Goal: Communication & Community: Participate in discussion

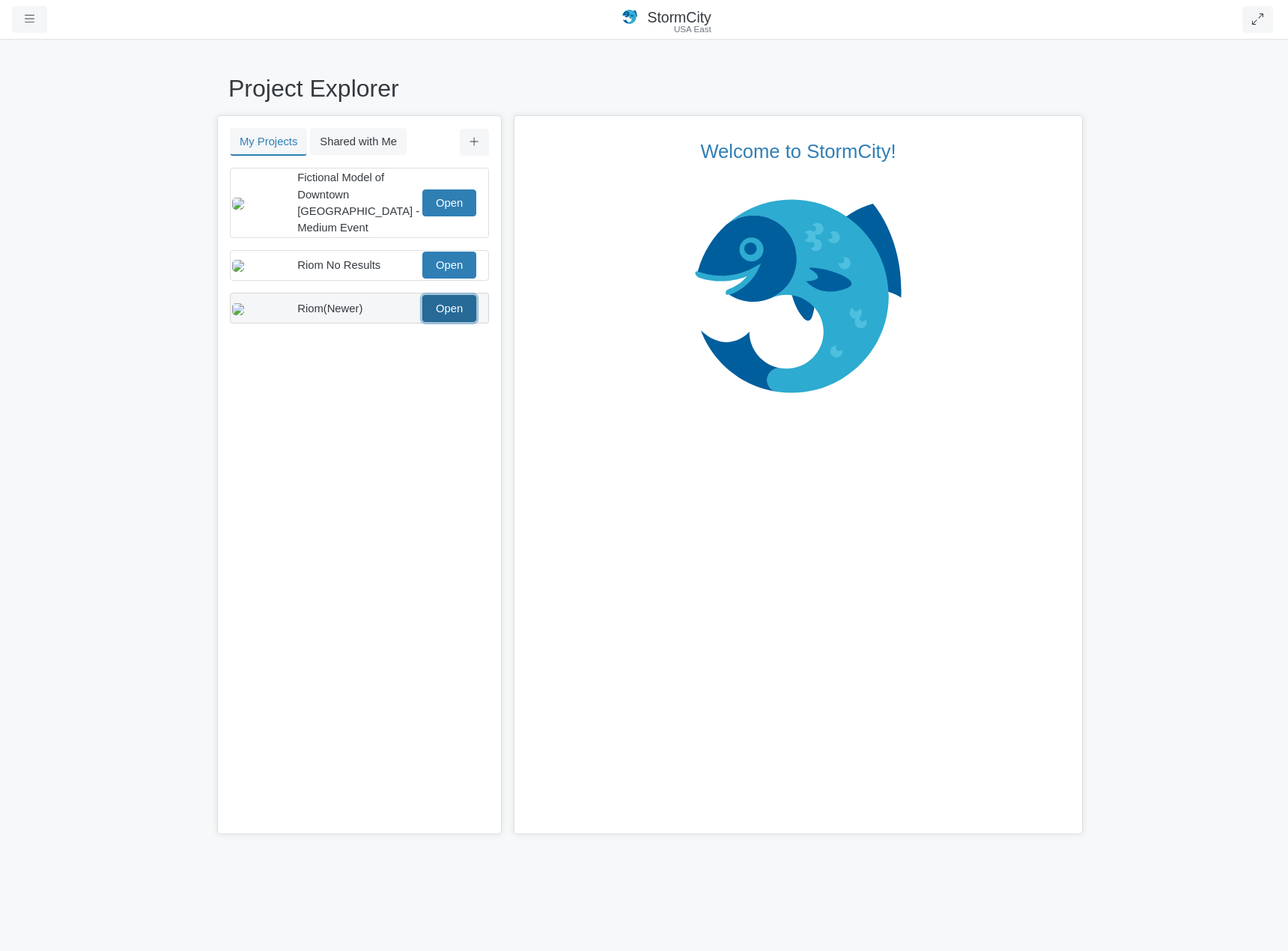
click at [459, 303] on link "Open" at bounding box center [449, 308] width 54 height 27
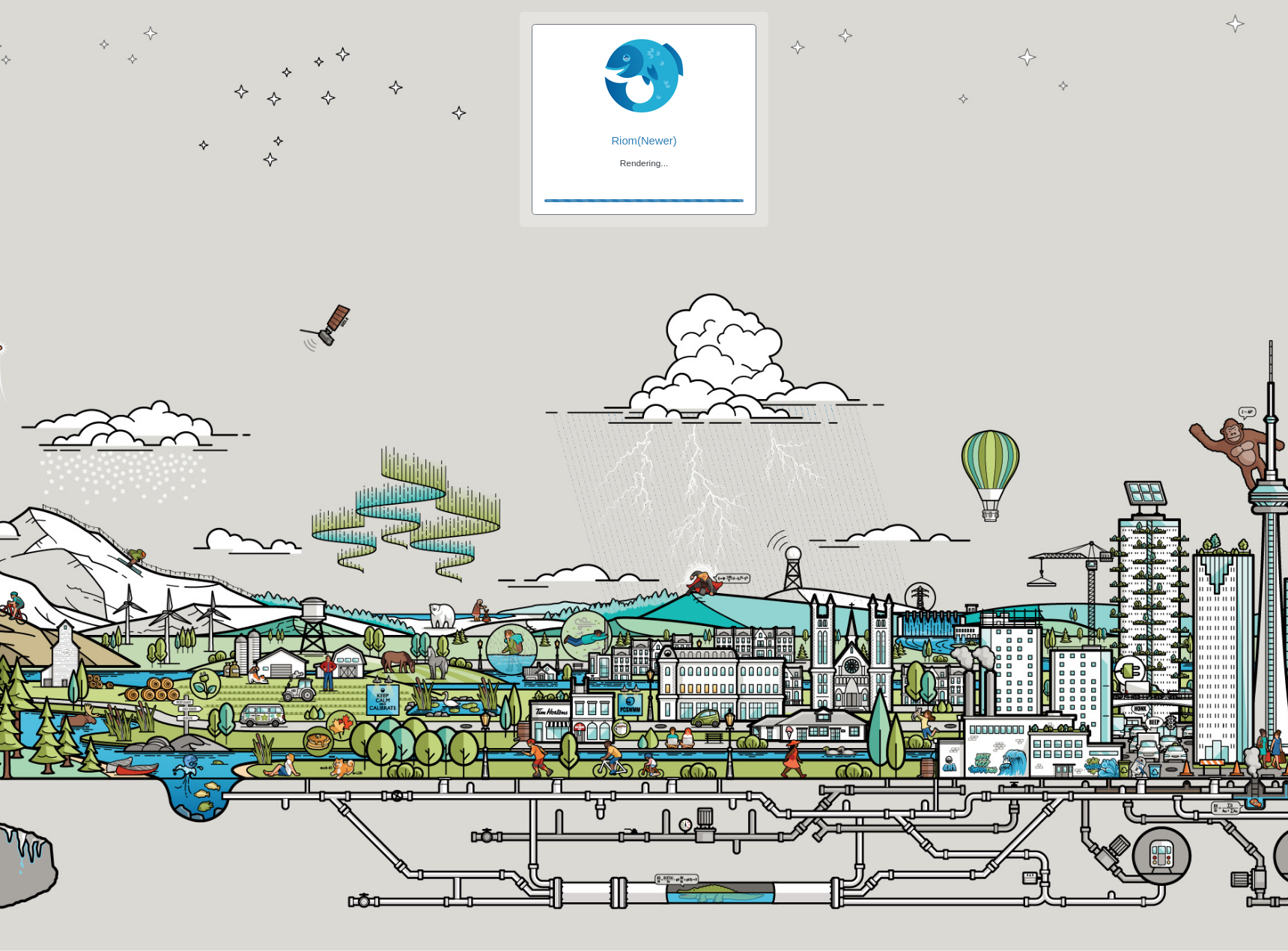
checkbox input "true"
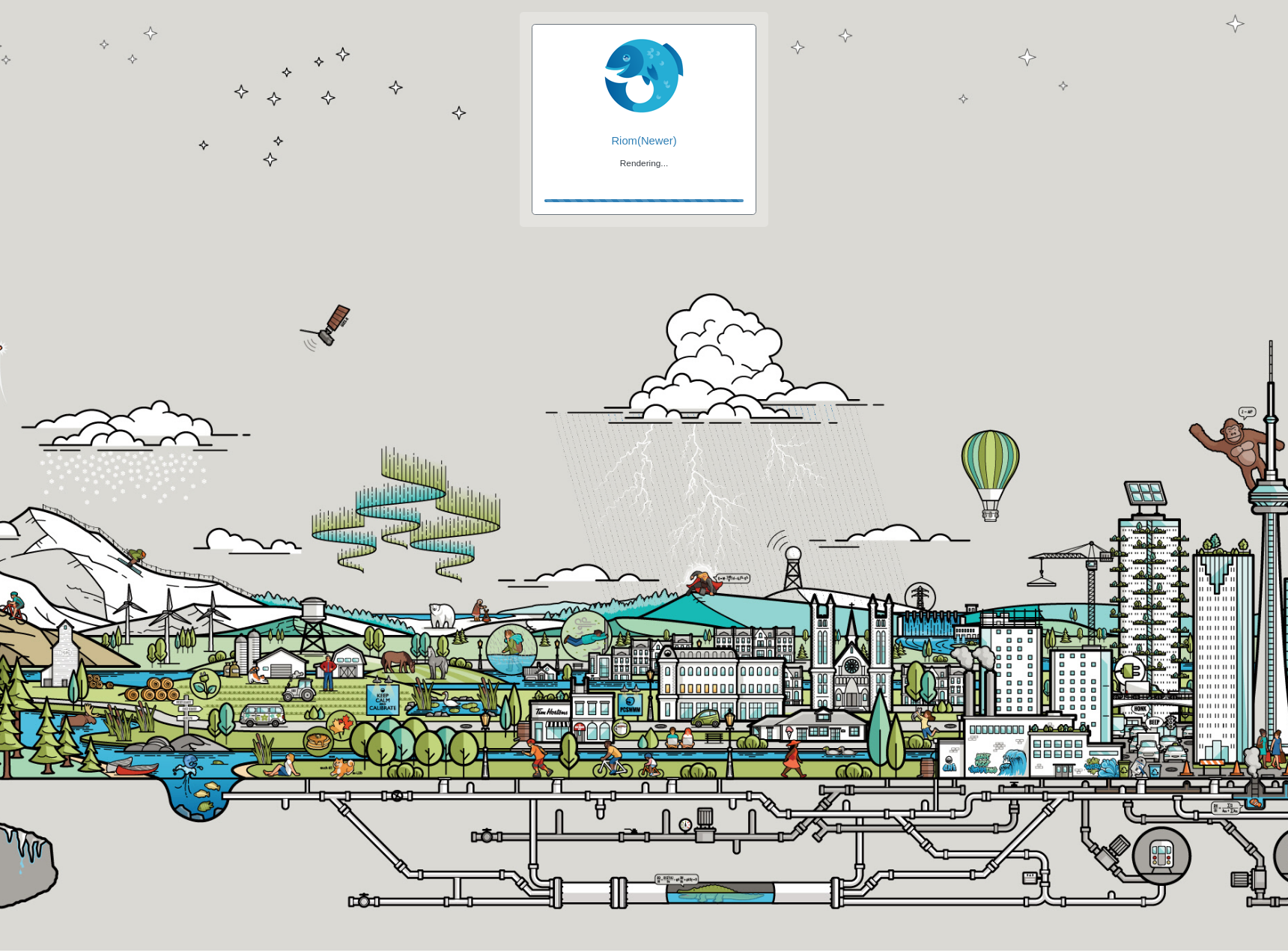
checkbox input "true"
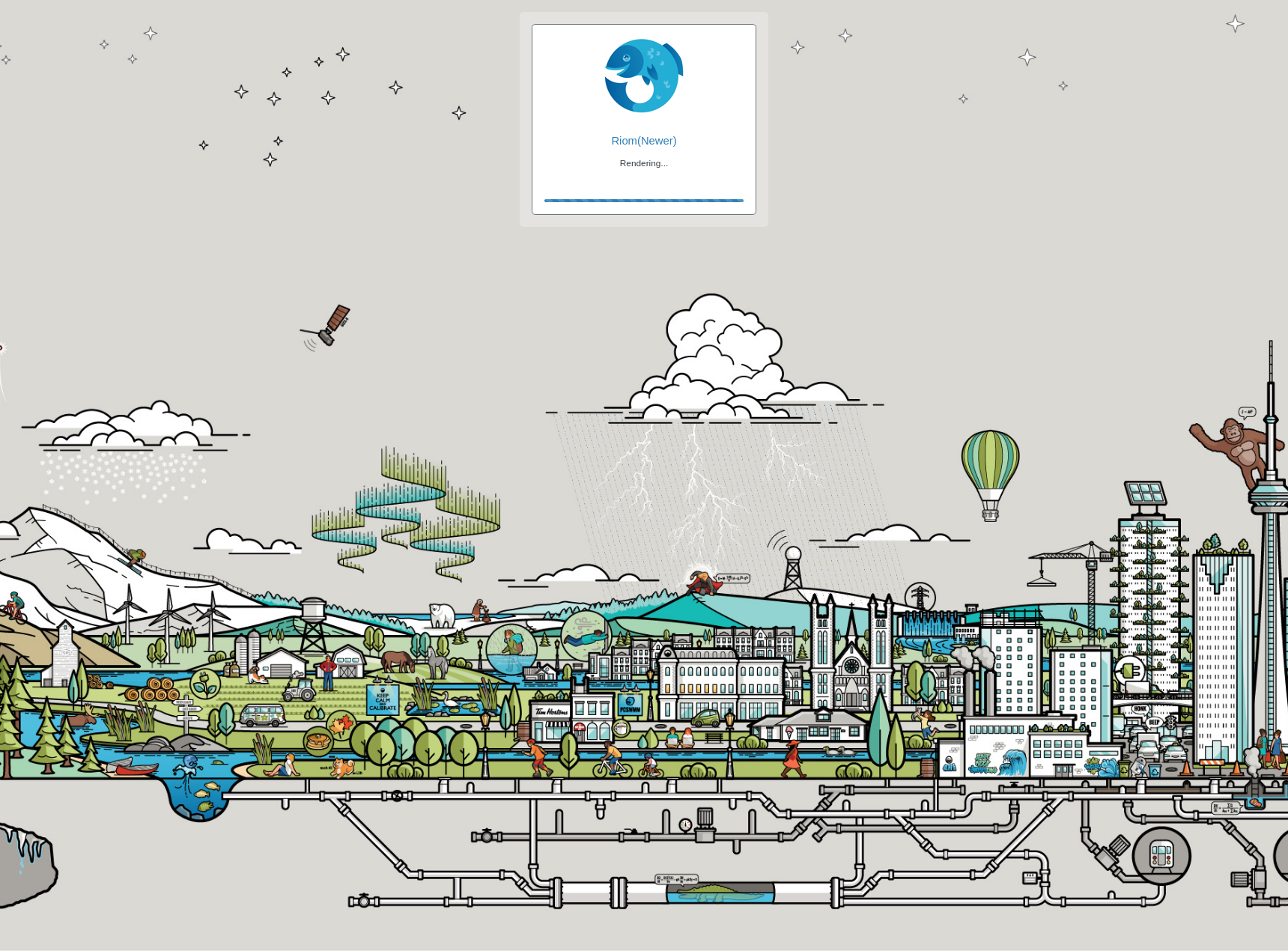
checkbox input "false"
checkbox input "true"
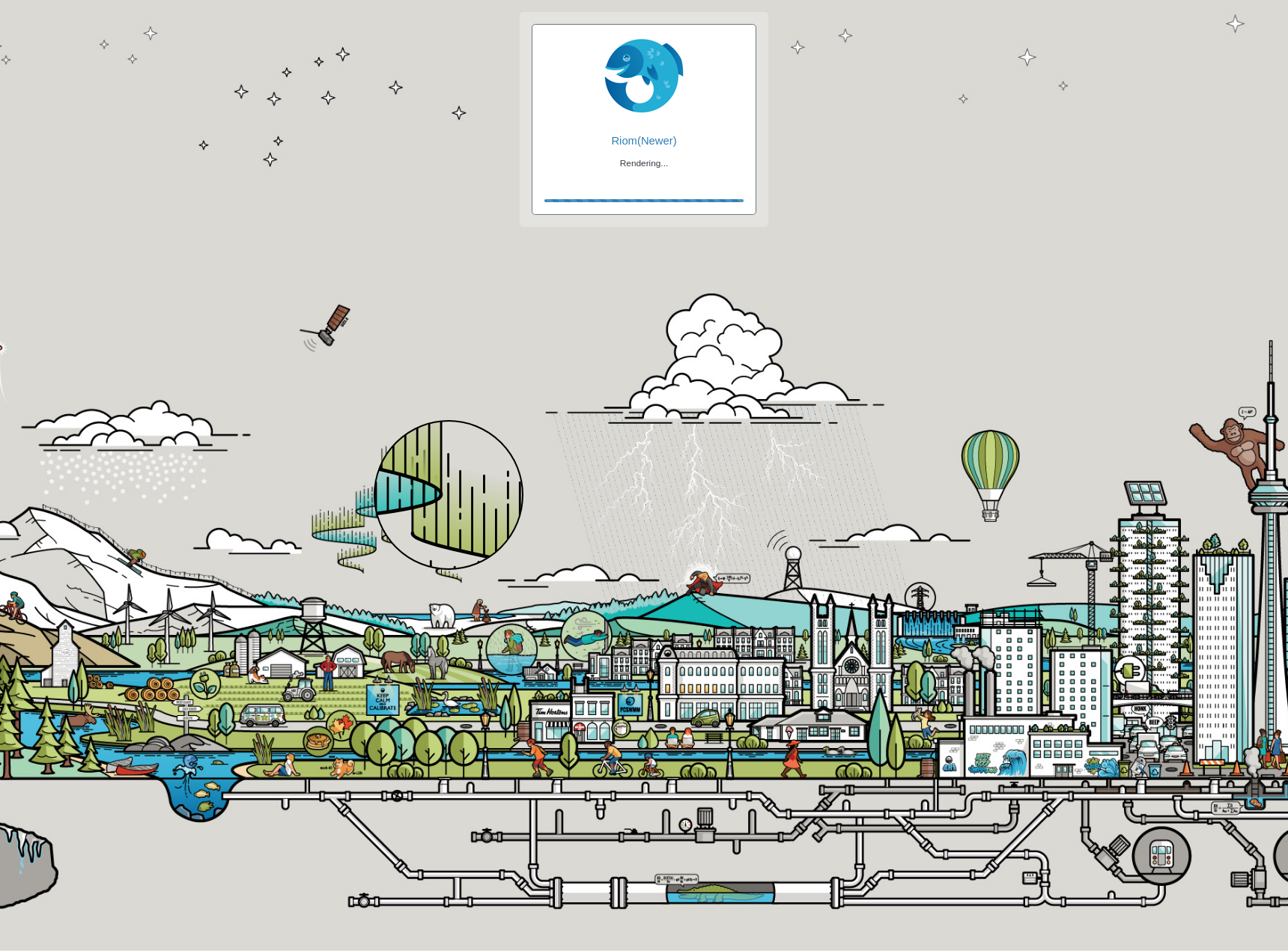
click at [449, 495] on div at bounding box center [448, 494] width 150 height 150
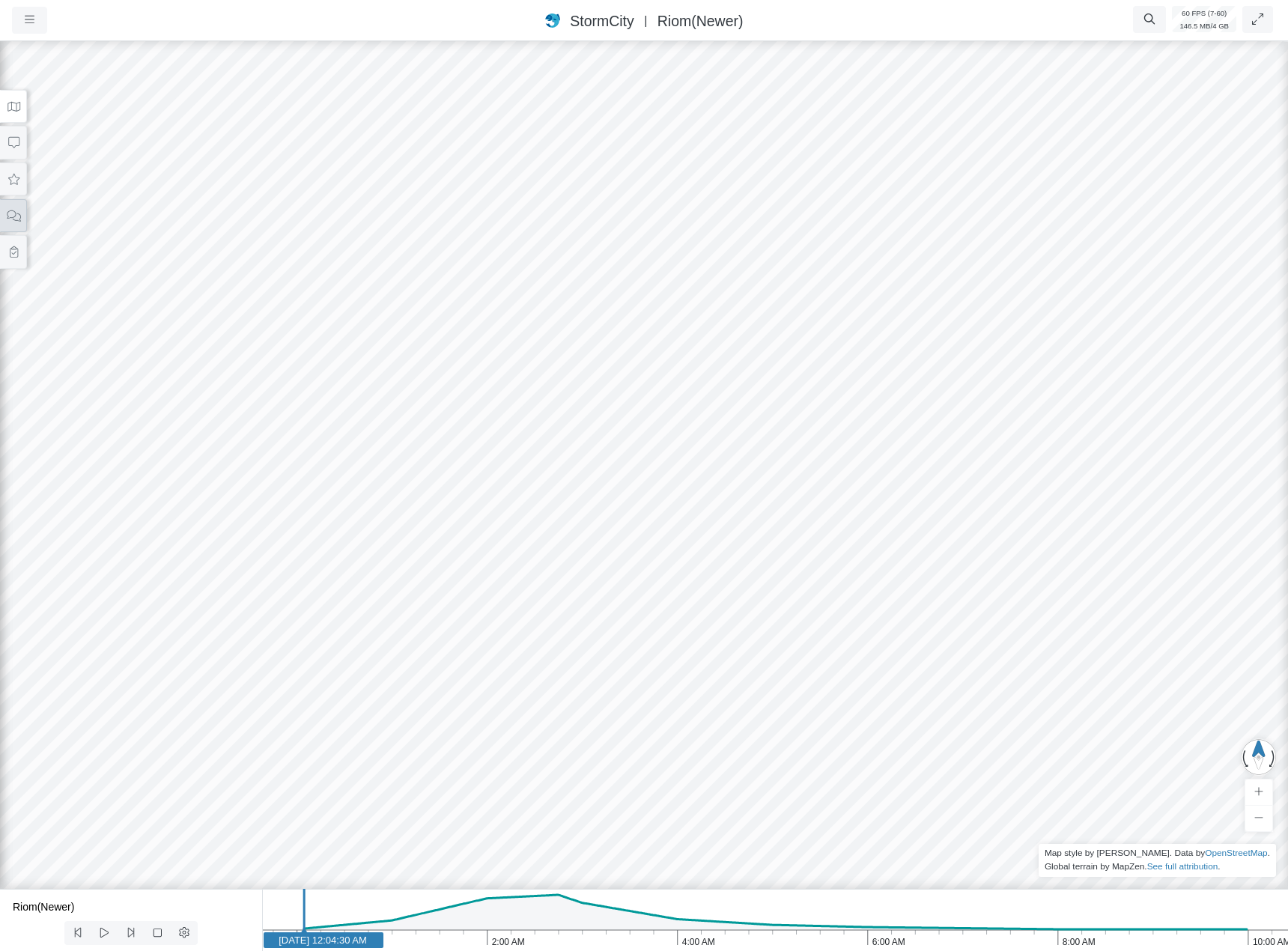
click at [20, 223] on button at bounding box center [13, 215] width 27 height 33
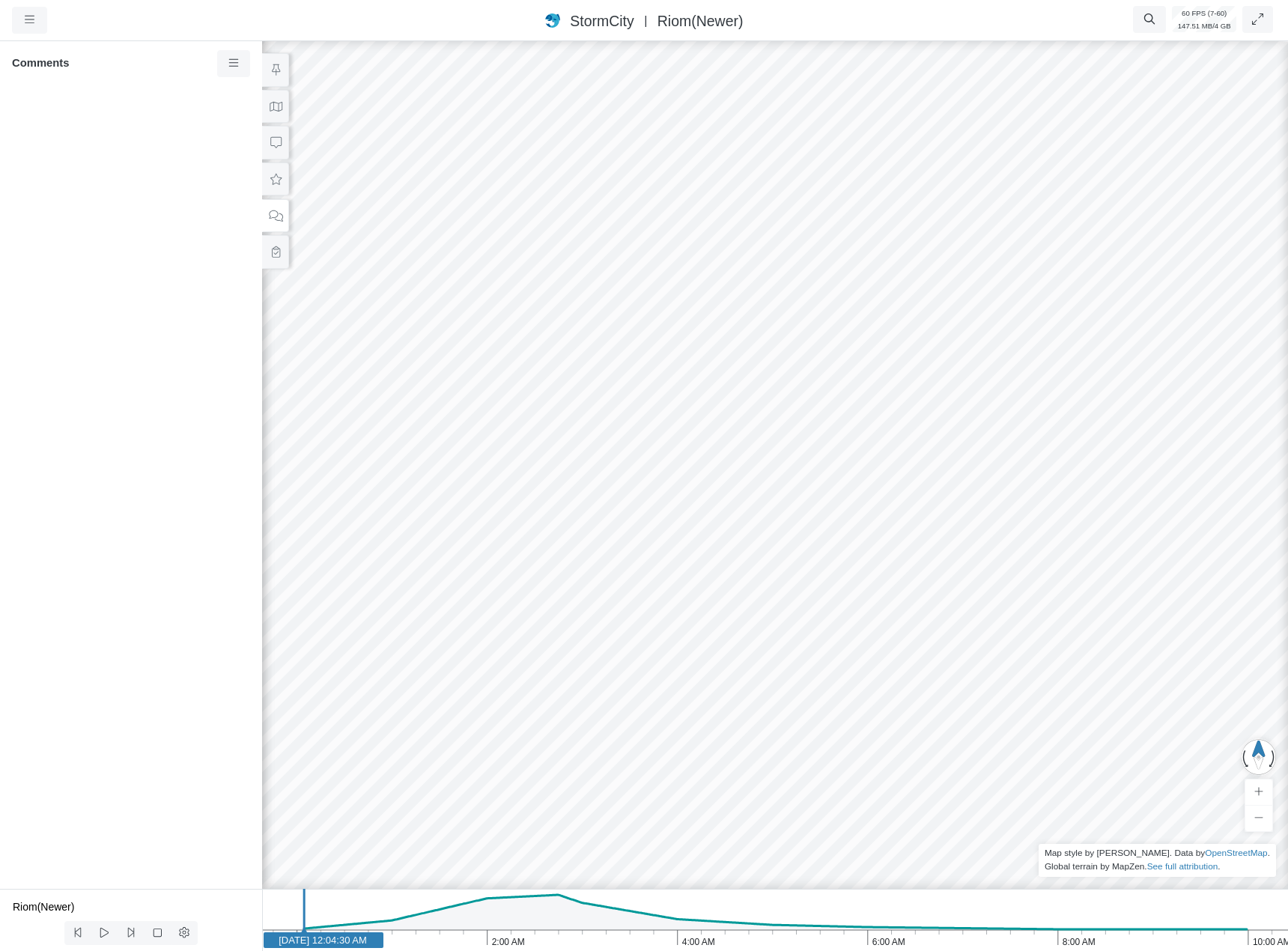
click at [768, 346] on div at bounding box center [774, 494] width 1288 height 913
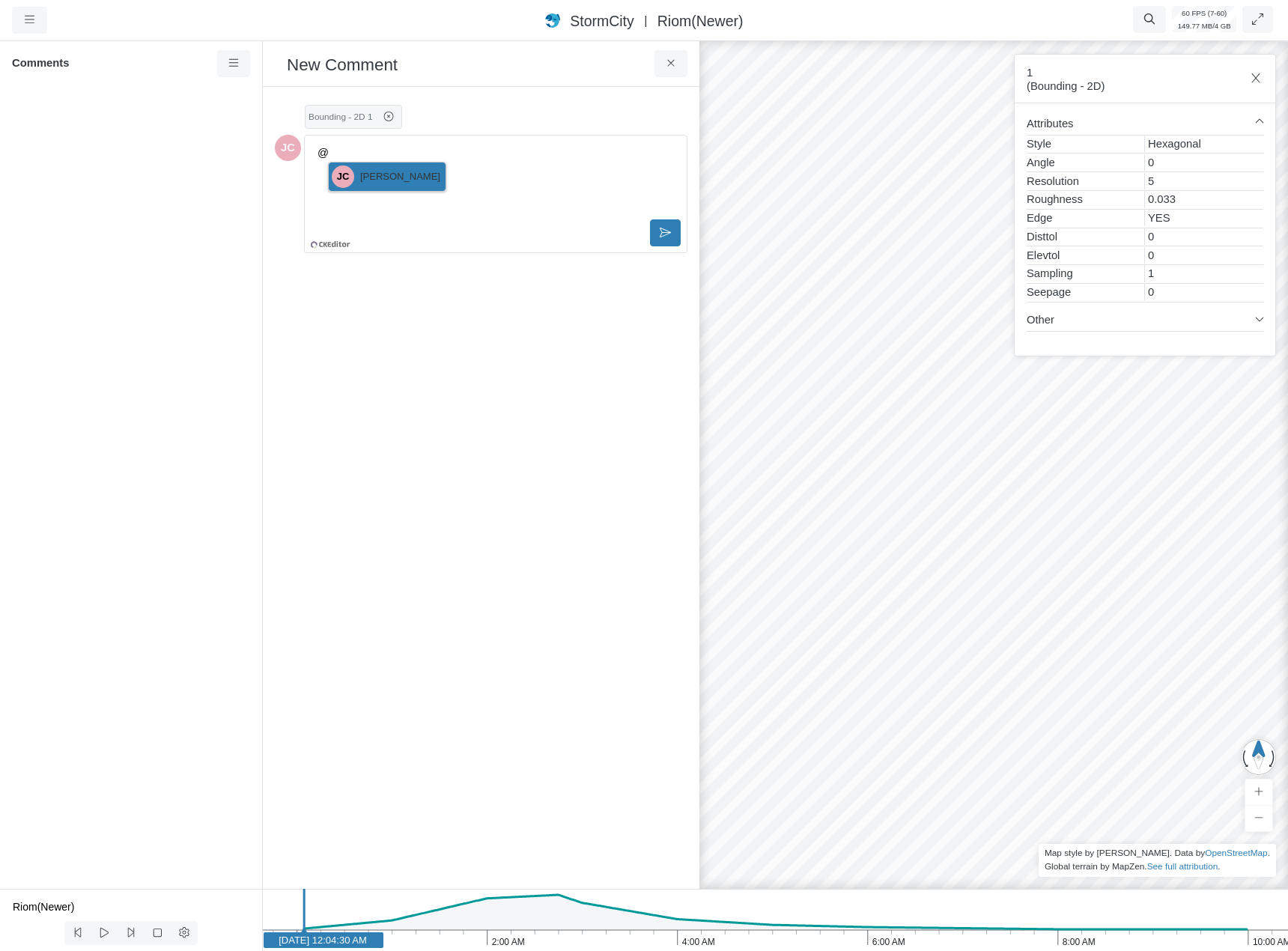
click at [529, 397] on div "Created just now by you Status: To Do In Progress On Hold For Review Completed …" at bounding box center [481, 488] width 412 height 778
click at [329, 453] on div "Created just now by you Status: To Do In Progress On Hold For Review Completed …" at bounding box center [481, 488] width 412 height 778
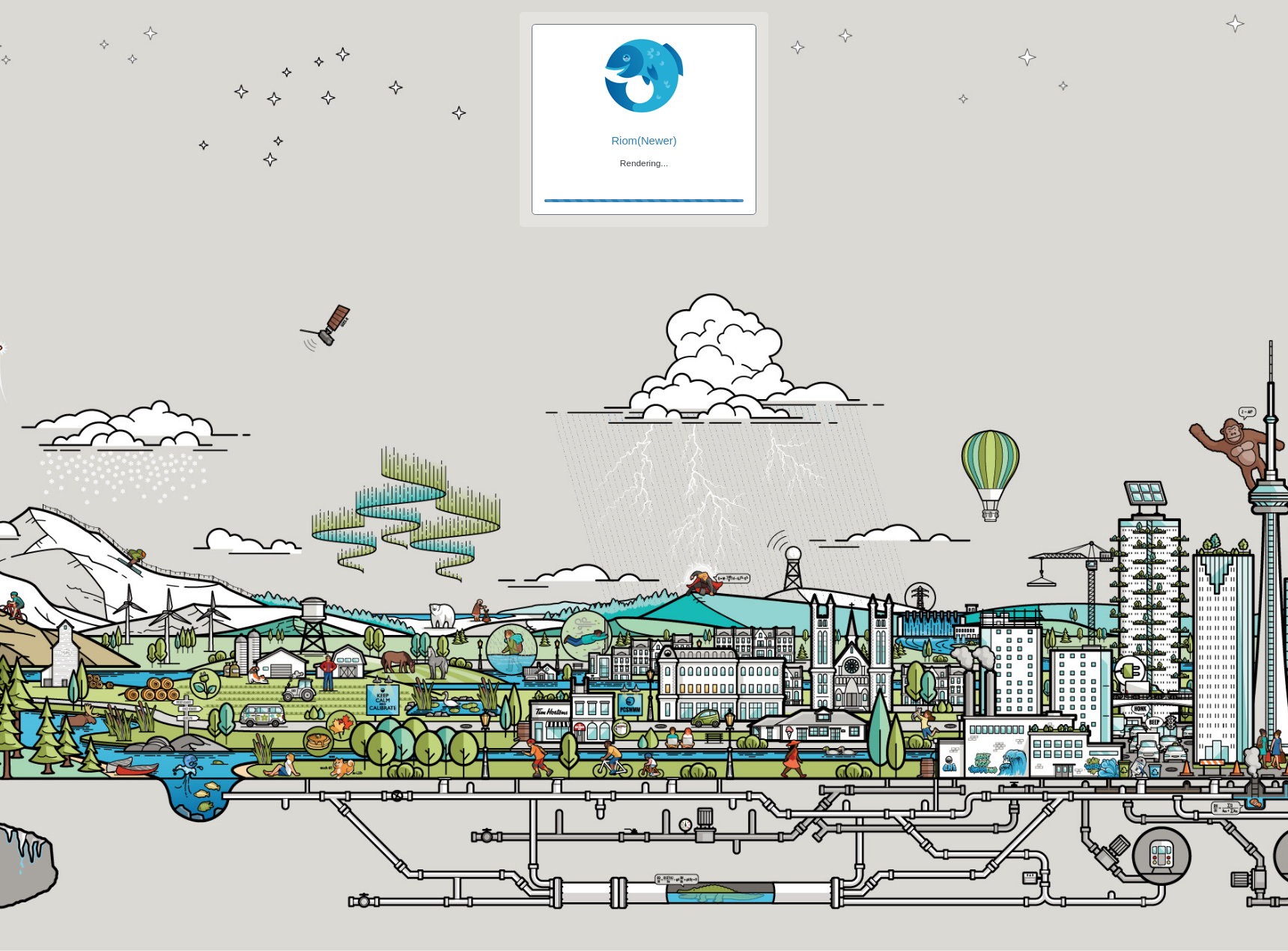
checkbox input "true"
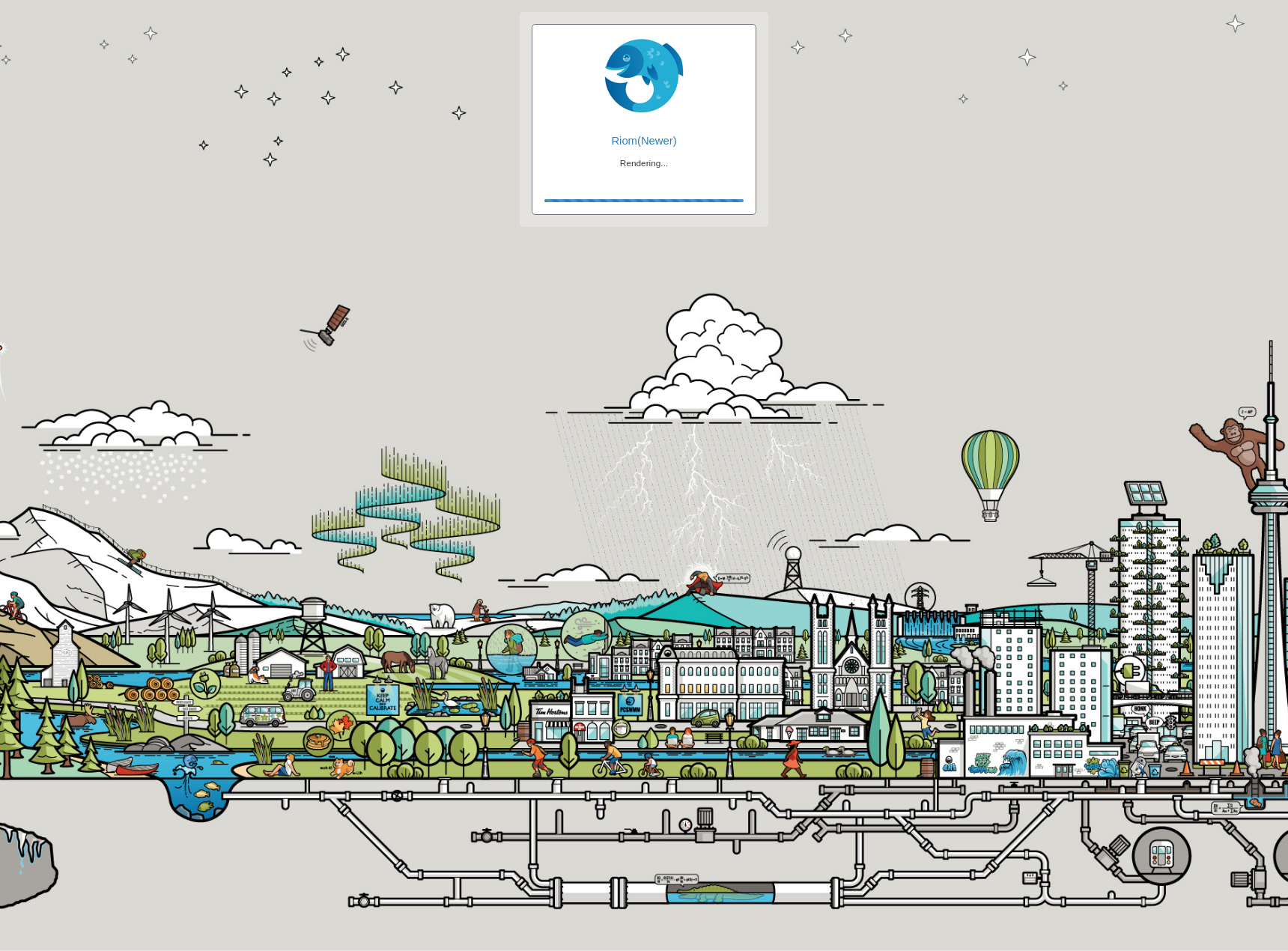
checkbox input "true"
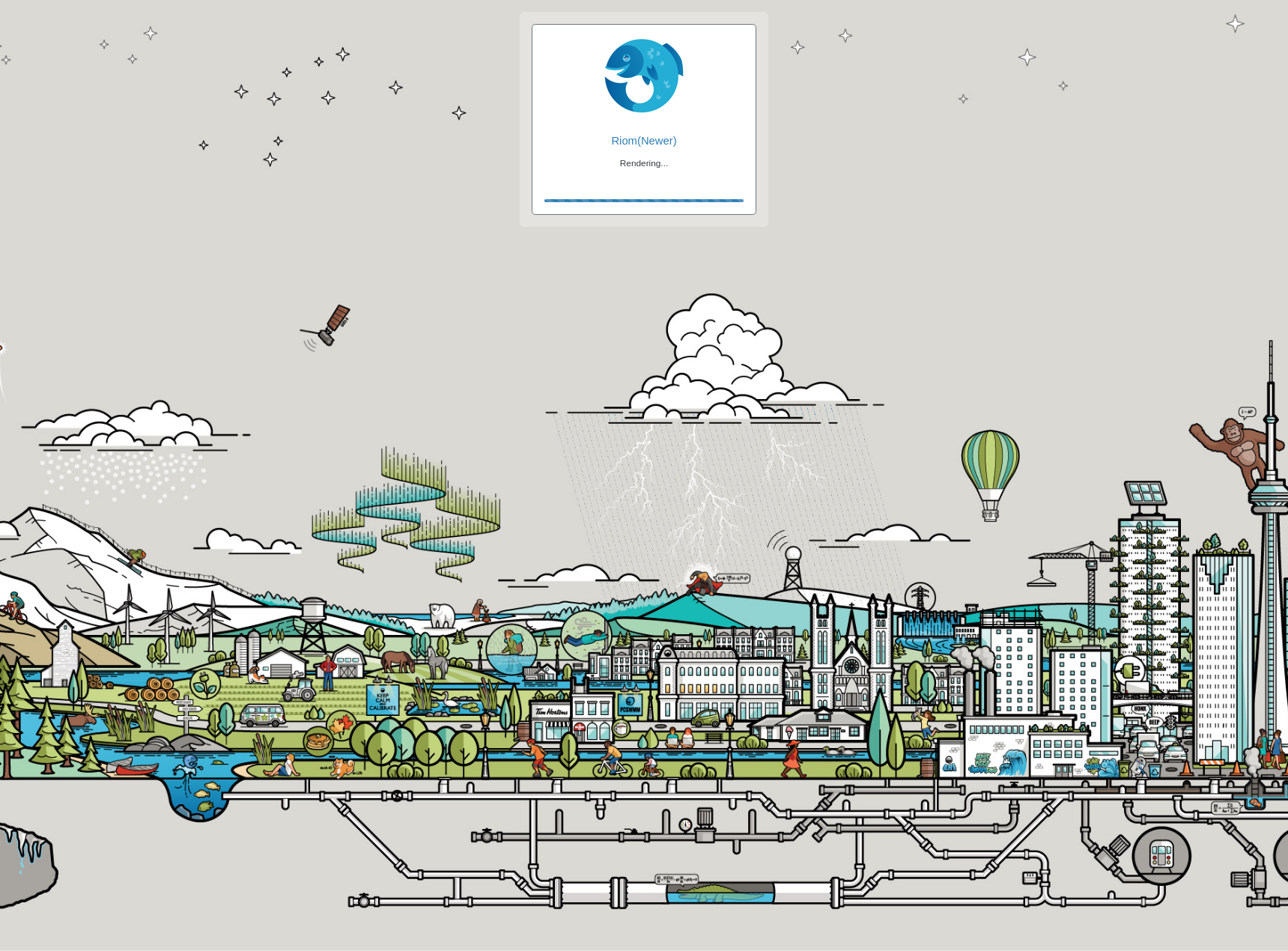
checkbox input "false"
checkbox input "true"
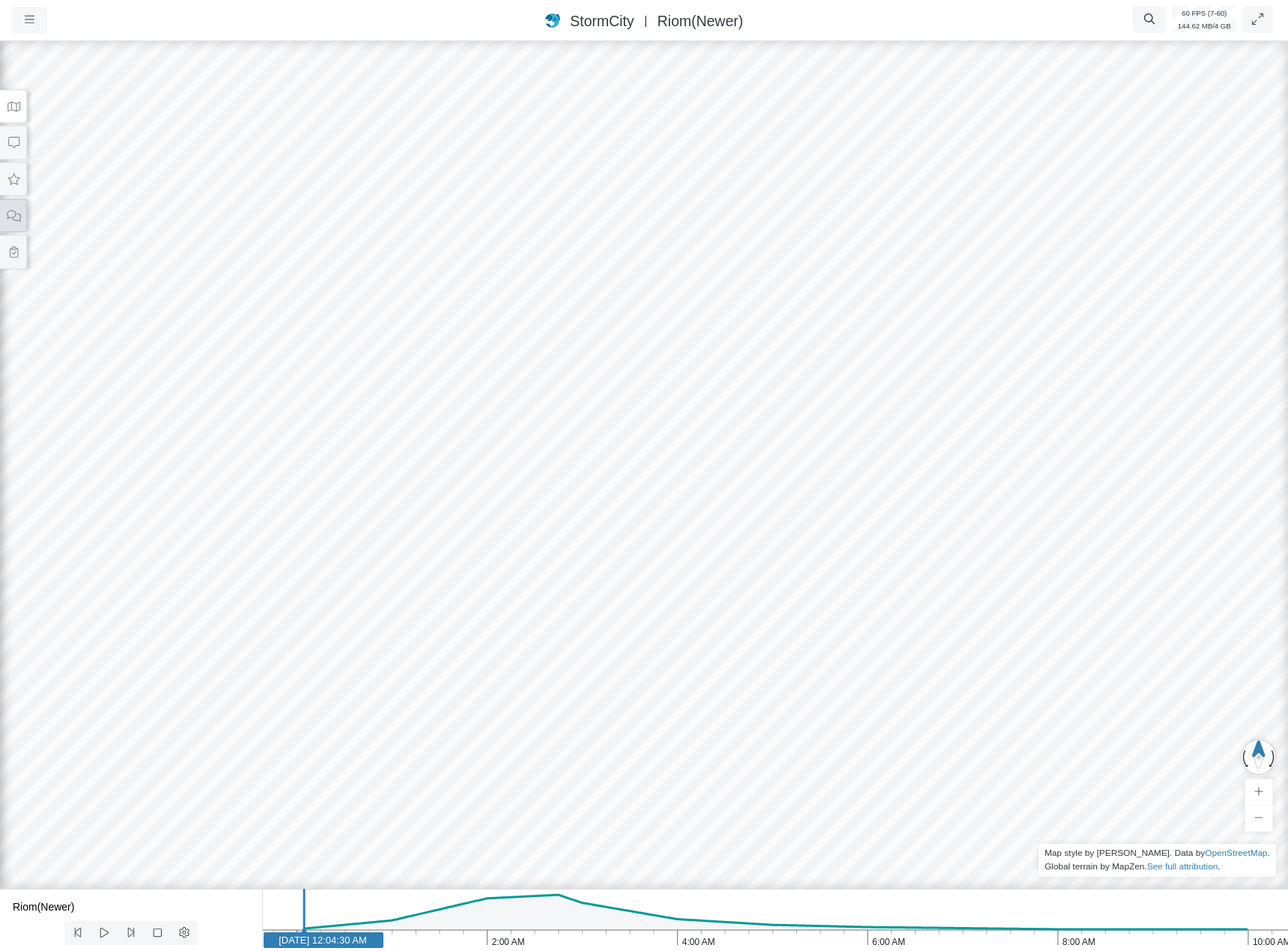
click at [22, 207] on button at bounding box center [13, 215] width 27 height 33
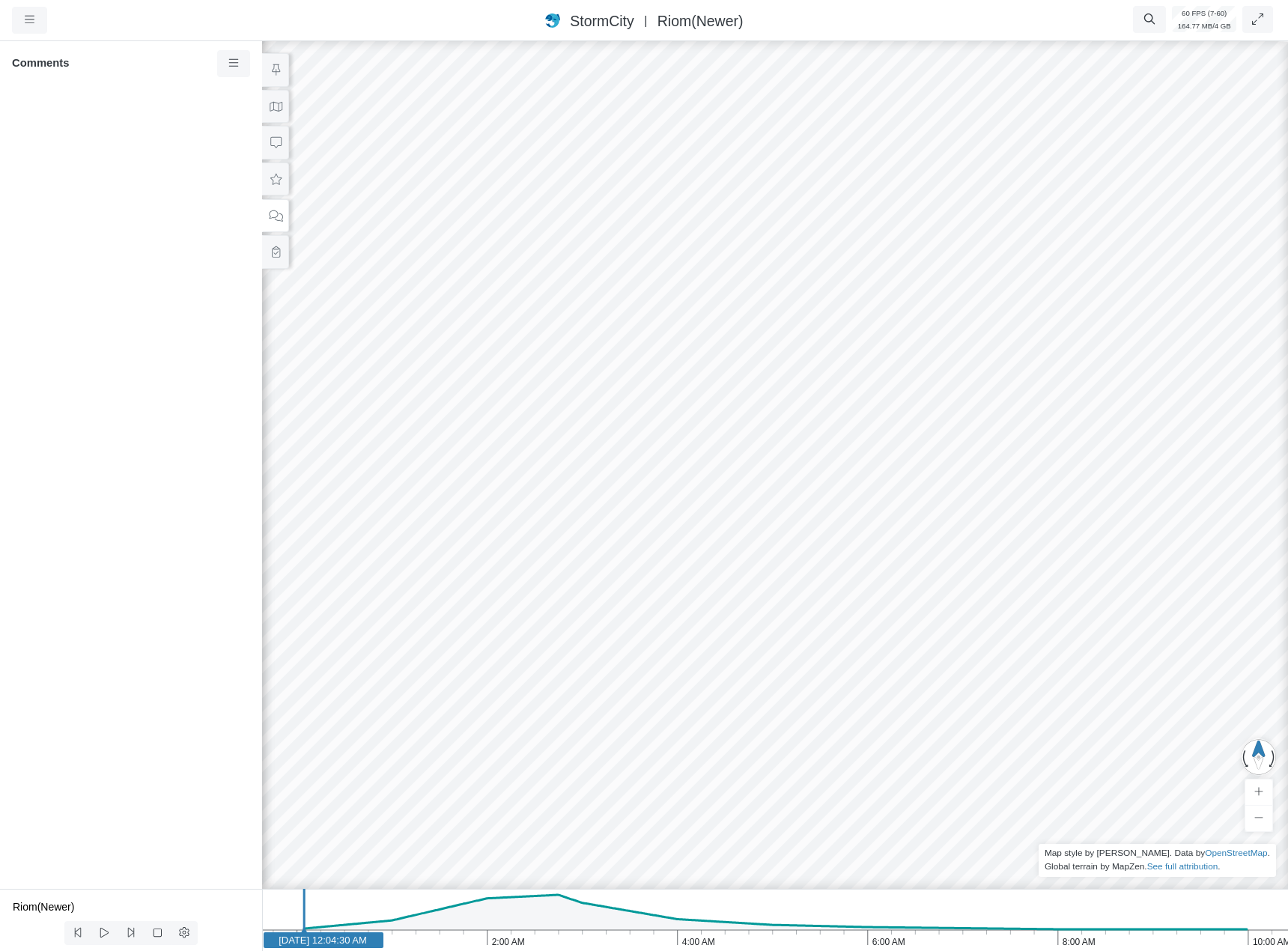
click at [777, 430] on div at bounding box center [774, 494] width 1288 height 913
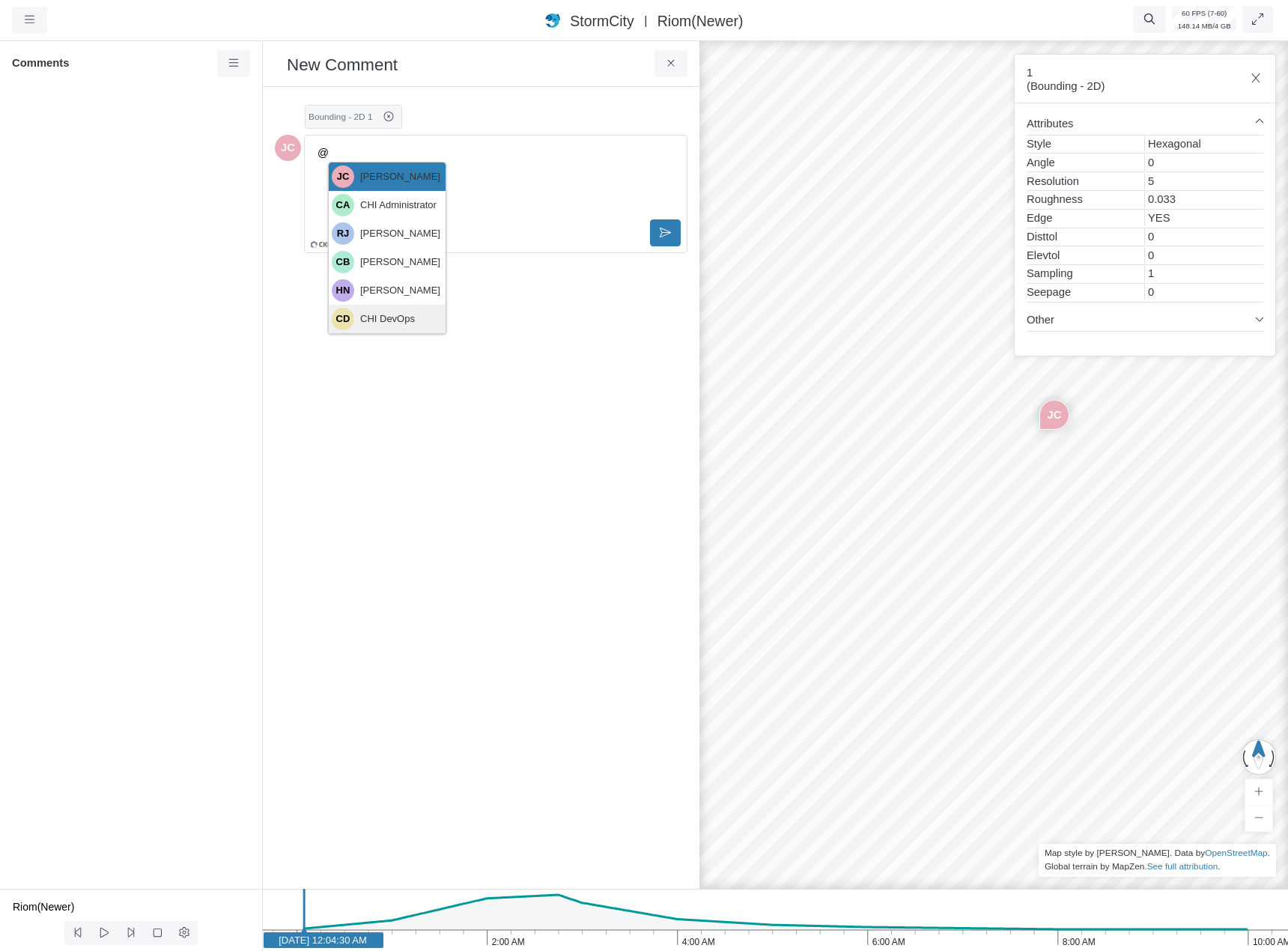
click at [373, 321] on div "CHI DevOps" at bounding box center [387, 319] width 55 height 18
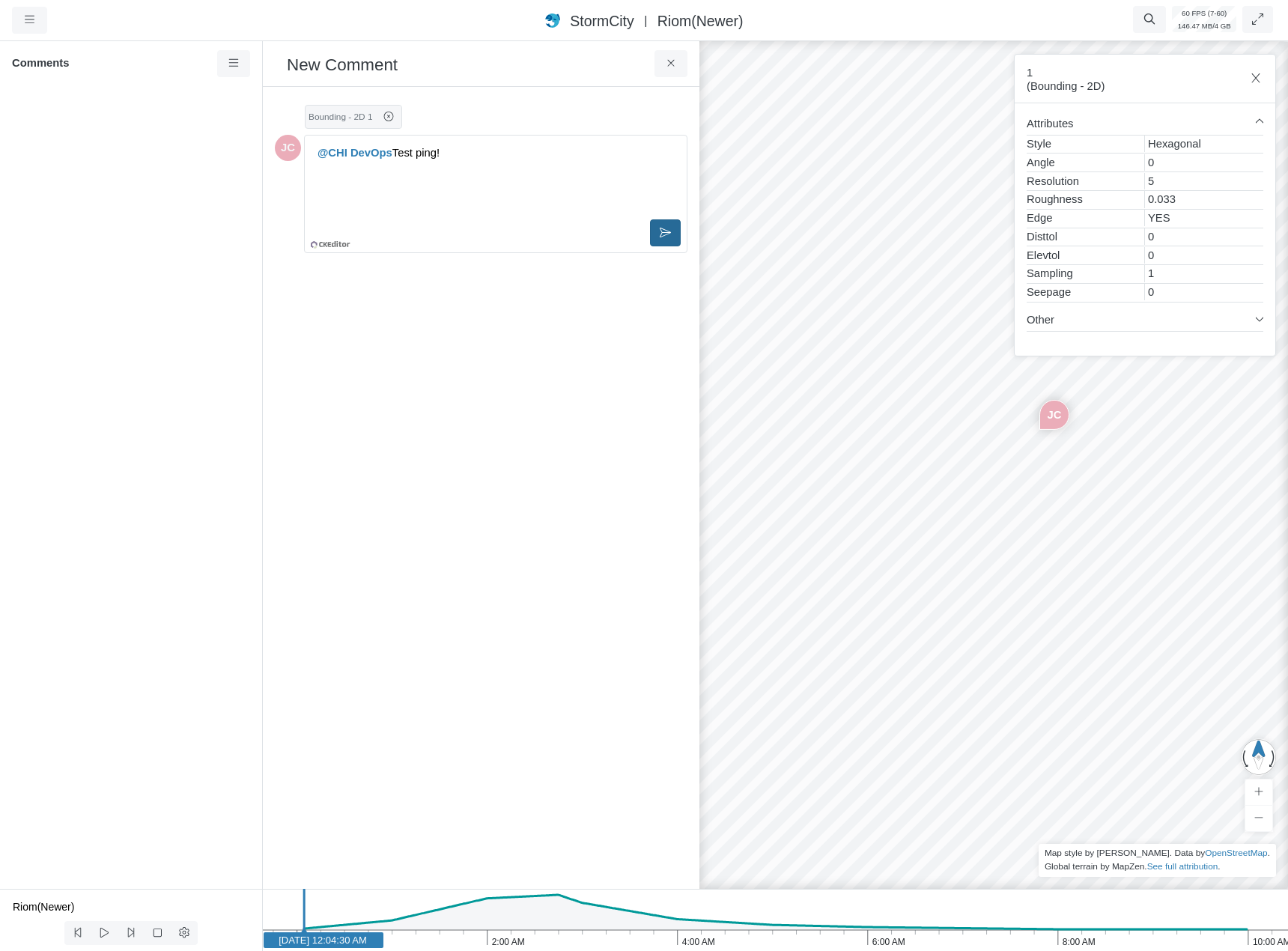
click at [667, 237] on icon at bounding box center [665, 232] width 11 height 11
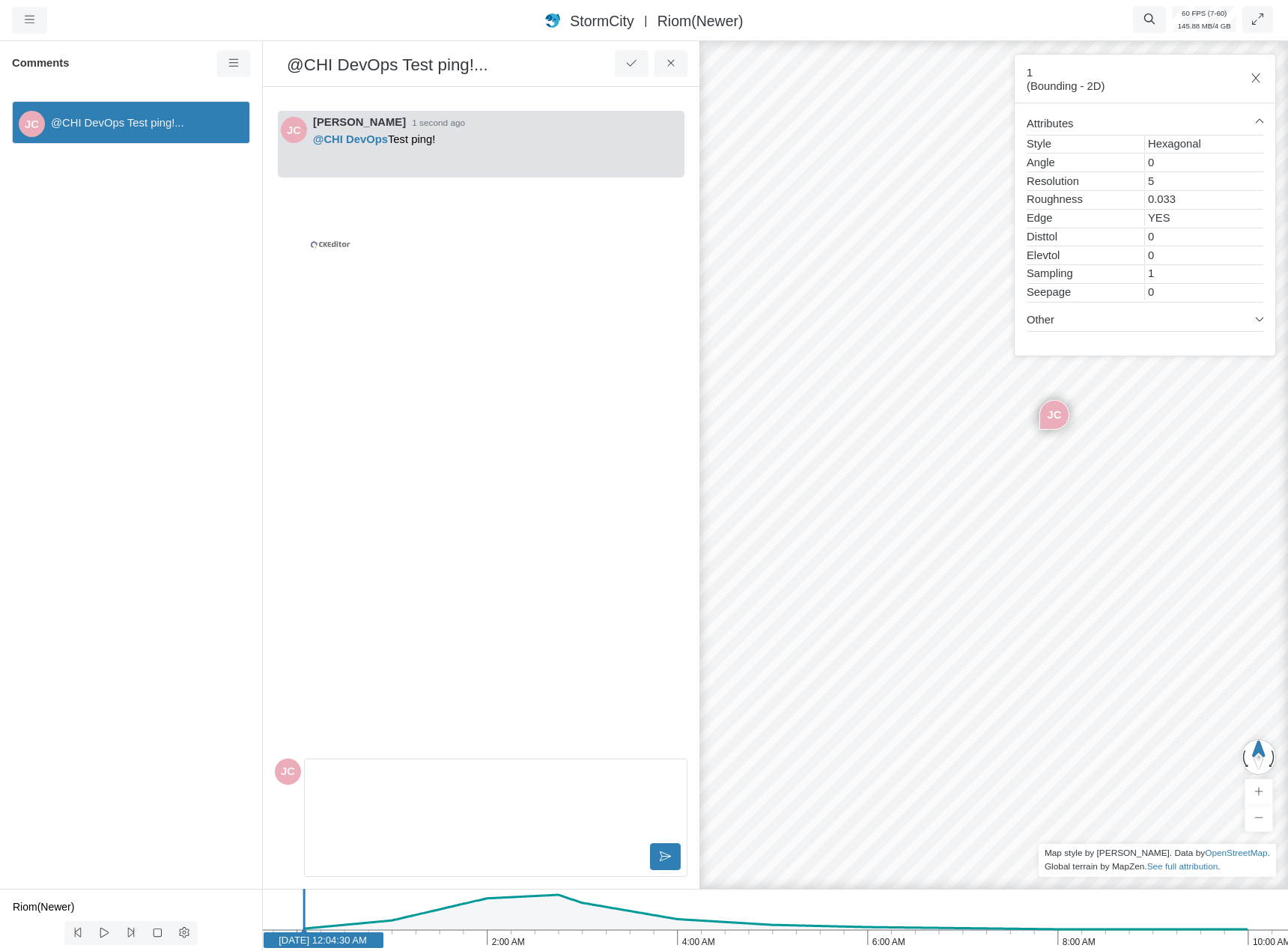
click at [420, 785] on div "Editor editing area: main" at bounding box center [496, 802] width 370 height 75
click at [442, 700] on div "JC Jesse Cluthe 1 second ago @CHI DevOps Test ping!" at bounding box center [481, 424] width 412 height 653
click at [395, 791] on div "Editor editing area: main" at bounding box center [496, 802] width 370 height 75
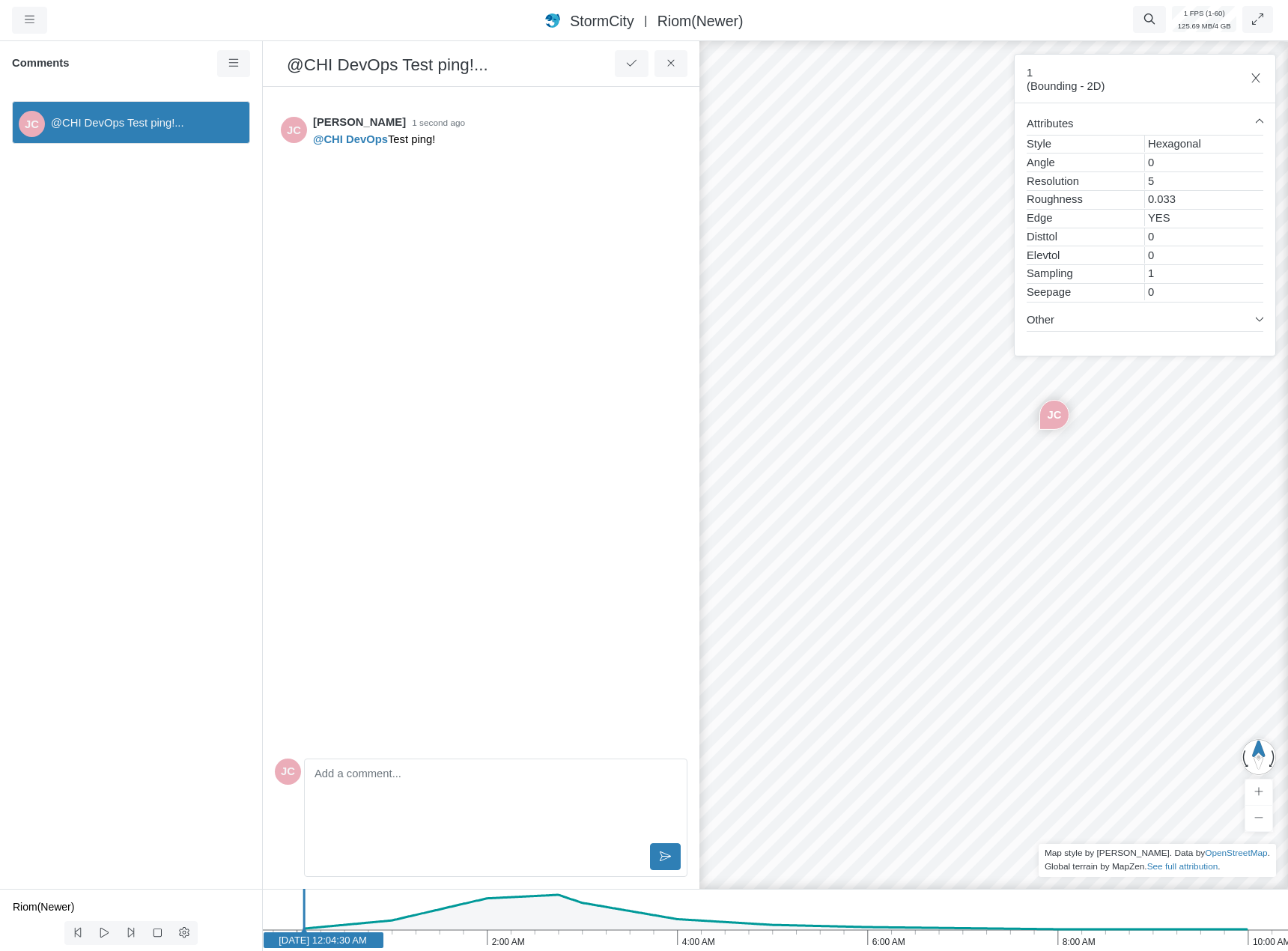
click at [591, 293] on div "JC Jesse Cluthe 1 second ago @CHI DevOps Test ping!" at bounding box center [481, 424] width 412 height 653
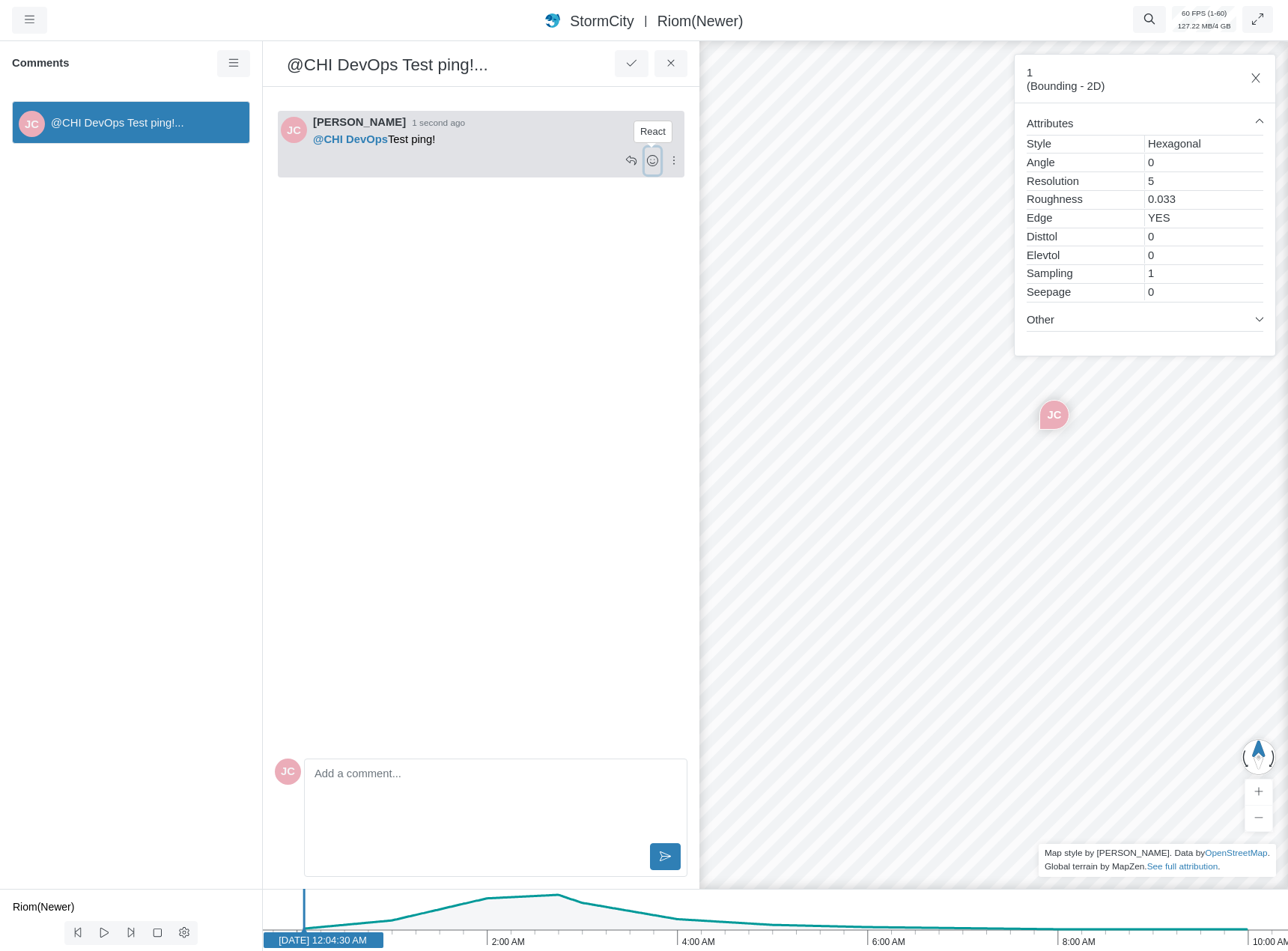
click at [652, 163] on icon at bounding box center [652, 161] width 14 height 11
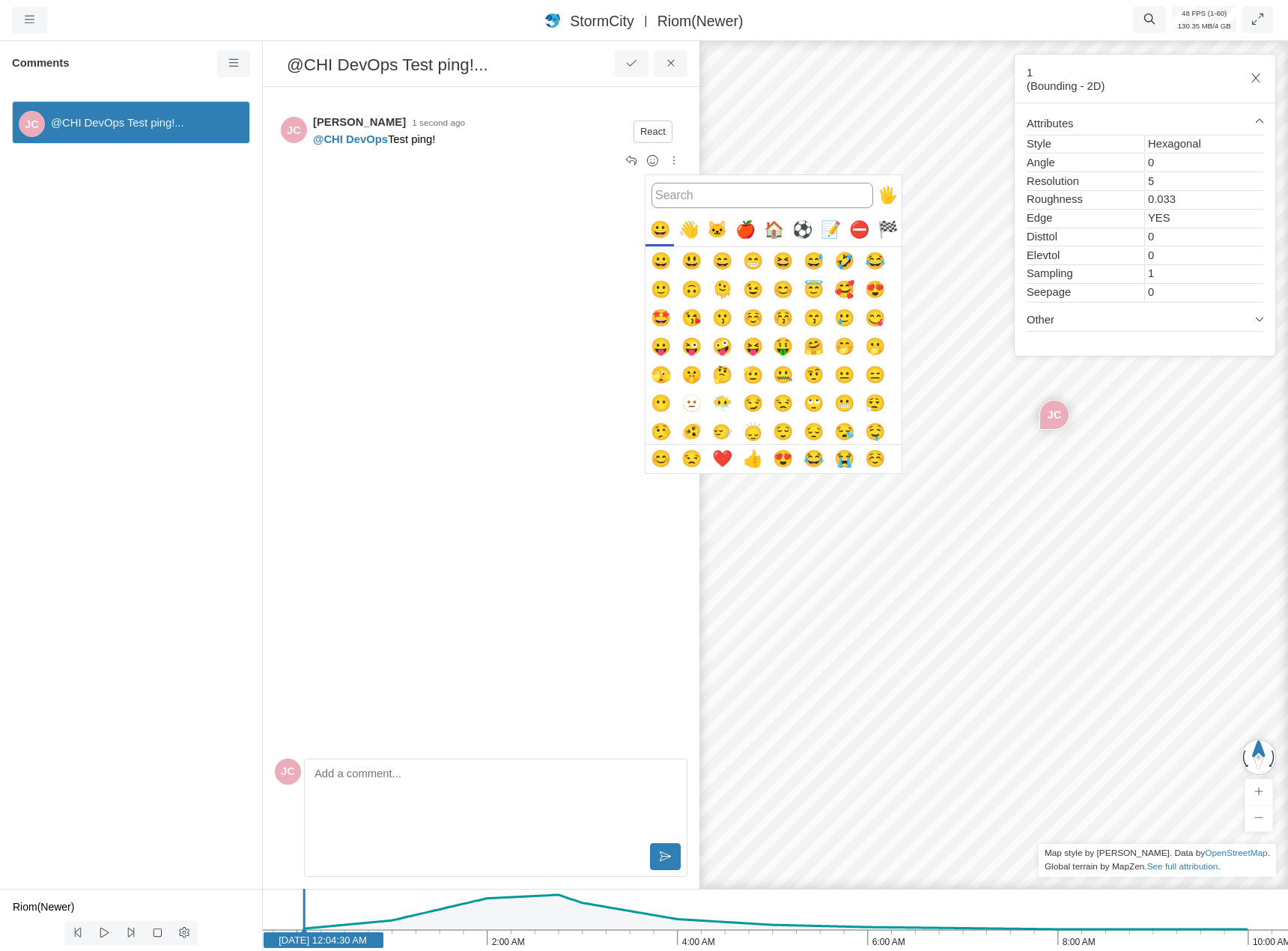
click at [594, 222] on div at bounding box center [644, 476] width 1288 height 951
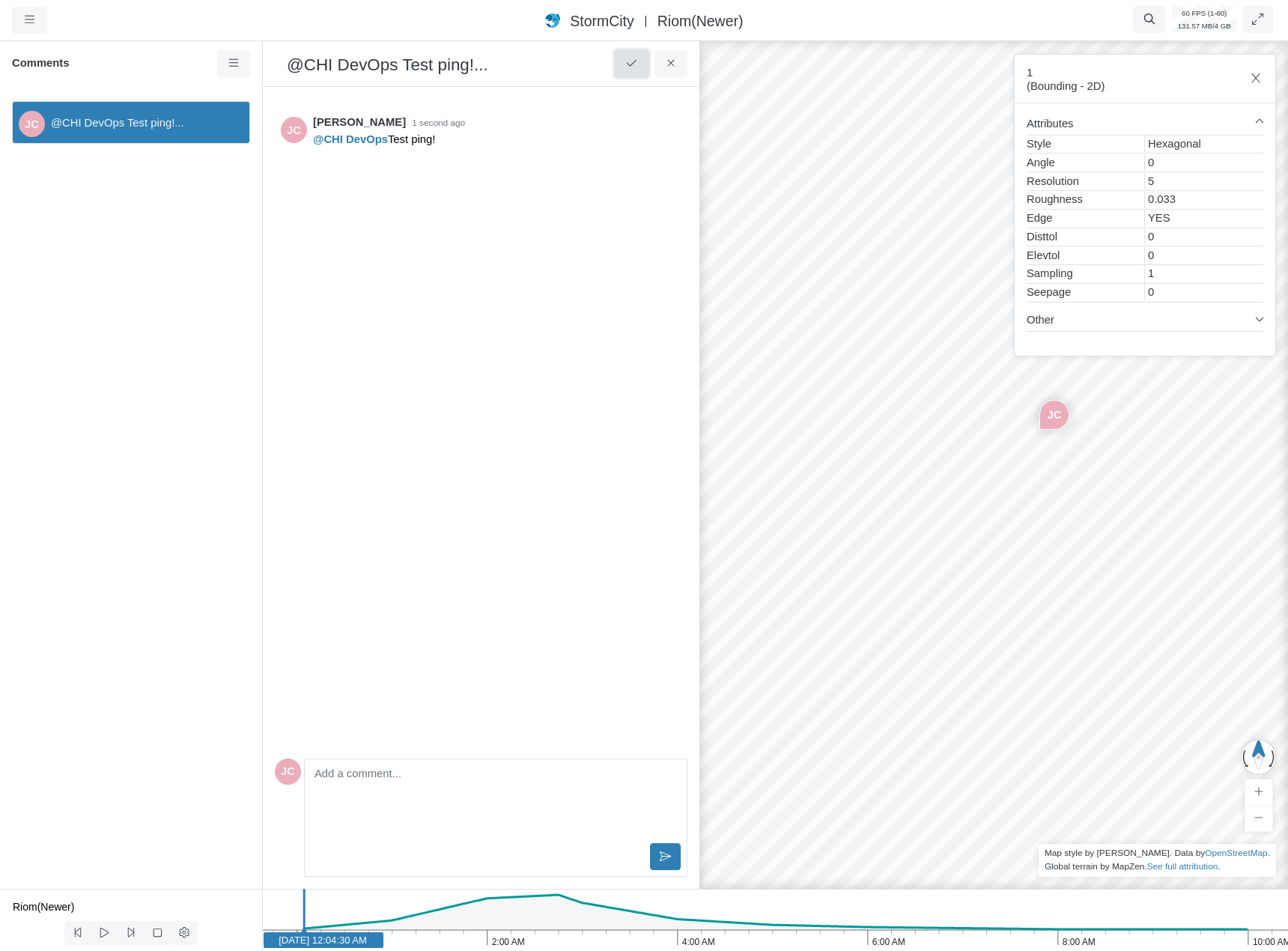
click at [625, 64] on icon at bounding box center [631, 63] width 14 height 11
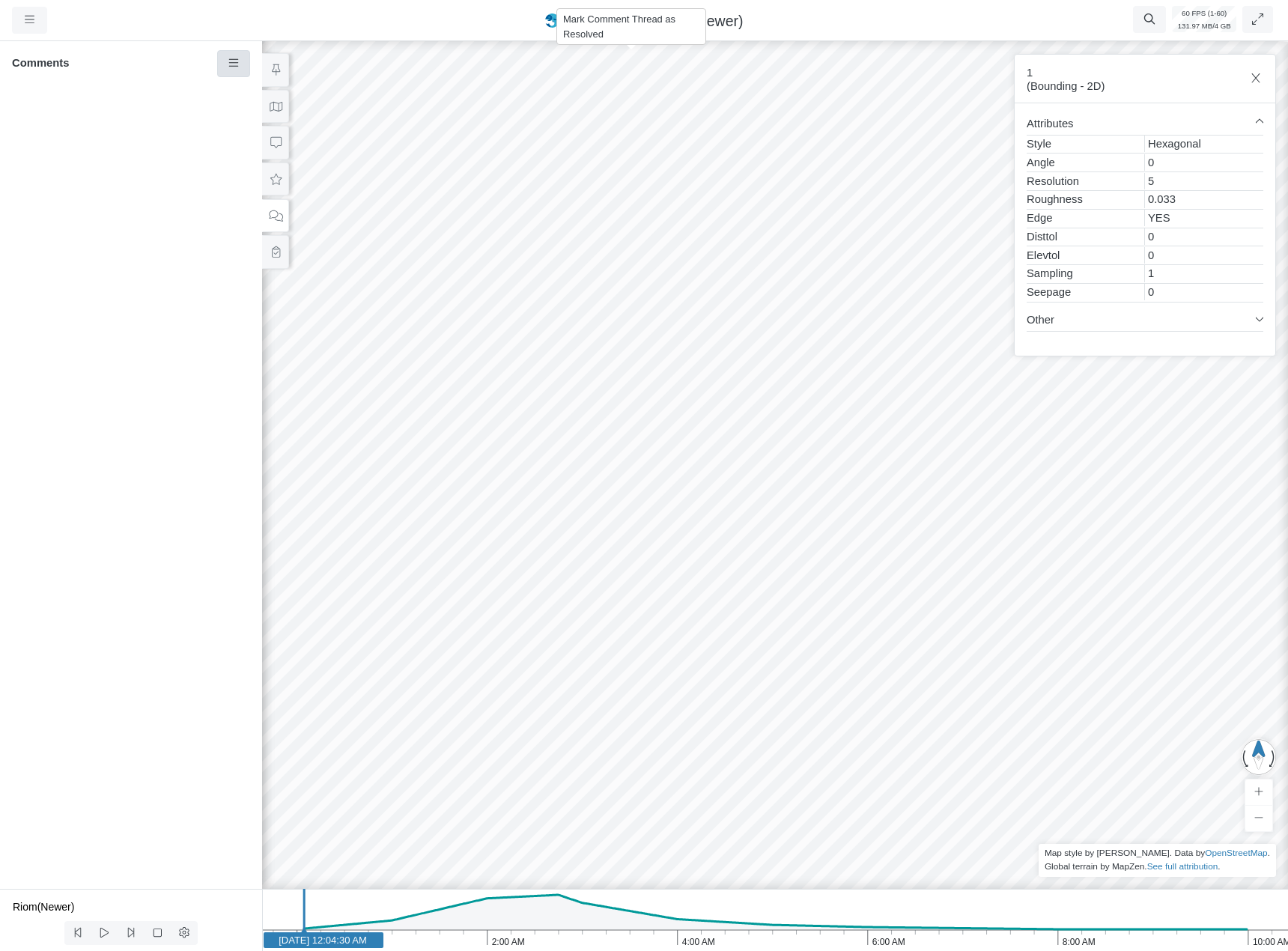
click at [242, 61] on link at bounding box center [234, 63] width 33 height 27
drag, startPoint x: 254, startPoint y: 87, endPoint x: 253, endPoint y: 95, distance: 8.1
click at [254, 87] on span "Show Resolved Comments" at bounding box center [317, 92] width 134 height 12
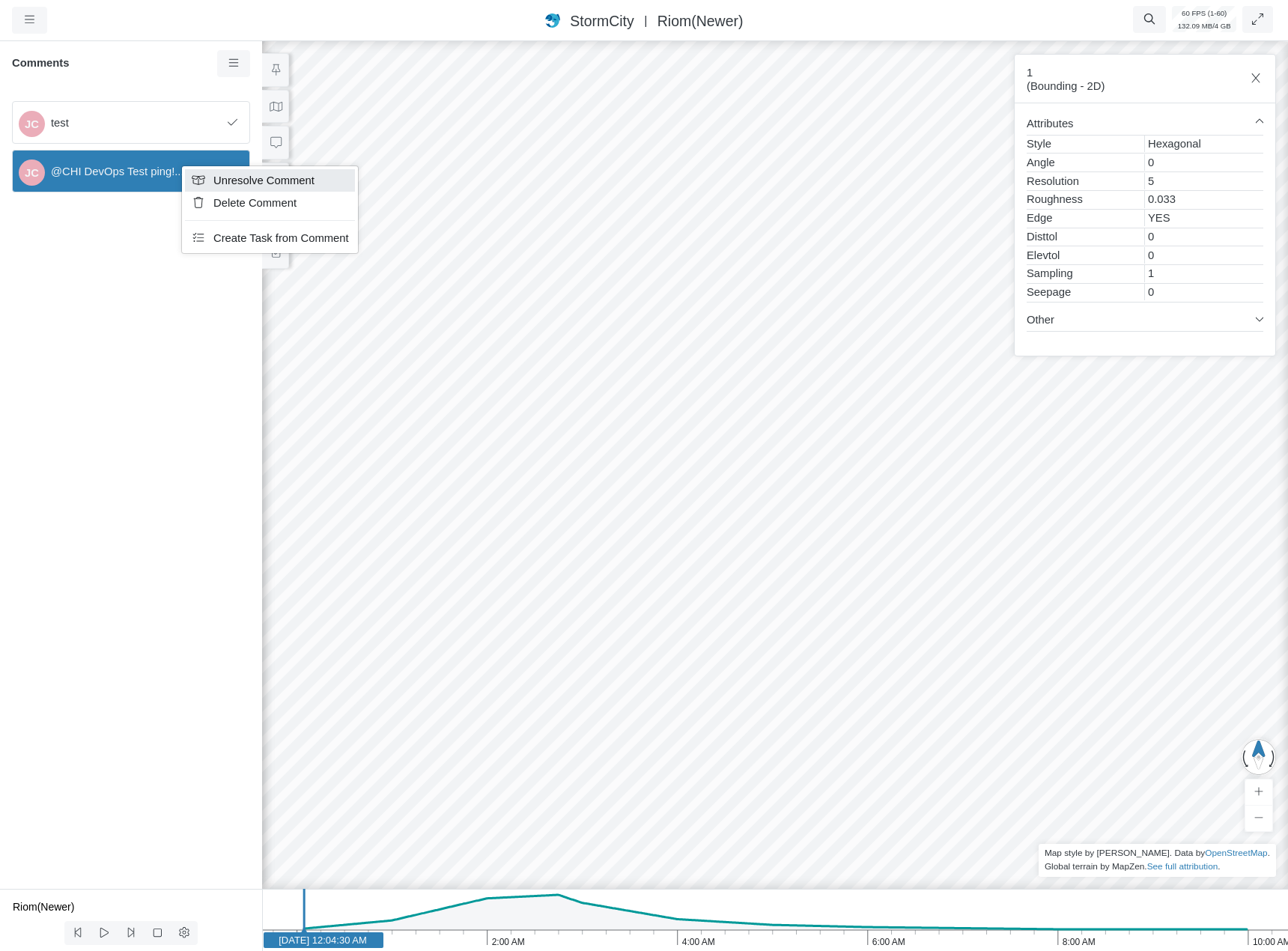
click at [217, 176] on span "Unresolve Comment" at bounding box center [264, 180] width 101 height 12
click at [200, 173] on span "@CHI DevOps Test ping!..." at bounding box center [144, 172] width 187 height 17
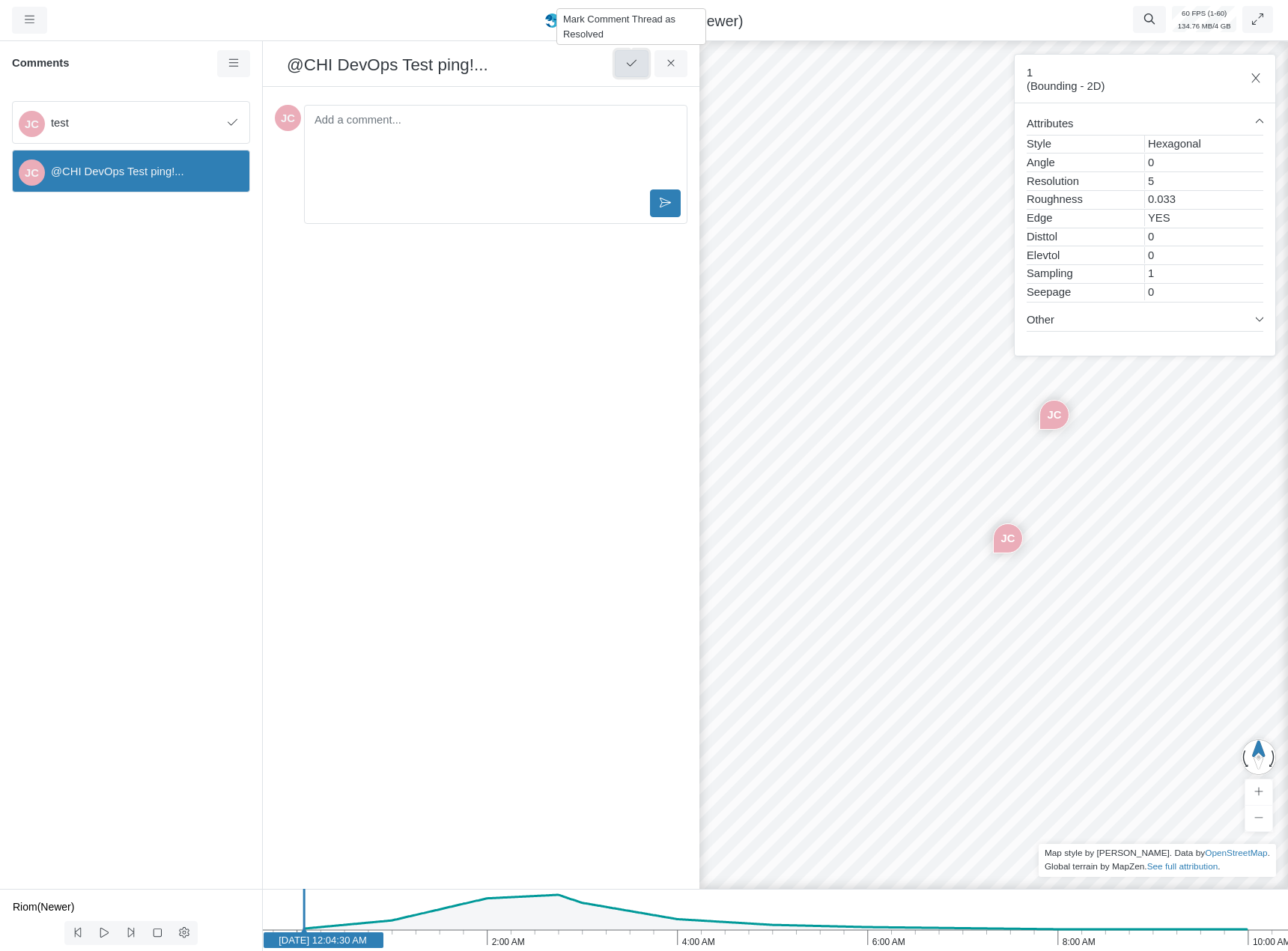
click at [626, 62] on icon at bounding box center [631, 63] width 14 height 11
click at [574, 134] on div "Editor editing area: main" at bounding box center [496, 149] width 370 height 75
click at [672, 65] on icon at bounding box center [670, 63] width 14 height 11
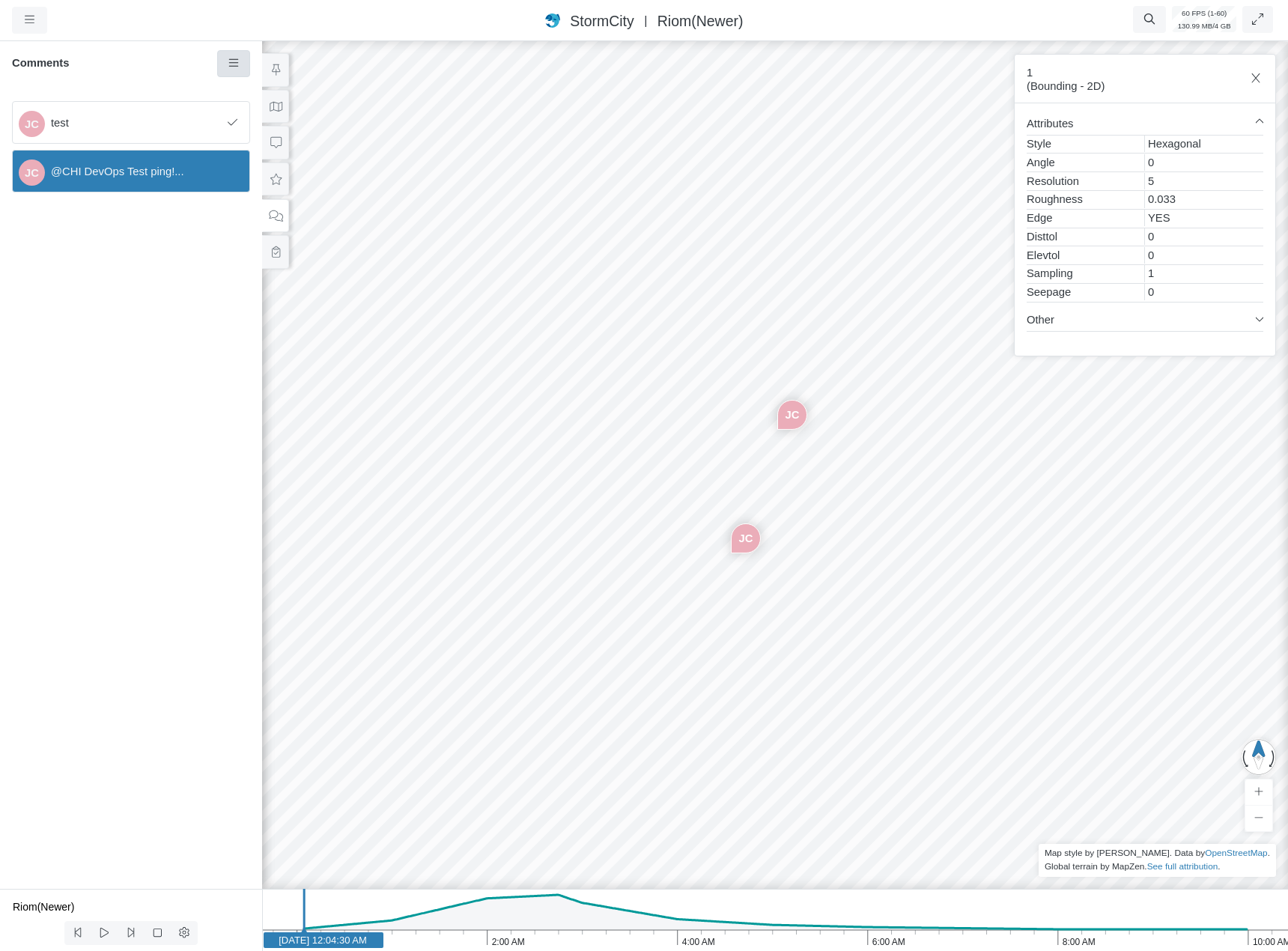
click at [242, 76] on link at bounding box center [234, 63] width 33 height 27
click at [244, 95] on link "Show Resolved Comments" at bounding box center [306, 92] width 170 height 22
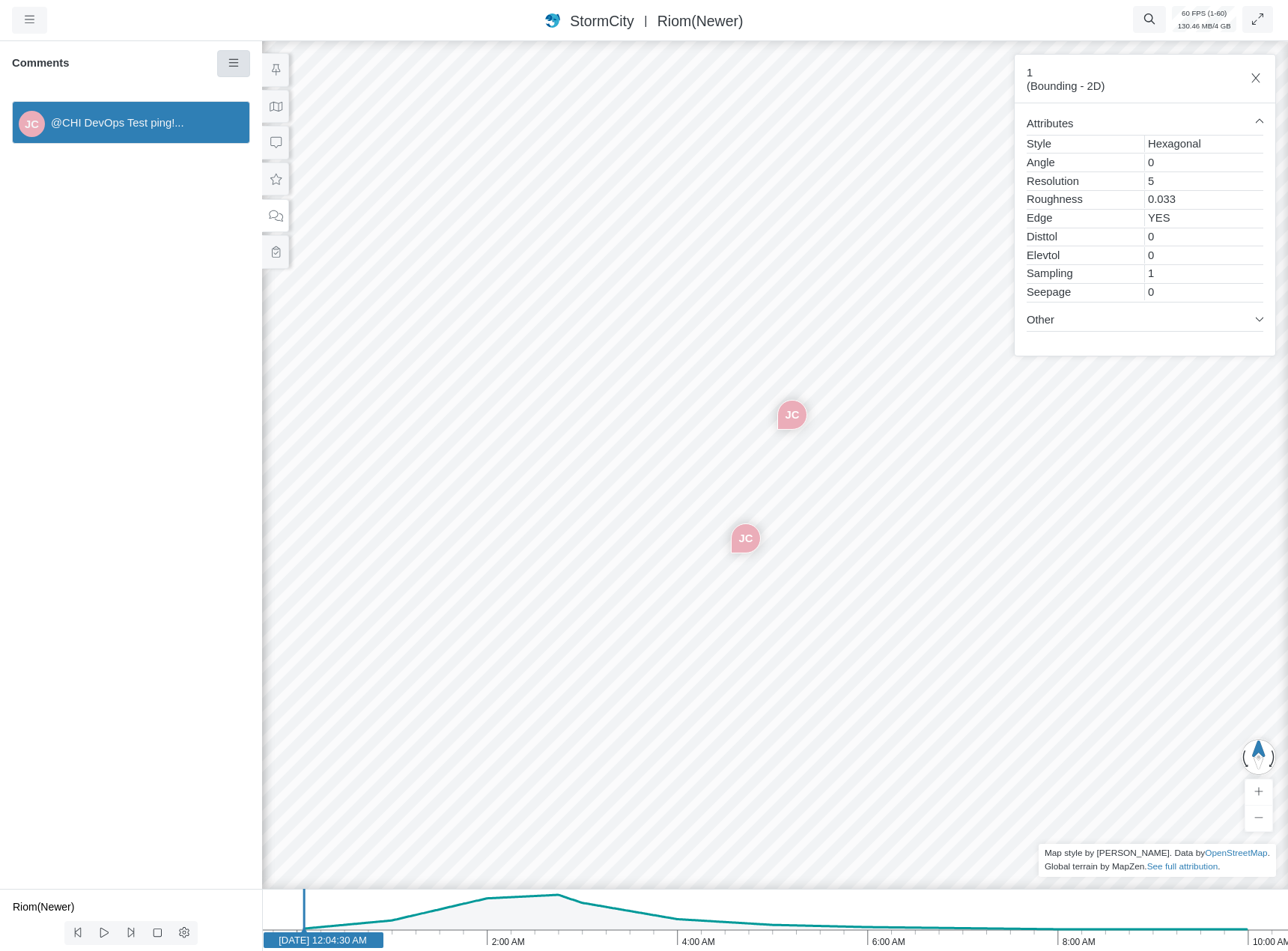
click at [235, 72] on link at bounding box center [234, 63] width 33 height 27
click at [111, 133] on div "JC @CHI DevOps Test ping!..." at bounding box center [131, 123] width 238 height 43
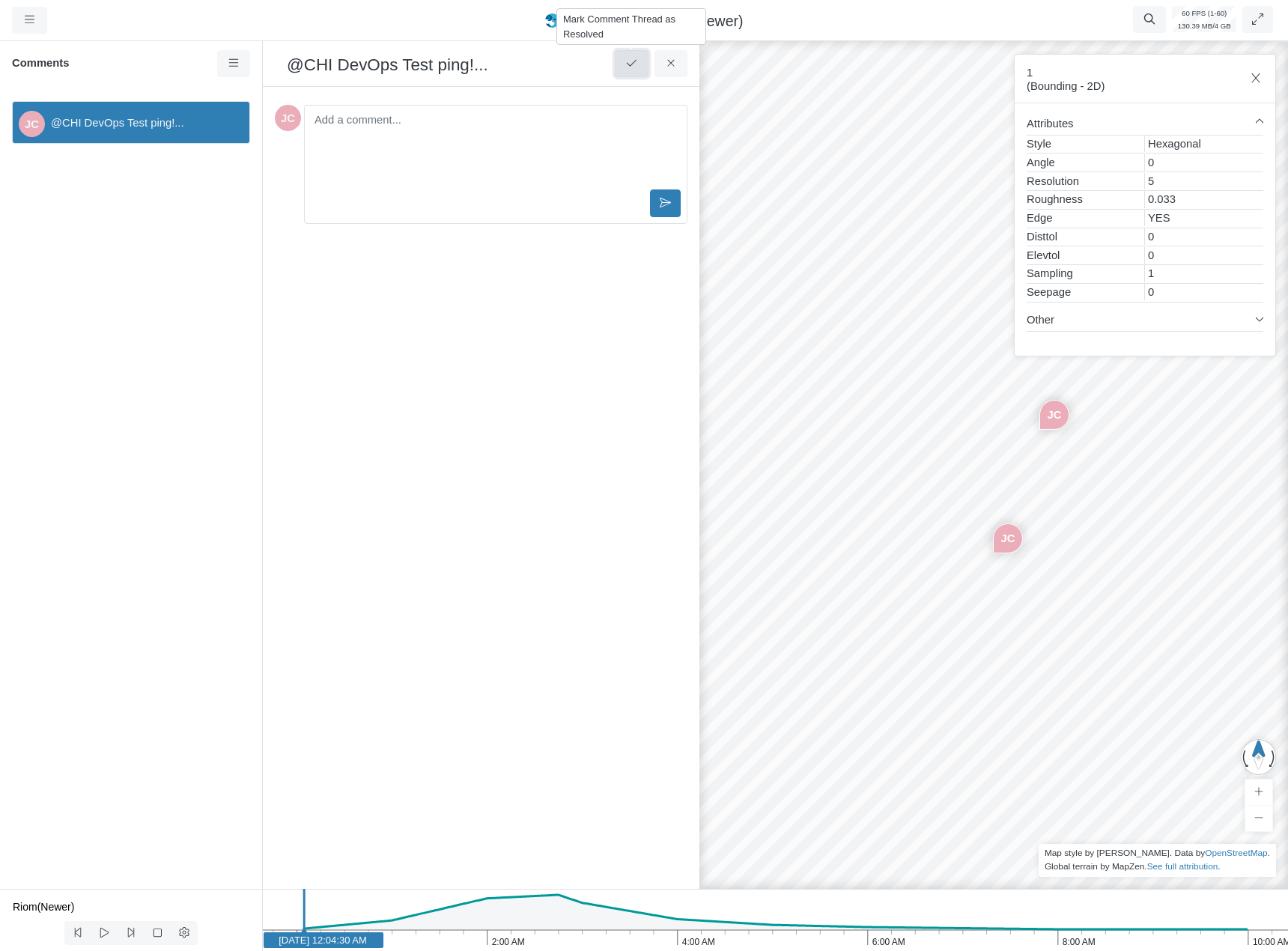
click at [636, 68] on icon at bounding box center [631, 63] width 14 height 11
click at [636, 75] on button at bounding box center [631, 63] width 33 height 27
click at [636, 72] on button at bounding box center [631, 63] width 33 height 27
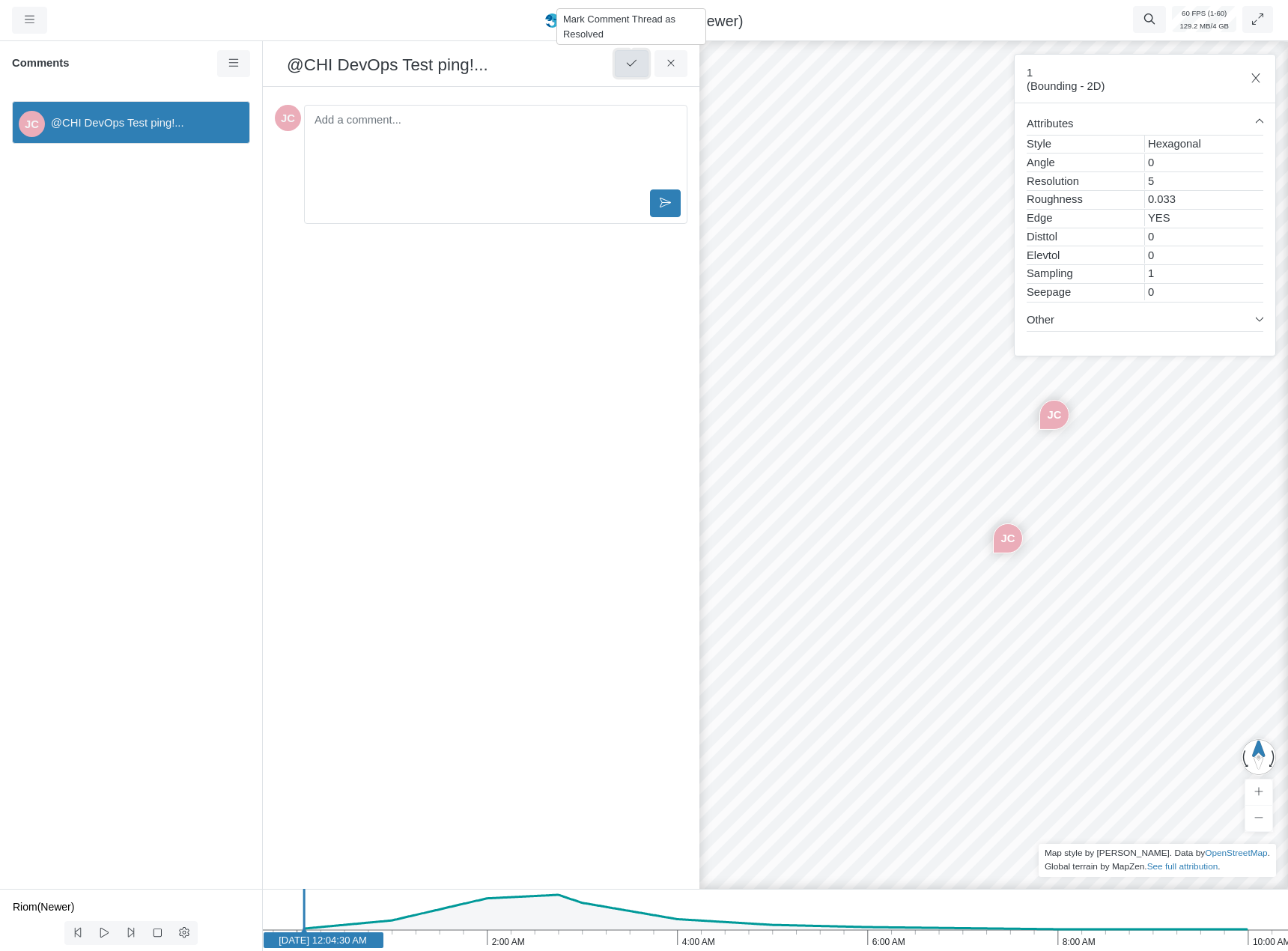
click at [636, 72] on button at bounding box center [631, 63] width 33 height 27
click at [475, 331] on div "Created 1 second ago by Jesse Cluthe Status: To Do To Do In Progress On Hold Fo…" at bounding box center [481, 488] width 412 height 778
click at [230, 67] on icon at bounding box center [233, 63] width 9 height 7
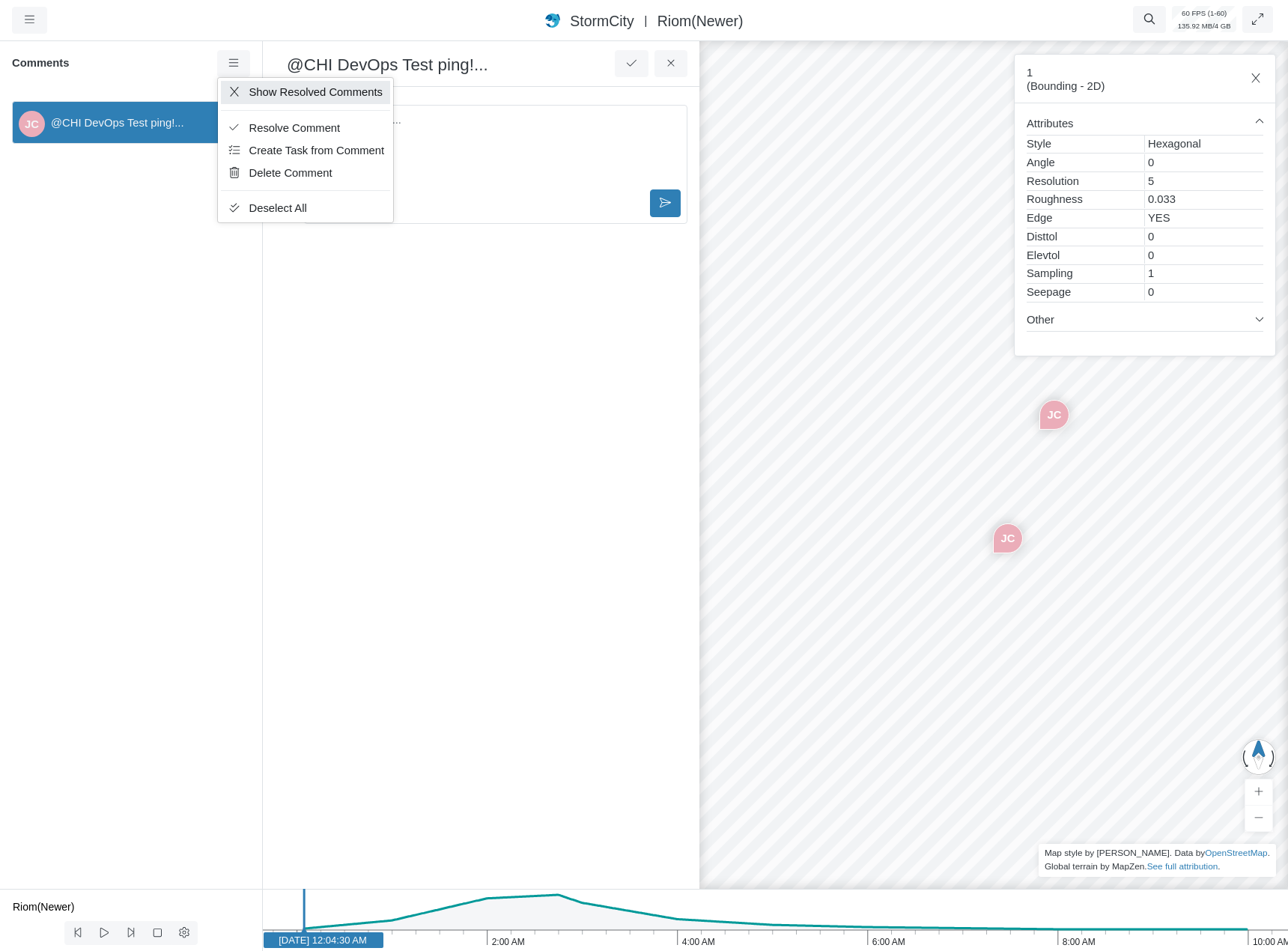
click at [240, 94] on icon at bounding box center [234, 92] width 15 height 11
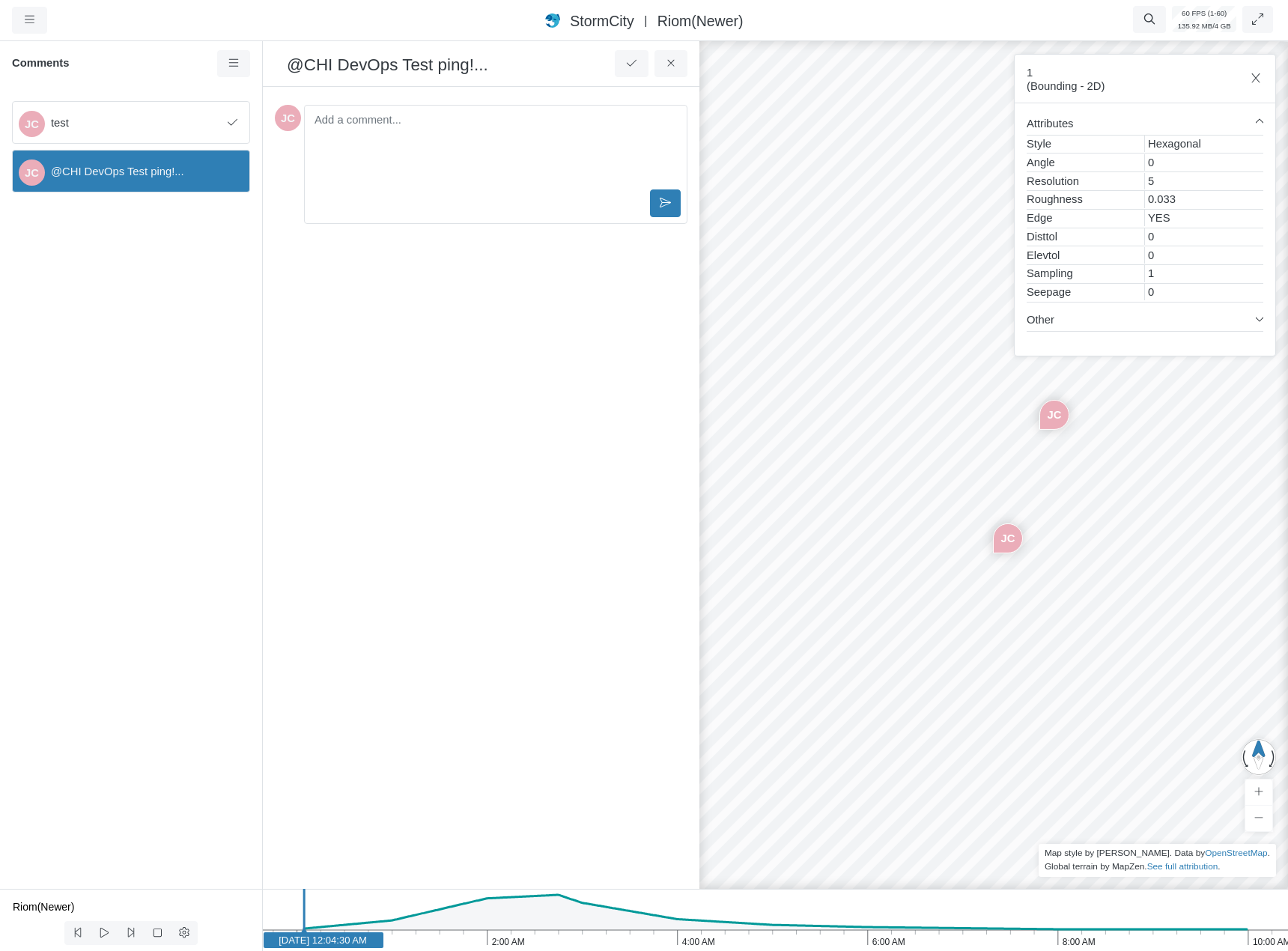
click at [190, 128] on span "test" at bounding box center [137, 123] width 171 height 17
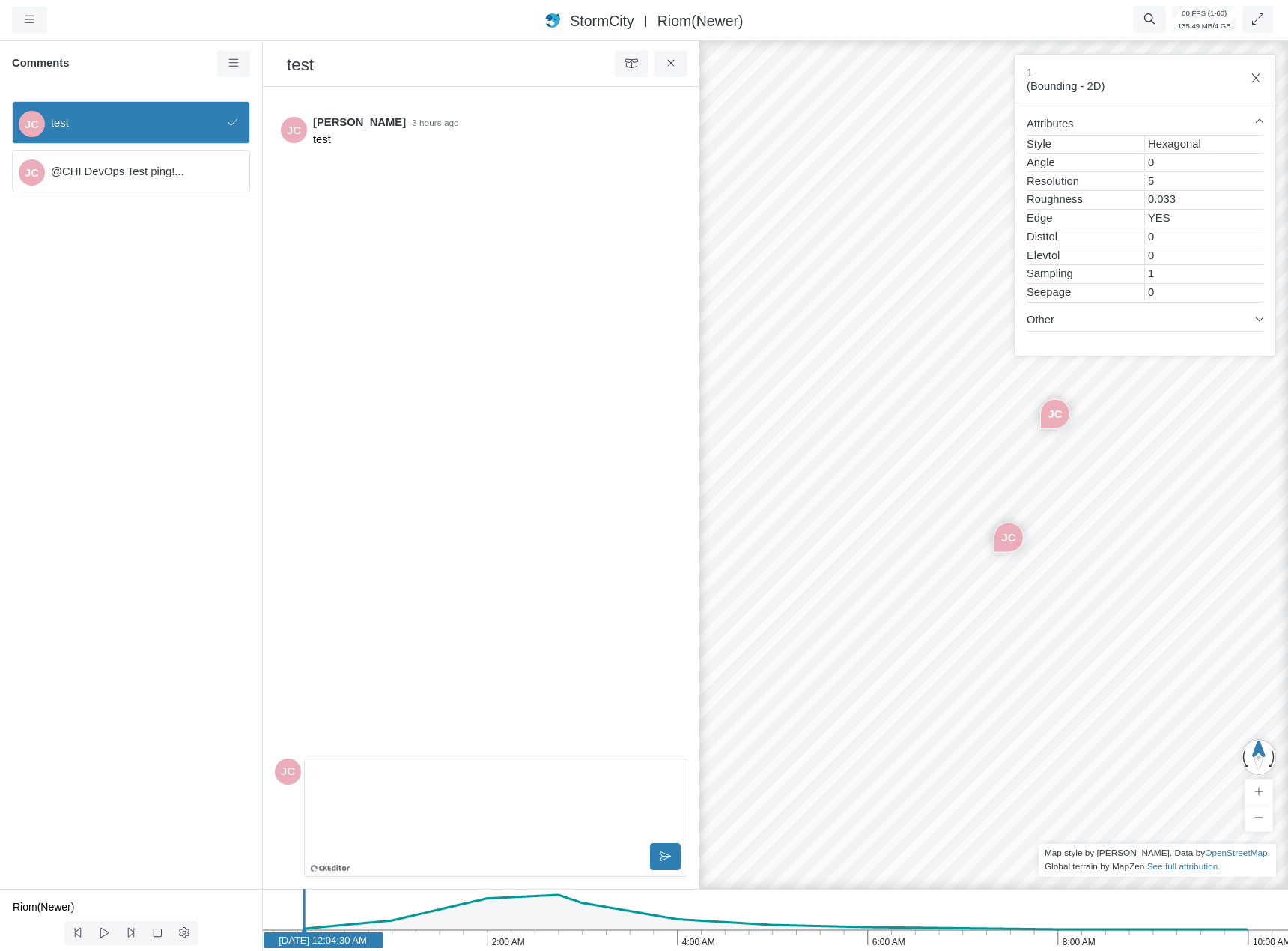
click at [181, 170] on span "@CHI DevOps Test ping!..." at bounding box center [144, 172] width 187 height 17
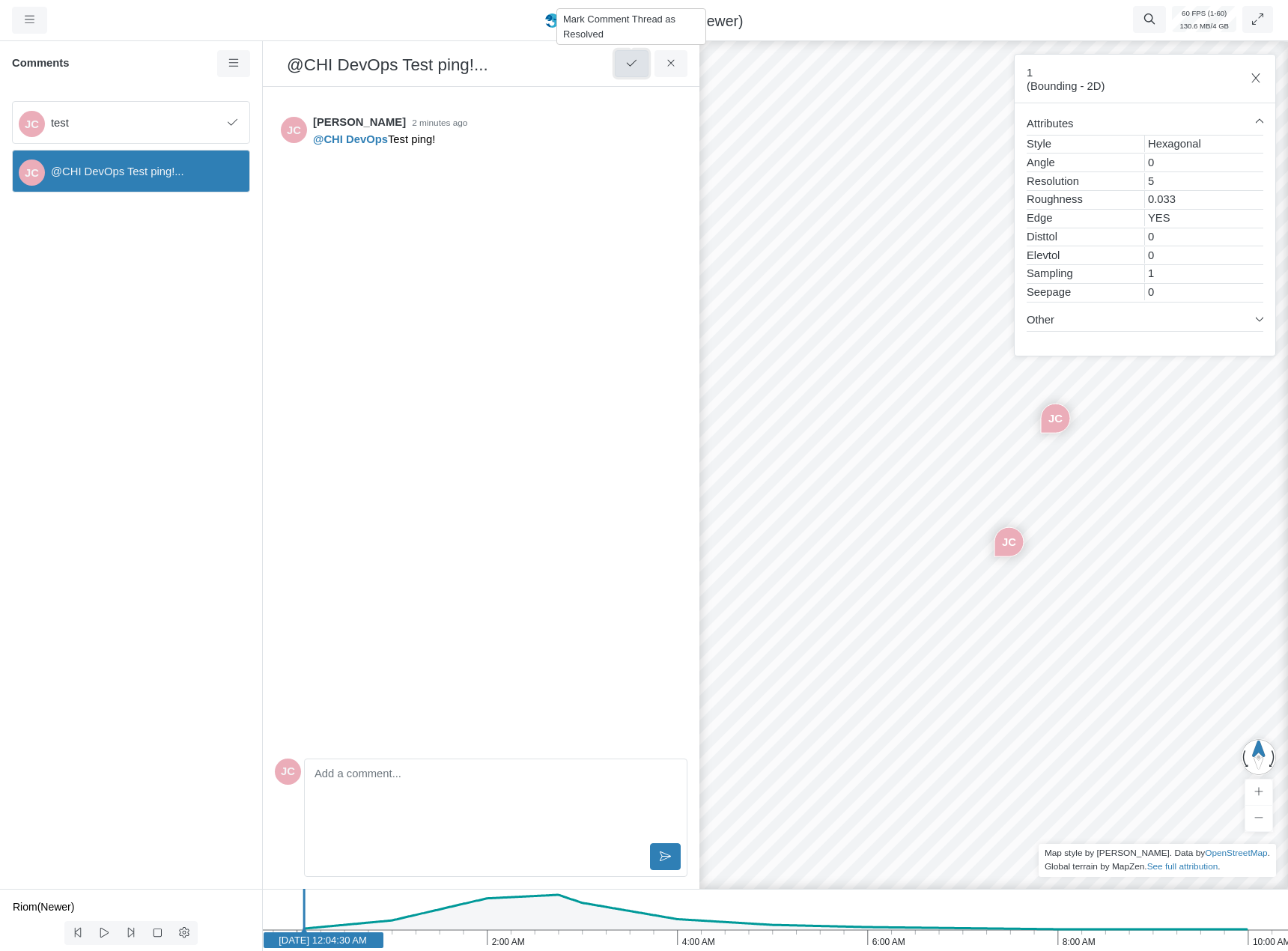
click at [631, 60] on icon at bounding box center [631, 63] width 14 height 11
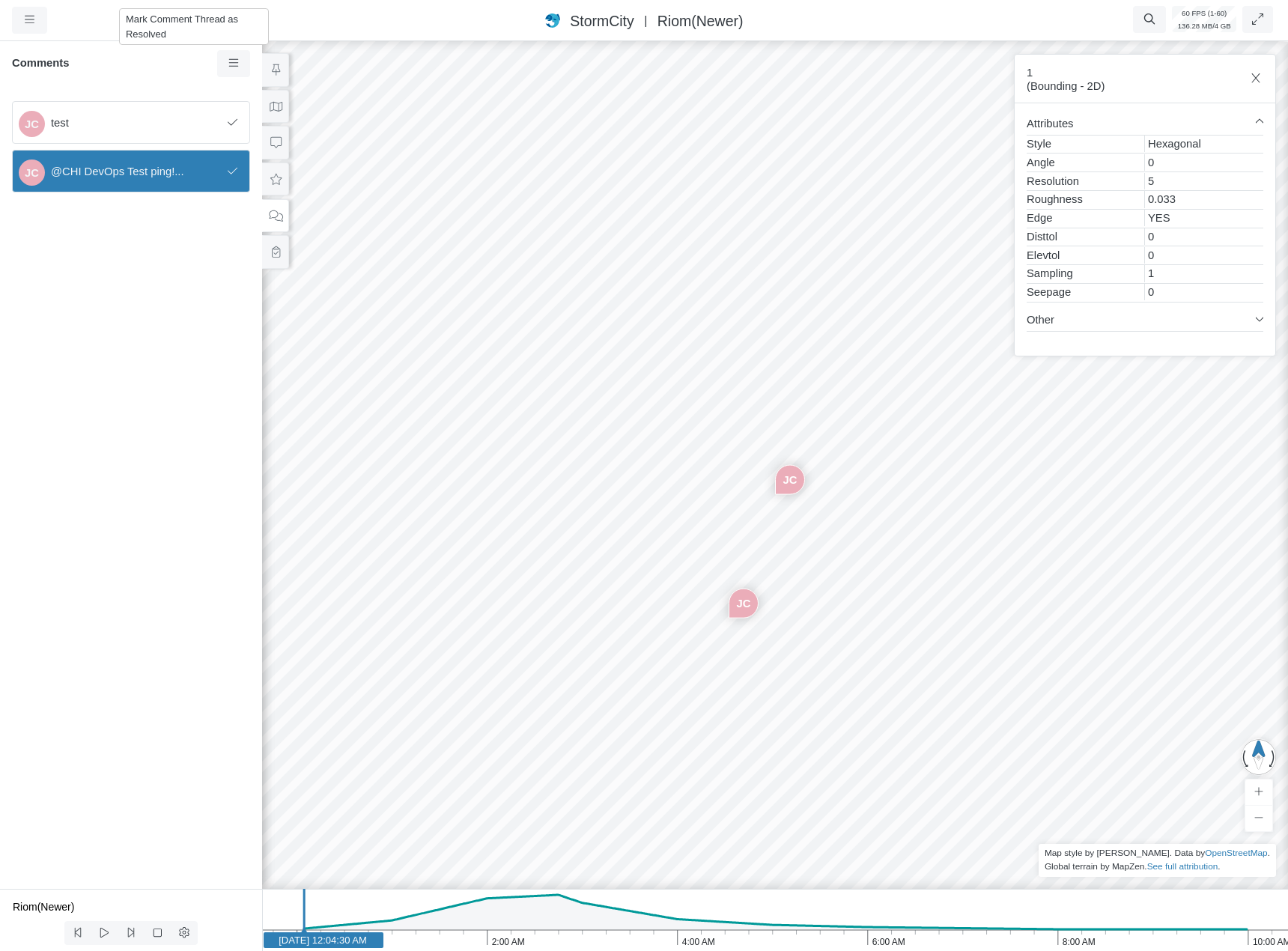
drag, startPoint x: 176, startPoint y: 244, endPoint x: 189, endPoint y: 230, distance: 19.1
click at [177, 244] on div "JC test JC @CHI DevOps Test ping!..." at bounding box center [131, 489] width 262 height 800
click at [212, 268] on div "JC test JC @CHI DevOps Test ping!..." at bounding box center [131, 489] width 262 height 800
click at [271, 114] on button at bounding box center [275, 107] width 27 height 33
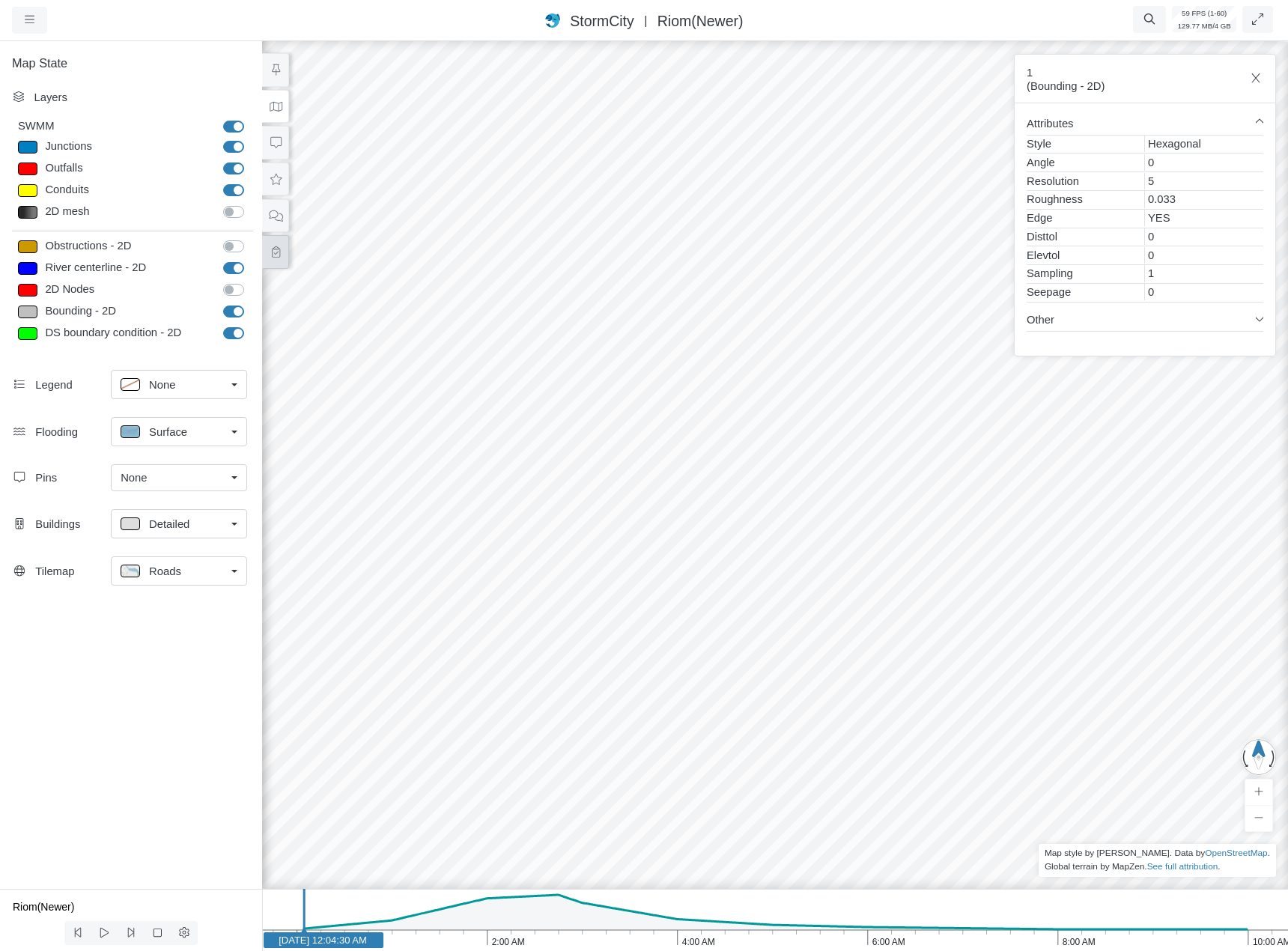
click at [274, 241] on button at bounding box center [275, 252] width 27 height 33
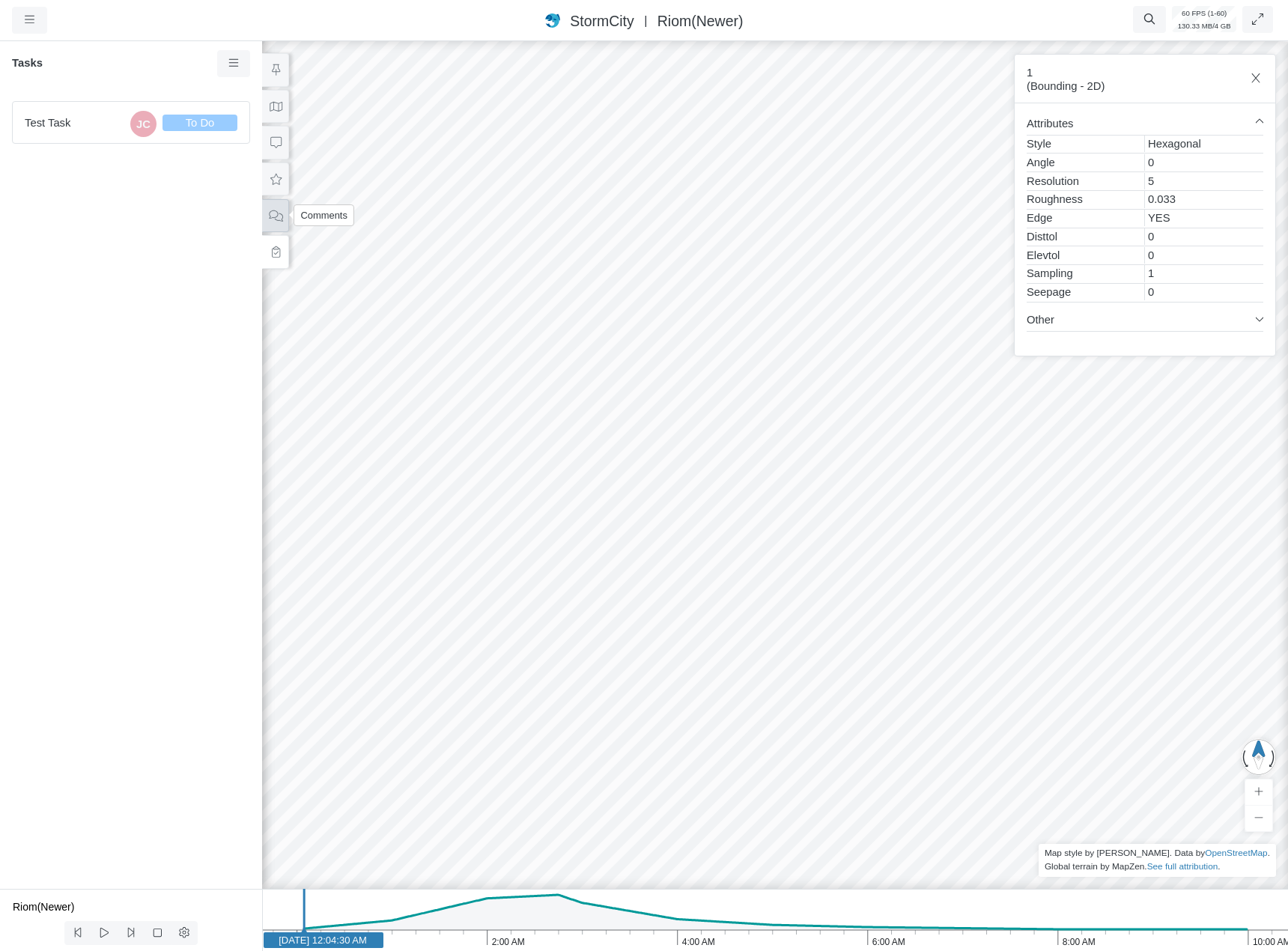
click at [278, 216] on icon at bounding box center [275, 216] width 14 height 11
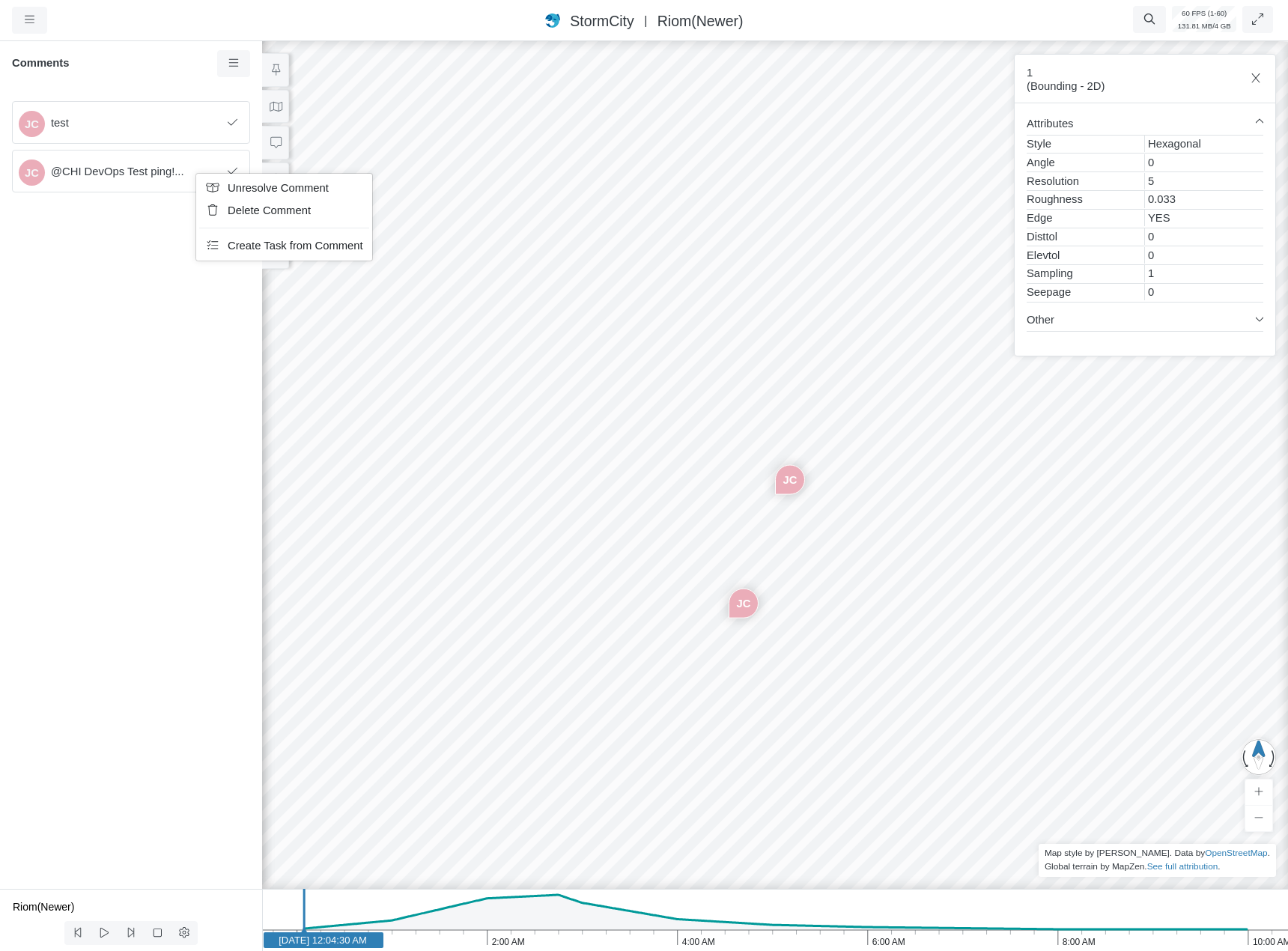
drag, startPoint x: 234, startPoint y: 184, endPoint x: 220, endPoint y: 198, distance: 19.8
click at [234, 184] on span "Unresolve Comment" at bounding box center [278, 188] width 101 height 12
click at [256, 249] on span "Create Task from Comment" at bounding box center [293, 247] width 136 height 12
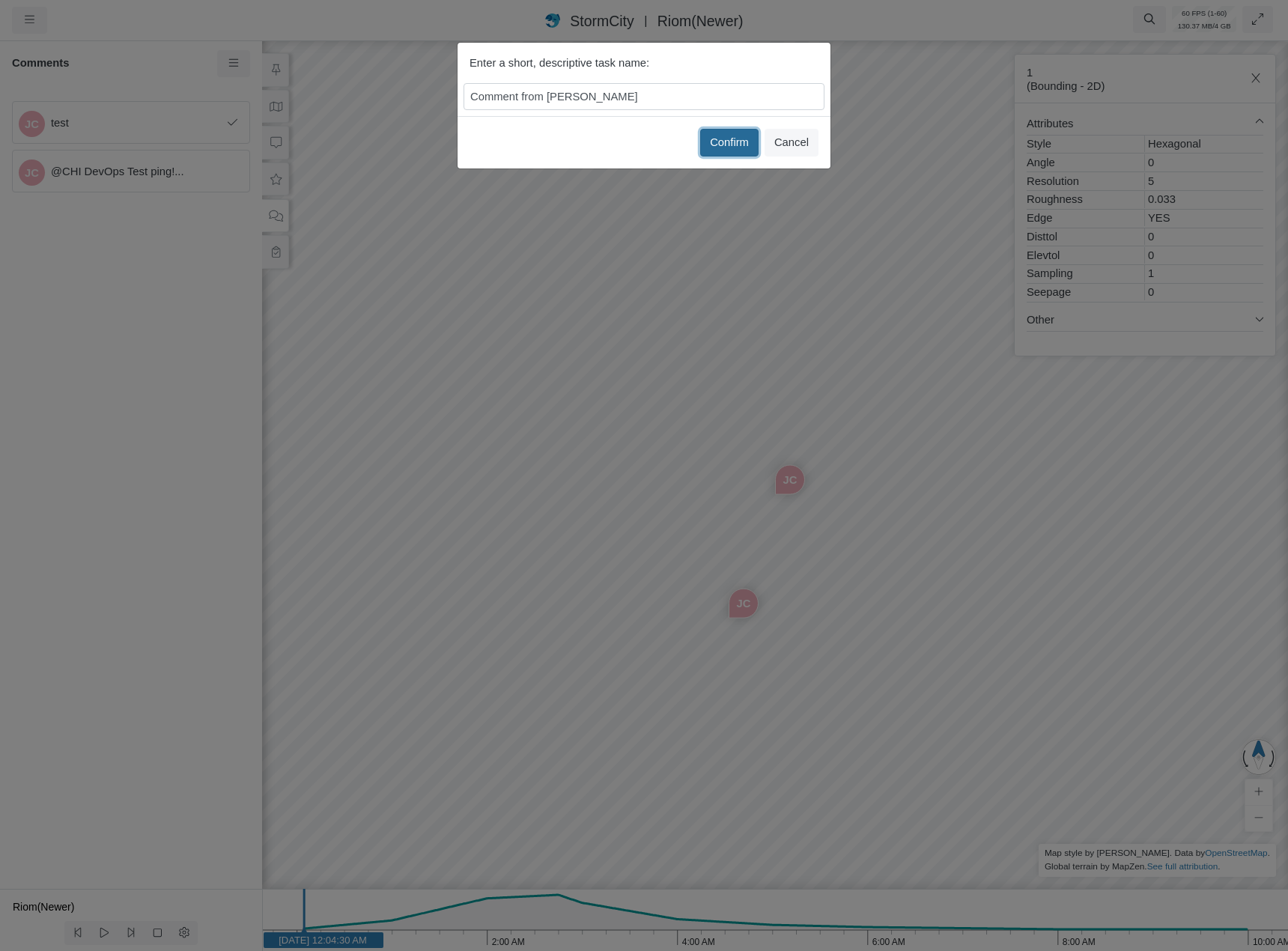
click at [730, 148] on button "Confirm" at bounding box center [729, 142] width 59 height 27
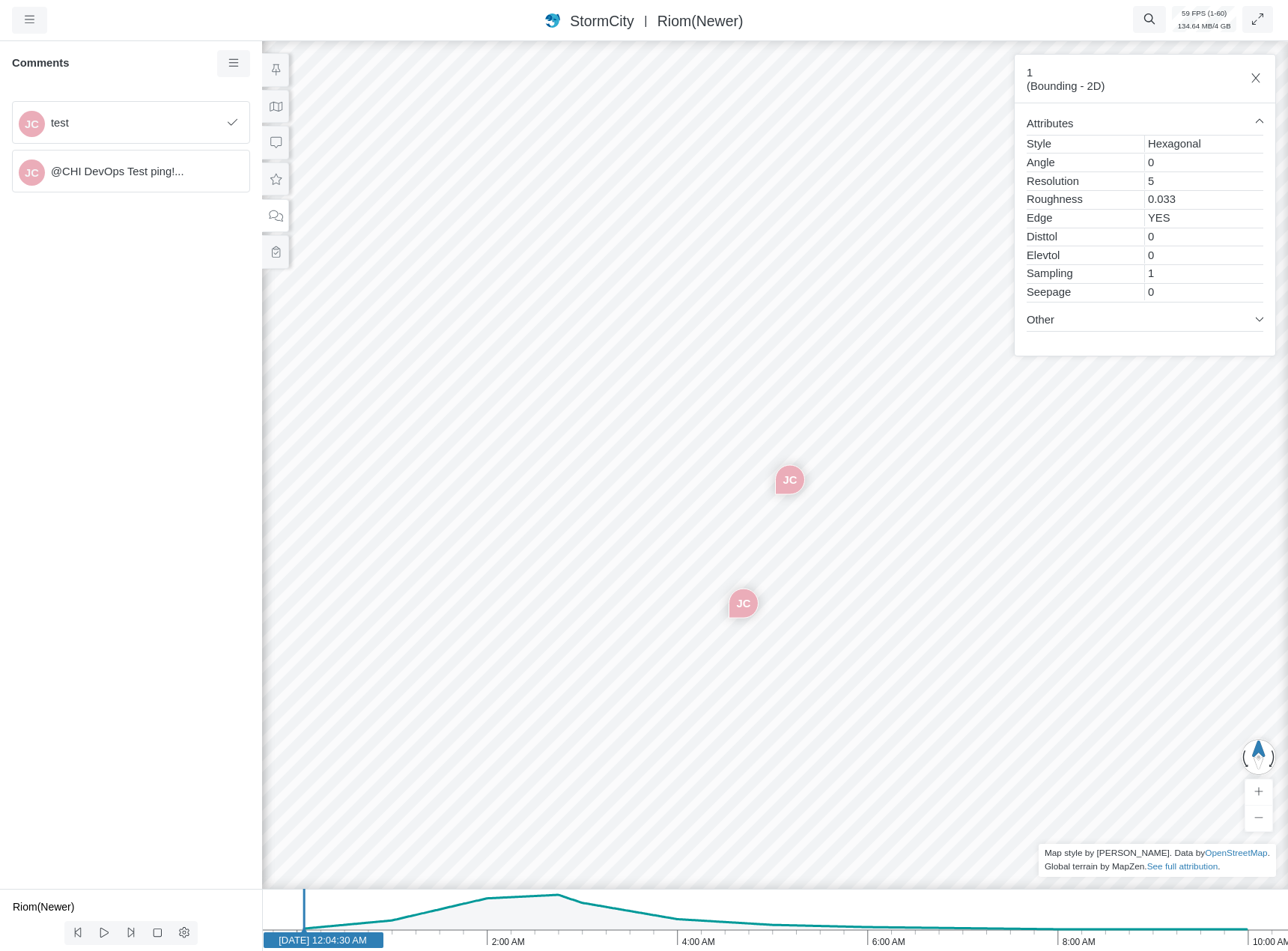
click at [142, 254] on div "JC test JC @CHI DevOps Test ping!..." at bounding box center [131, 489] width 262 height 800
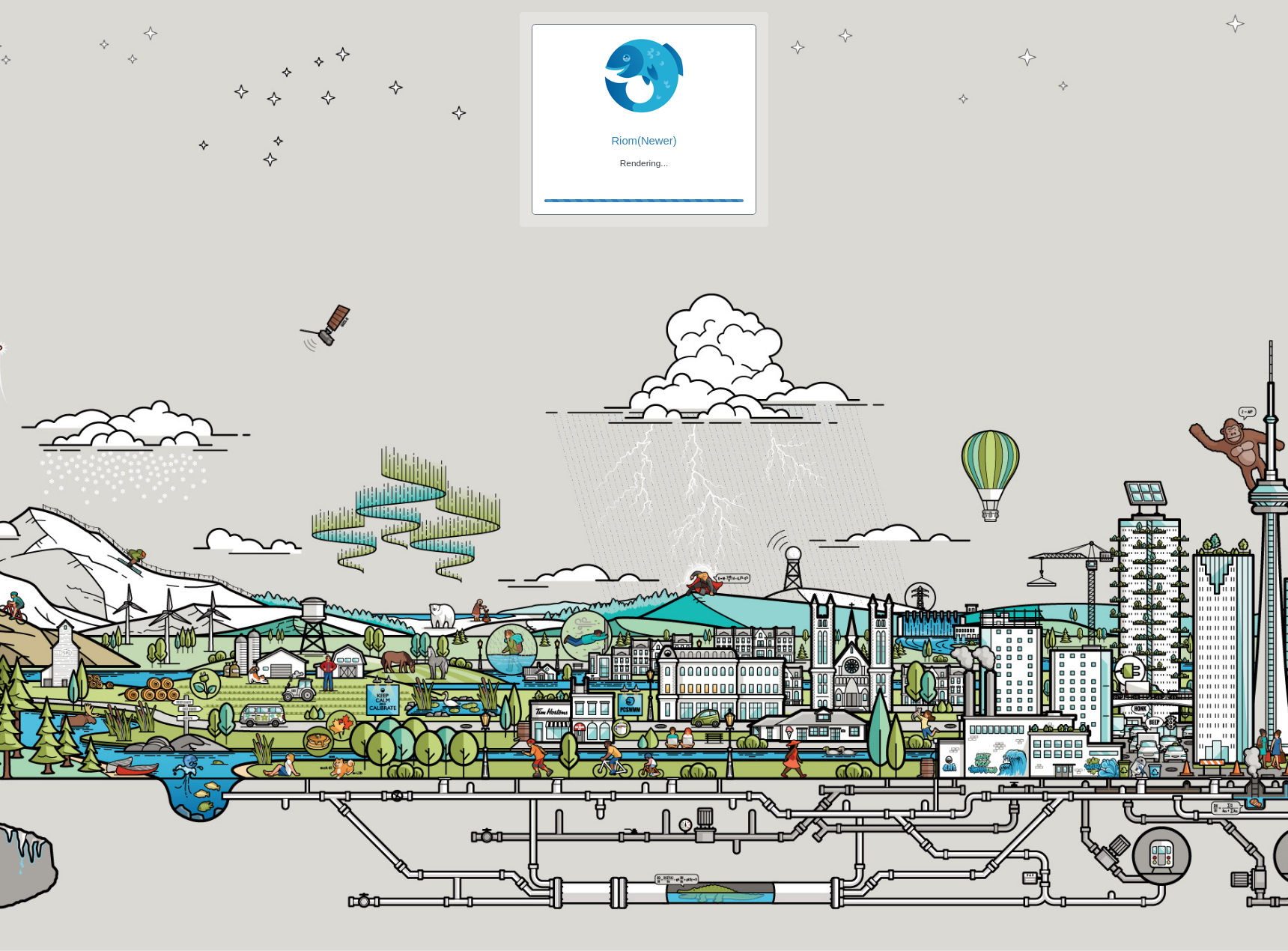
checkbox input "true"
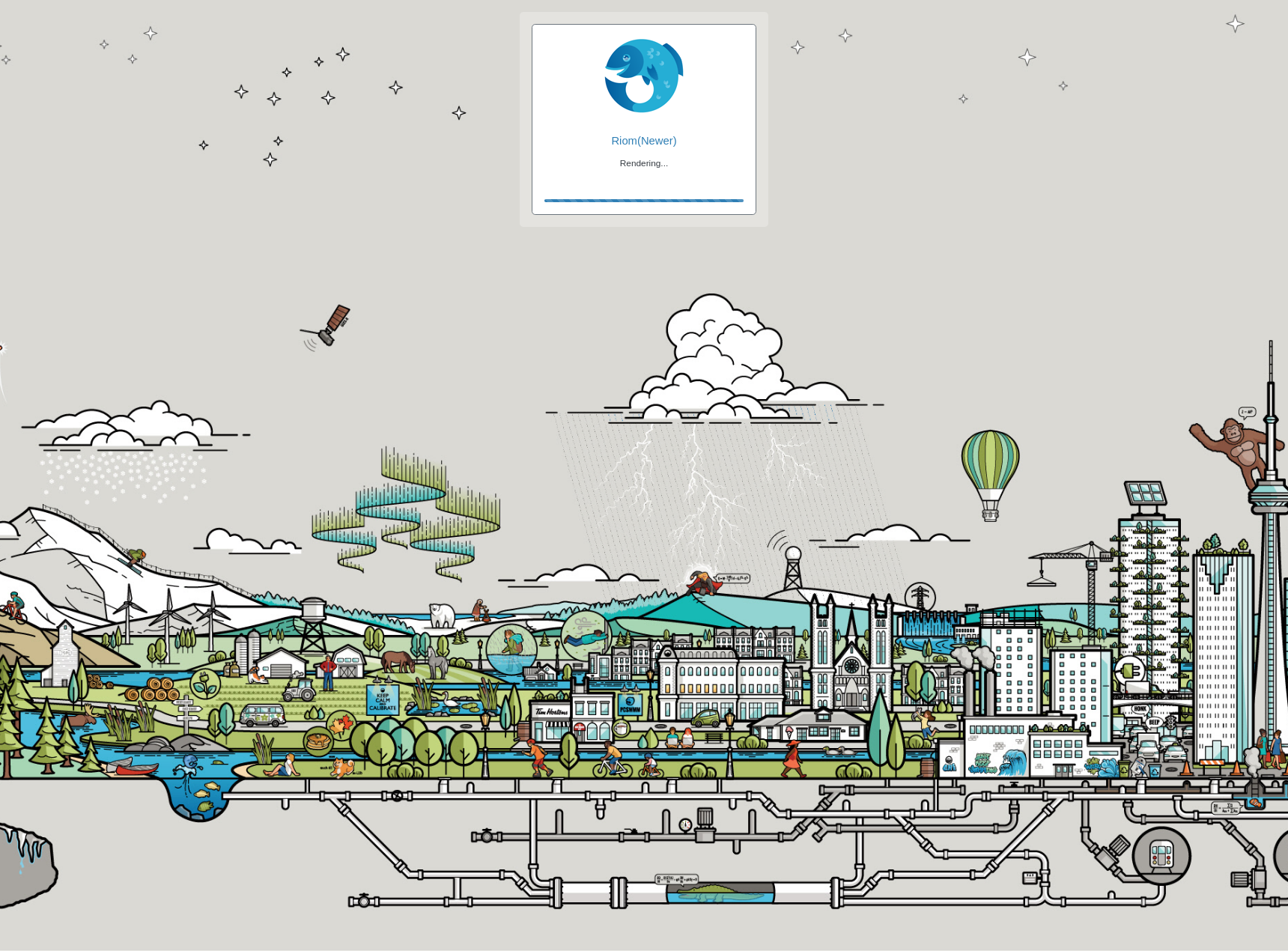
checkbox input "true"
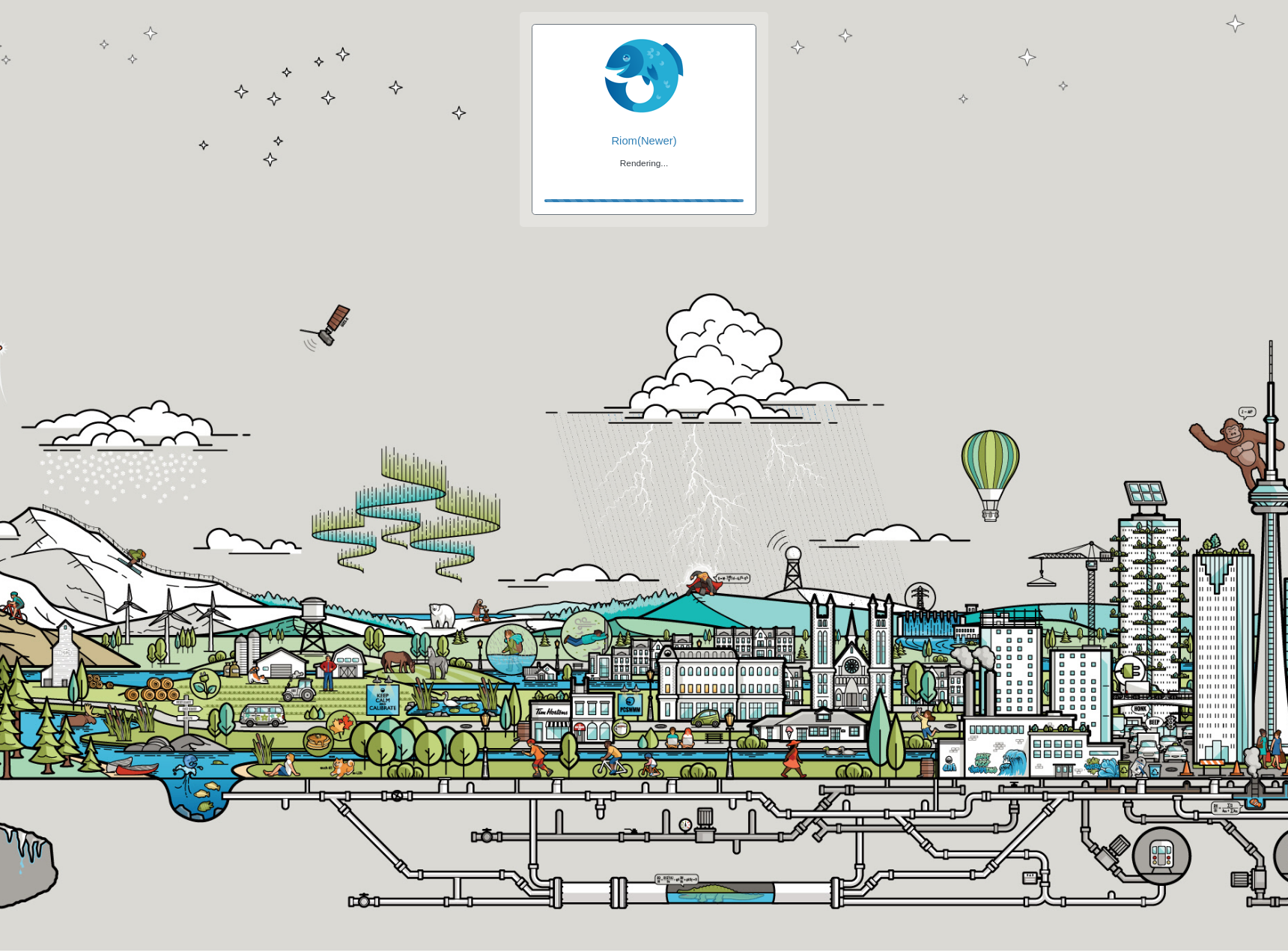
checkbox input "false"
checkbox input "true"
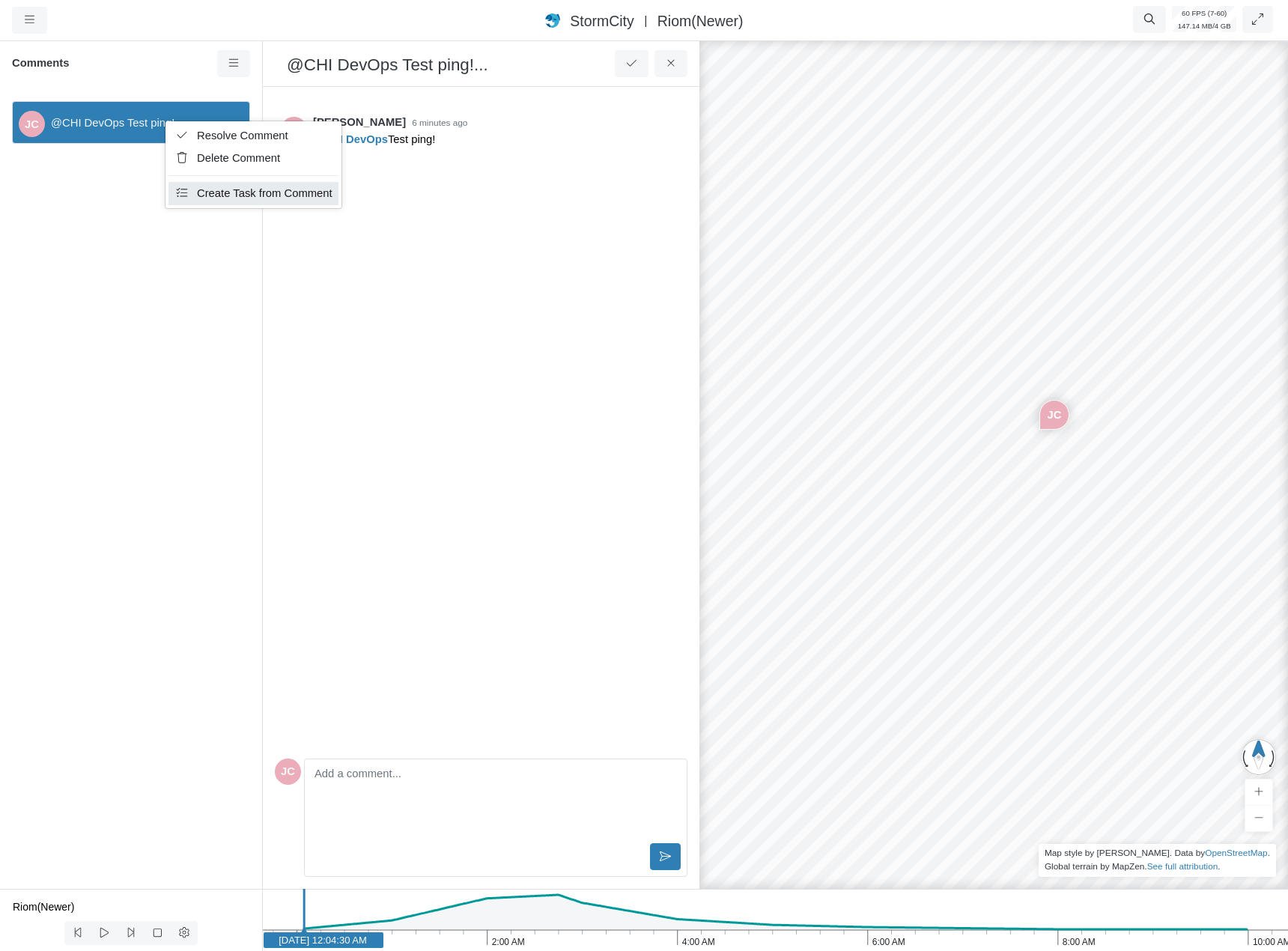
click at [224, 192] on span "Create Task from Comment" at bounding box center [265, 193] width 136 height 12
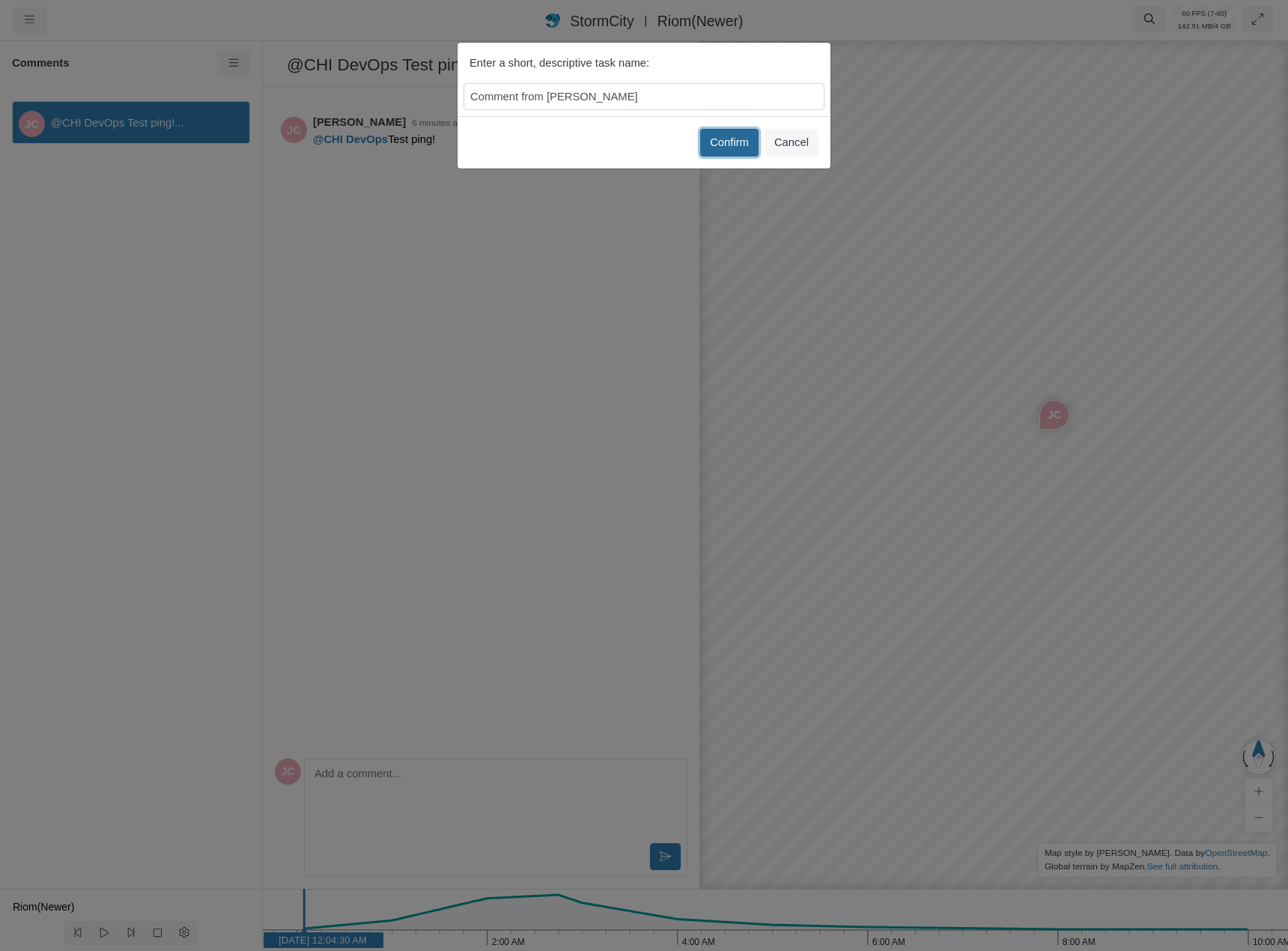
click at [736, 141] on button "Confirm" at bounding box center [729, 142] width 59 height 27
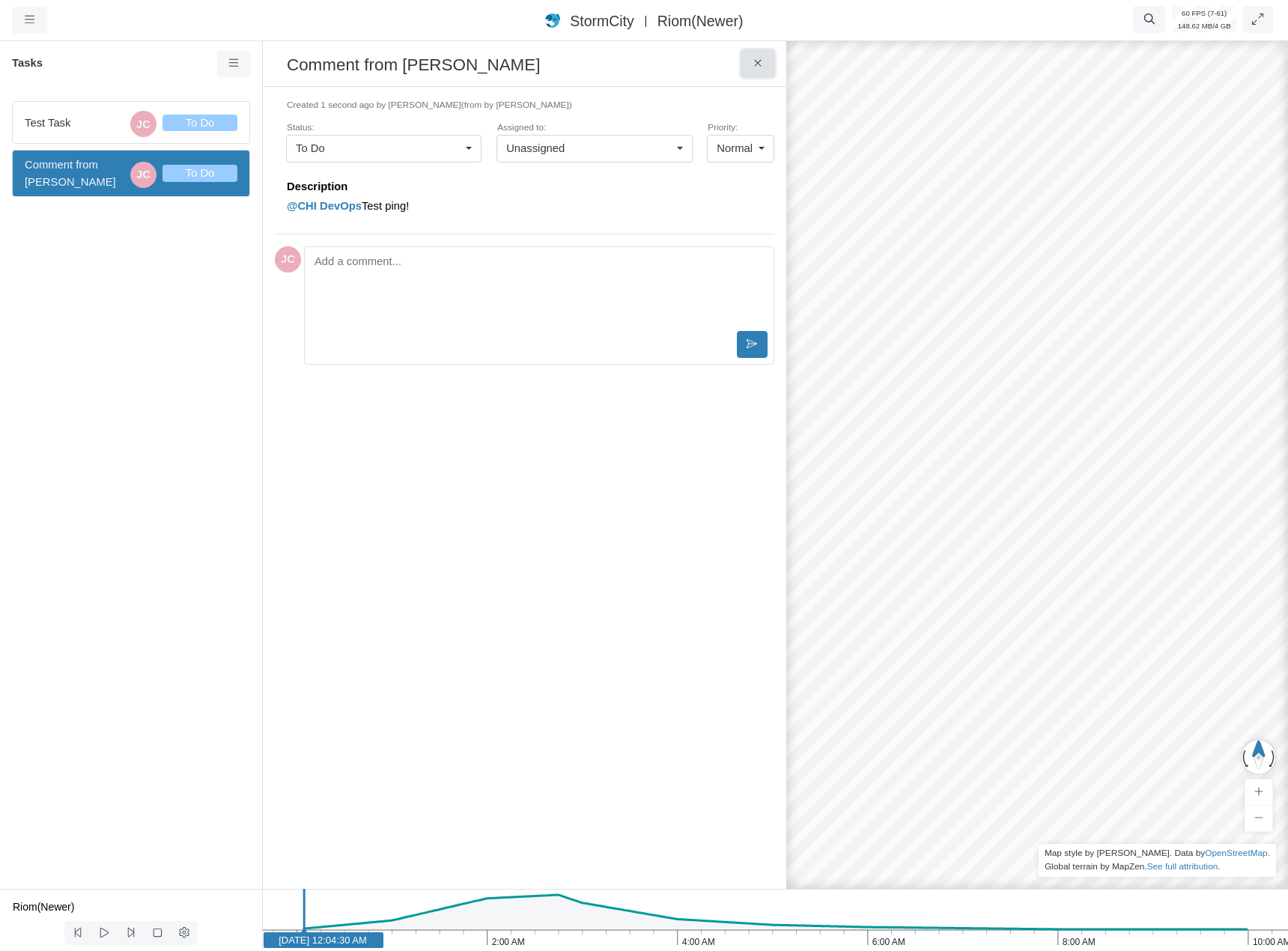
click at [763, 59] on icon at bounding box center [758, 63] width 14 height 11
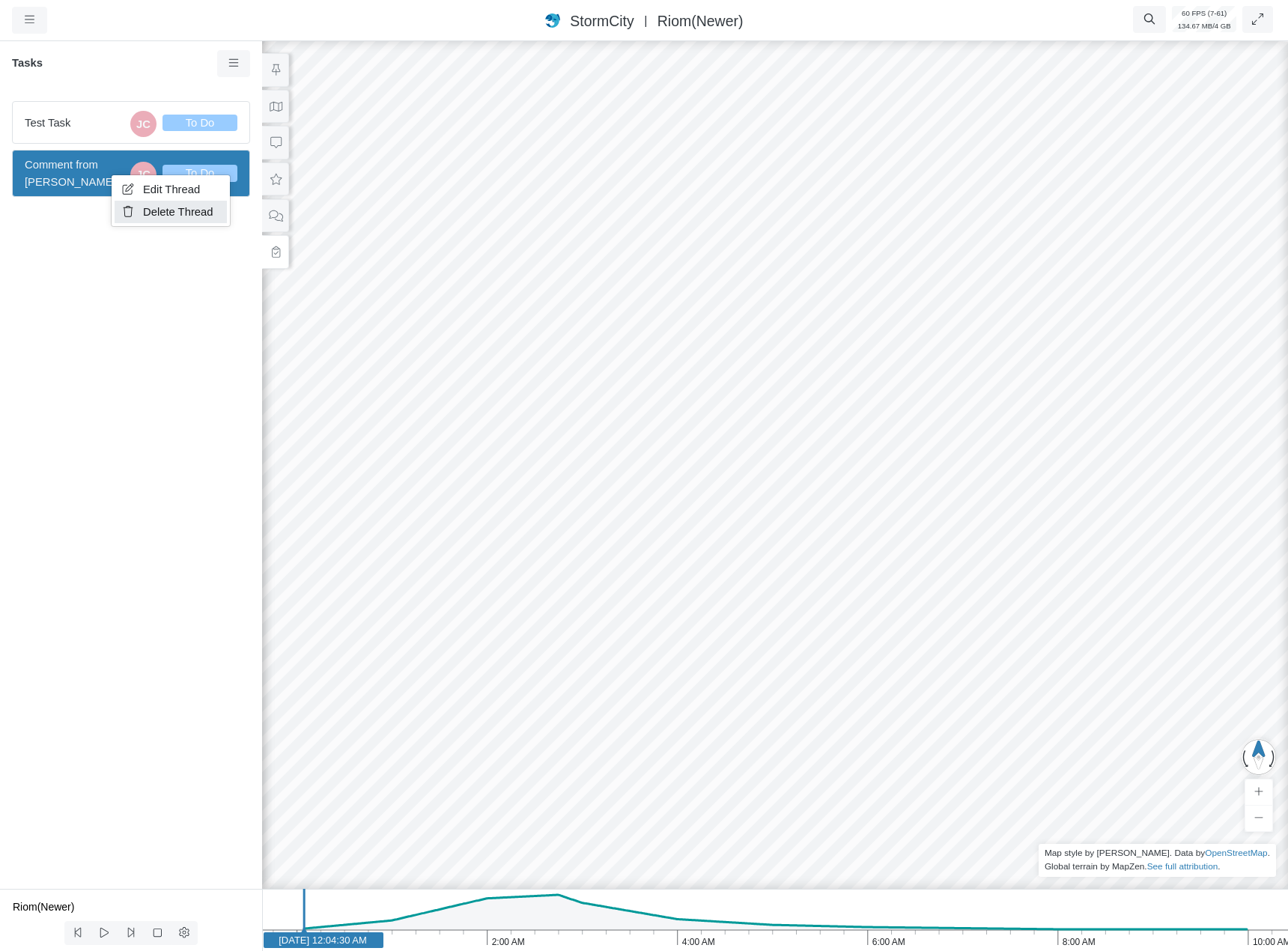
click at [196, 218] on span "Delete Thread" at bounding box center [178, 212] width 71 height 12
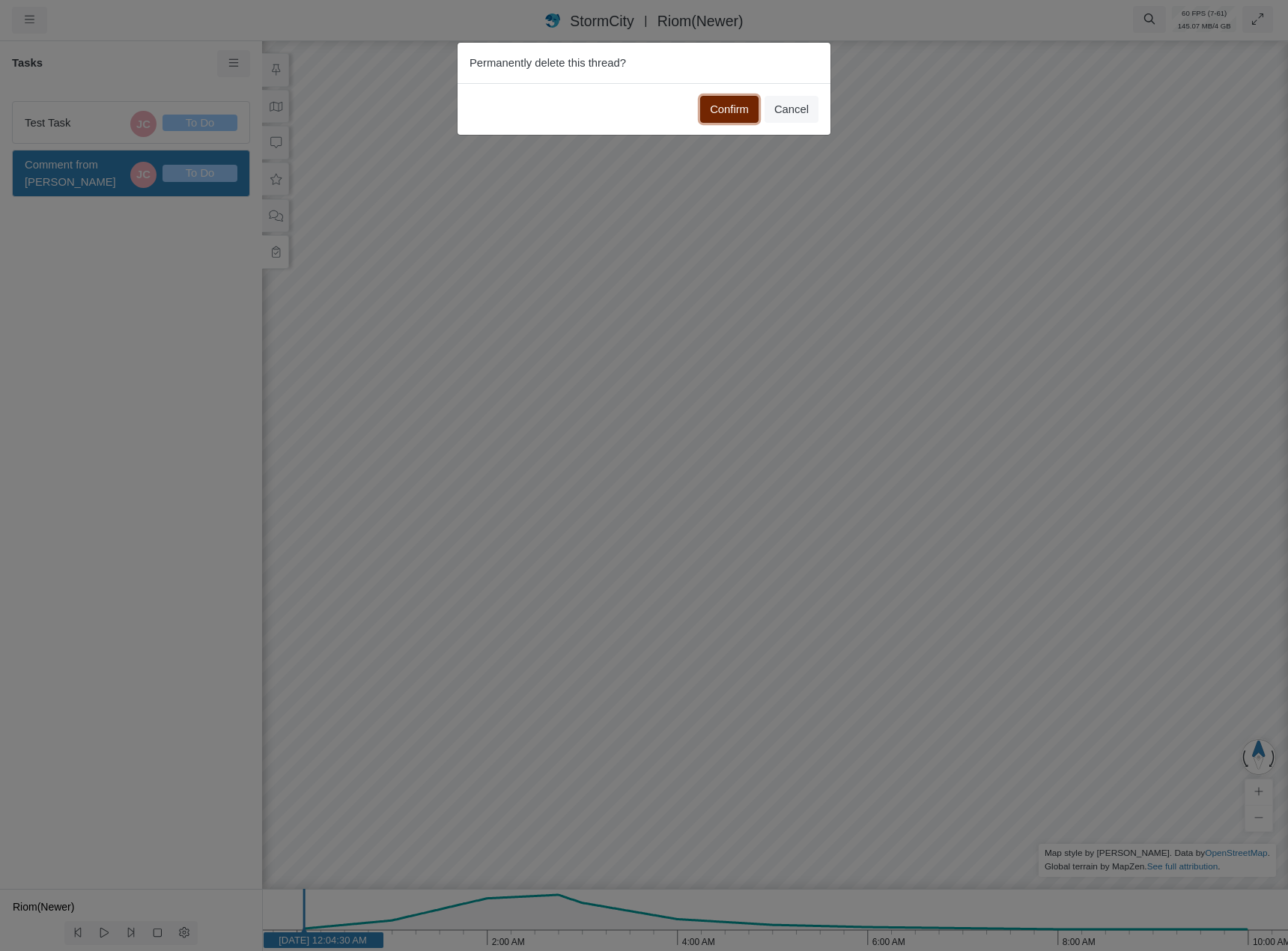
click at [723, 111] on button "Confirm" at bounding box center [729, 109] width 59 height 27
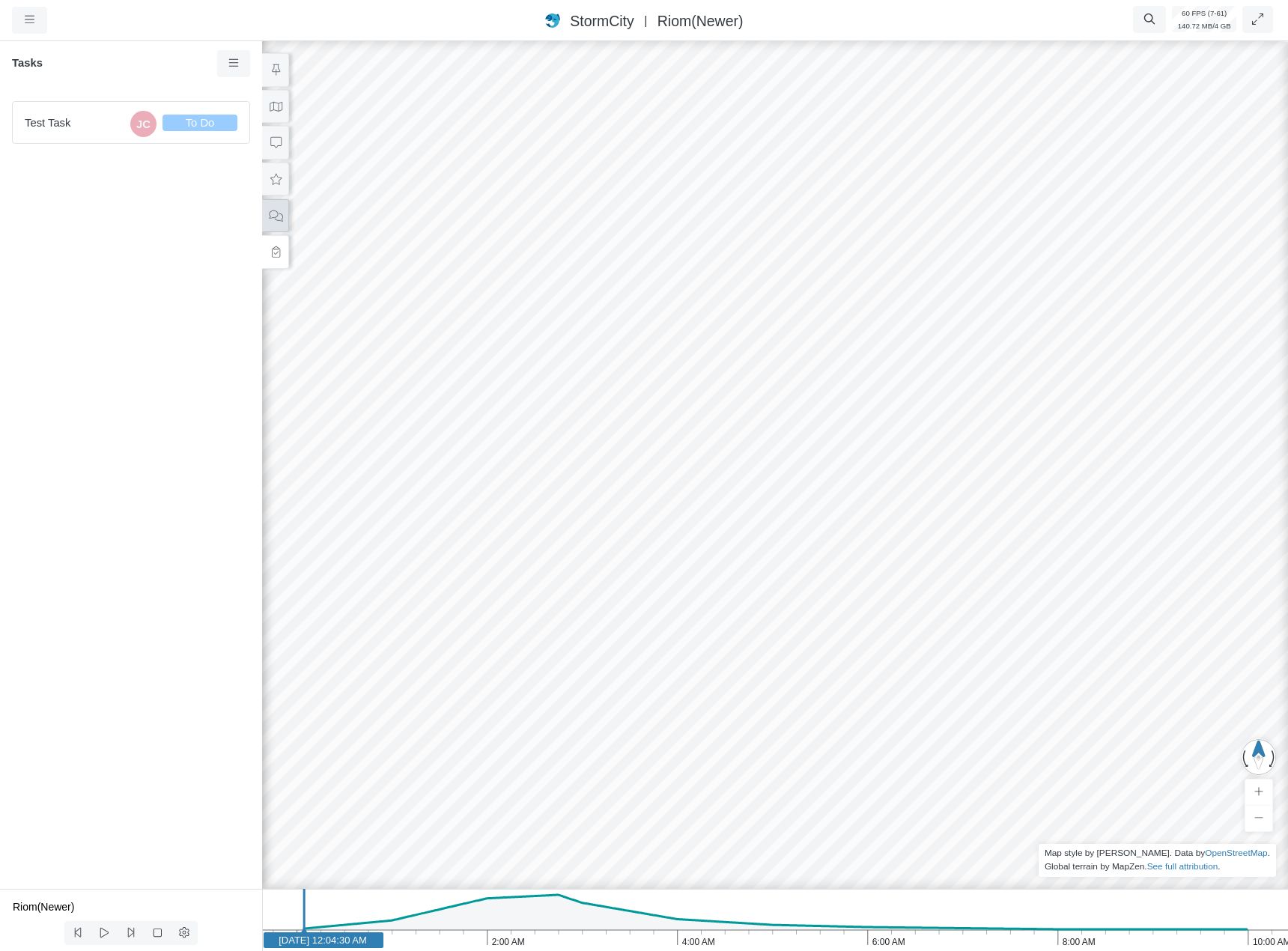
click at [280, 222] on button at bounding box center [275, 215] width 27 height 33
click at [190, 141] on div "JC @CHI DevOps Test ping!..." at bounding box center [131, 123] width 238 height 43
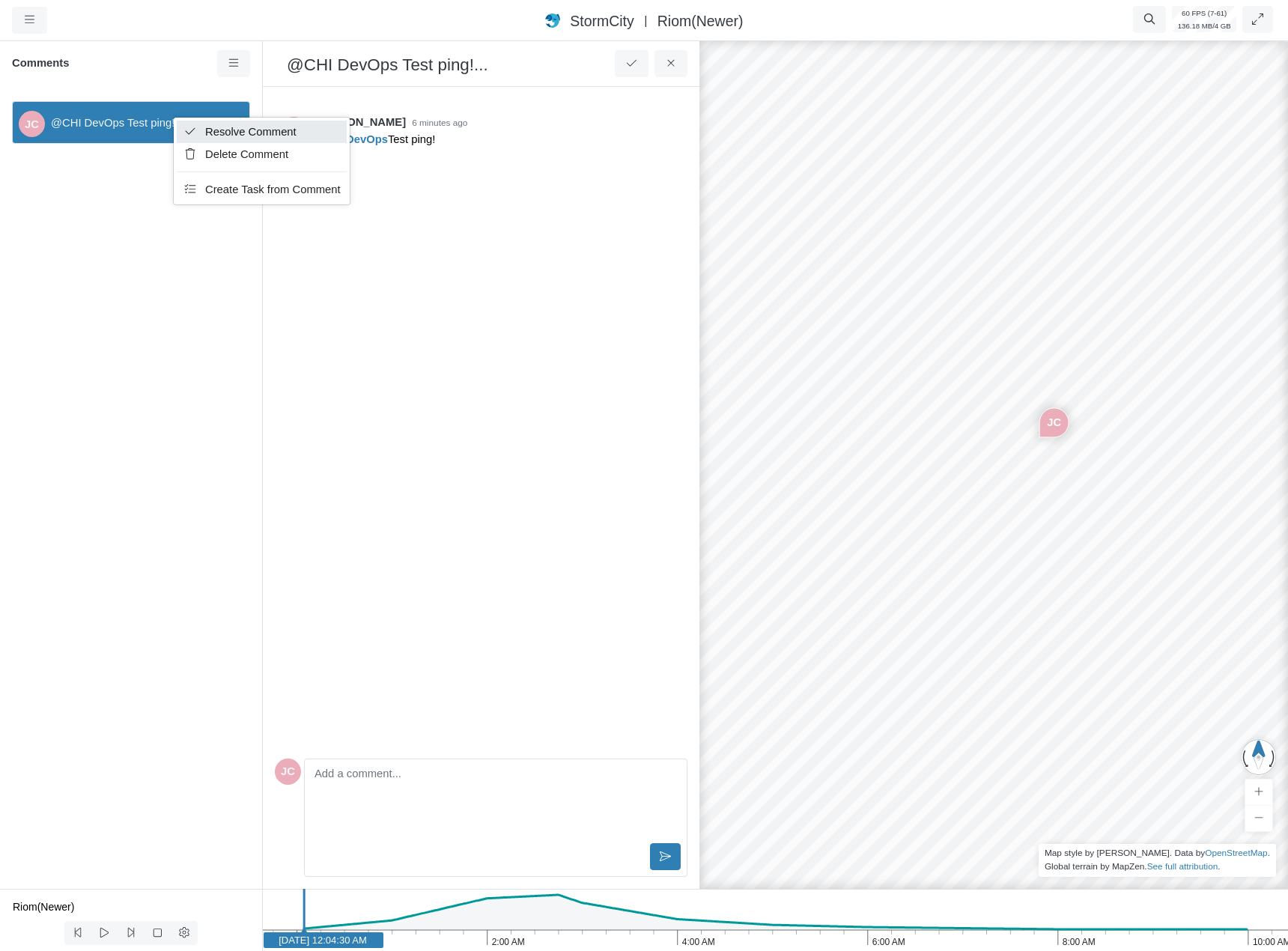
click at [261, 139] on link "Resolve Comment" at bounding box center [261, 132] width 170 height 22
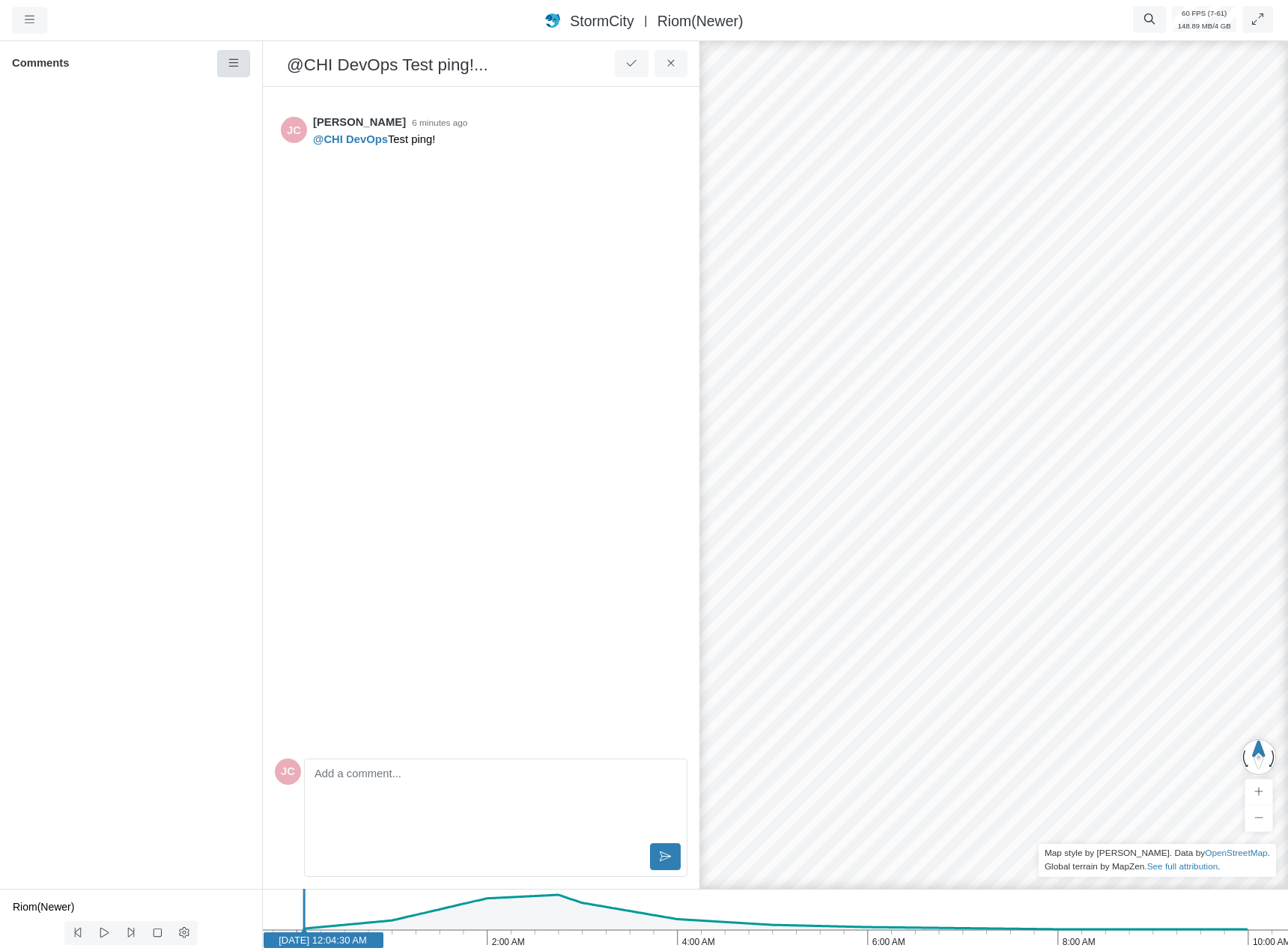
click at [248, 65] on link at bounding box center [234, 63] width 33 height 27
click at [243, 92] on link "Show Resolved Comments" at bounding box center [306, 92] width 170 height 22
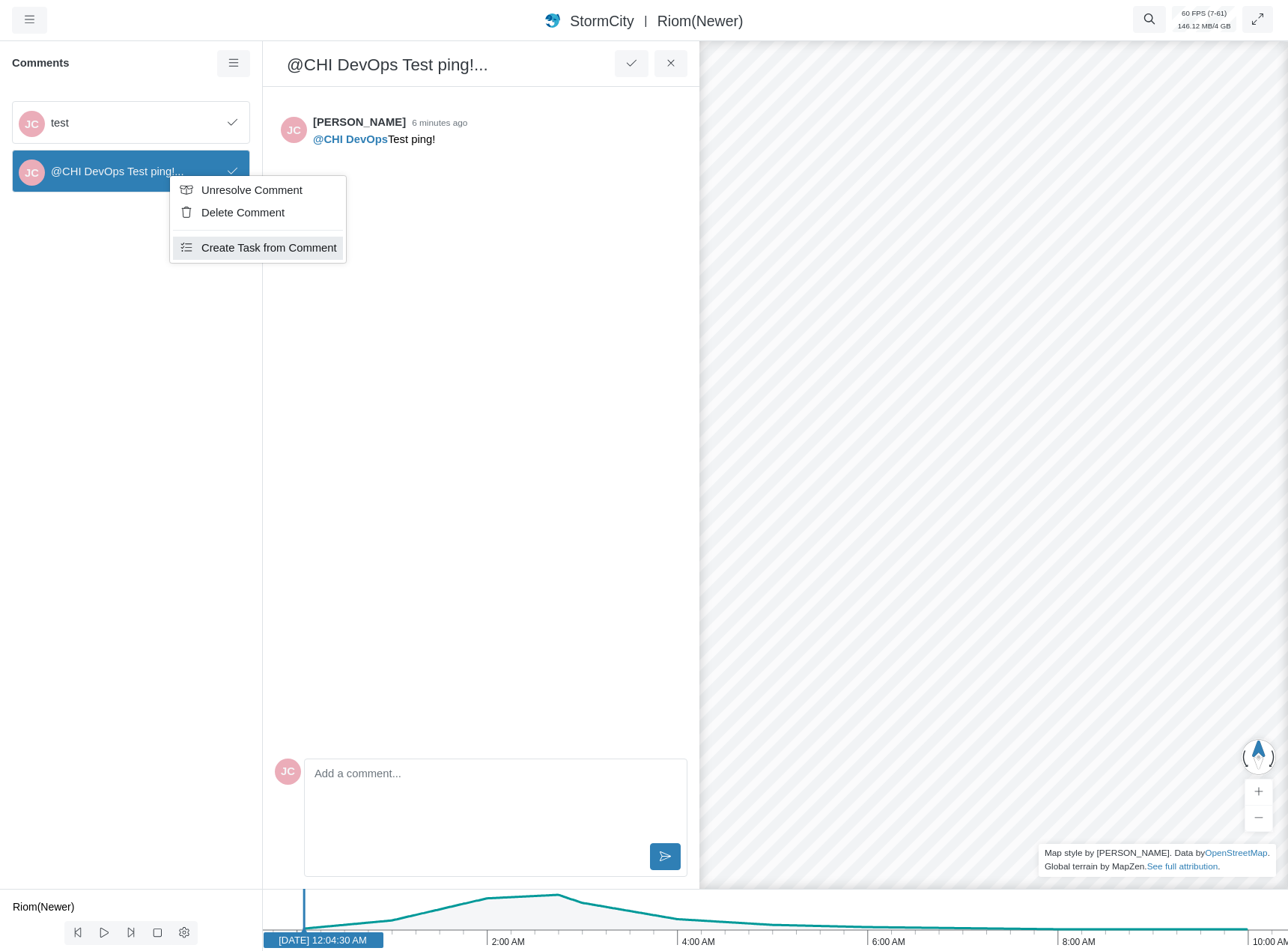
click at [227, 244] on span "Create Task from Comment" at bounding box center [269, 247] width 136 height 12
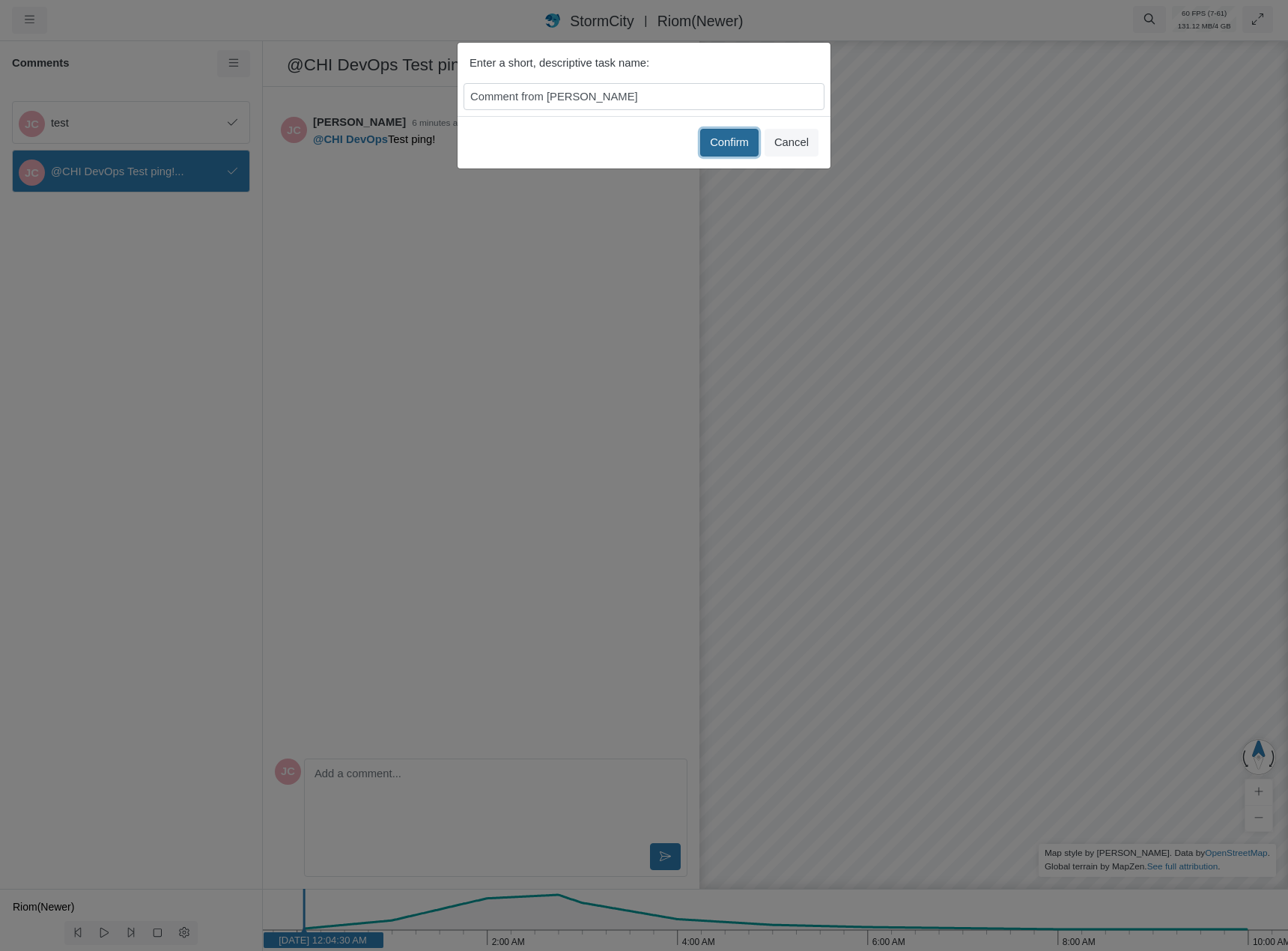
click at [722, 140] on button "Confirm" at bounding box center [729, 142] width 59 height 27
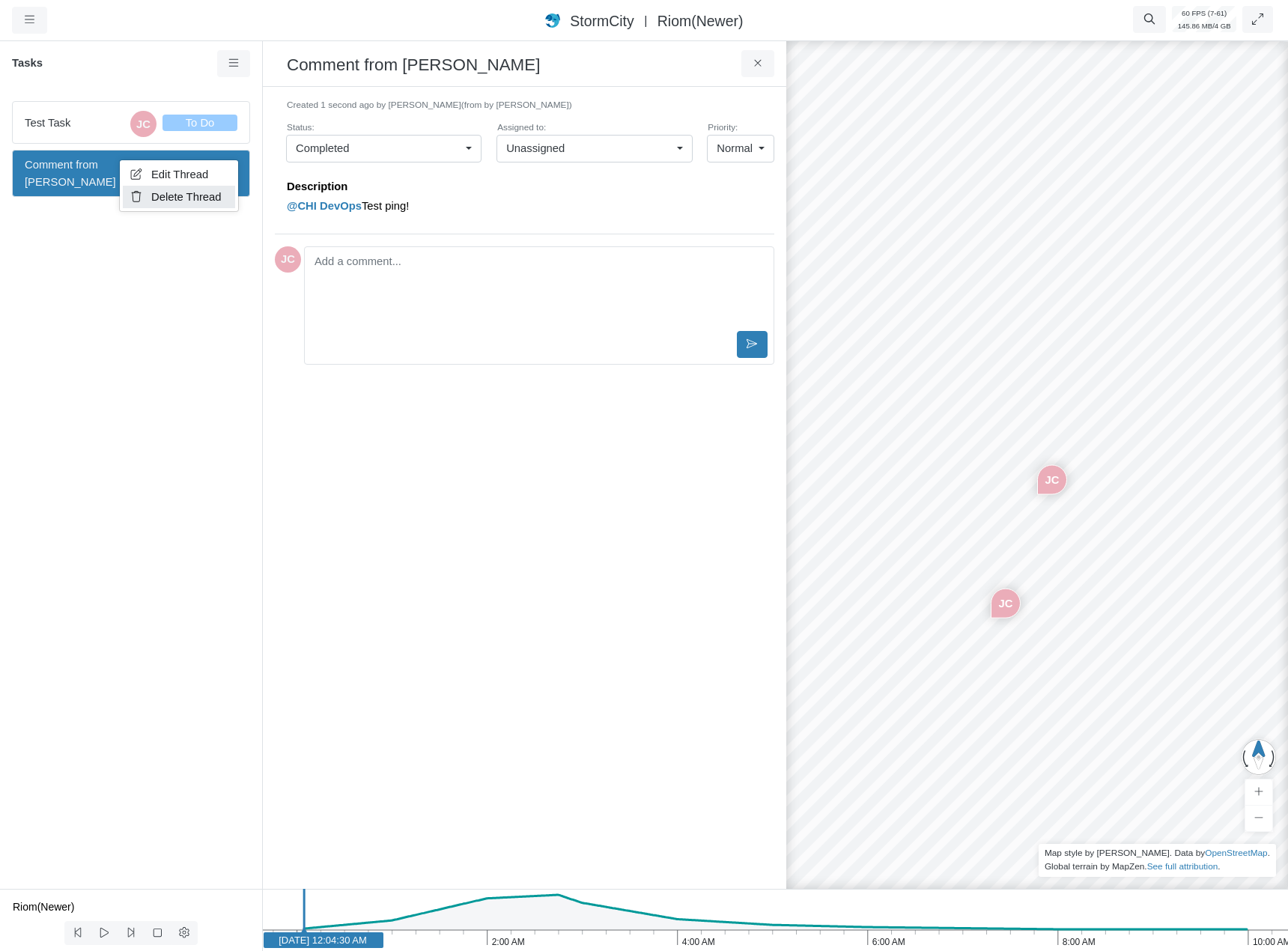
click at [173, 192] on span "Delete Thread" at bounding box center [187, 197] width 71 height 12
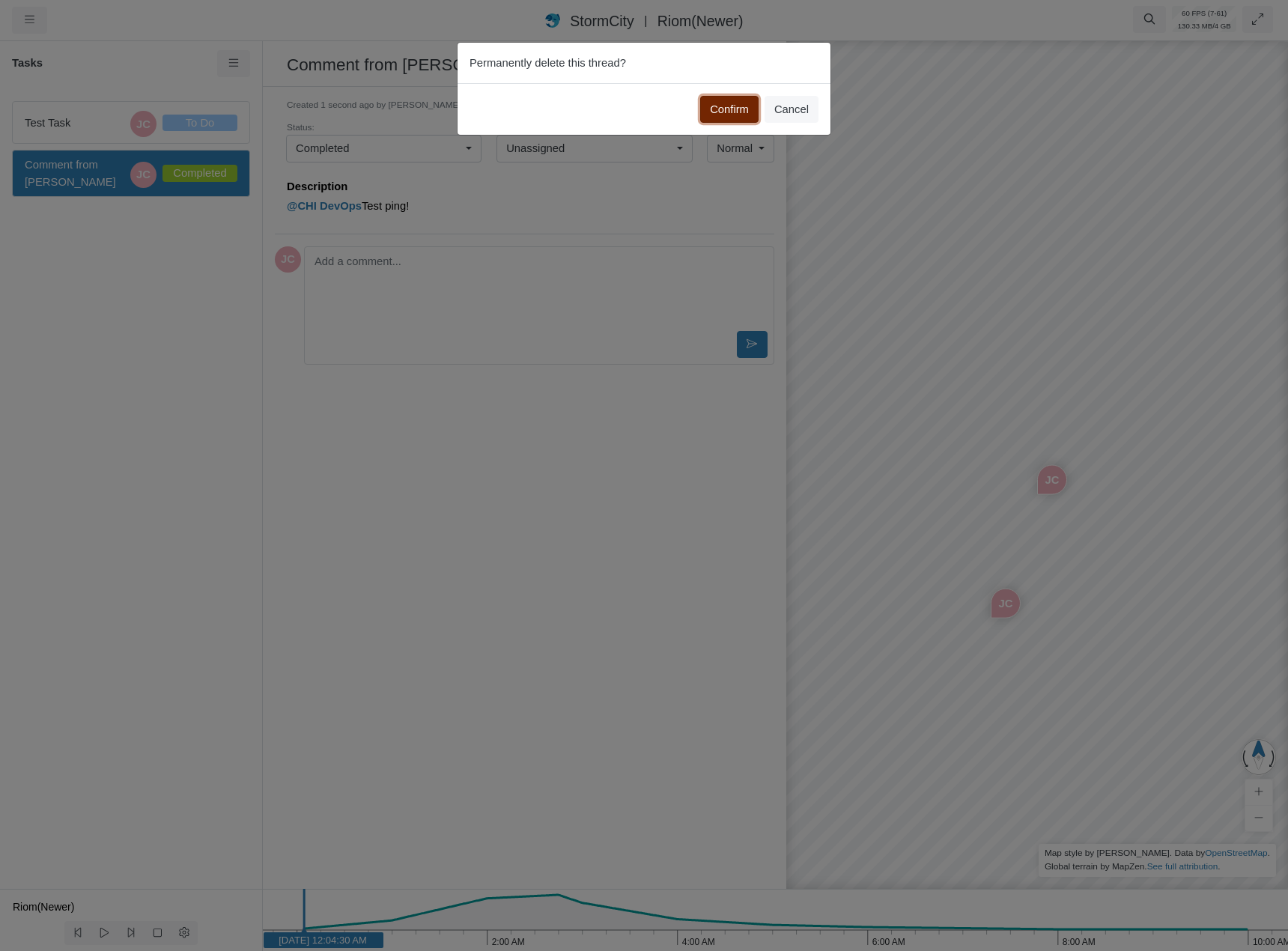
click at [741, 109] on button "Confirm" at bounding box center [729, 109] width 59 height 27
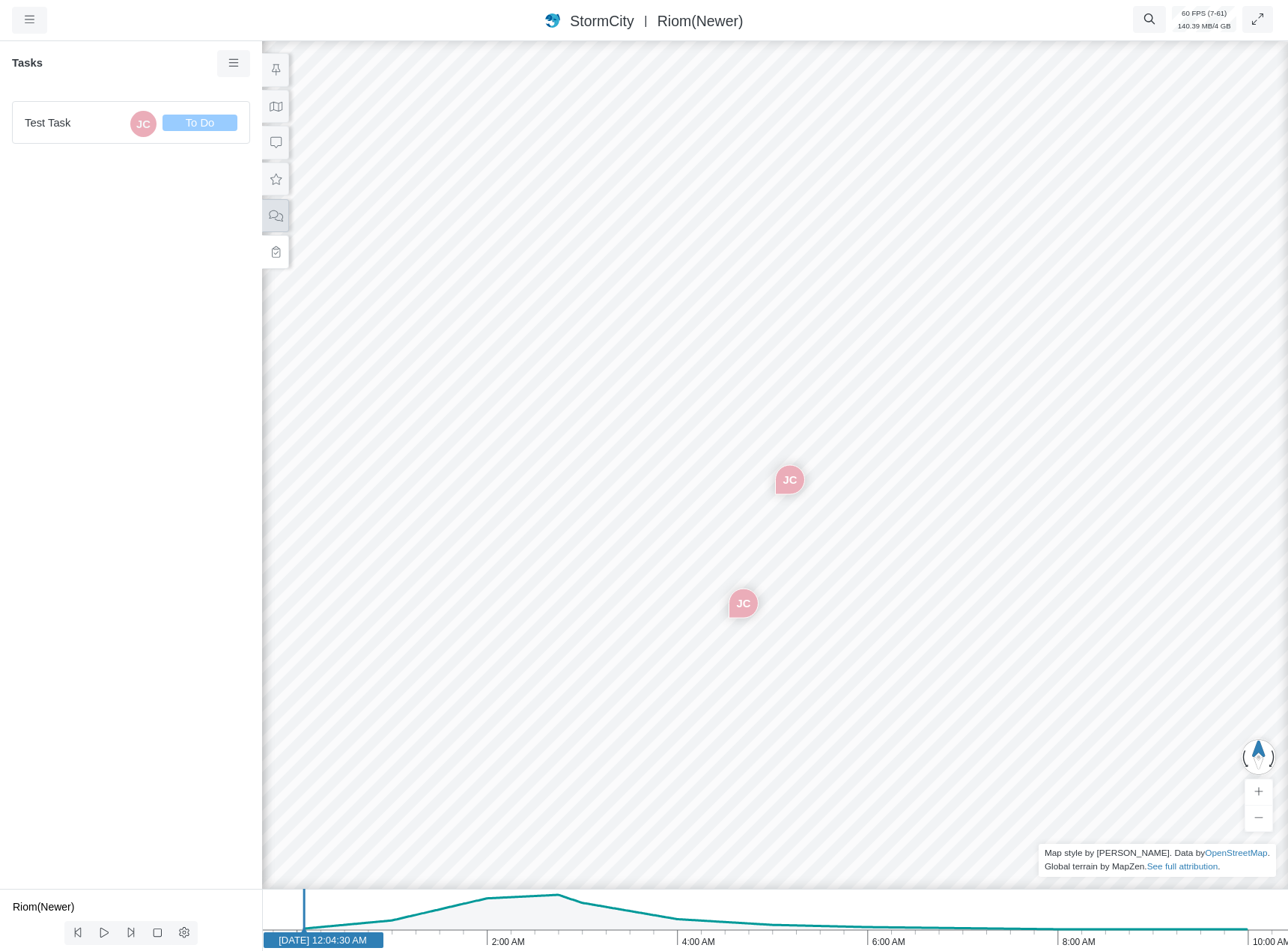
click at [281, 215] on button at bounding box center [275, 215] width 27 height 33
click at [157, 176] on span "@CHI DevOps Test ping!..." at bounding box center [137, 172] width 171 height 17
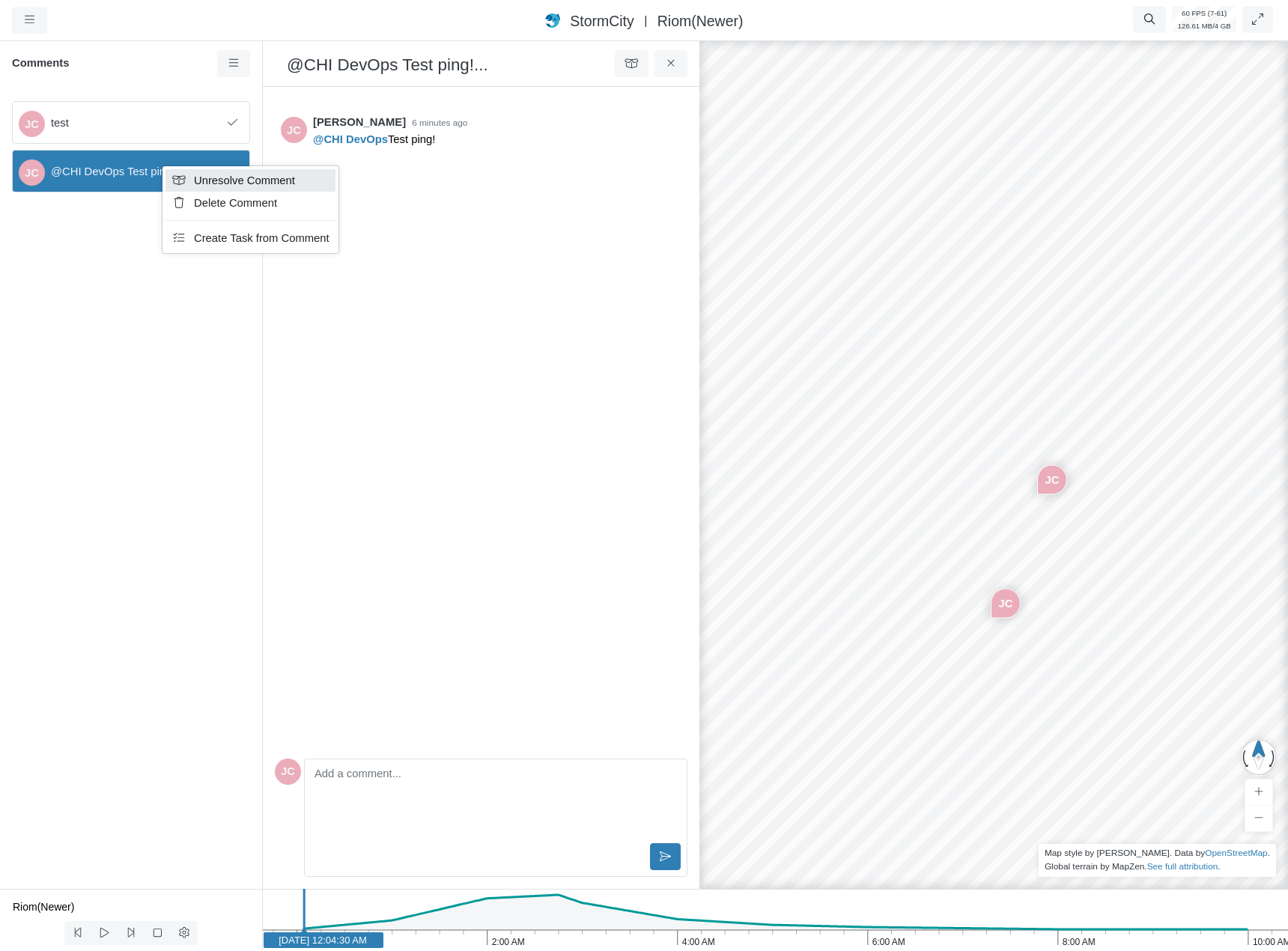
click at [202, 176] on span "Unresolve Comment" at bounding box center [244, 180] width 101 height 12
click at [235, 196] on span "Resolve Comment" at bounding box center [260, 197] width 91 height 12
click at [232, 184] on span "Unresolve Comment" at bounding box center [280, 188] width 101 height 12
click at [245, 253] on span "Create Task from Comment" at bounding box center [296, 249] width 136 height 12
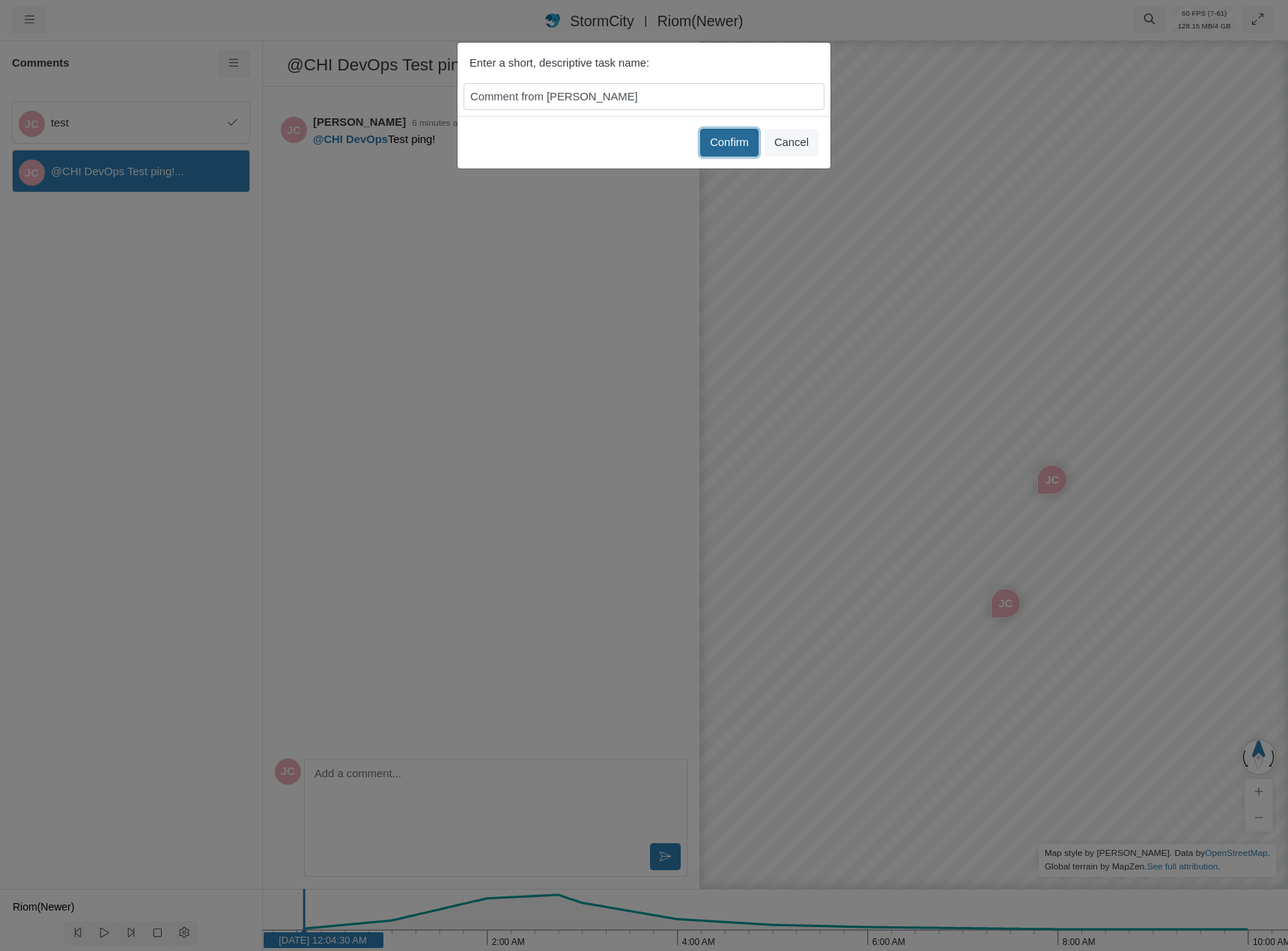
click at [742, 141] on button "Confirm" at bounding box center [729, 142] width 59 height 27
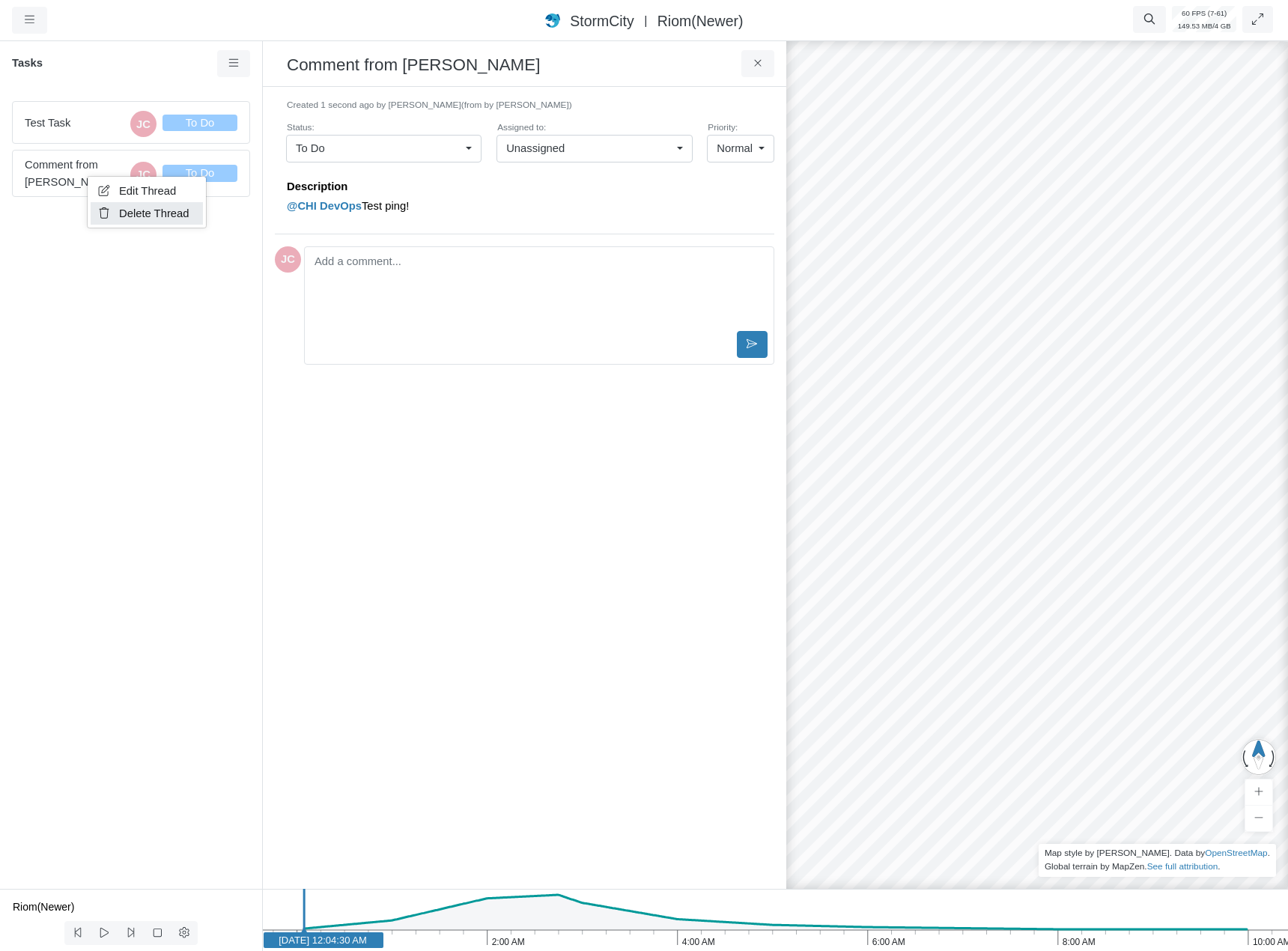
click at [160, 218] on span "Delete Thread" at bounding box center [154, 213] width 71 height 12
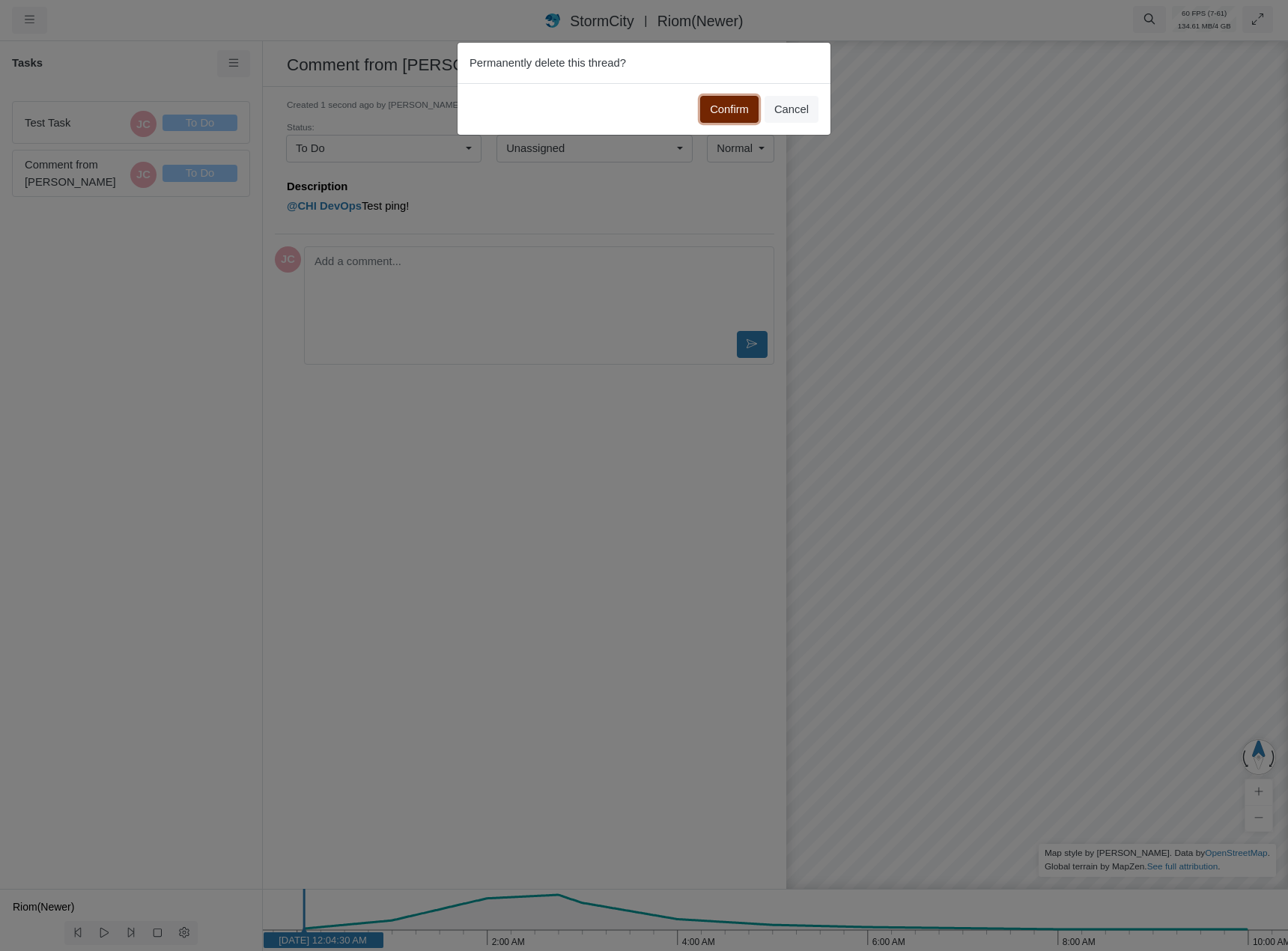
drag, startPoint x: 705, startPoint y: 103, endPoint x: 715, endPoint y: 110, distance: 12.2
click at [709, 103] on button "Confirm" at bounding box center [729, 109] width 59 height 27
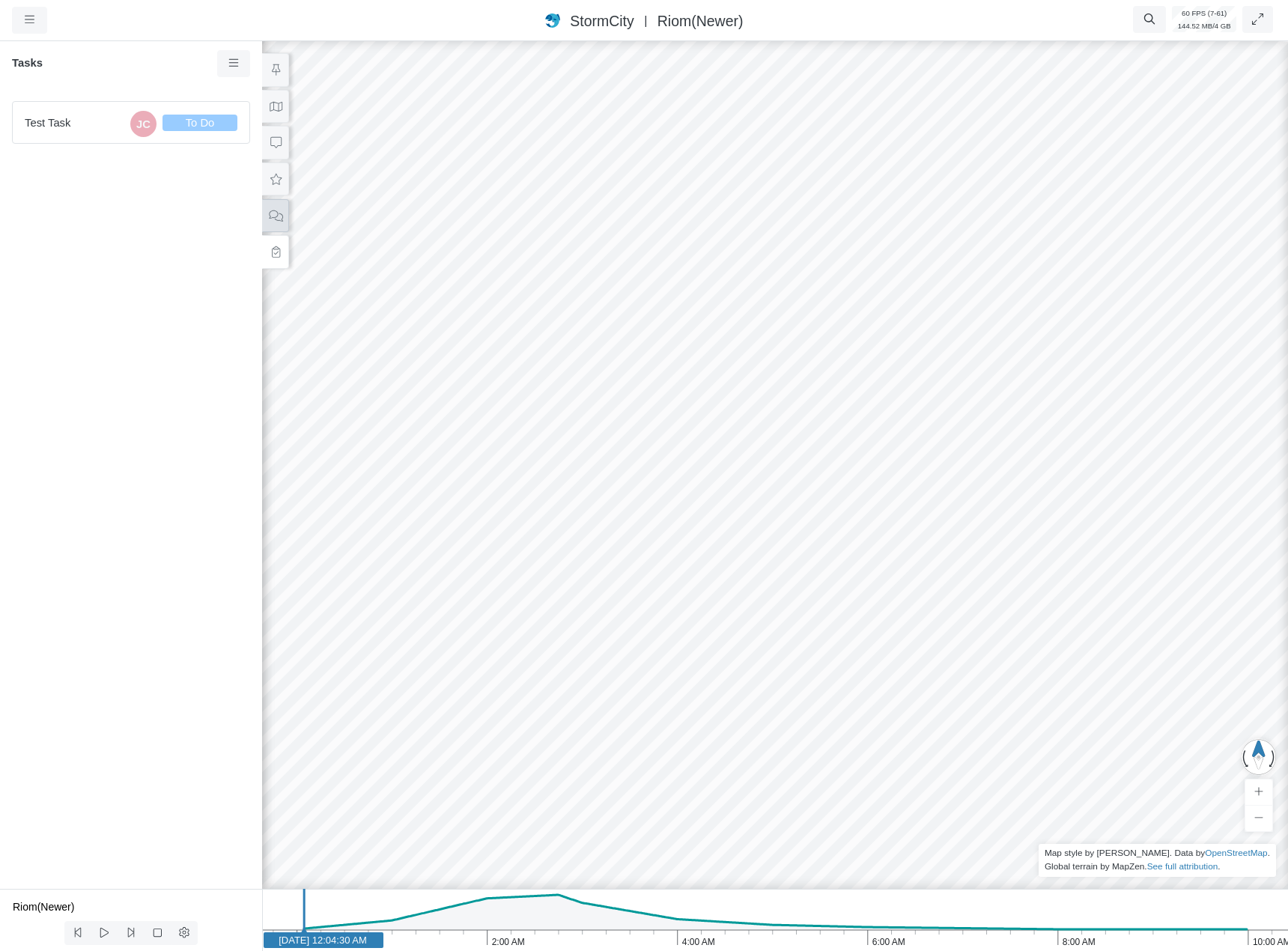
click at [281, 223] on button at bounding box center [275, 215] width 27 height 33
click at [141, 243] on div "JC test JC @CHI DevOps Test ping!..." at bounding box center [131, 489] width 262 height 800
click at [239, 61] on icon at bounding box center [233, 63] width 14 height 11
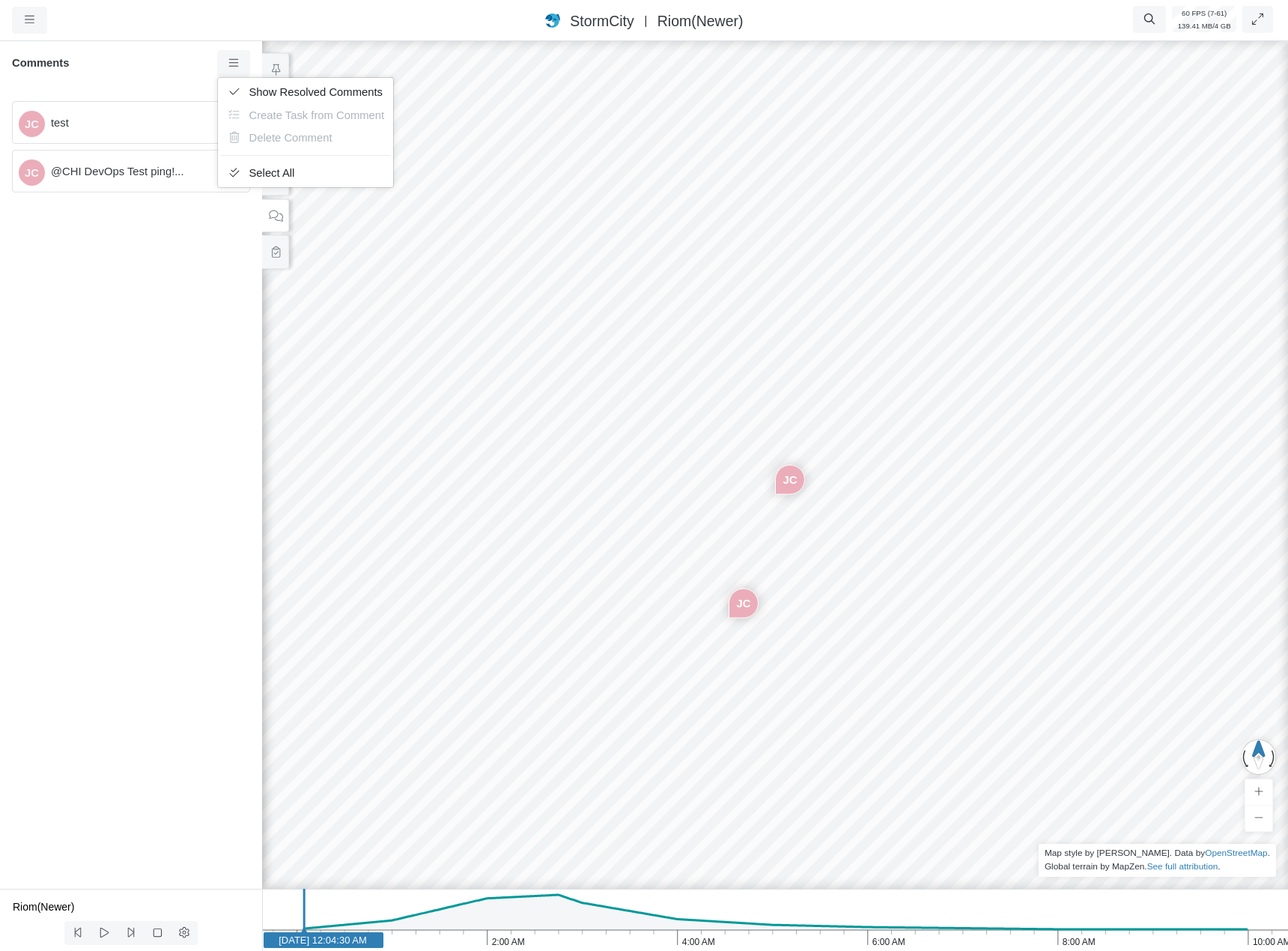
drag, startPoint x: 241, startPoint y: 85, endPoint x: 241, endPoint y: 163, distance: 78.0
click at [241, 85] on link "Show Resolved Comments" at bounding box center [306, 92] width 170 height 22
click at [167, 128] on span "@CHI DevOps Test ping!..." at bounding box center [144, 123] width 187 height 17
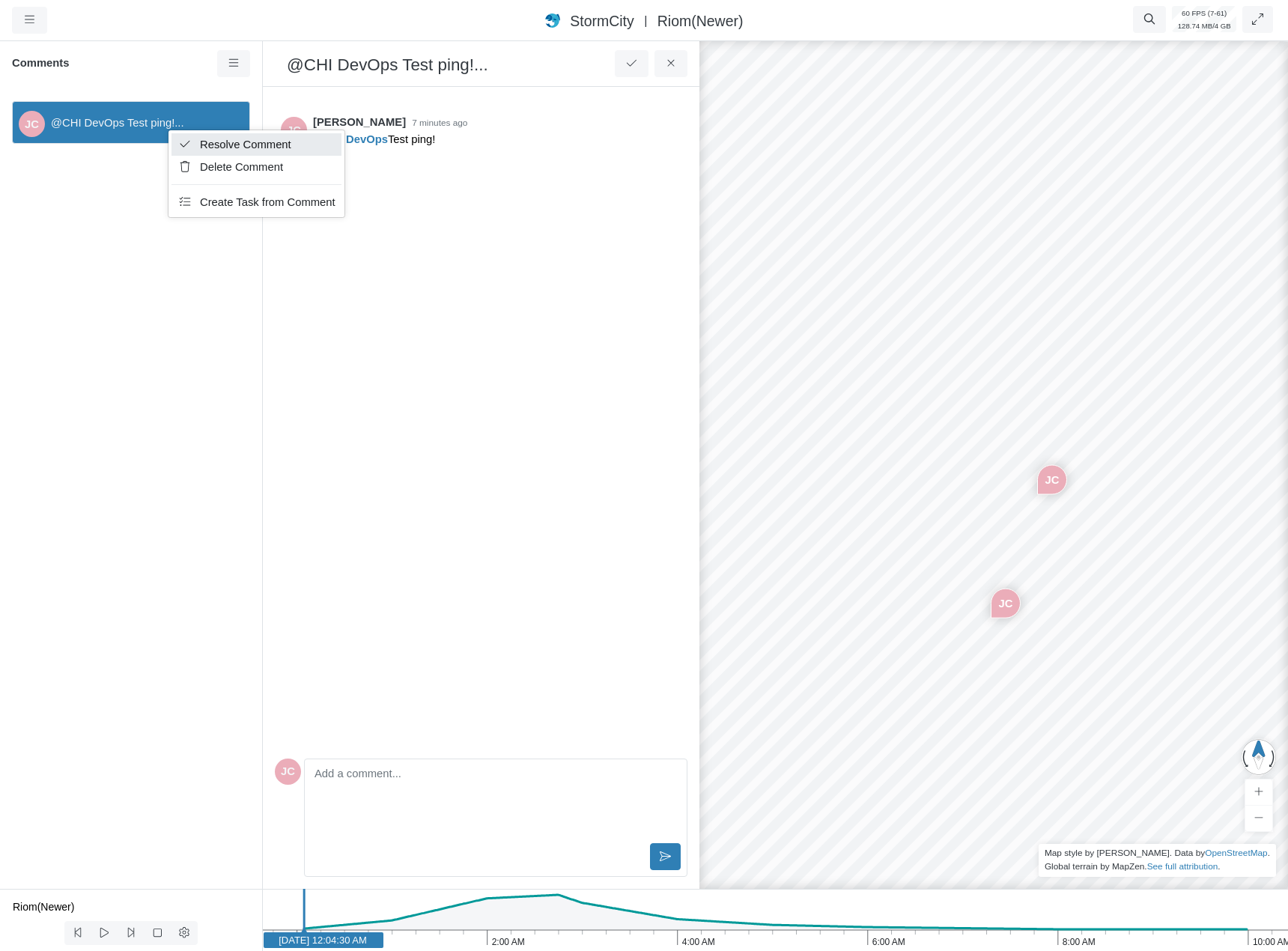
click at [229, 140] on span "Resolve Comment" at bounding box center [245, 144] width 91 height 12
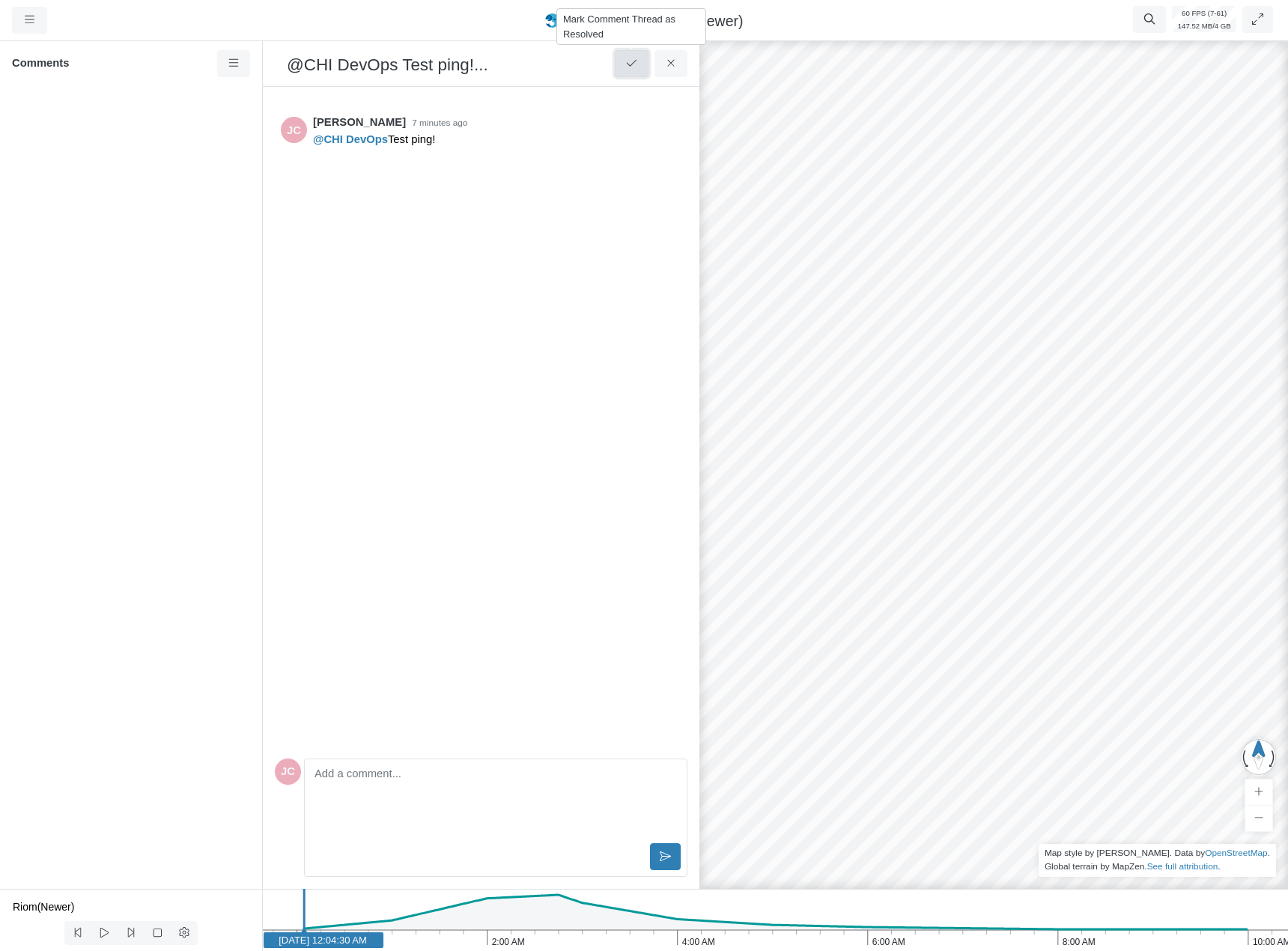
click at [640, 57] on button at bounding box center [631, 63] width 33 height 27
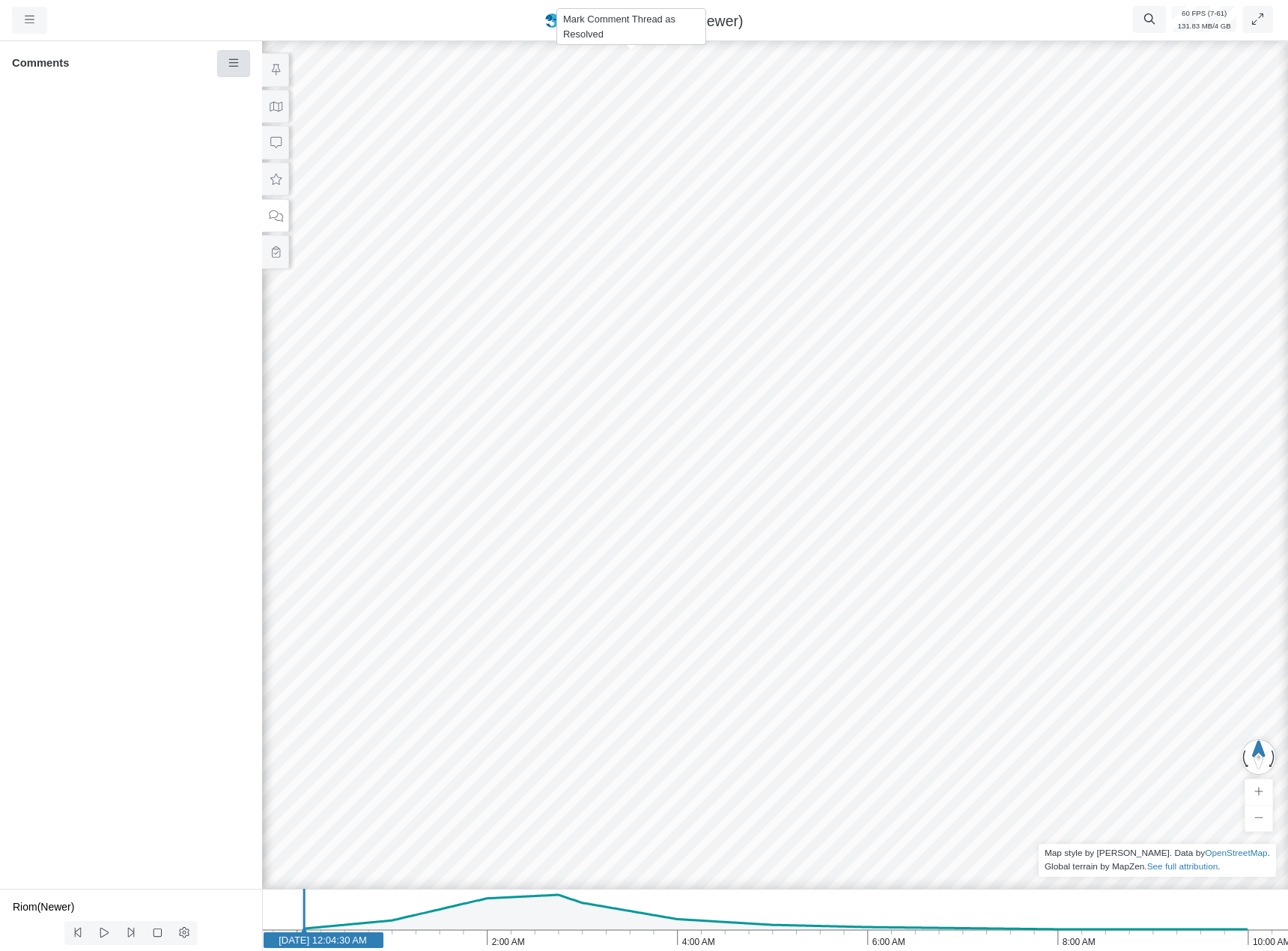
click at [243, 71] on link at bounding box center [234, 63] width 33 height 27
click at [248, 87] on link "Show Resolved Comments" at bounding box center [306, 92] width 170 height 22
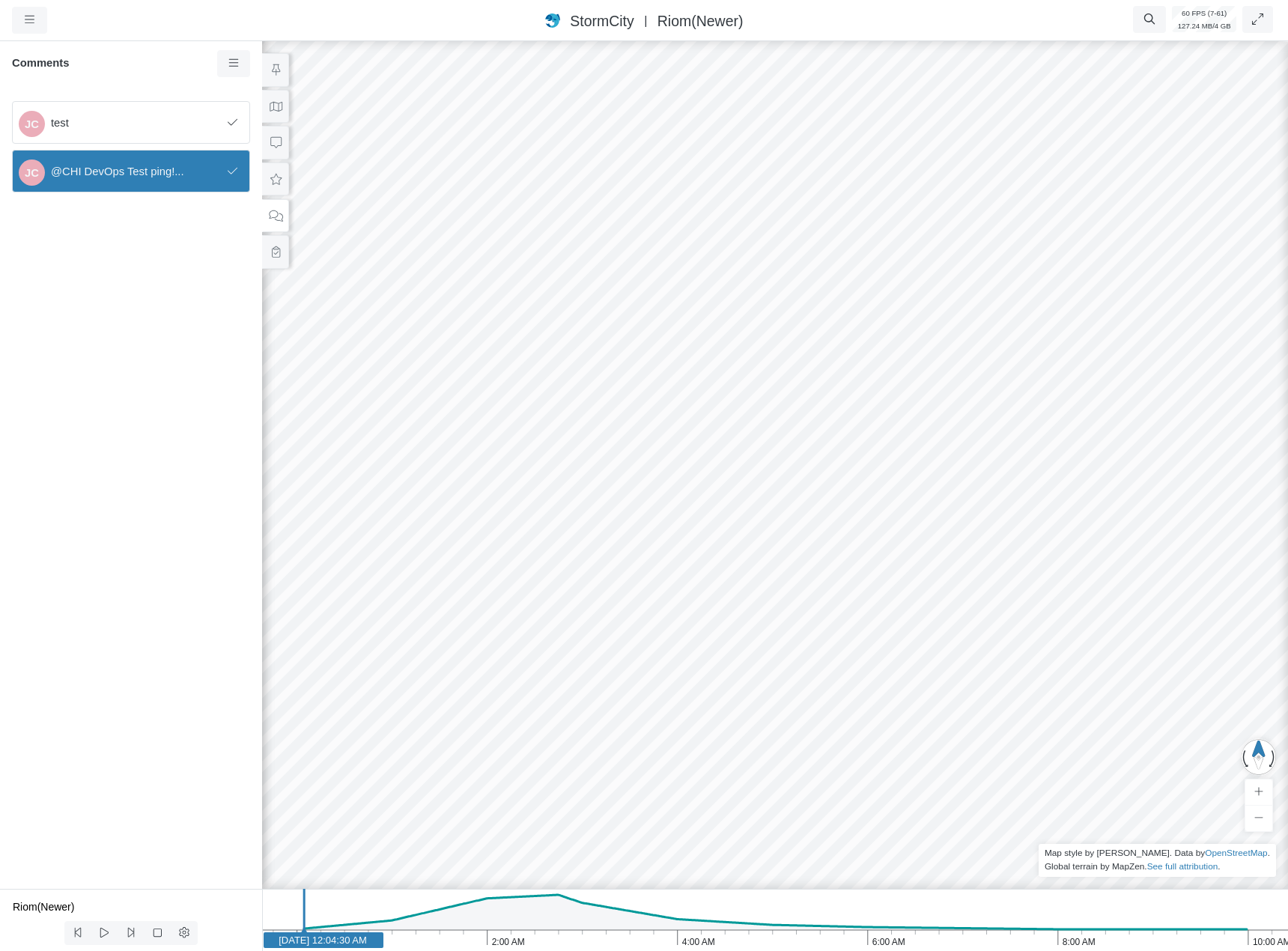
click at [196, 158] on div "JC @CHI DevOps Test ping!..." at bounding box center [131, 171] width 238 height 43
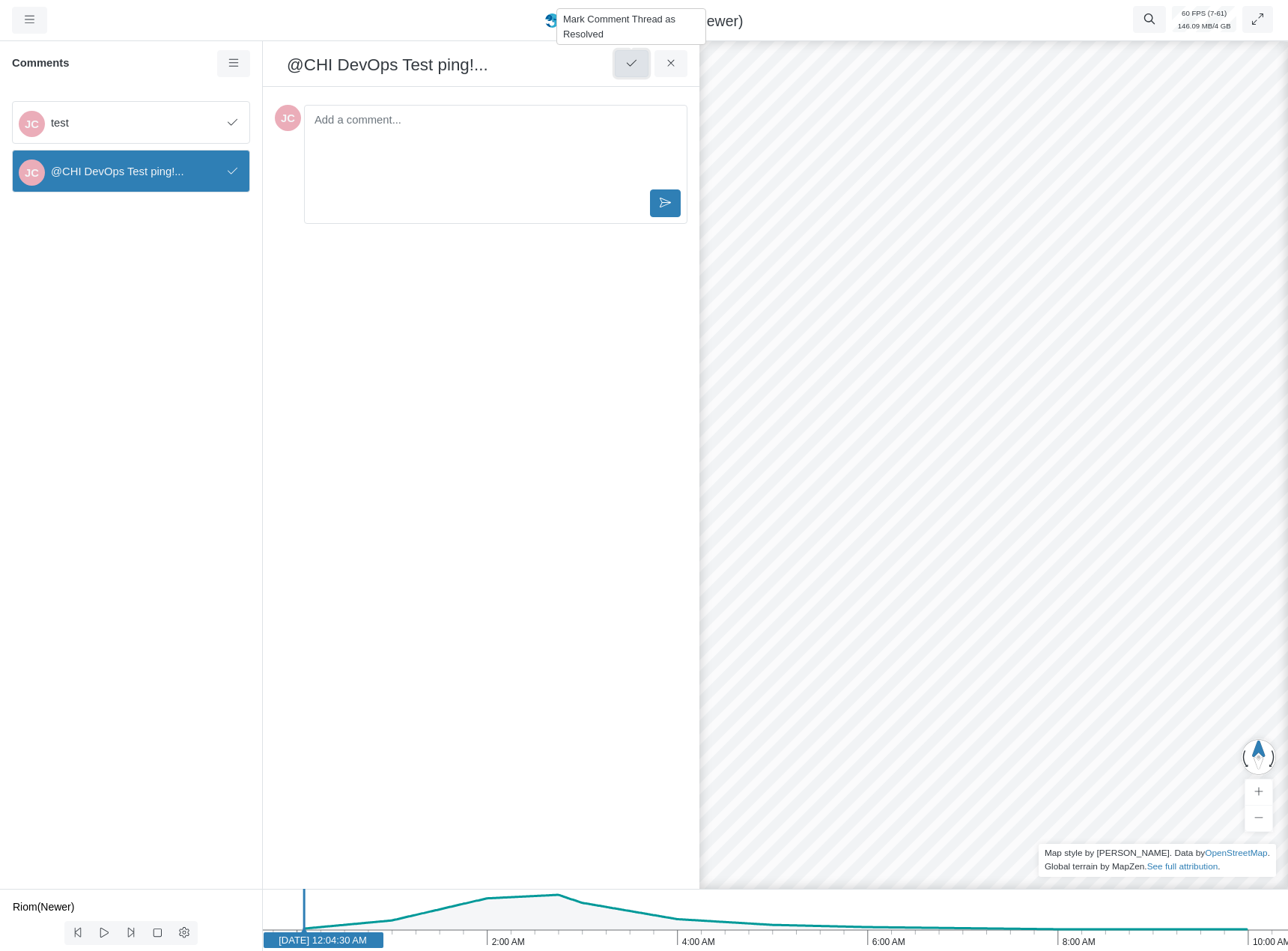
click at [629, 62] on icon at bounding box center [631, 63] width 14 height 11
click at [660, 68] on button at bounding box center [671, 63] width 33 height 27
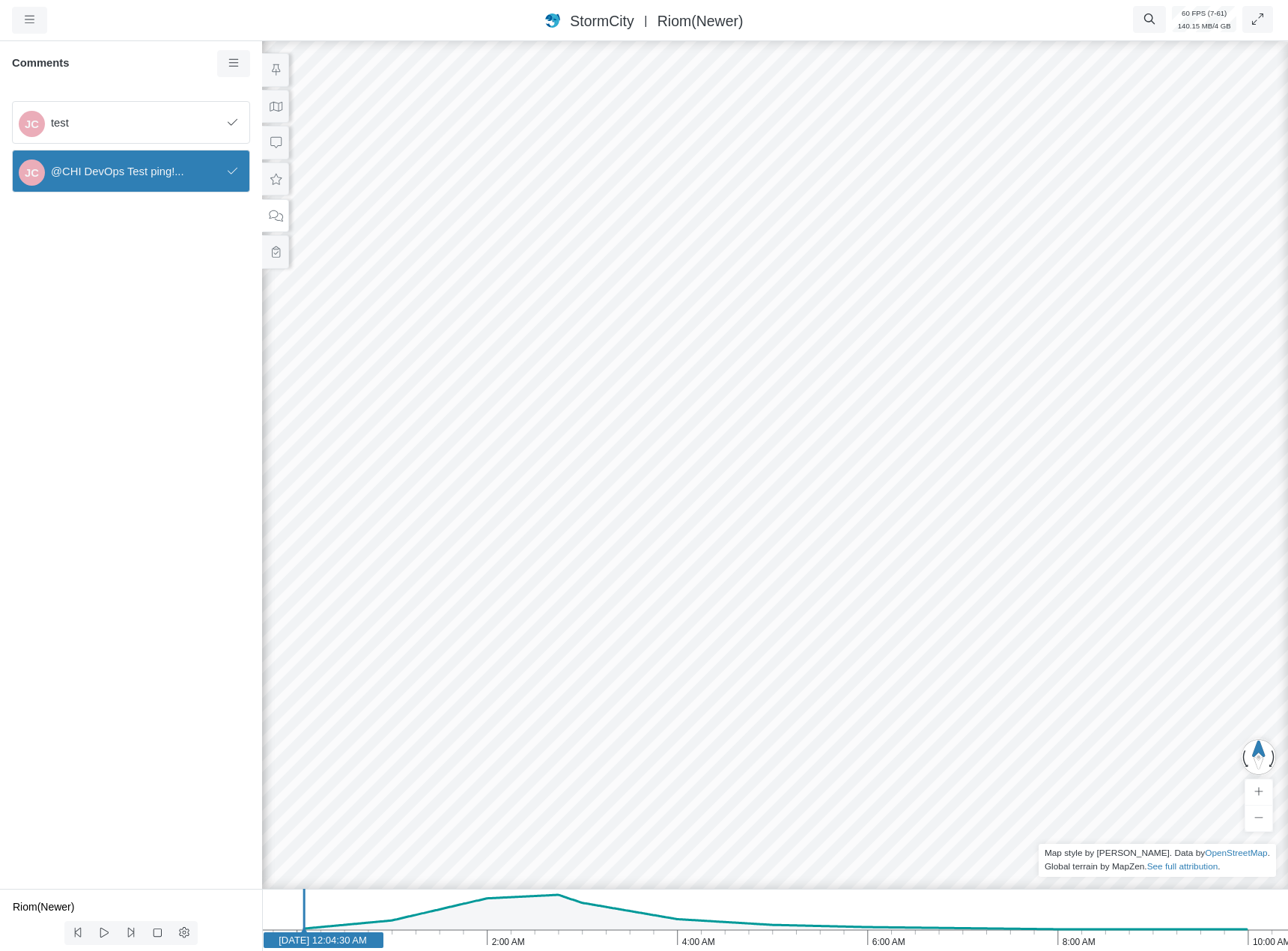
click at [196, 134] on div "JC test" at bounding box center [131, 123] width 238 height 43
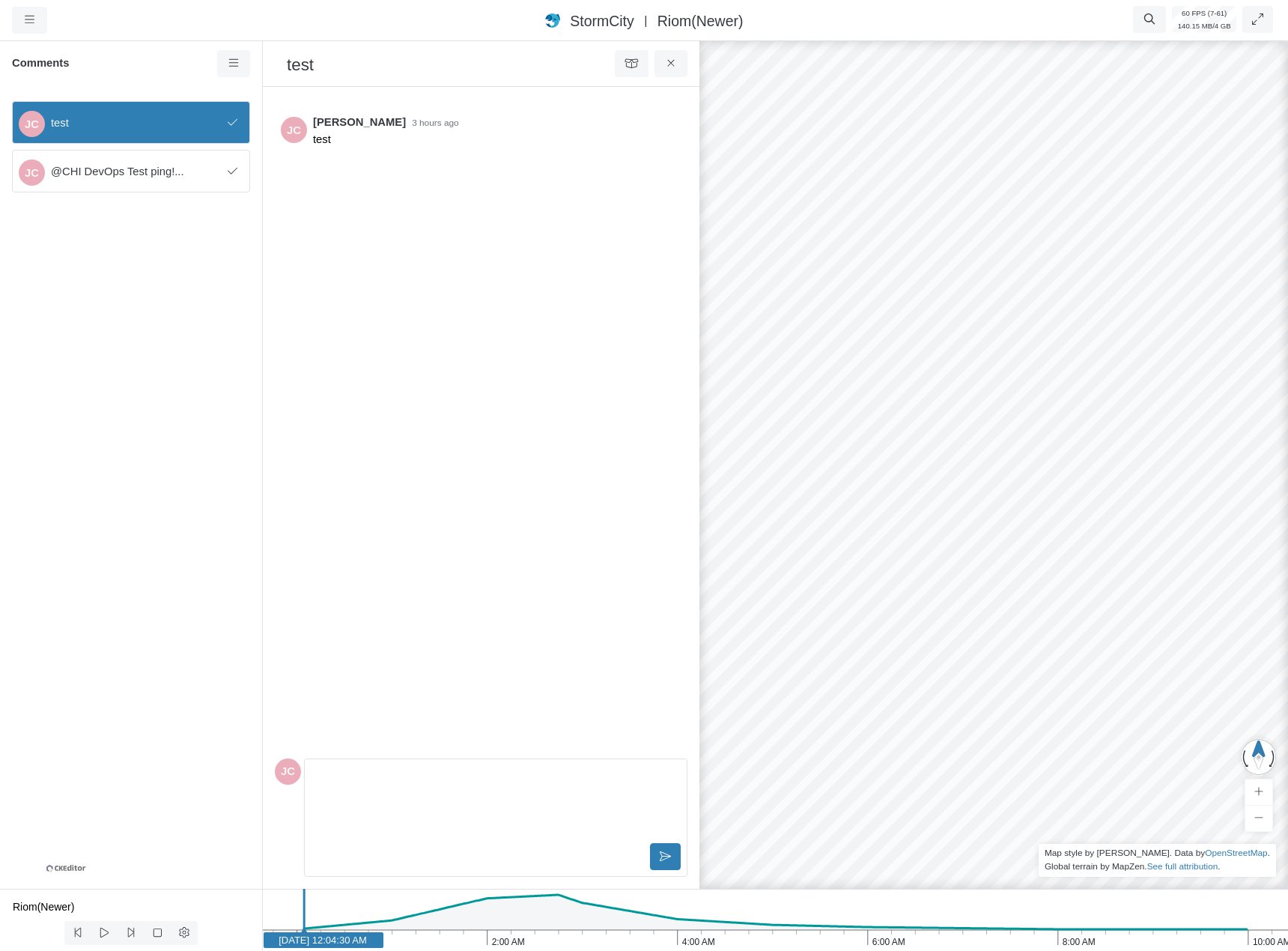
click at [194, 172] on span "@CHI DevOps Test ping!..." at bounding box center [137, 172] width 171 height 17
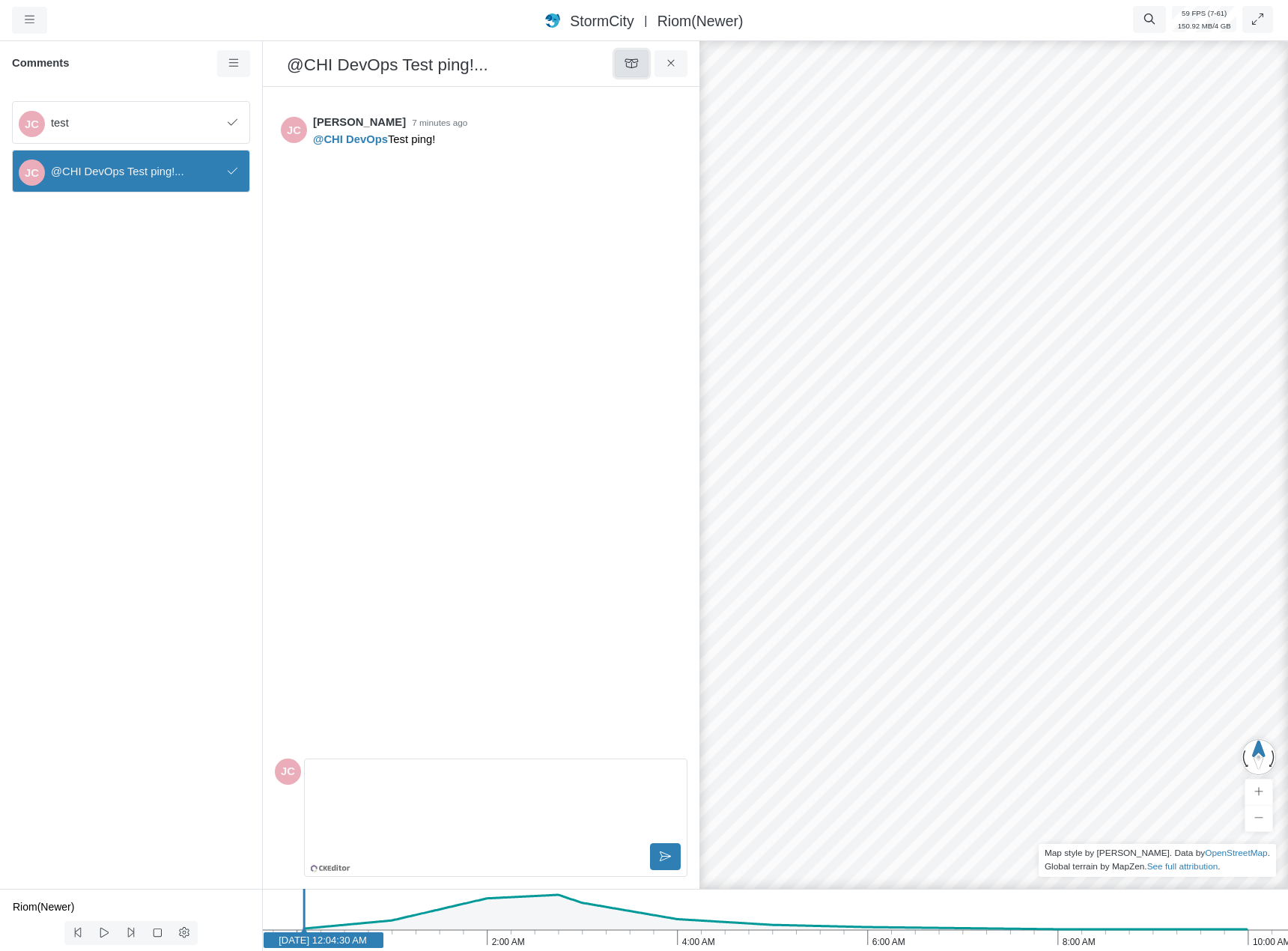
click at [638, 68] on icon at bounding box center [631, 63] width 14 height 11
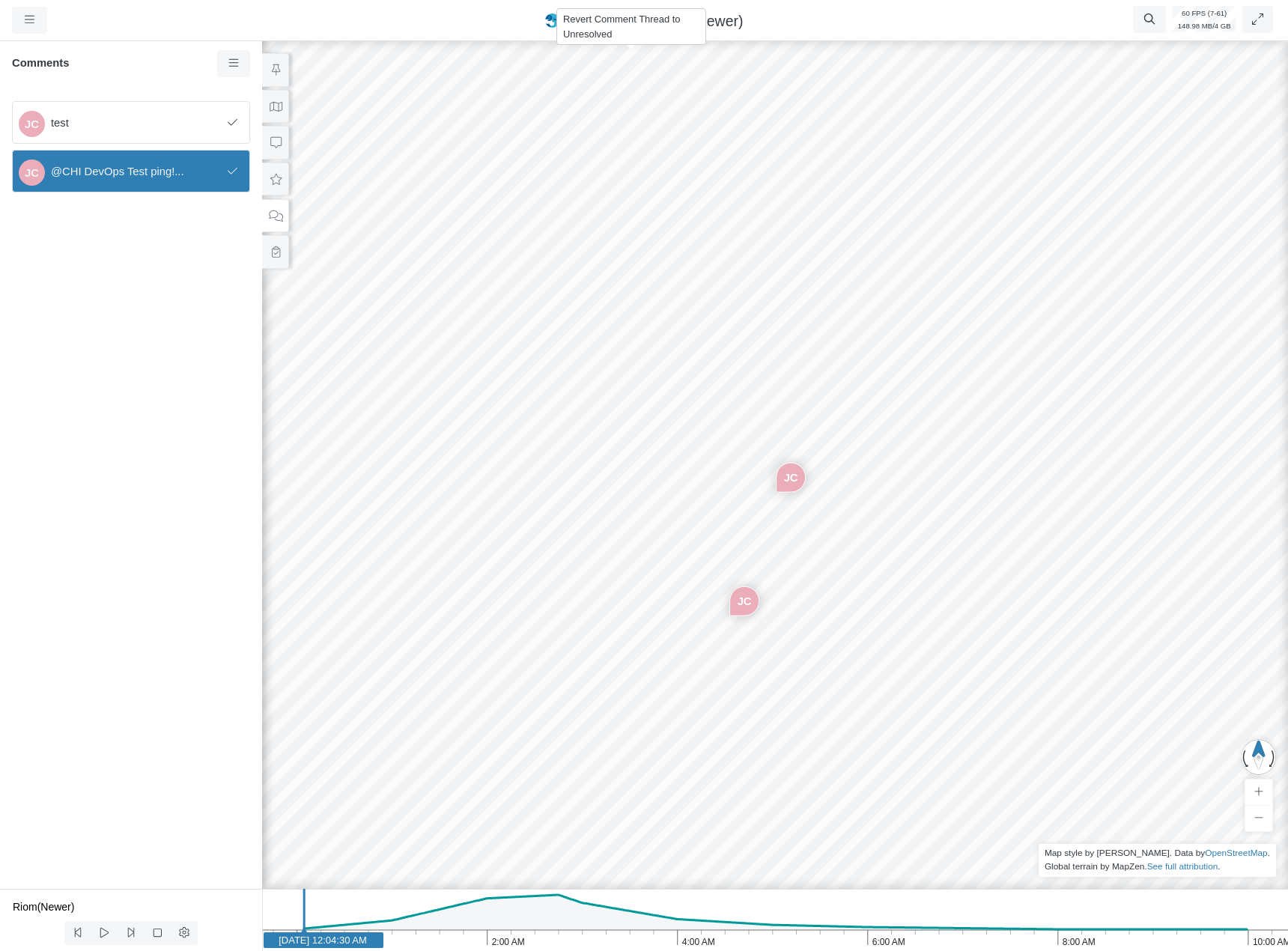
click at [164, 124] on span "test" at bounding box center [137, 123] width 171 height 17
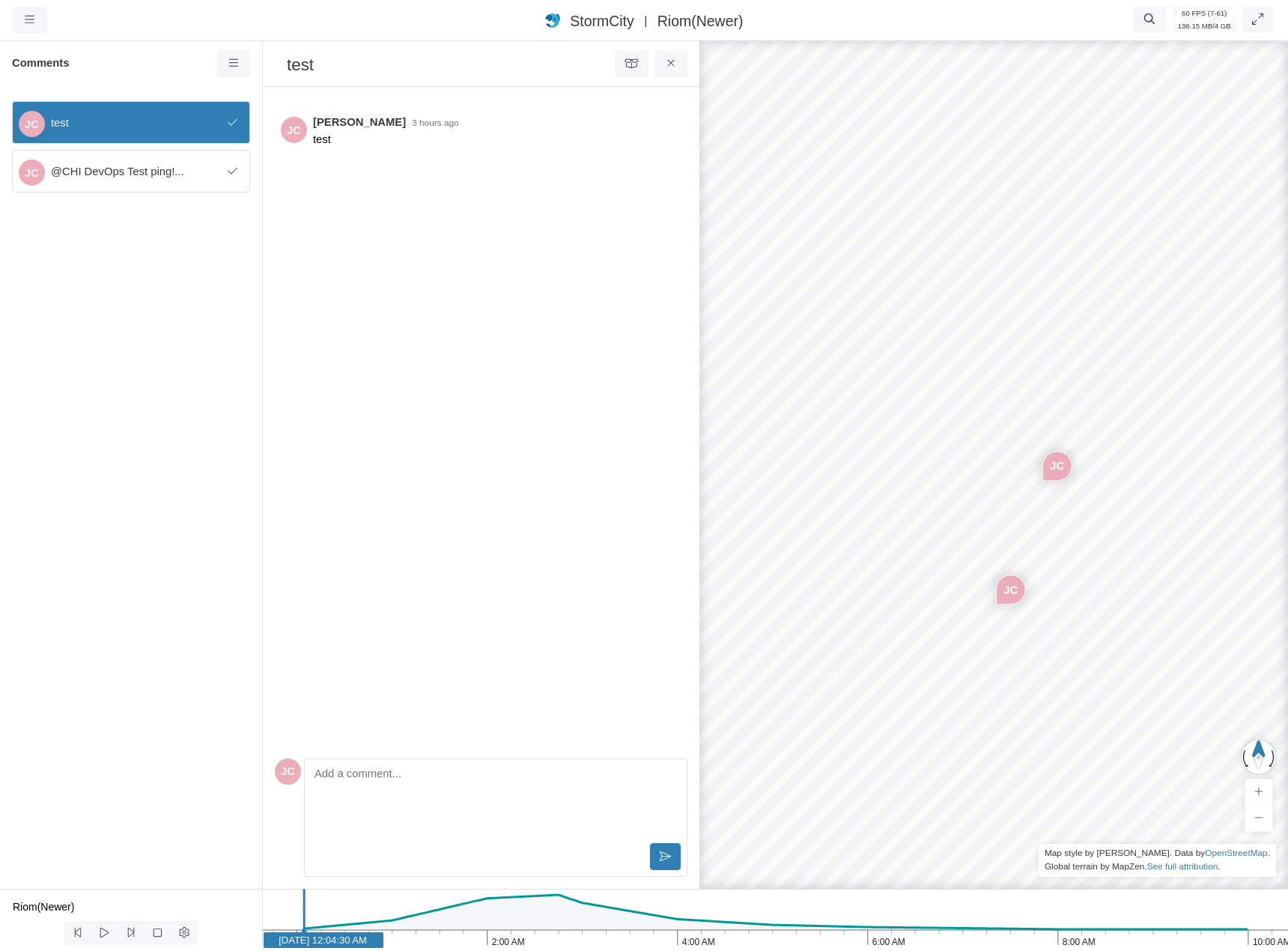
click at [194, 157] on div "JC @CHI DevOps Test ping!..." at bounding box center [131, 171] width 238 height 43
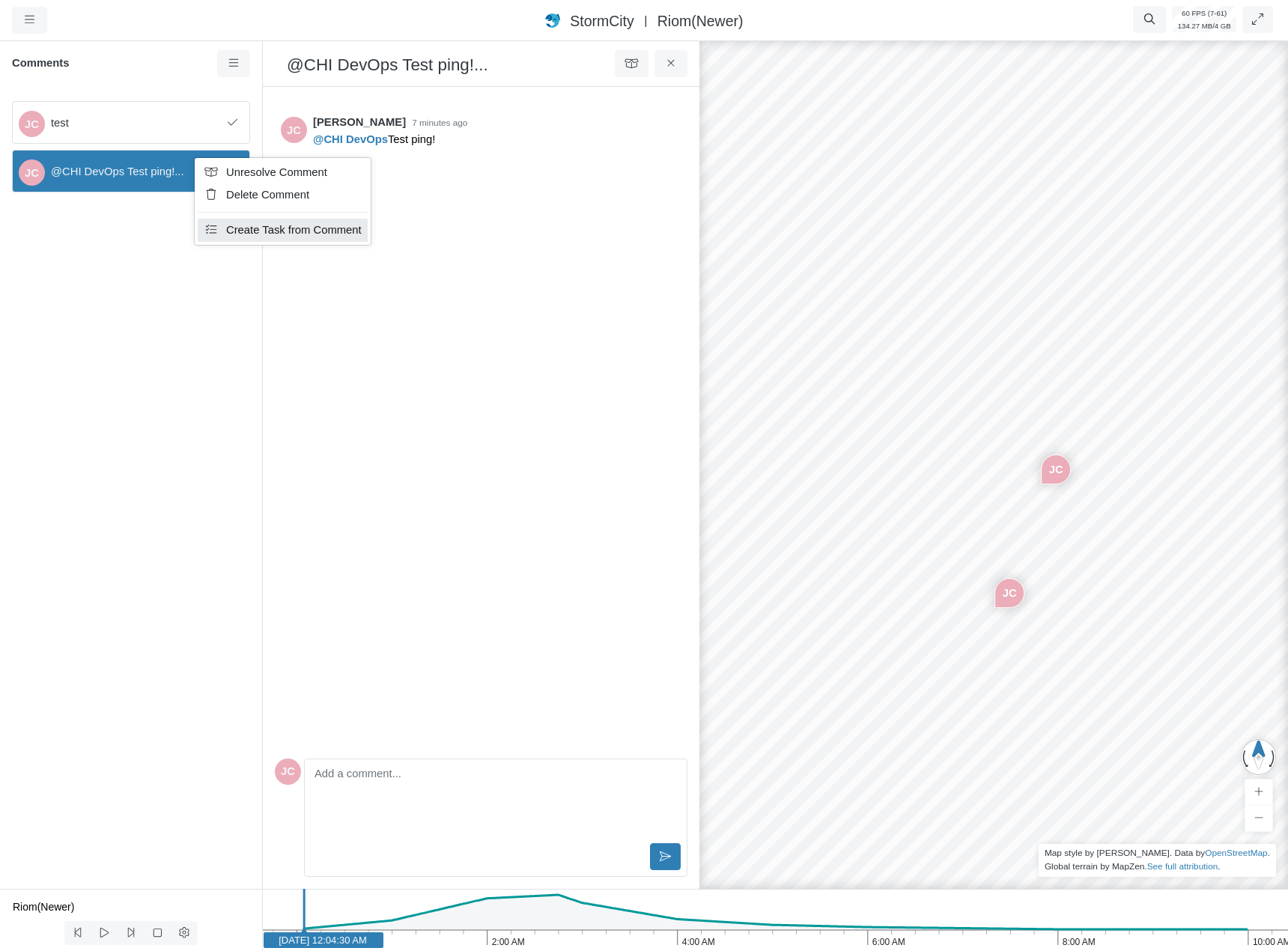
click at [260, 234] on span "Create Task from Comment" at bounding box center [294, 229] width 136 height 12
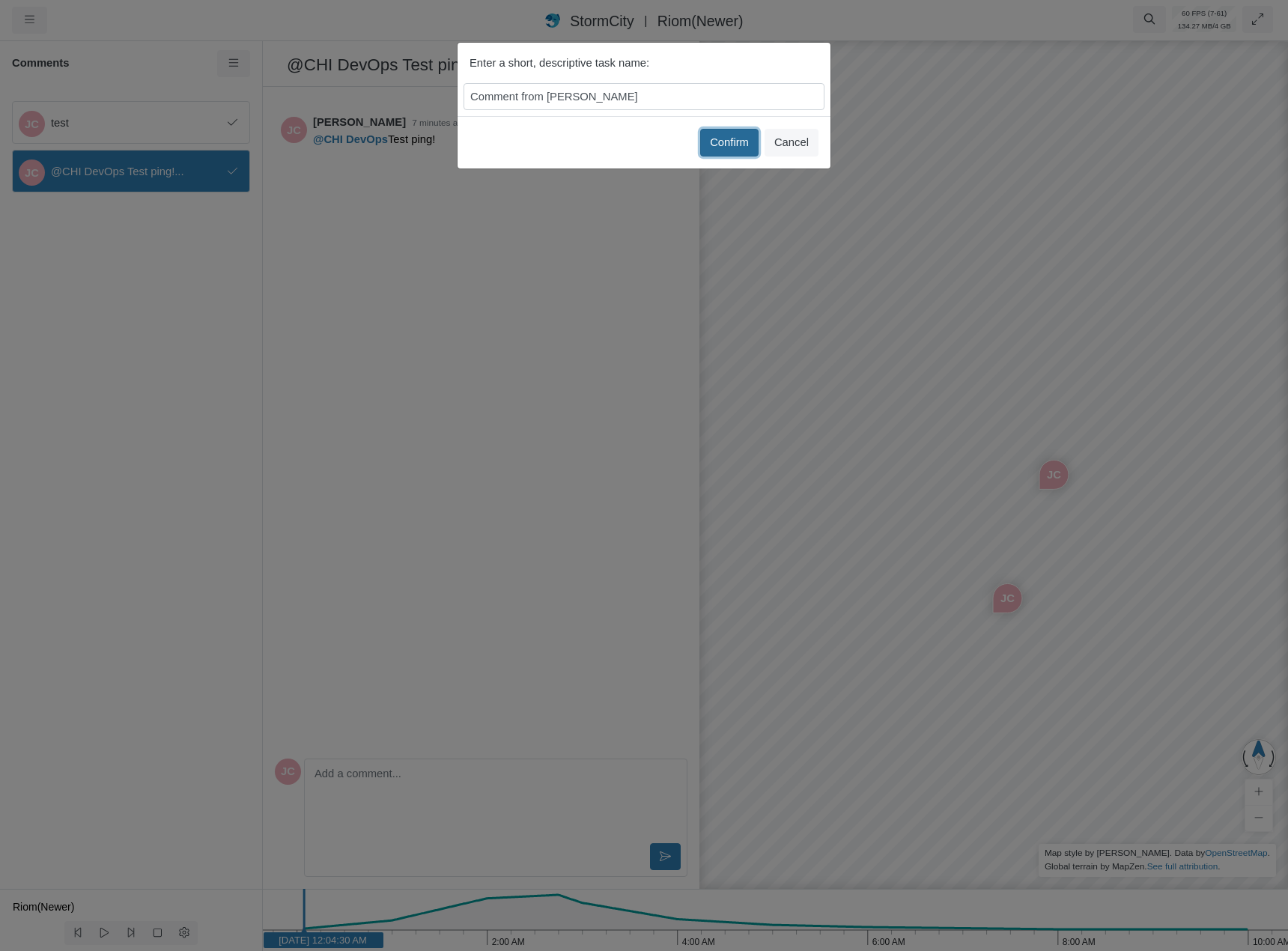
click at [736, 144] on button "Confirm" at bounding box center [729, 142] width 59 height 27
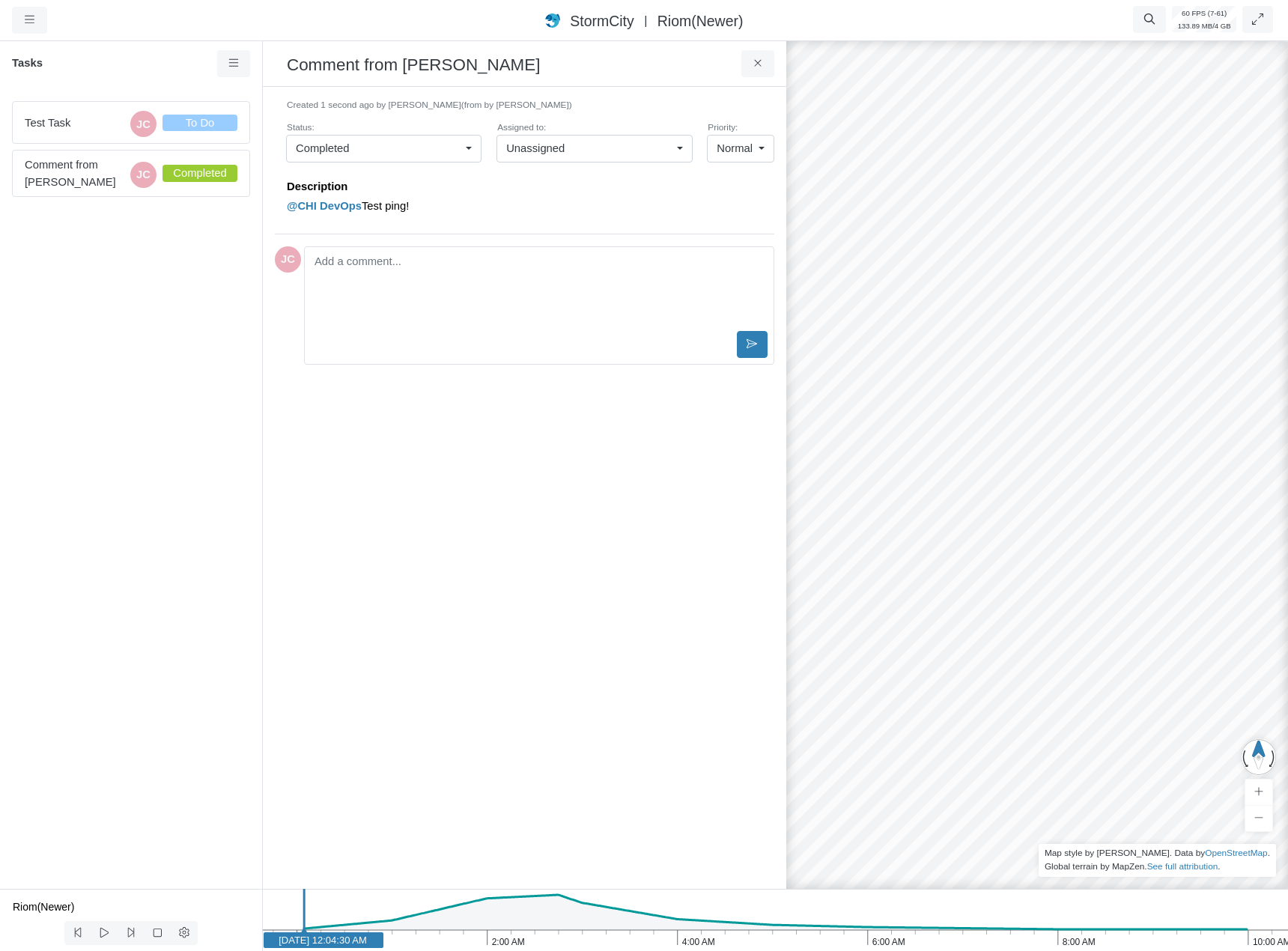
click at [449, 161] on link "Completed" at bounding box center [384, 148] width 195 height 27
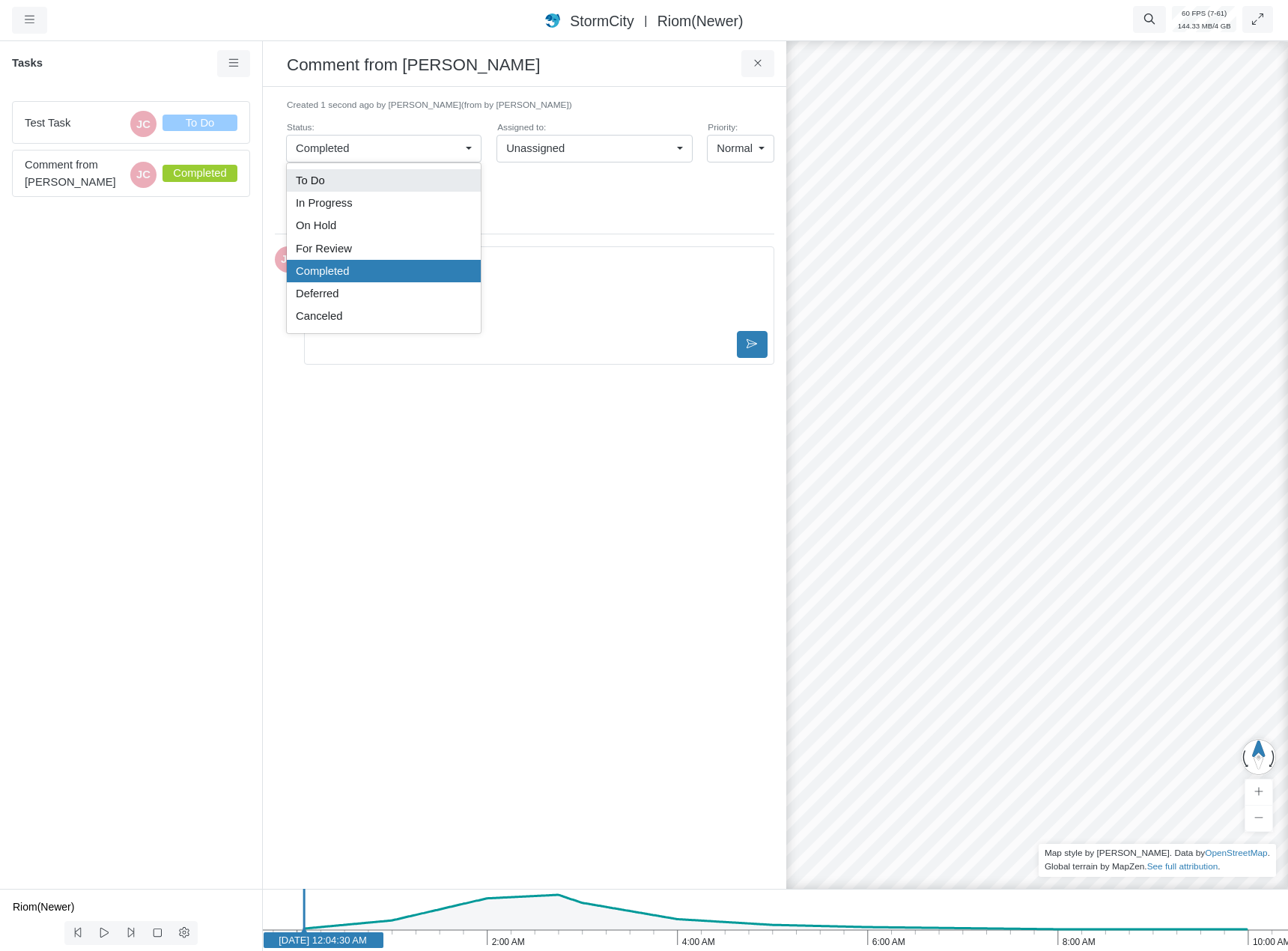
click at [423, 175] on div "To Do" at bounding box center [384, 180] width 176 height 17
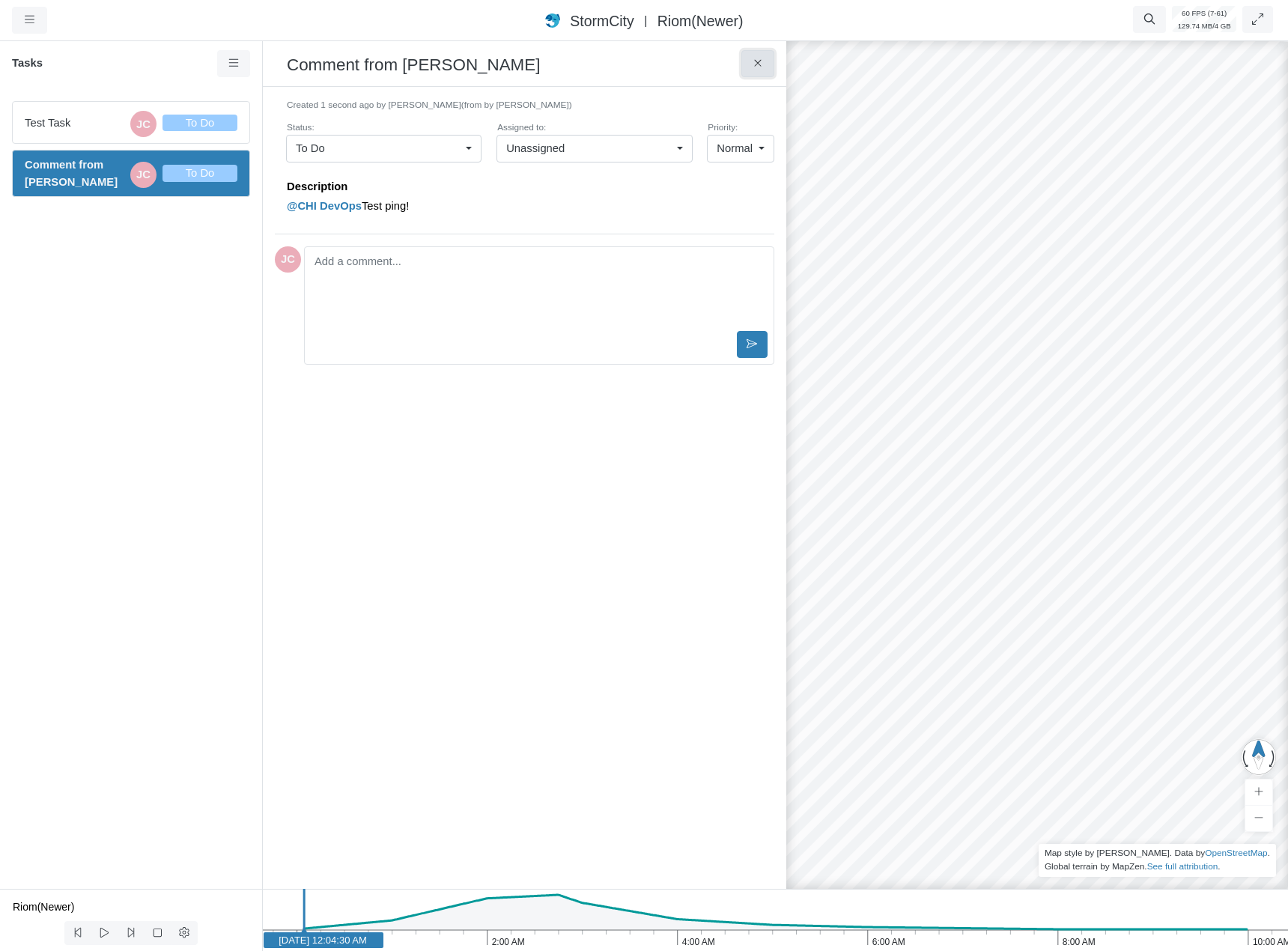
click at [757, 64] on icon at bounding box center [757, 63] width 7 height 7
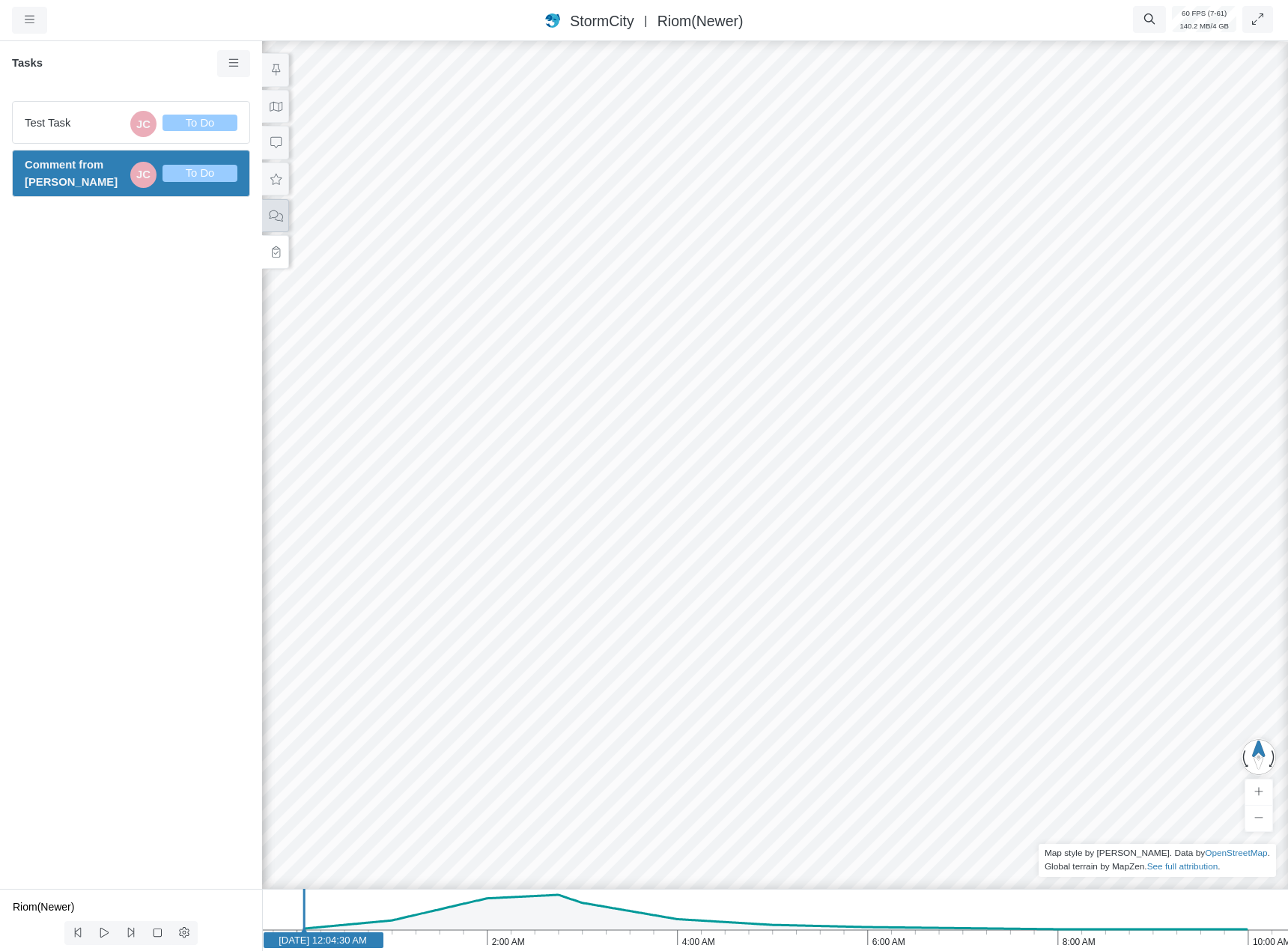
click at [277, 221] on button at bounding box center [275, 215] width 27 height 33
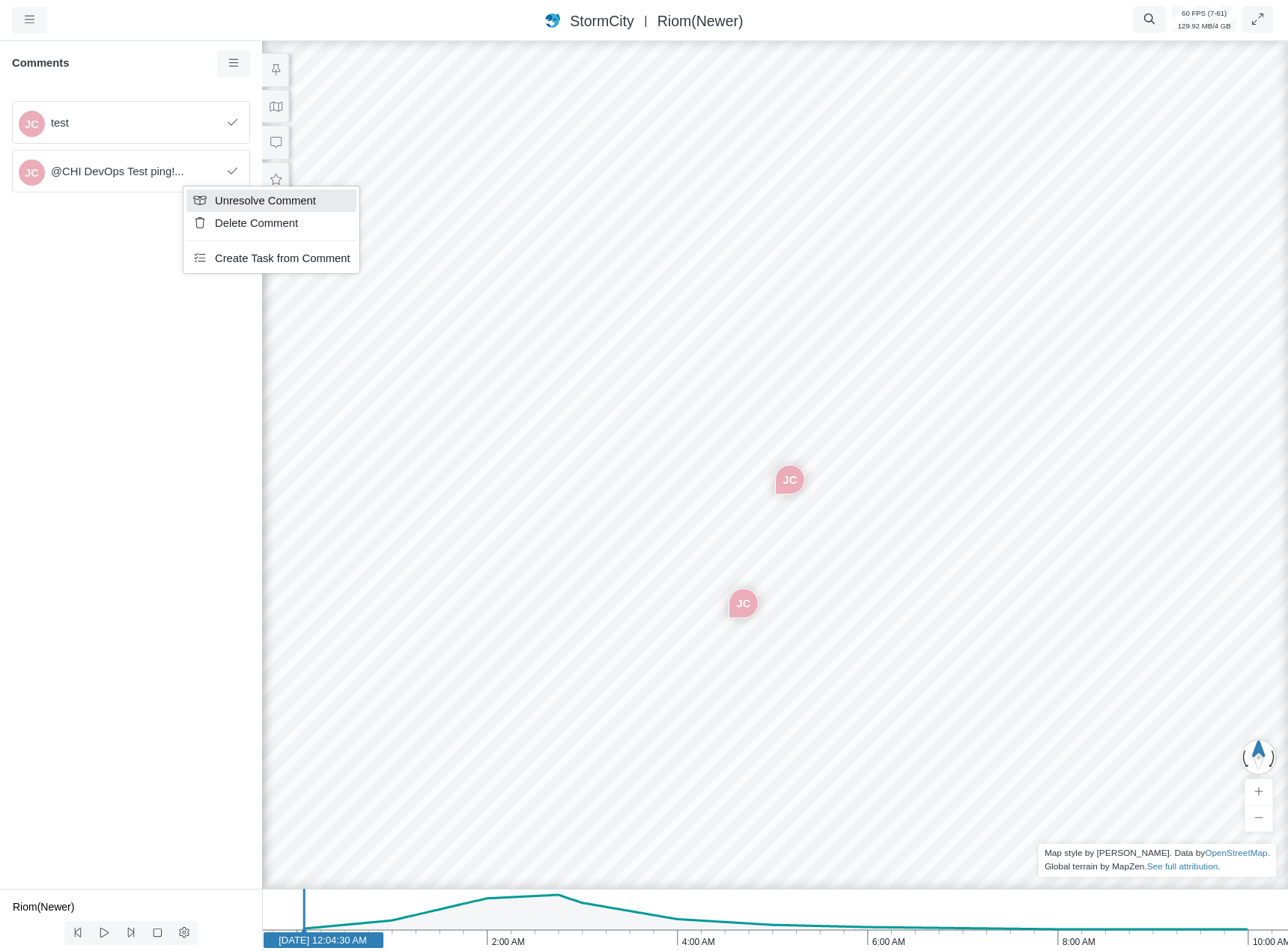
click at [220, 207] on span "Unresolve Comment" at bounding box center [265, 201] width 101 height 12
drag, startPoint x: 161, startPoint y: 191, endPoint x: 161, endPoint y: 184, distance: 7.0
click at [161, 190] on div "JC test JC @CHI DevOps Test ping!..." at bounding box center [131, 489] width 262 height 800
click at [163, 165] on span "@CHI DevOps Test ping!..." at bounding box center [144, 172] width 187 height 17
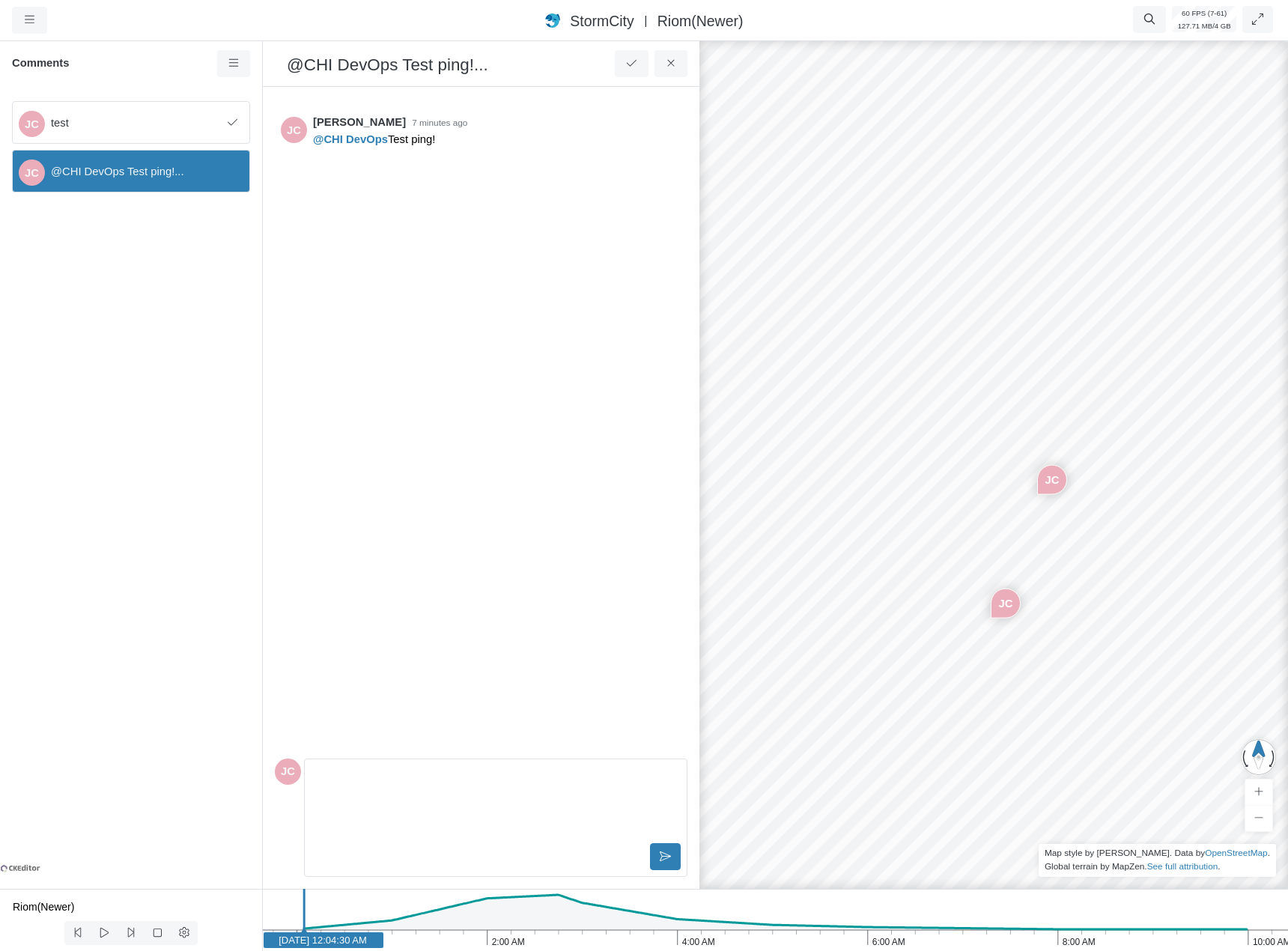
click at [410, 299] on div "JC Jesse Cluthe 7 minutes ago @CHI DevOps Test ping!" at bounding box center [481, 424] width 412 height 653
click at [327, 213] on span "Delete Comment" at bounding box center [306, 206] width 84 height 12
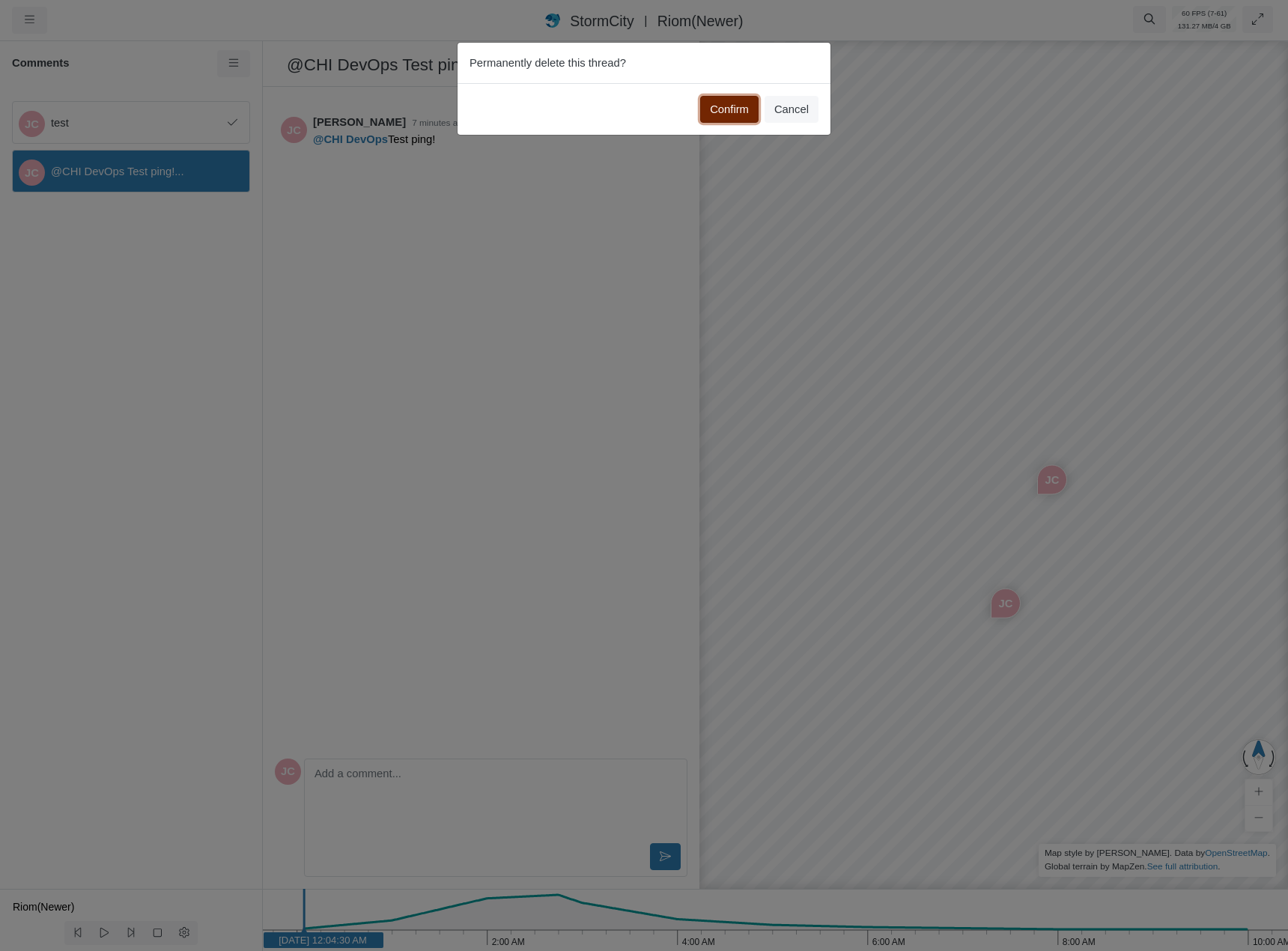
click at [720, 109] on button "Confirm" at bounding box center [729, 109] width 59 height 27
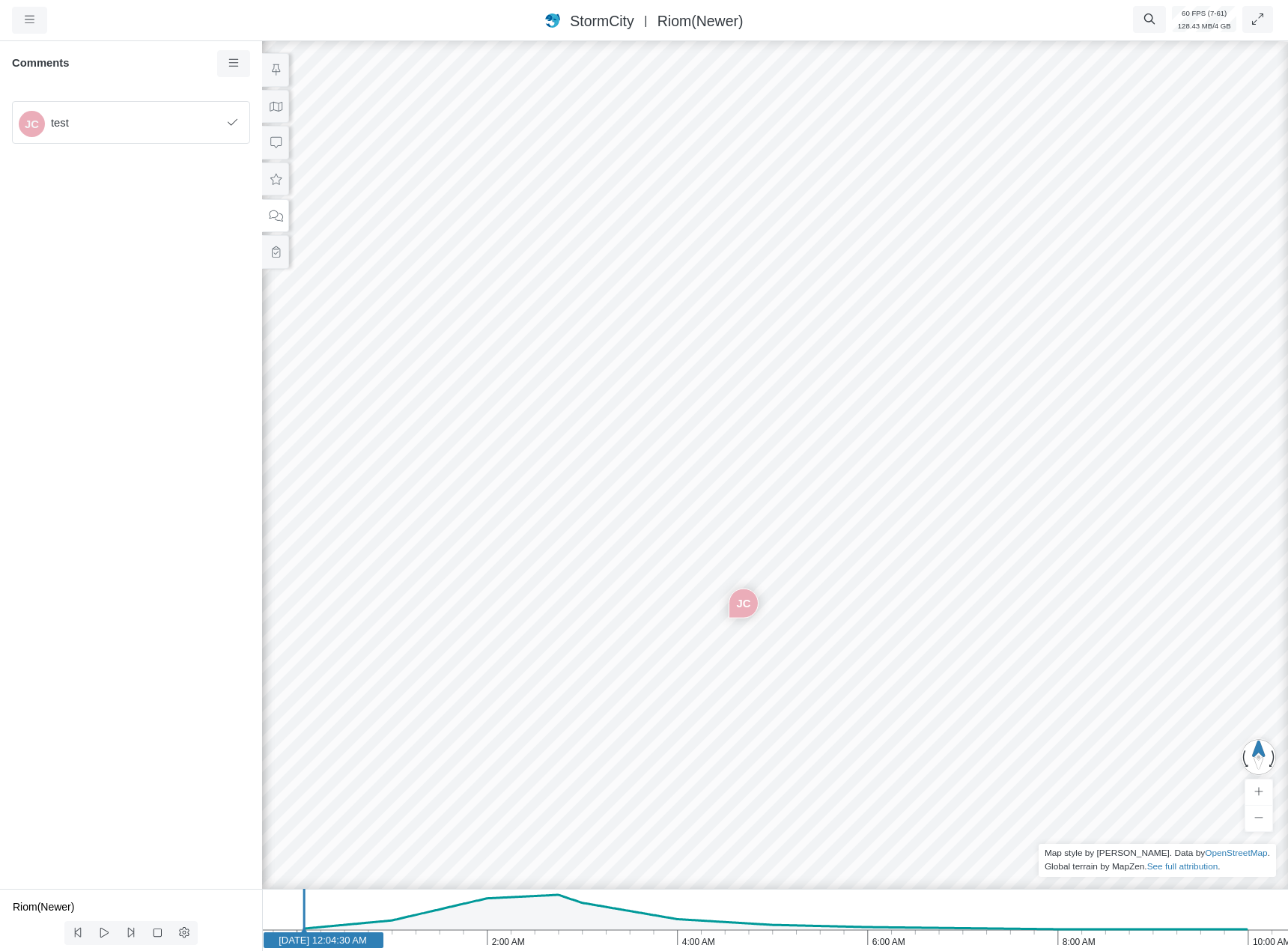
click at [785, 428] on div "JC" at bounding box center [774, 494] width 1288 height 913
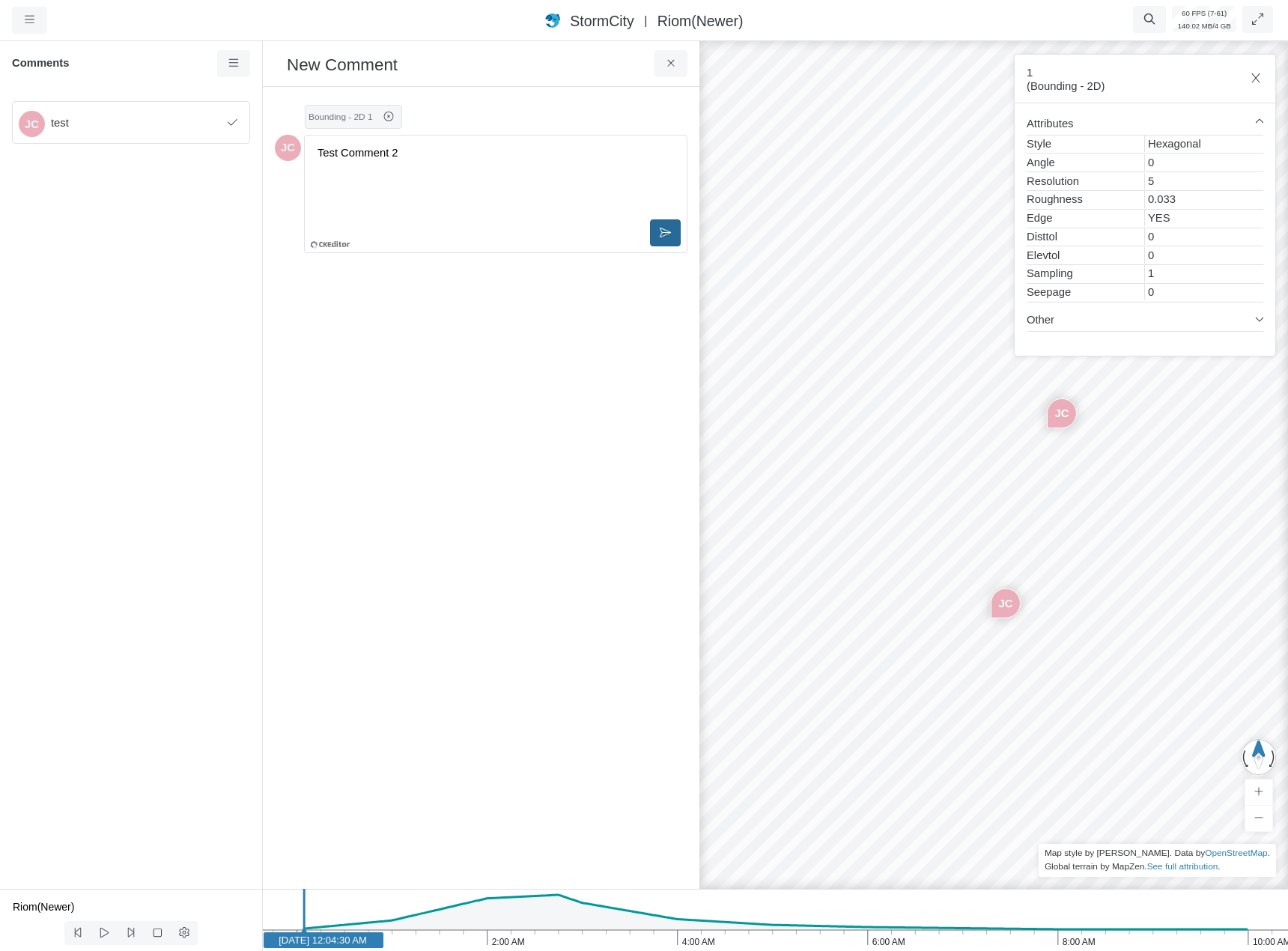
click at [664, 238] on icon at bounding box center [665, 232] width 11 height 11
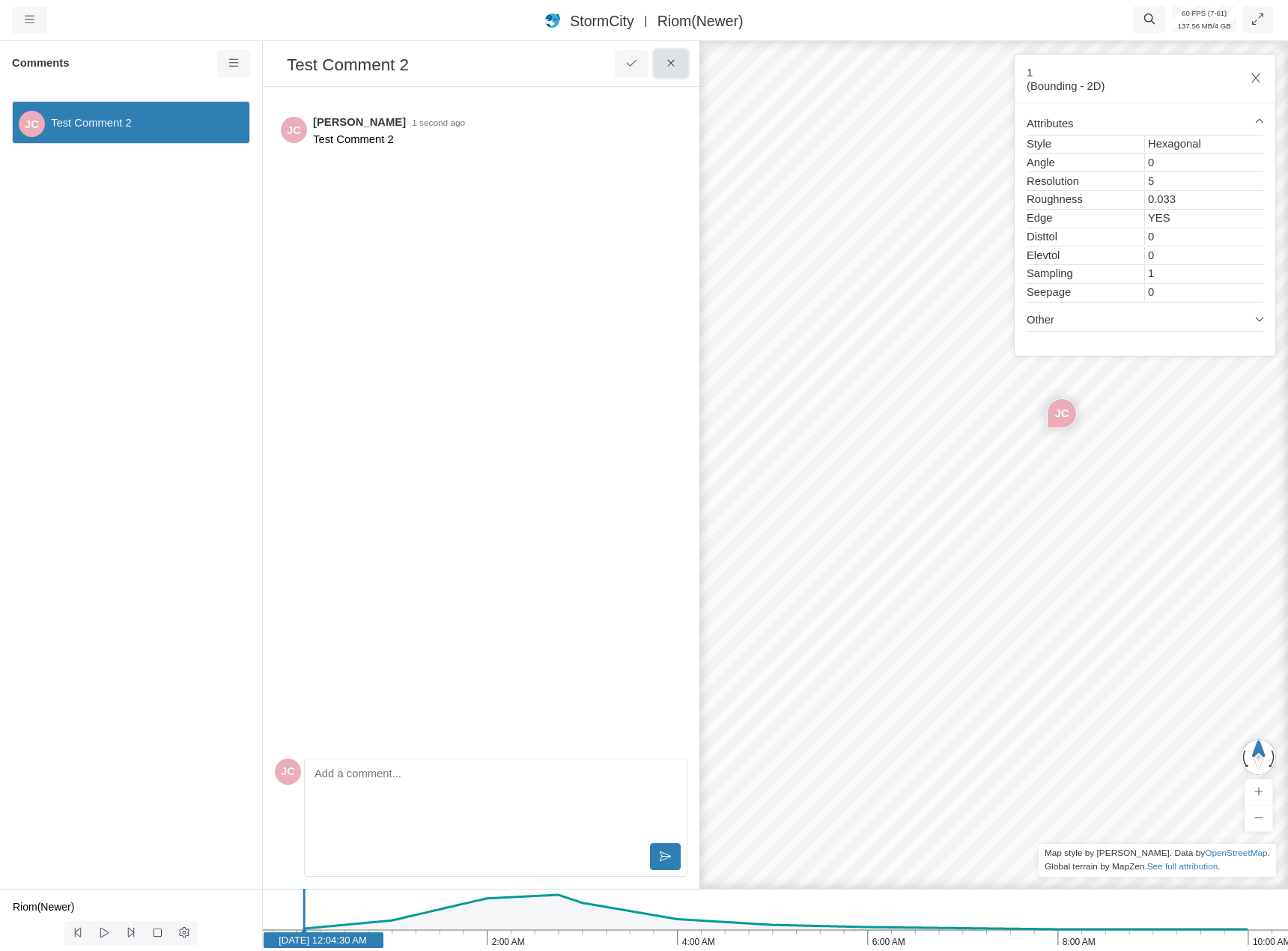
click at [675, 58] on button at bounding box center [671, 63] width 33 height 27
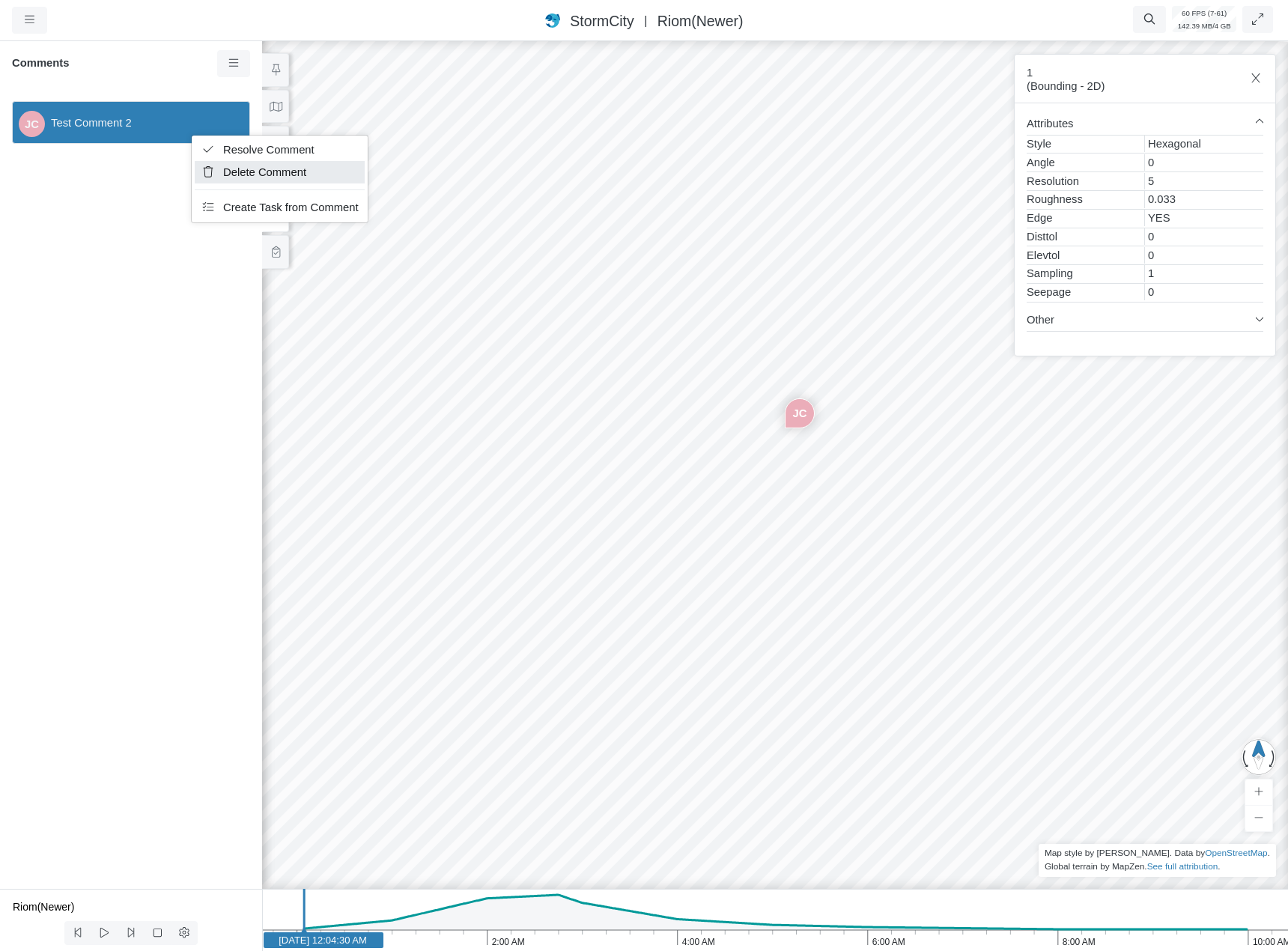
click at [286, 168] on span "Delete Comment" at bounding box center [265, 172] width 84 height 12
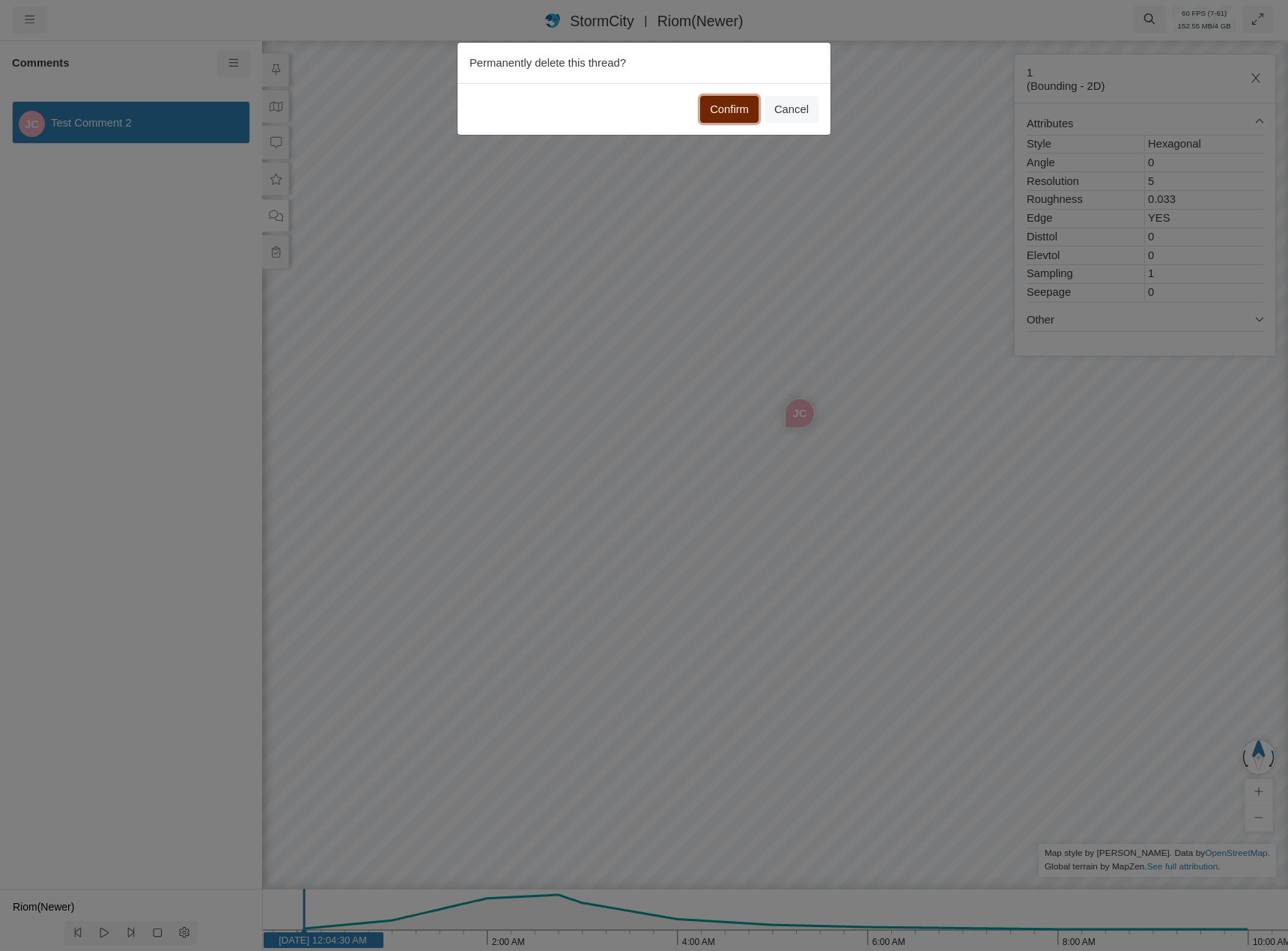
click at [727, 107] on button "Confirm" at bounding box center [729, 109] width 59 height 27
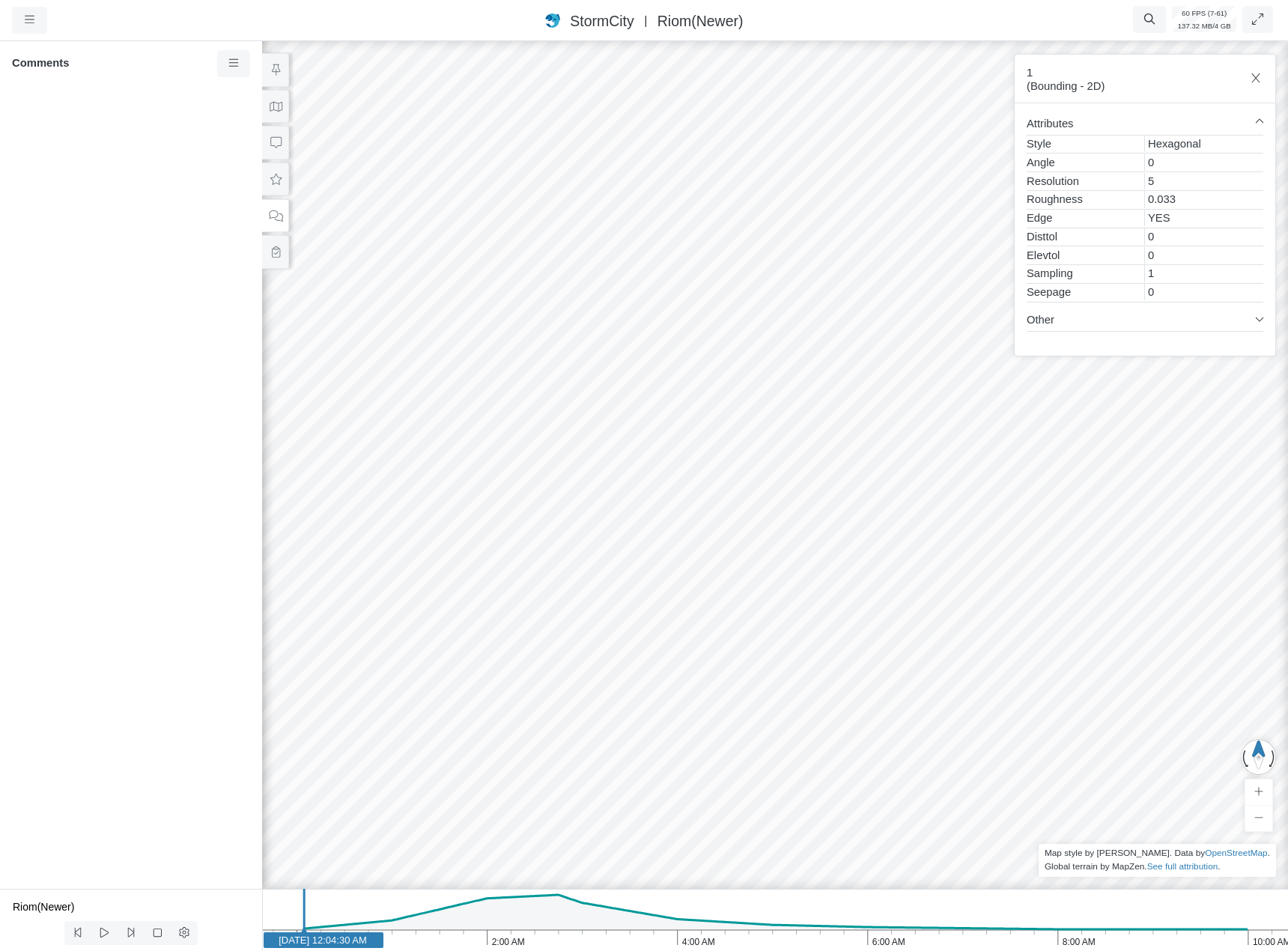
drag, startPoint x: 669, startPoint y: 556, endPoint x: 605, endPoint y: 478, distance: 100.9
drag, startPoint x: 805, startPoint y: 544, endPoint x: 719, endPoint y: 434, distance: 139.6
drag, startPoint x: 804, startPoint y: 518, endPoint x: 753, endPoint y: 442, distance: 91.5
click at [753, 442] on div at bounding box center [774, 494] width 1288 height 913
click at [701, 462] on div at bounding box center [774, 494] width 1288 height 913
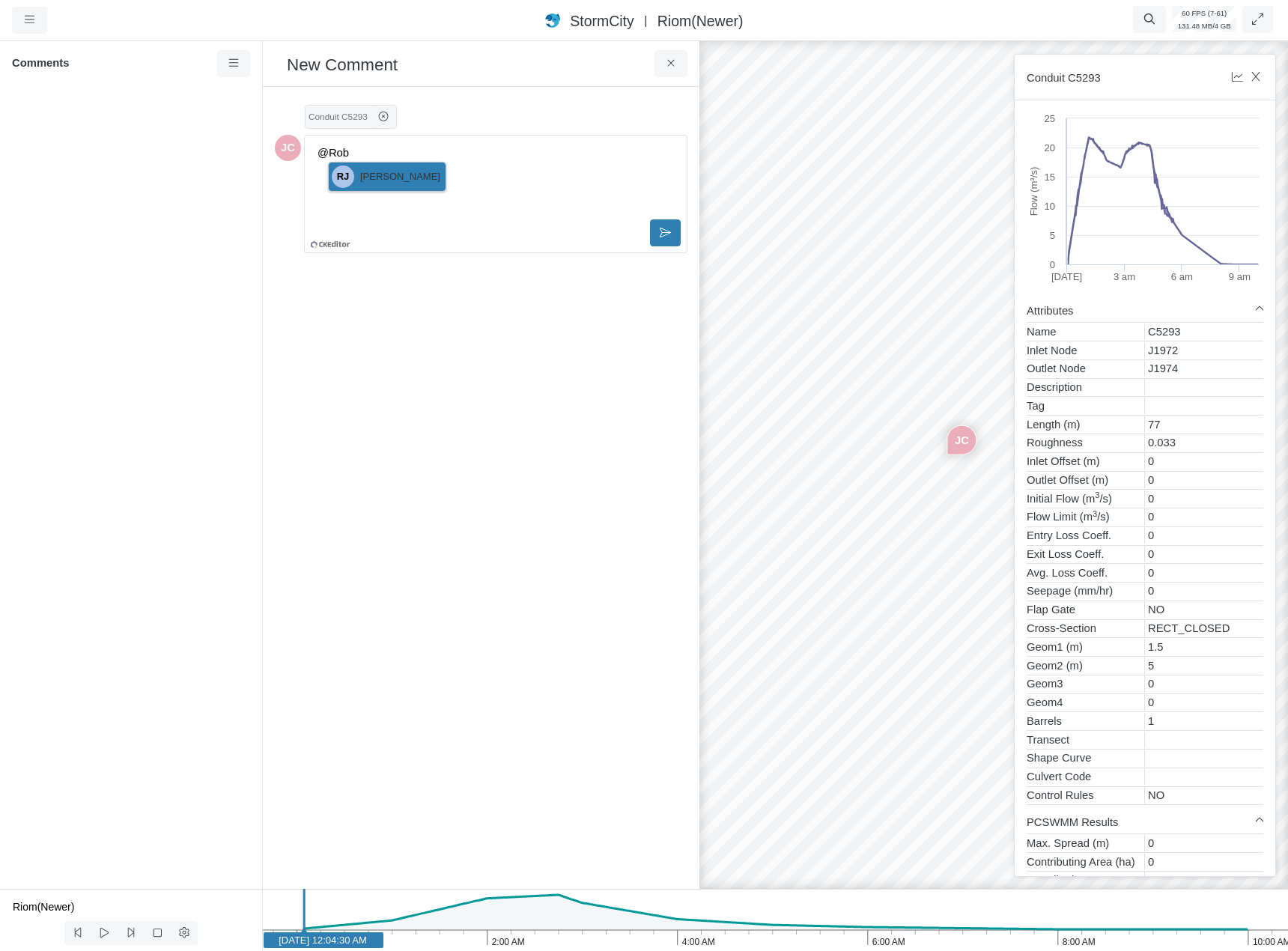
click at [412, 173] on James "RJ Rob James" at bounding box center [387, 176] width 117 height 29
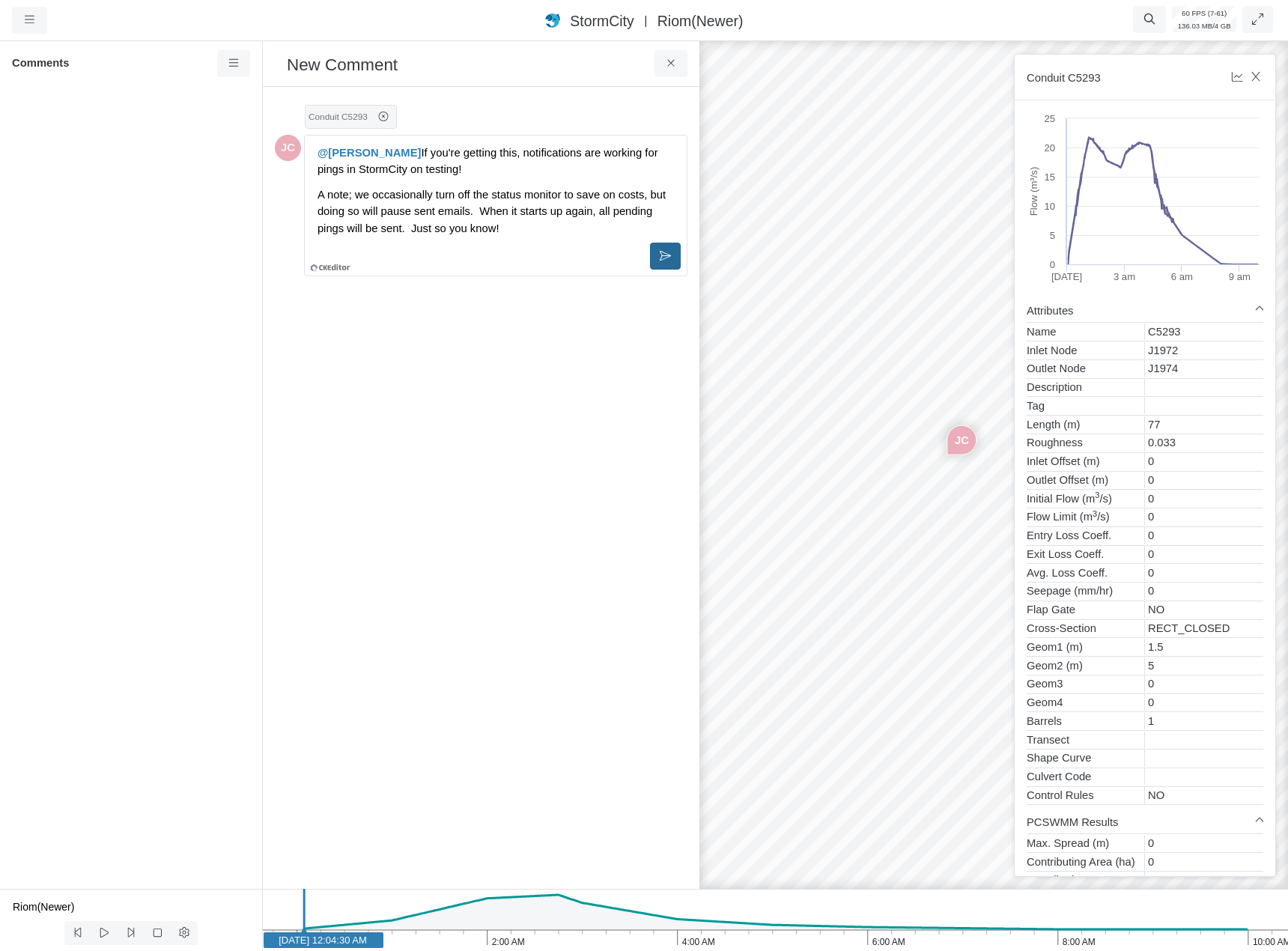
click at [671, 252] on button at bounding box center [665, 255] width 31 height 27
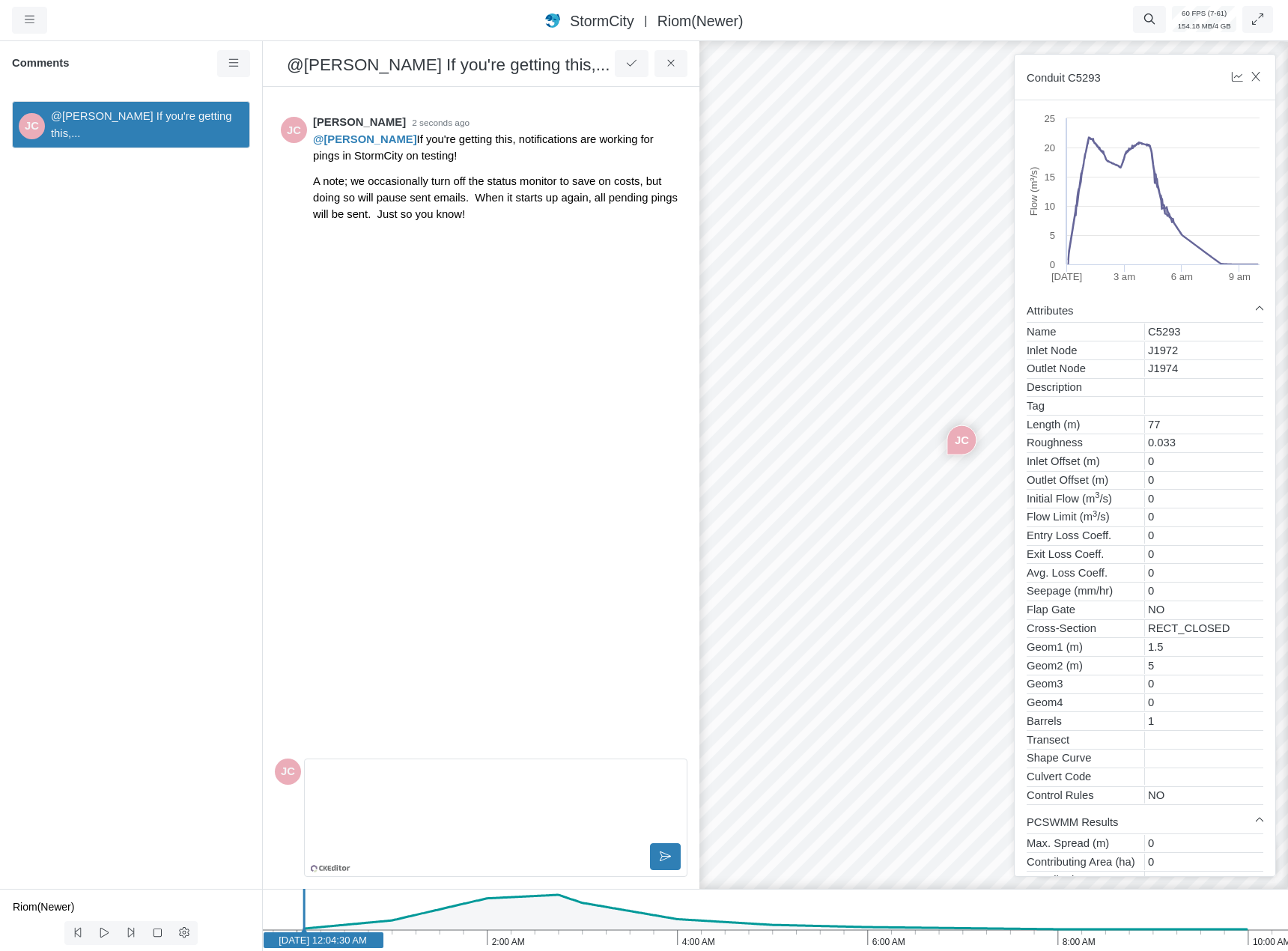
click at [444, 799] on div "Editor editing area: main" at bounding box center [496, 802] width 370 height 75
click at [672, 866] on button at bounding box center [665, 856] width 31 height 27
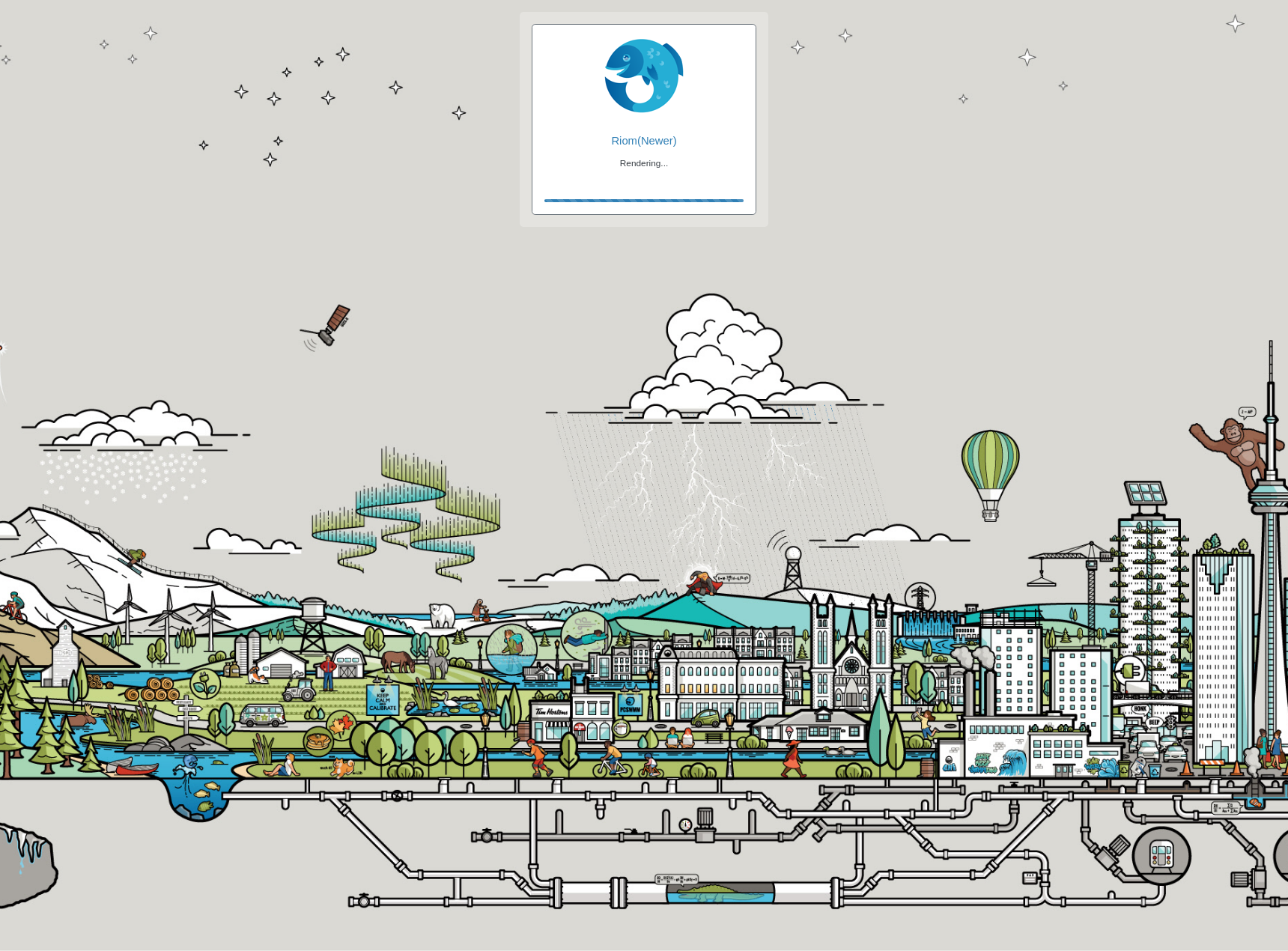
checkbox input "true"
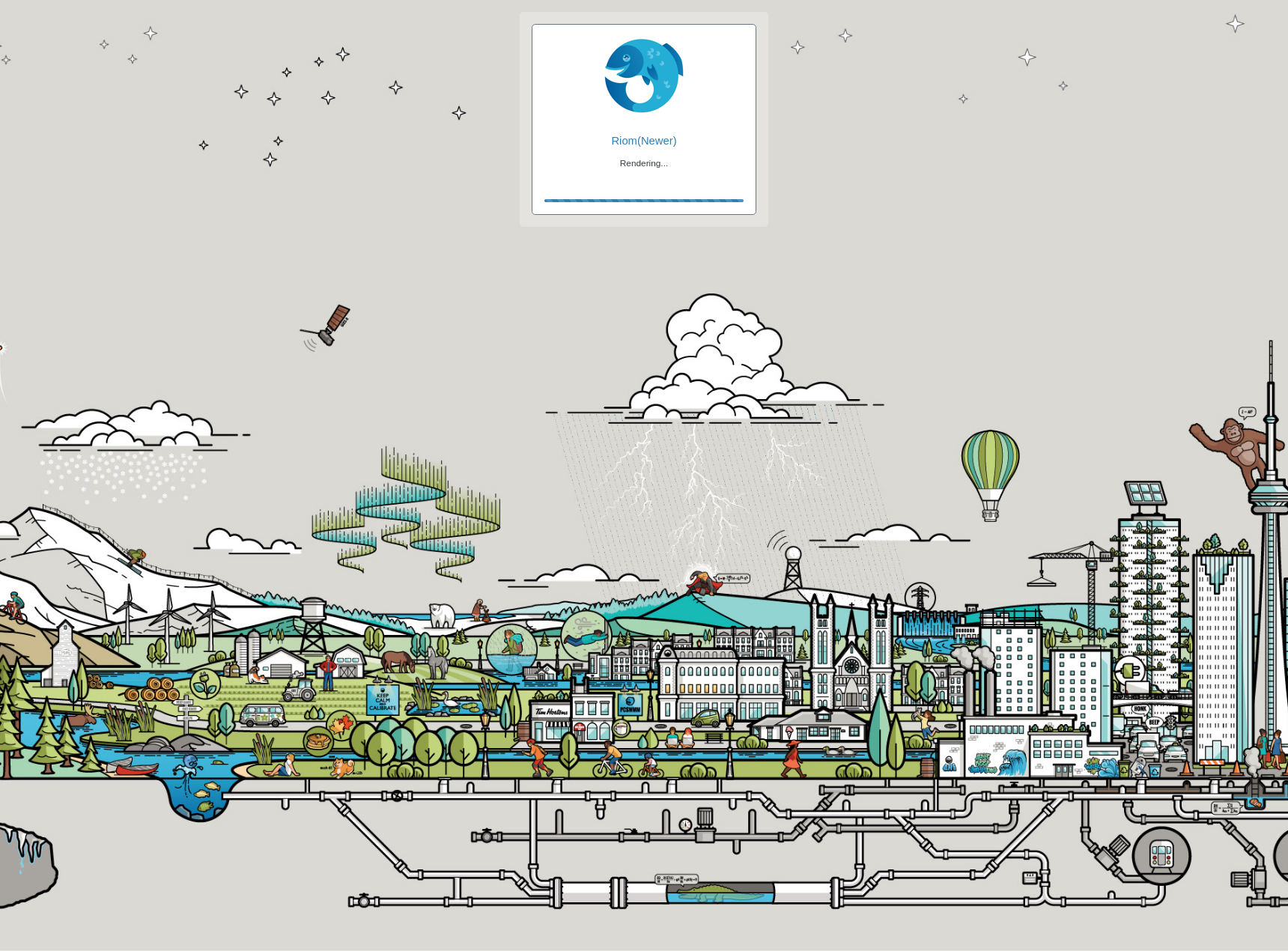
checkbox input "true"
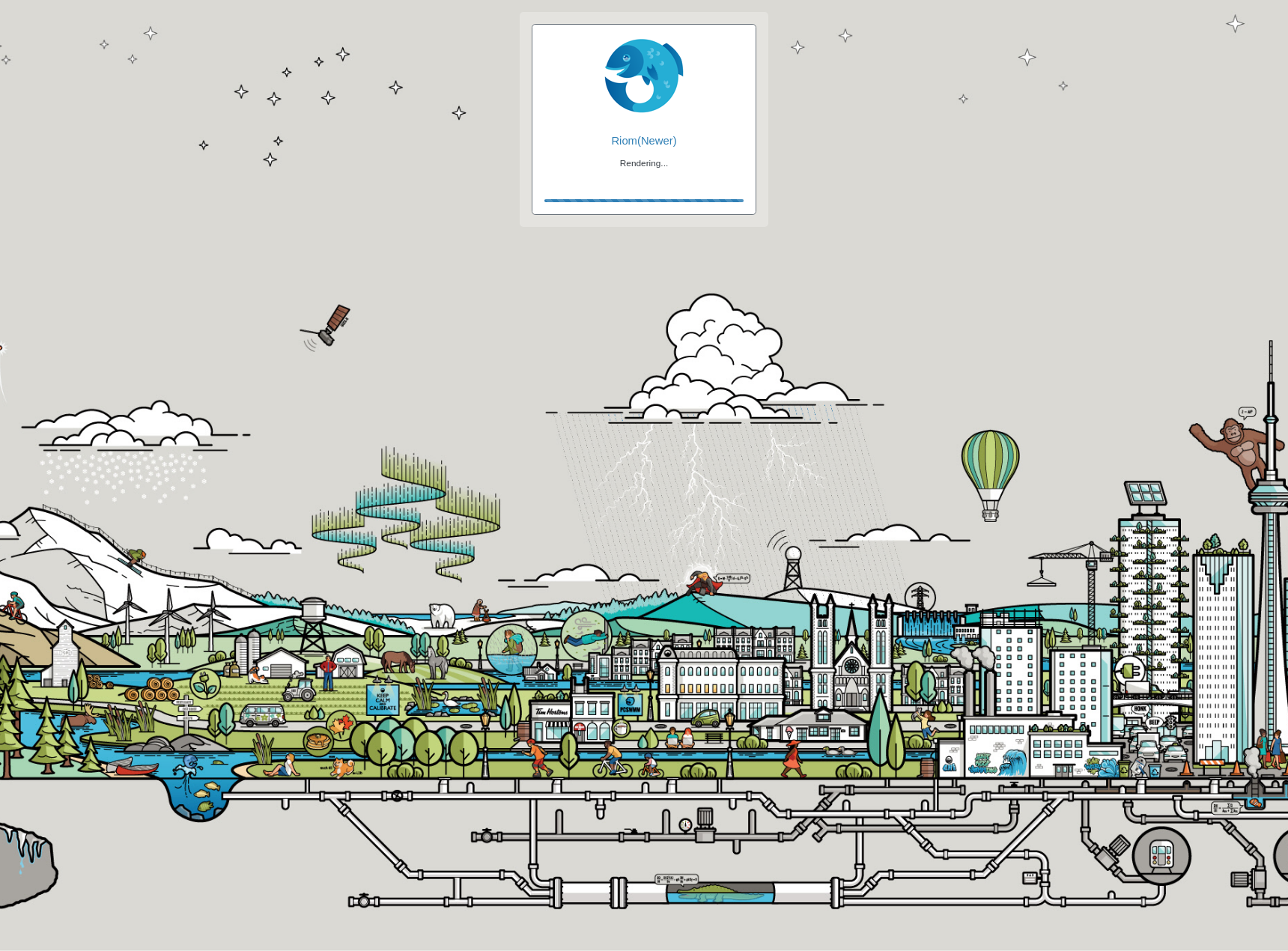
checkbox input "false"
checkbox input "true"
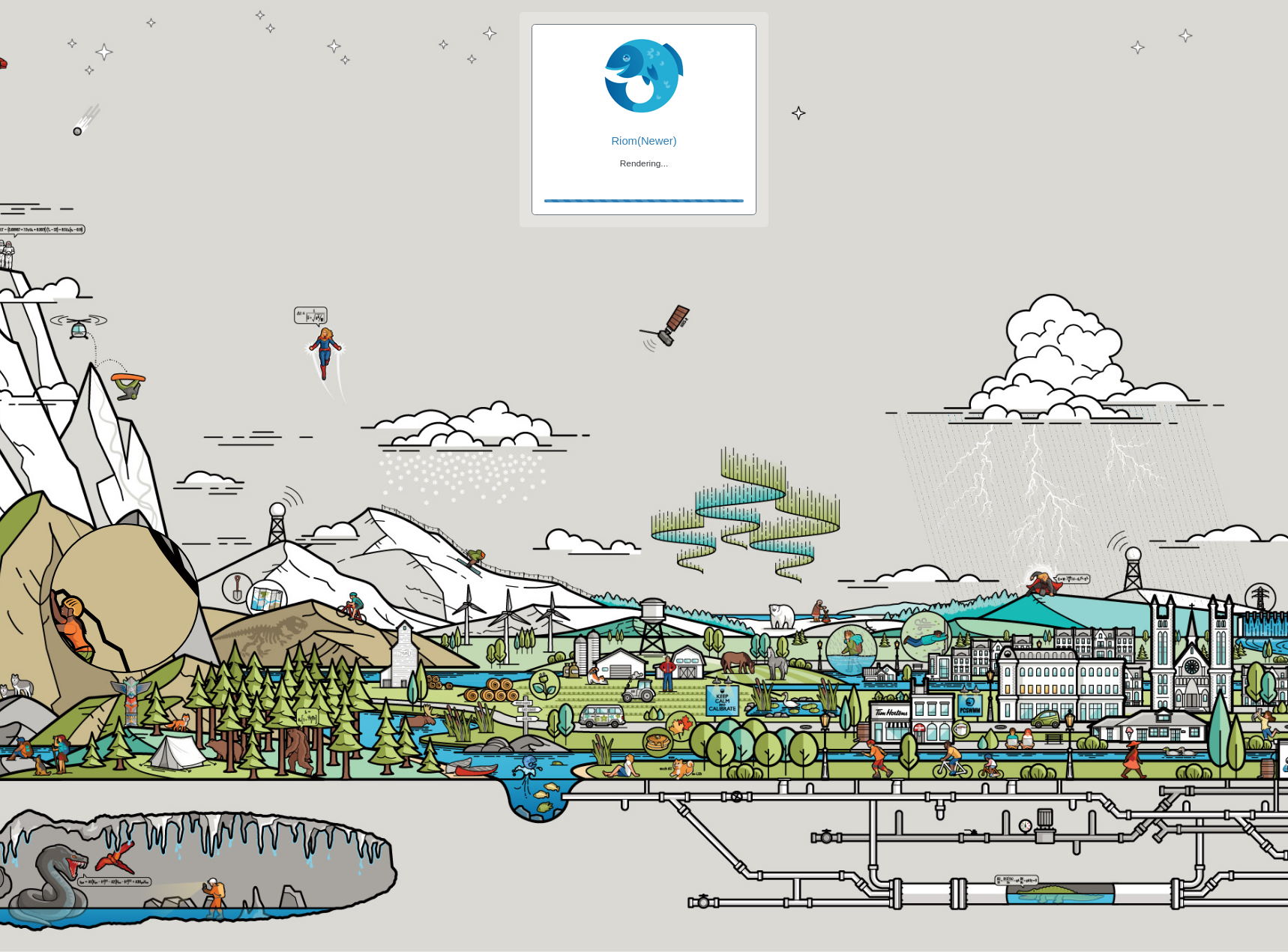
checkbox input "true"
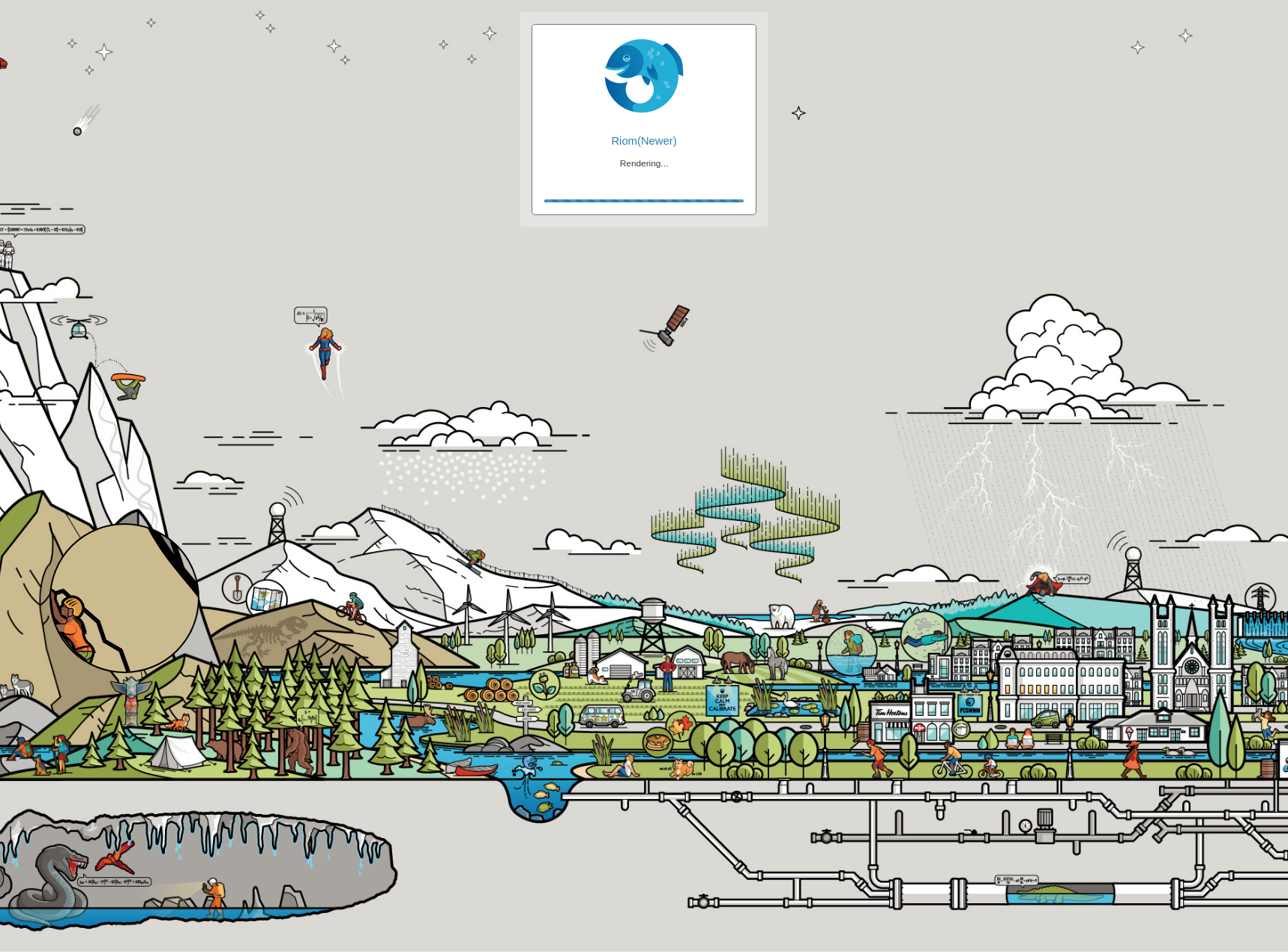
checkbox input "true"
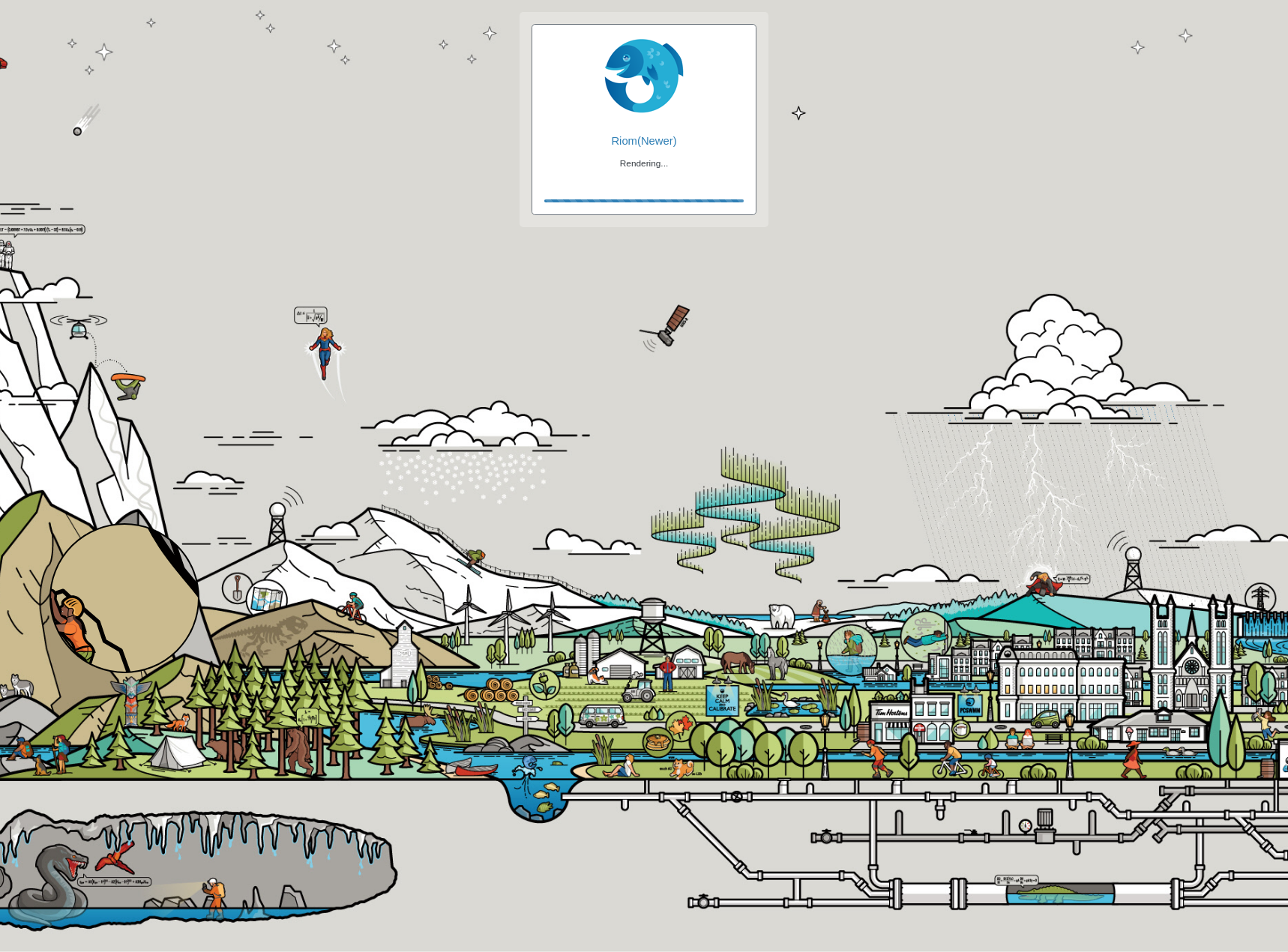
checkbox input "false"
checkbox input "true"
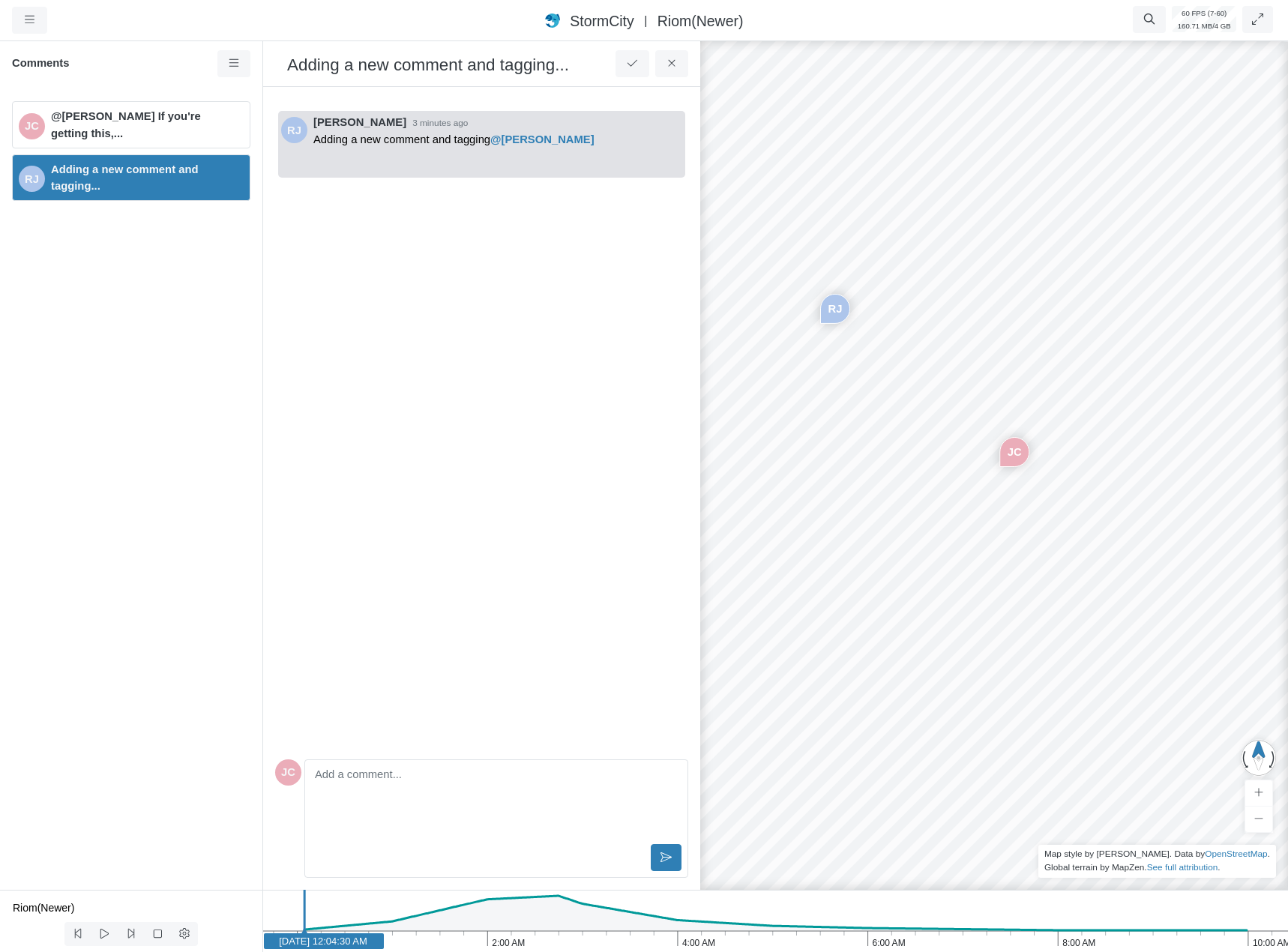
click at [135, 365] on div "JC @Rob James If you're getting this,... RJ Adding a new comment and tagging..." at bounding box center [131, 489] width 262 height 800
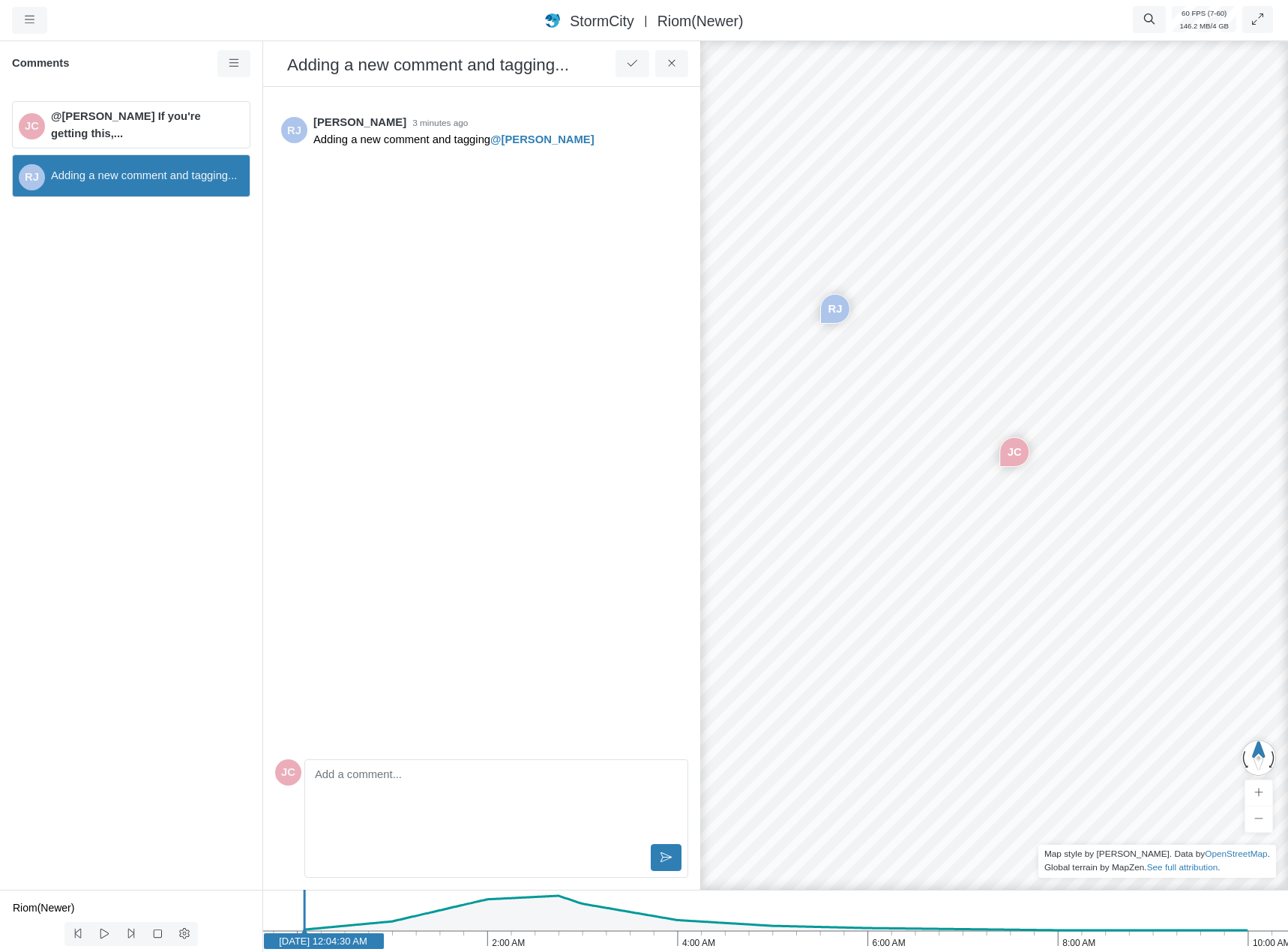
click at [171, 158] on div "RJ Adding a new comment and tagging..." at bounding box center [131, 176] width 238 height 43
click at [172, 132] on span "@[PERSON_NAME] If you're getting this,..." at bounding box center [144, 124] width 187 height 33
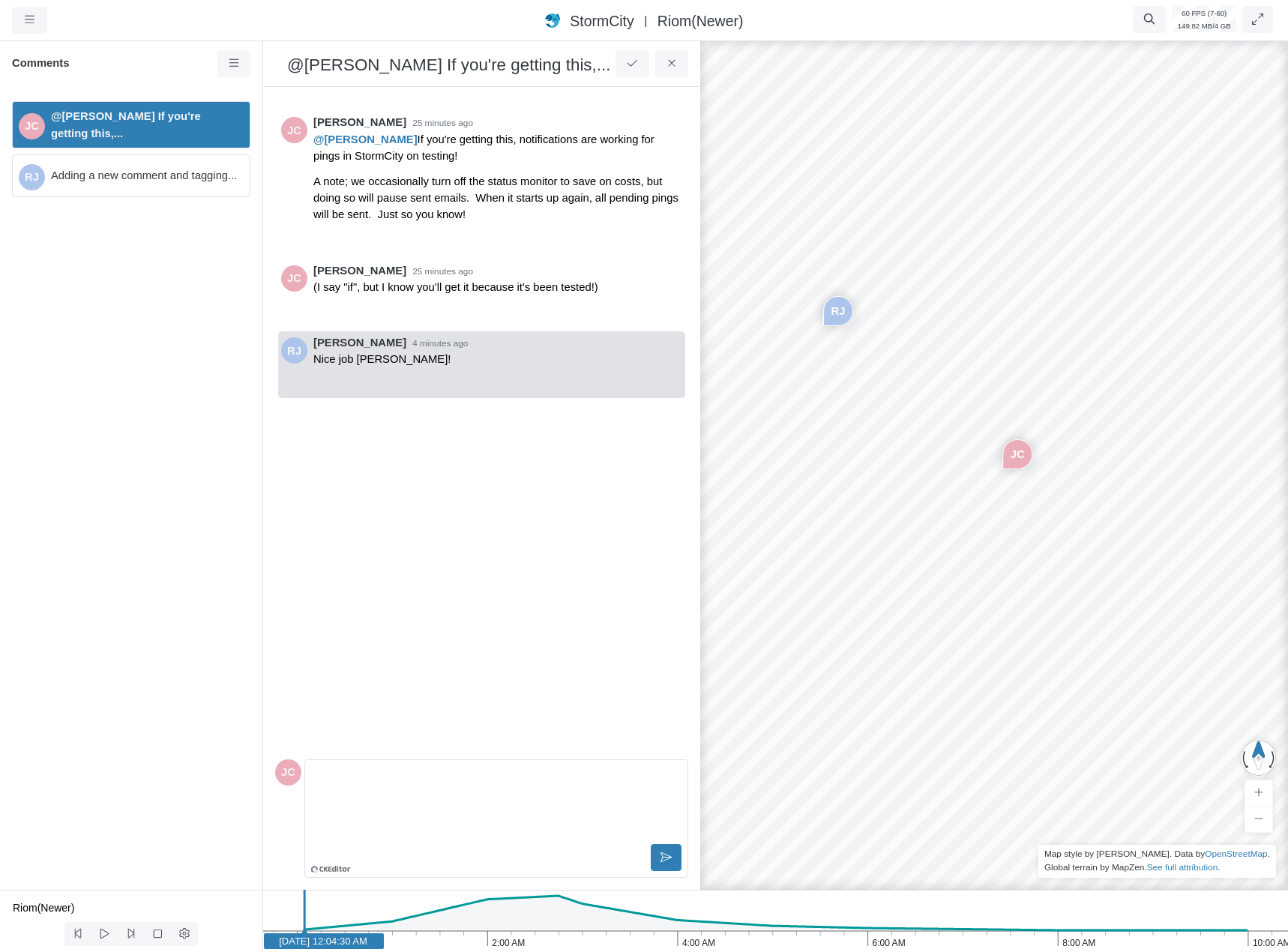
click at [153, 174] on span "Adding a new comment and tagging..." at bounding box center [144, 176] width 187 height 17
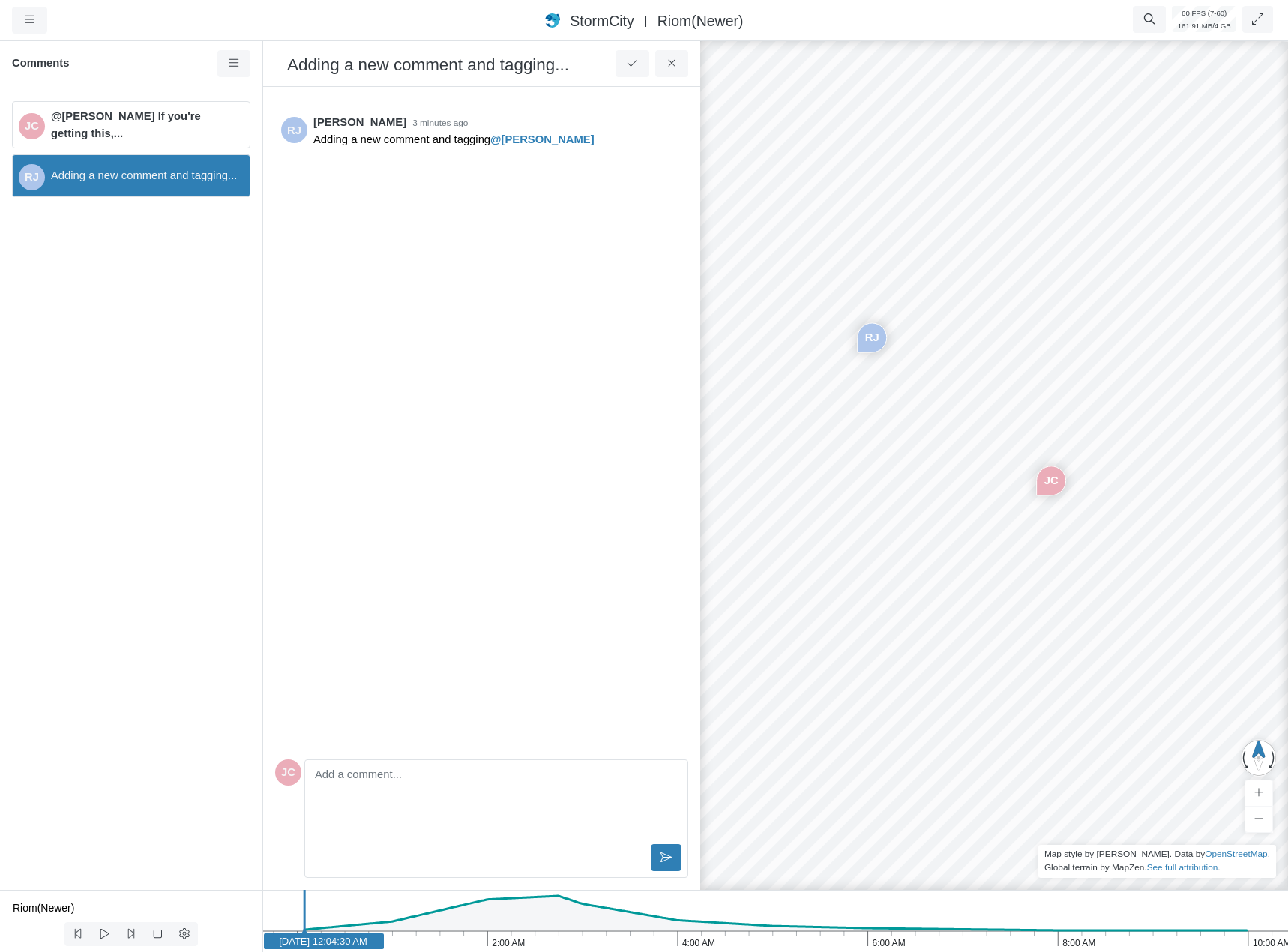
click at [176, 138] on span "@[PERSON_NAME] If you're getting this,..." at bounding box center [144, 124] width 187 height 33
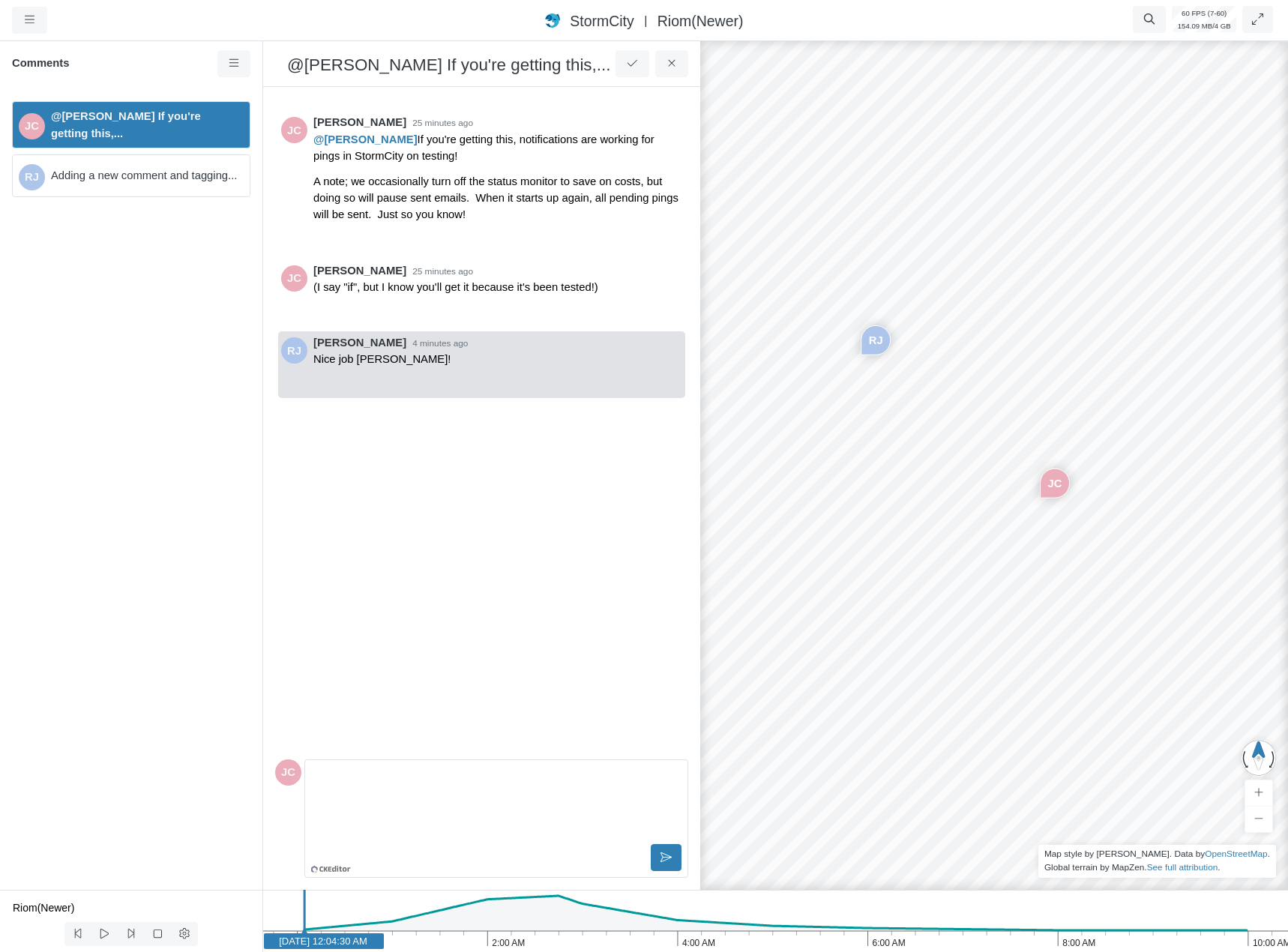
click at [368, 783] on p "Editor editing area: main" at bounding box center [497, 777] width 357 height 17
click at [671, 864] on button at bounding box center [666, 857] width 31 height 27
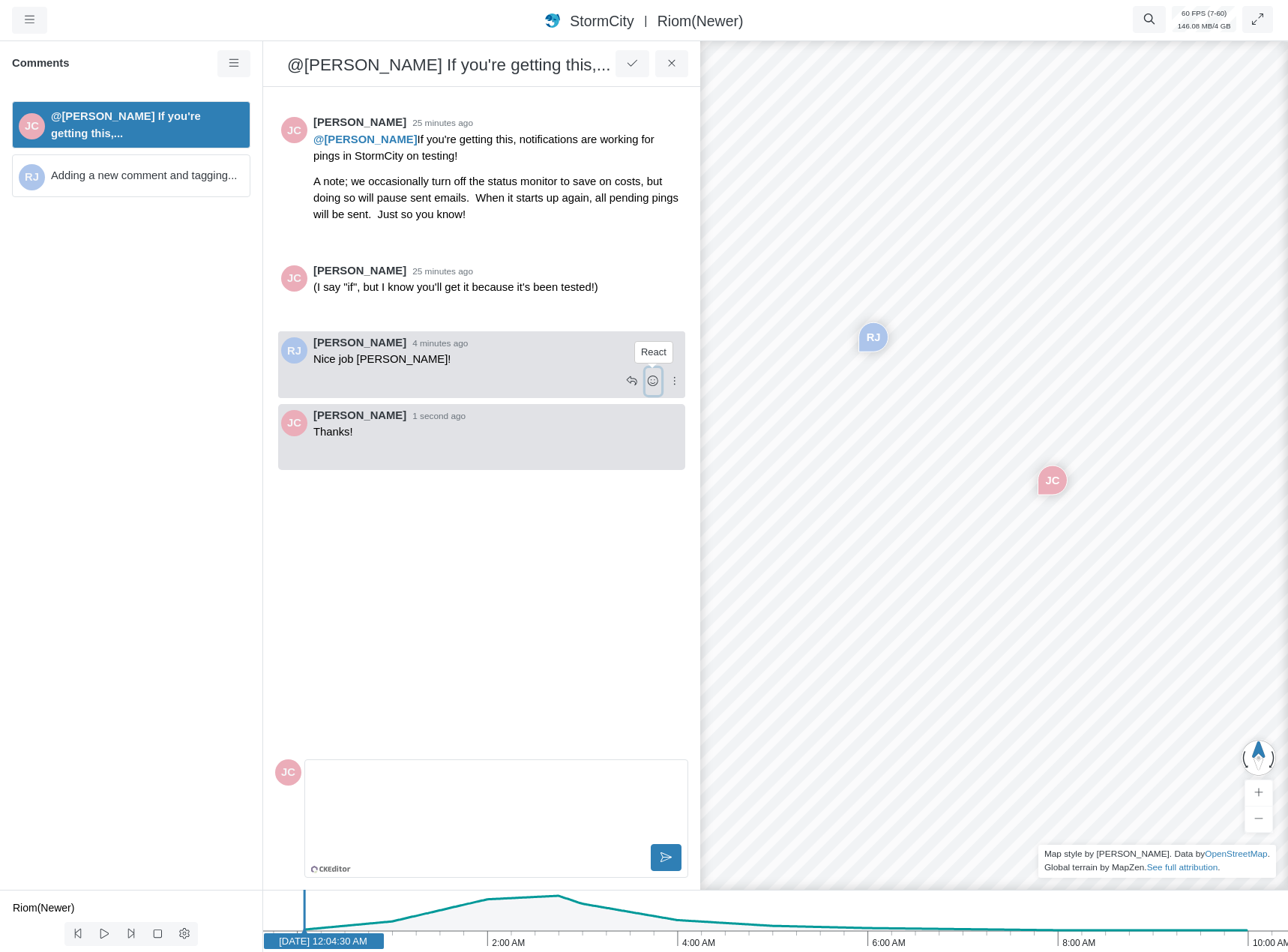
click at [653, 377] on icon at bounding box center [653, 381] width 14 height 11
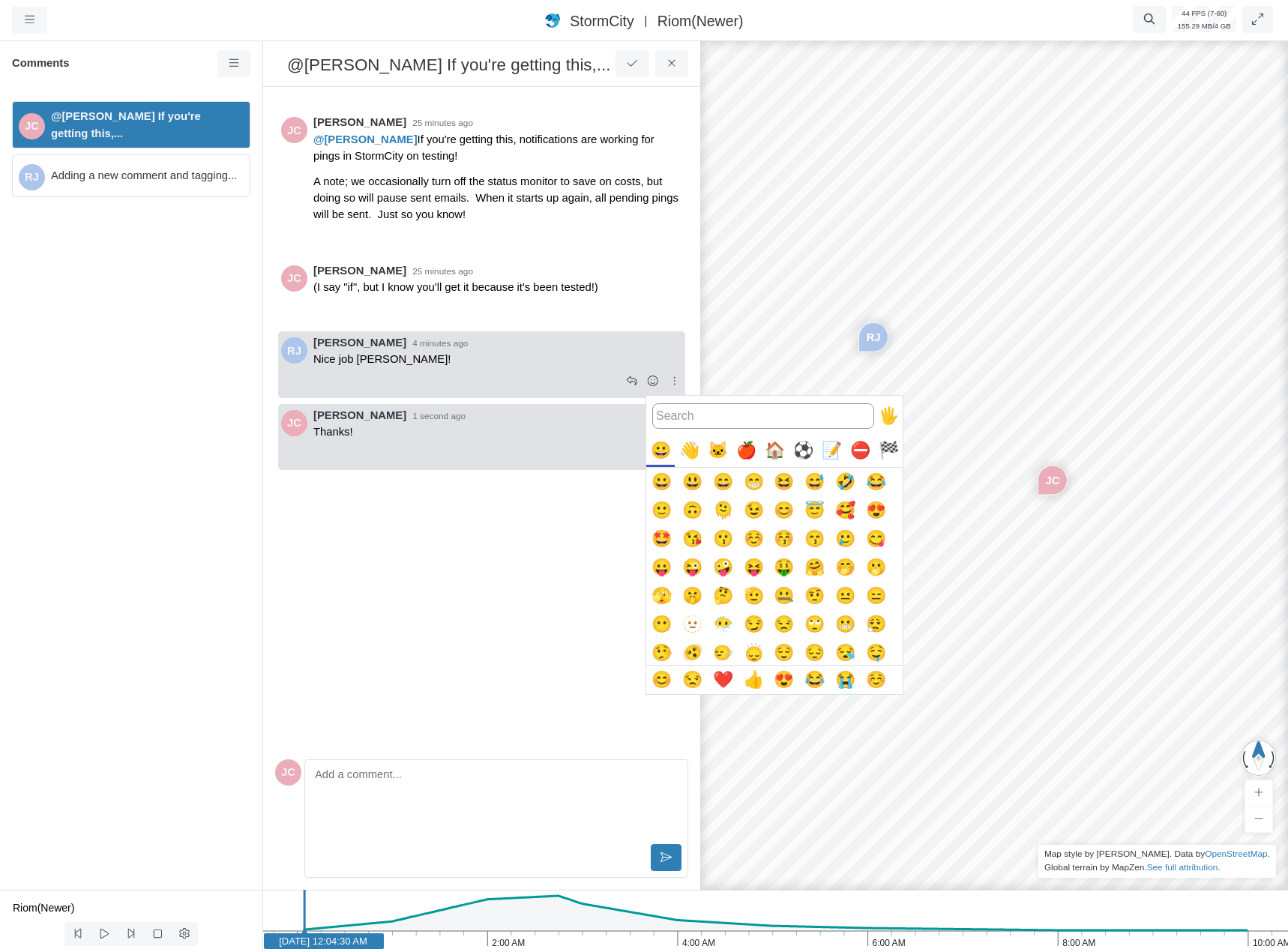
click at [724, 680] on button "❤️" at bounding box center [723, 680] width 29 height 29
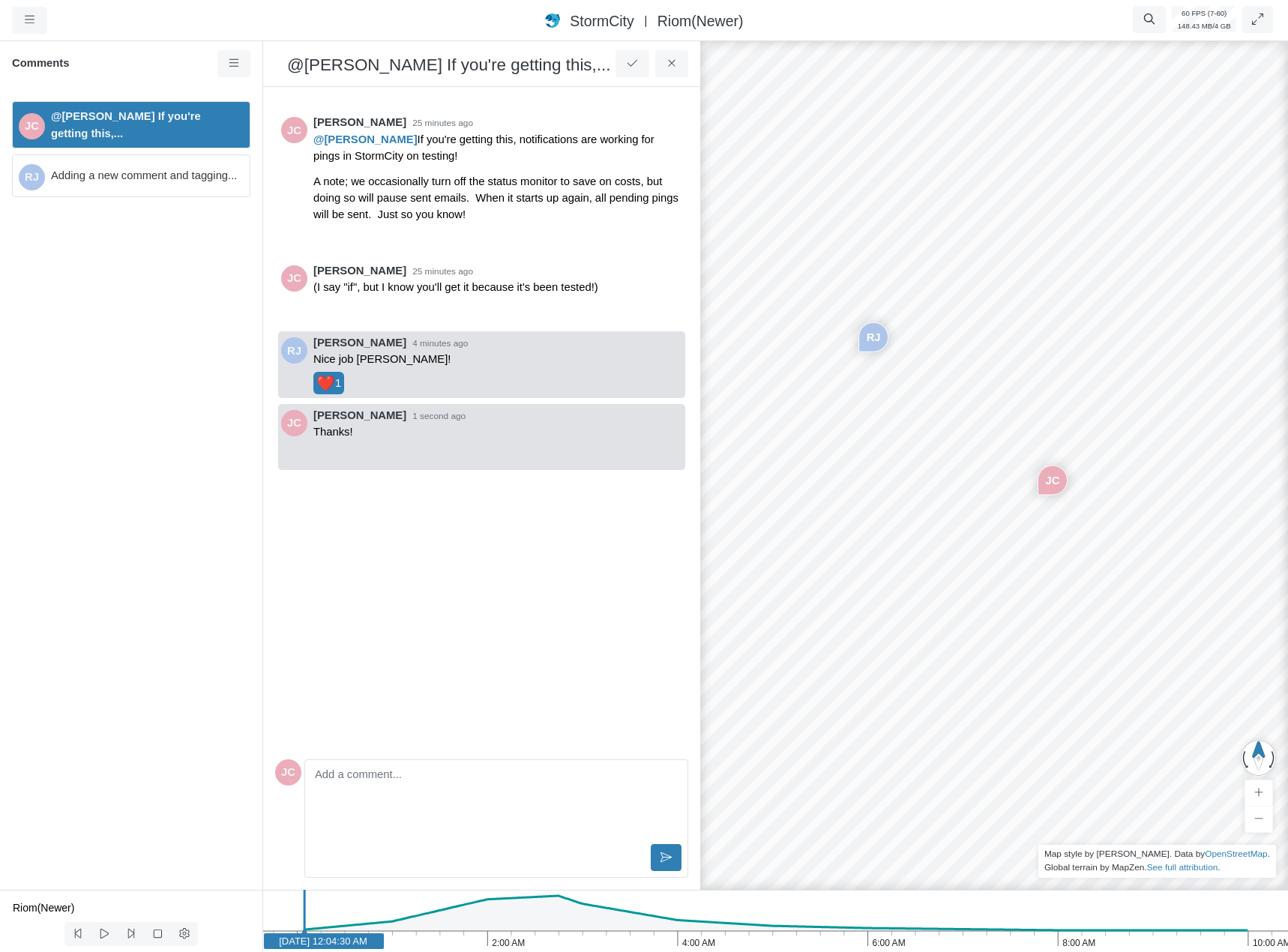
click at [370, 663] on div "JC Jesse Cluthe 25 minutes ago @Rob James If you're getting this, notifications…" at bounding box center [482, 425] width 413 height 654
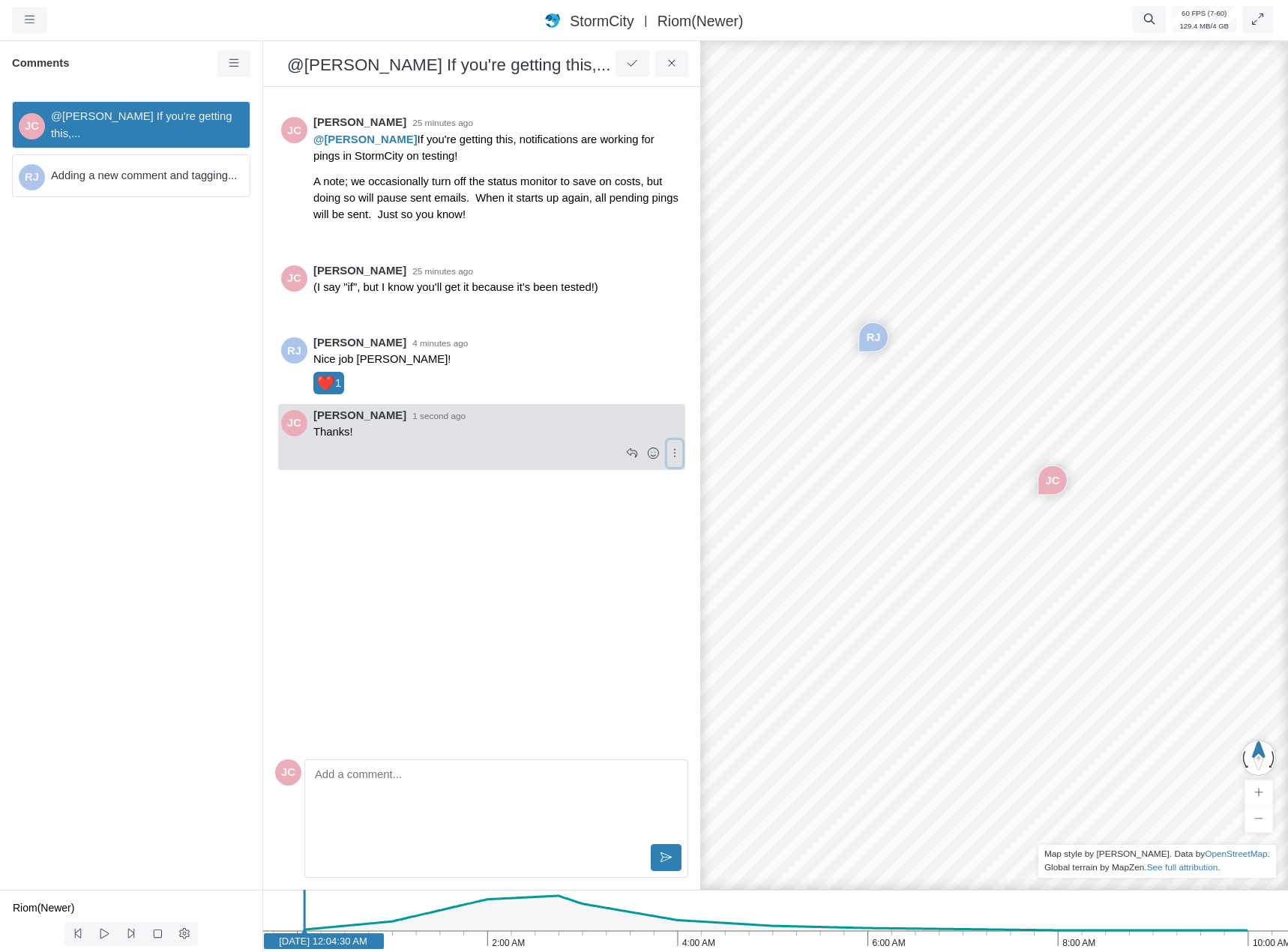
click at [672, 453] on icon at bounding box center [674, 453] width 14 height 11
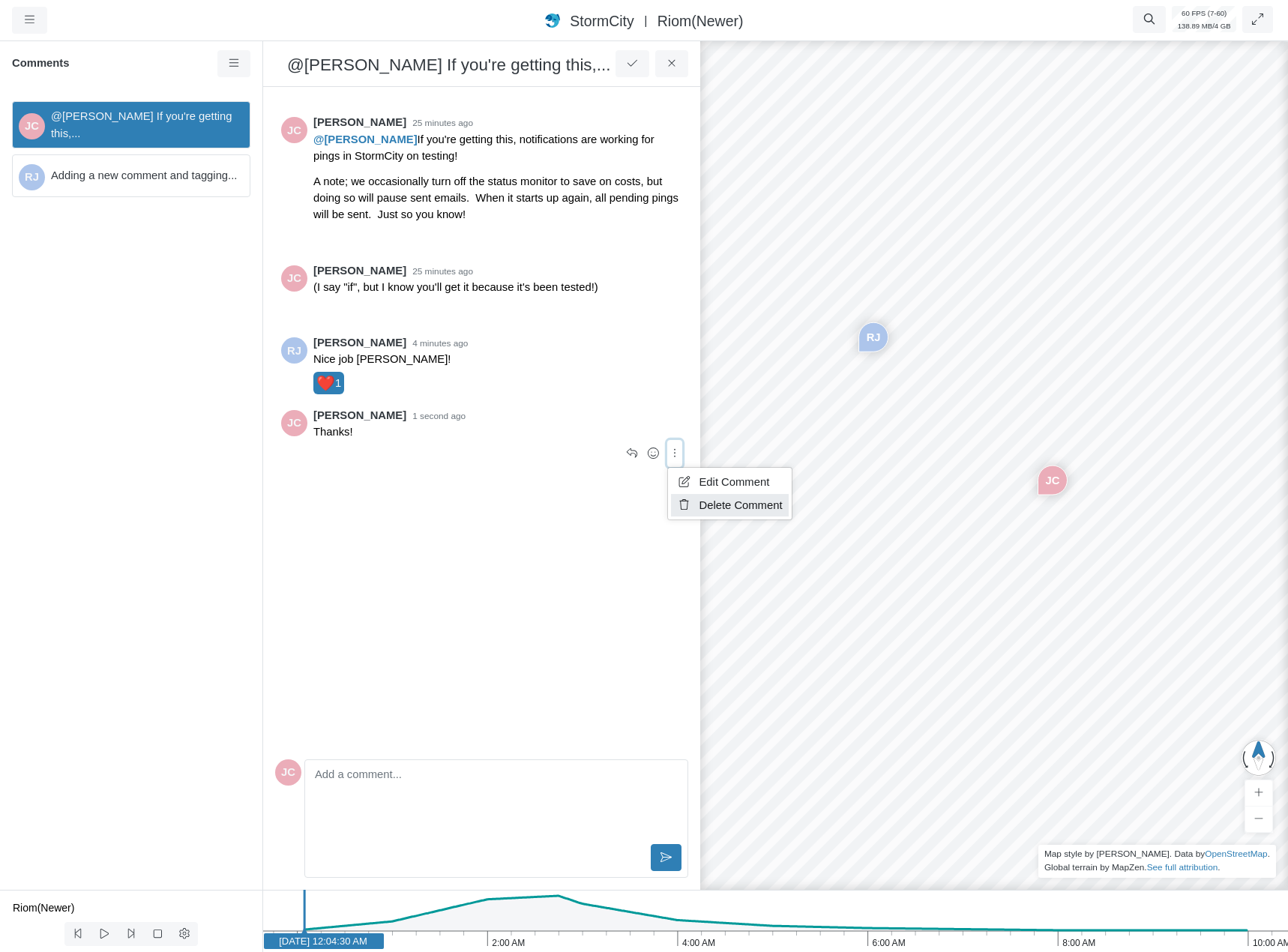
click at [722, 504] on span "Delete Comment" at bounding box center [741, 505] width 84 height 12
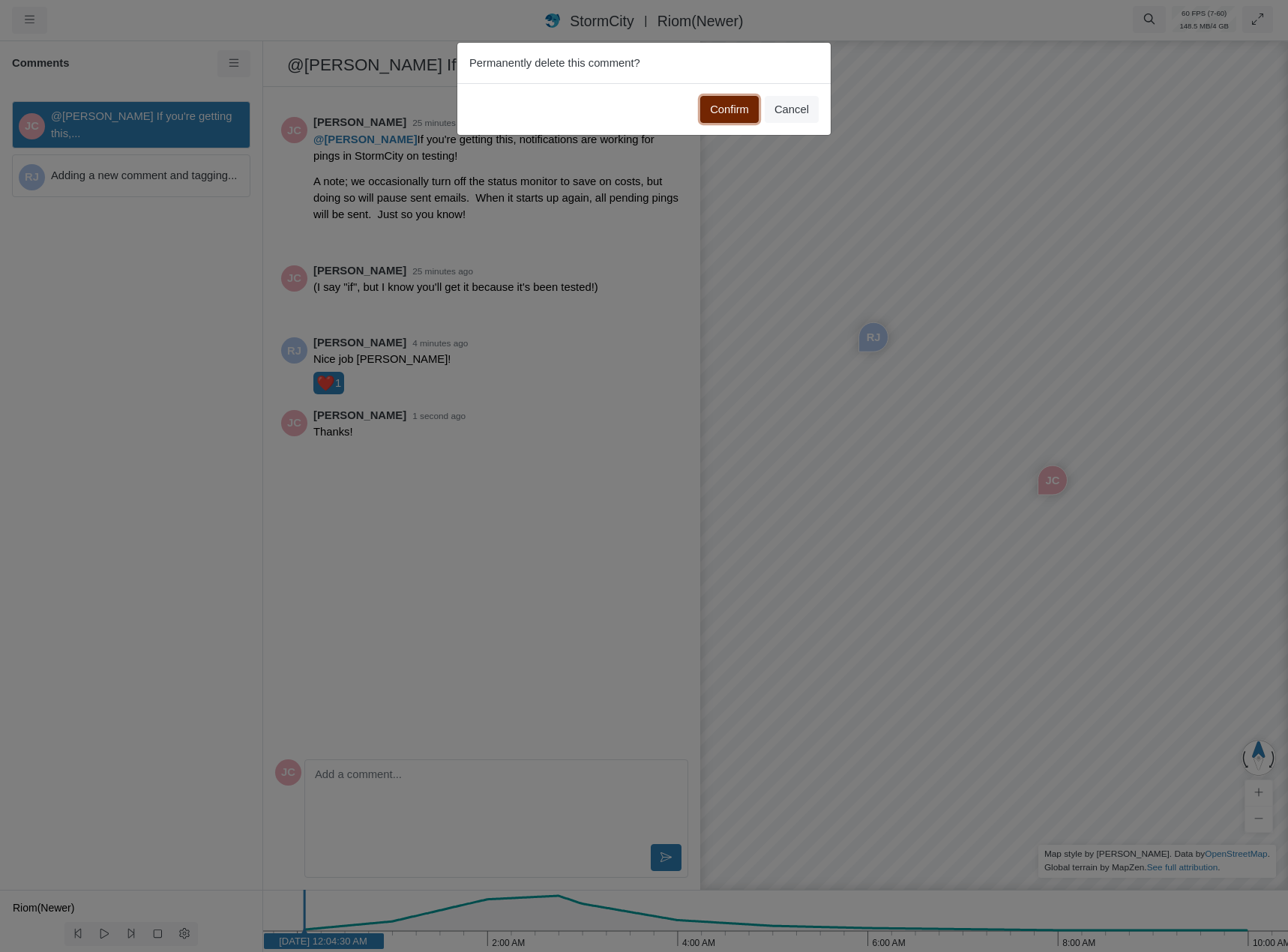
click at [737, 111] on button "Confirm" at bounding box center [729, 109] width 59 height 27
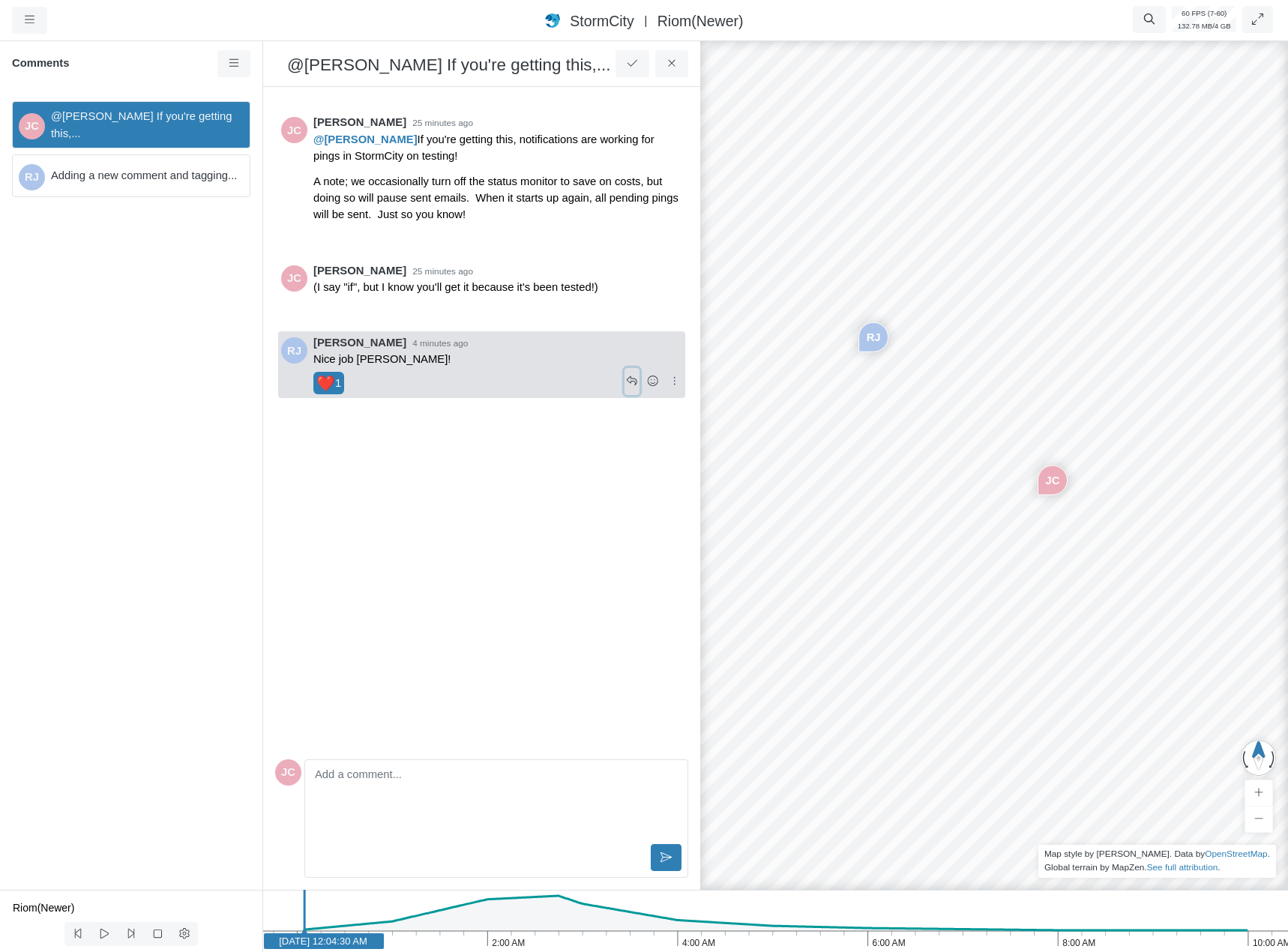
click at [637, 385] on icon at bounding box center [631, 381] width 11 height 9
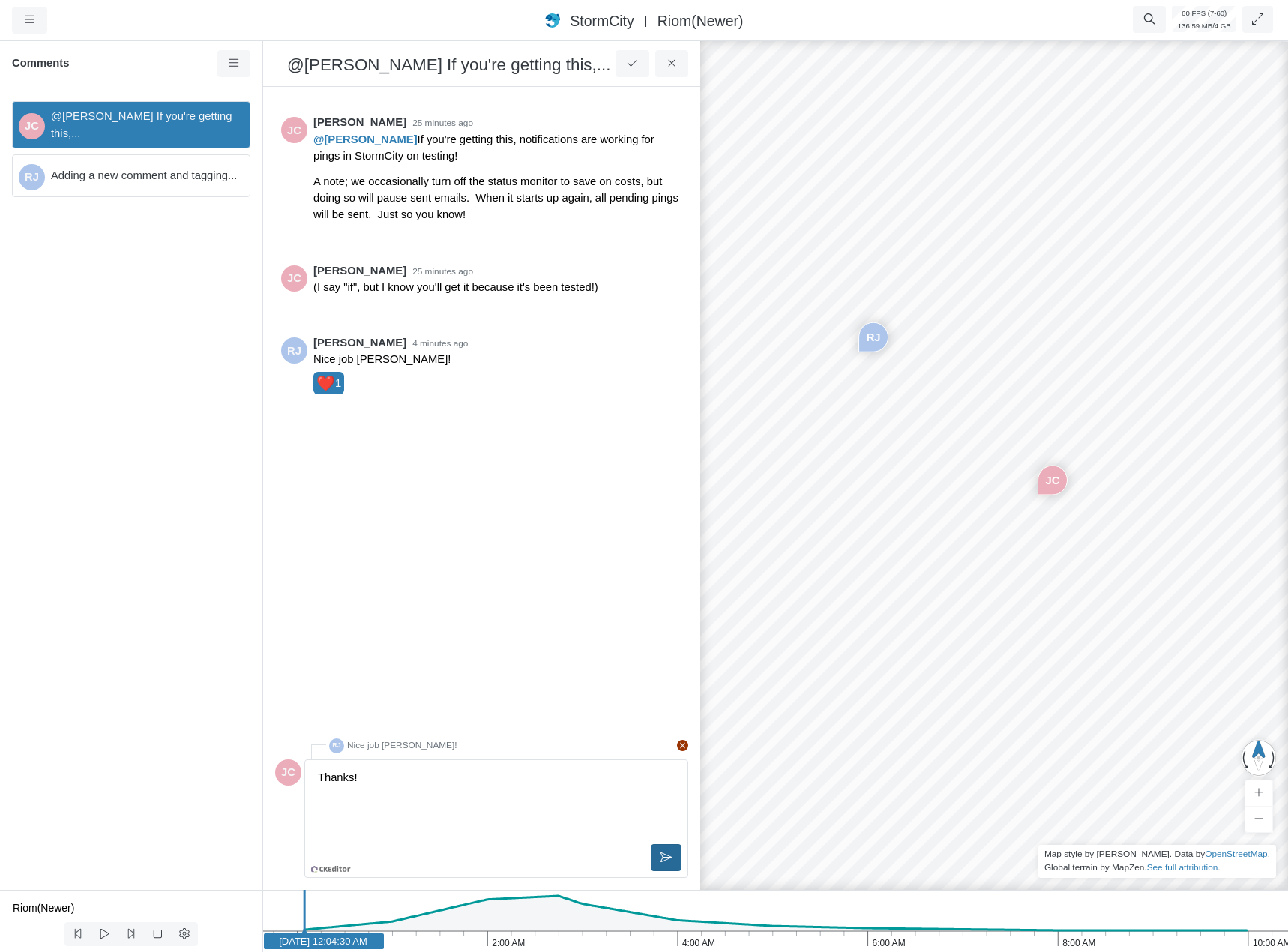
click at [670, 857] on icon at bounding box center [666, 857] width 11 height 9
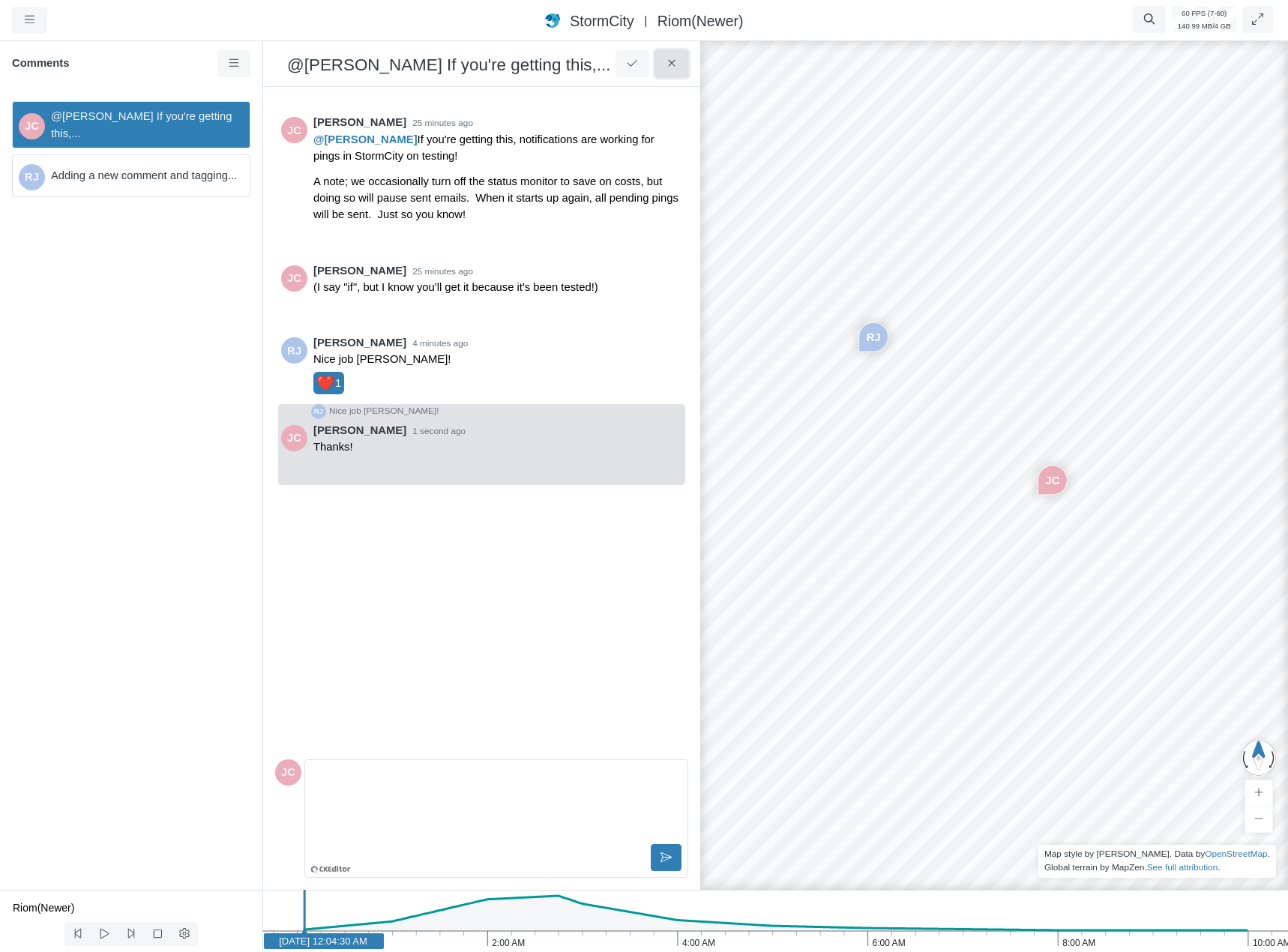
click at [680, 64] on button at bounding box center [672, 63] width 33 height 27
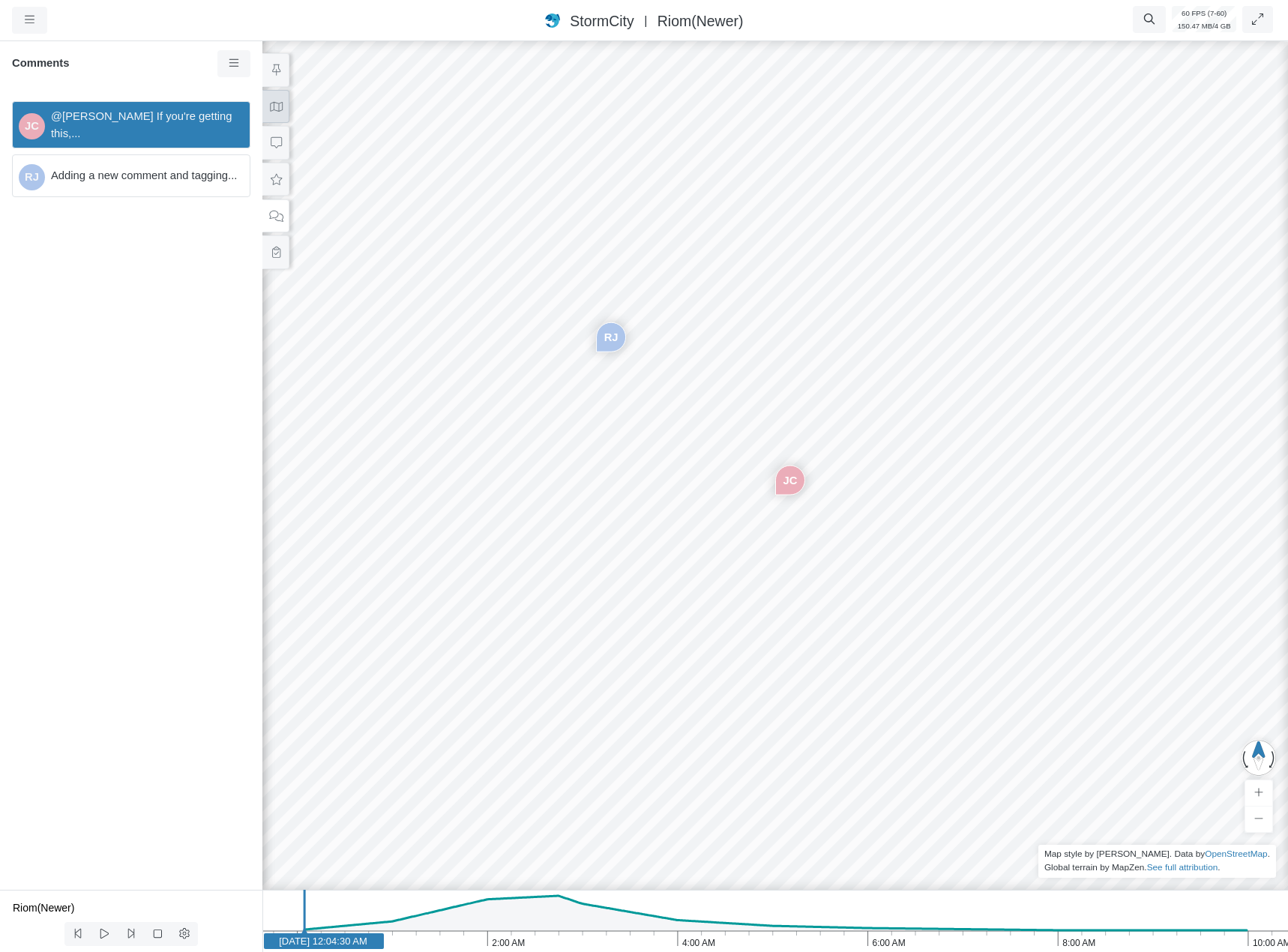
click at [274, 112] on icon at bounding box center [275, 107] width 14 height 11
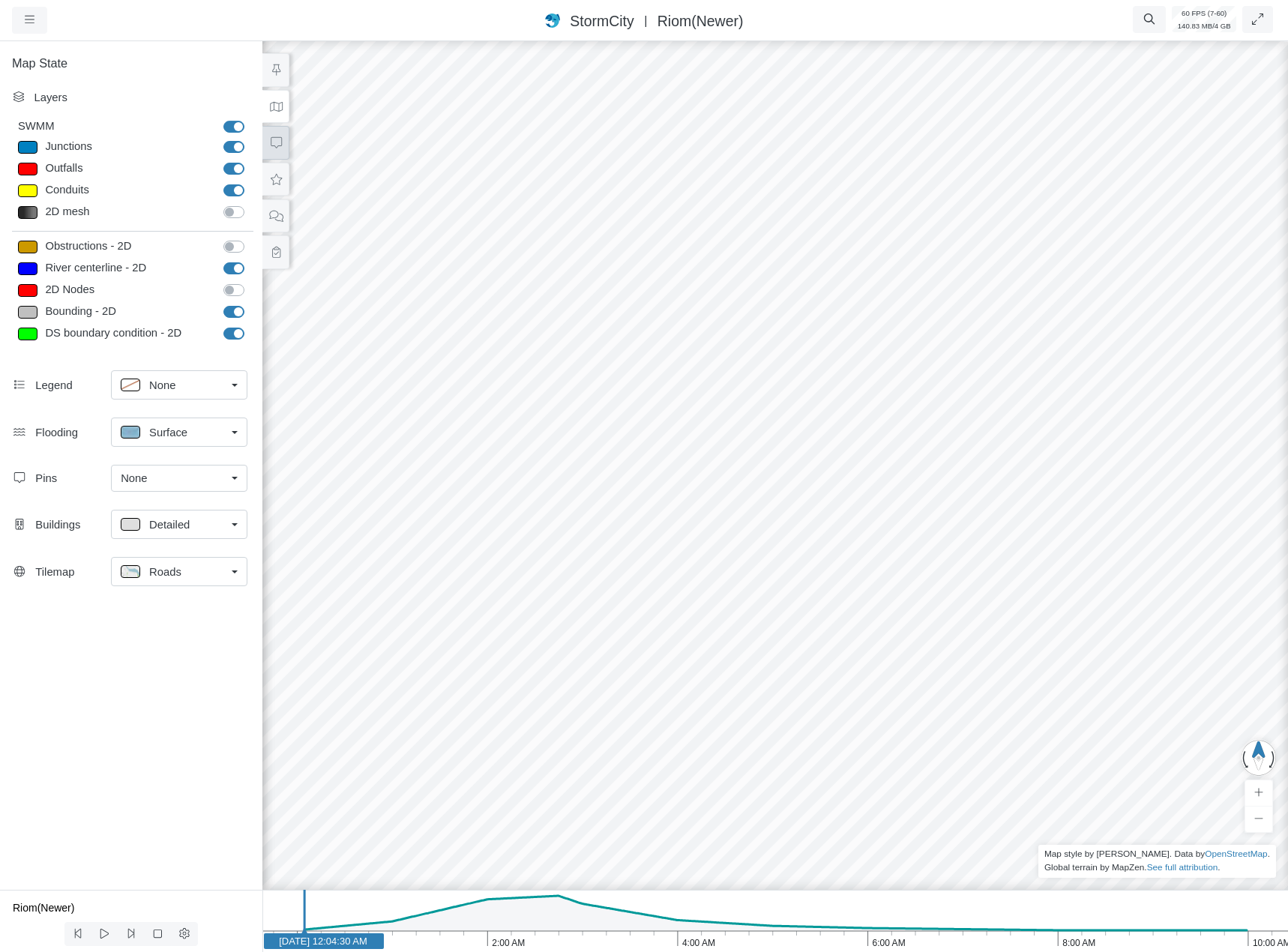
click at [281, 140] on icon at bounding box center [276, 143] width 11 height 11
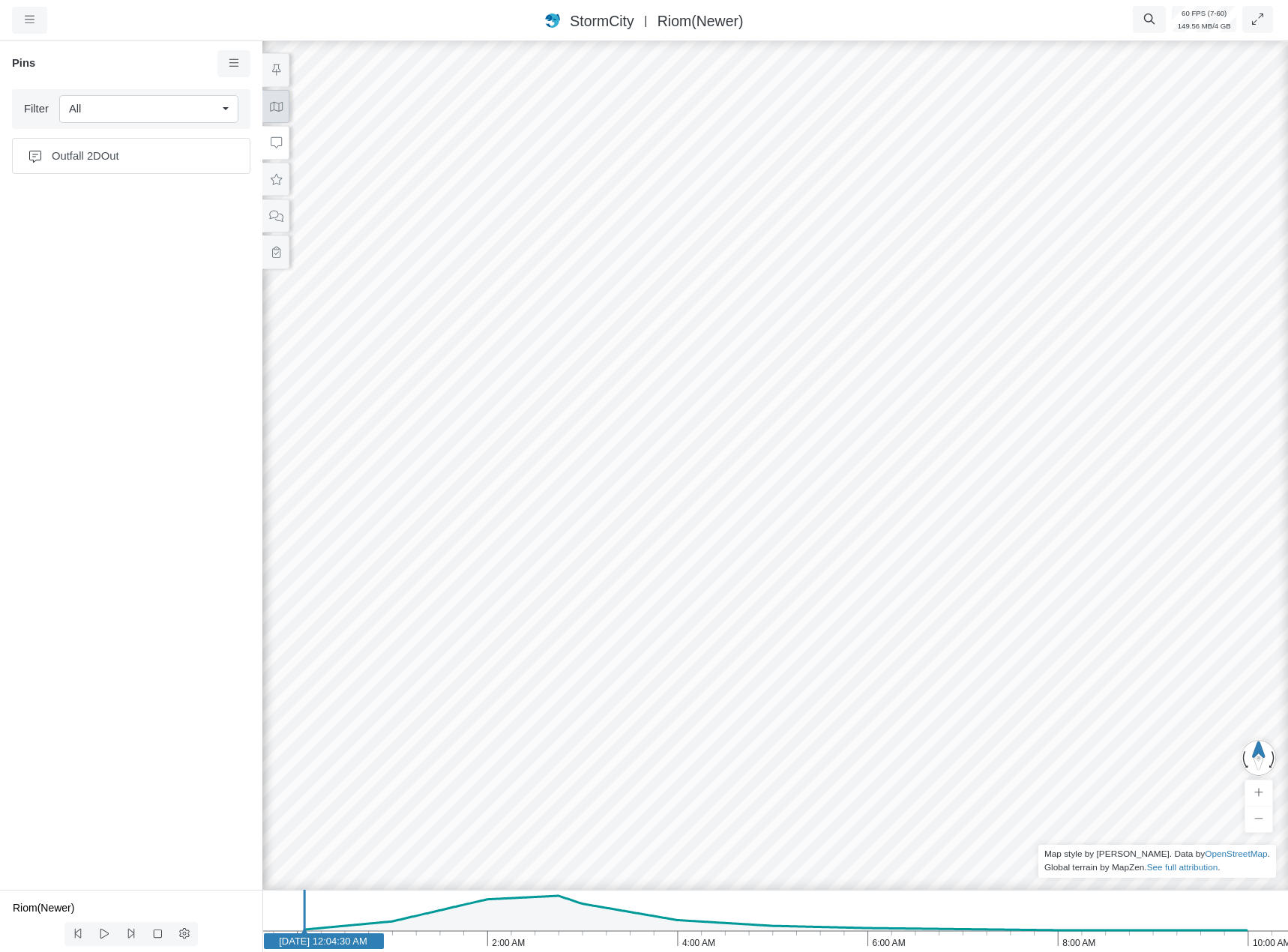
click at [280, 107] on icon at bounding box center [275, 107] width 14 height 11
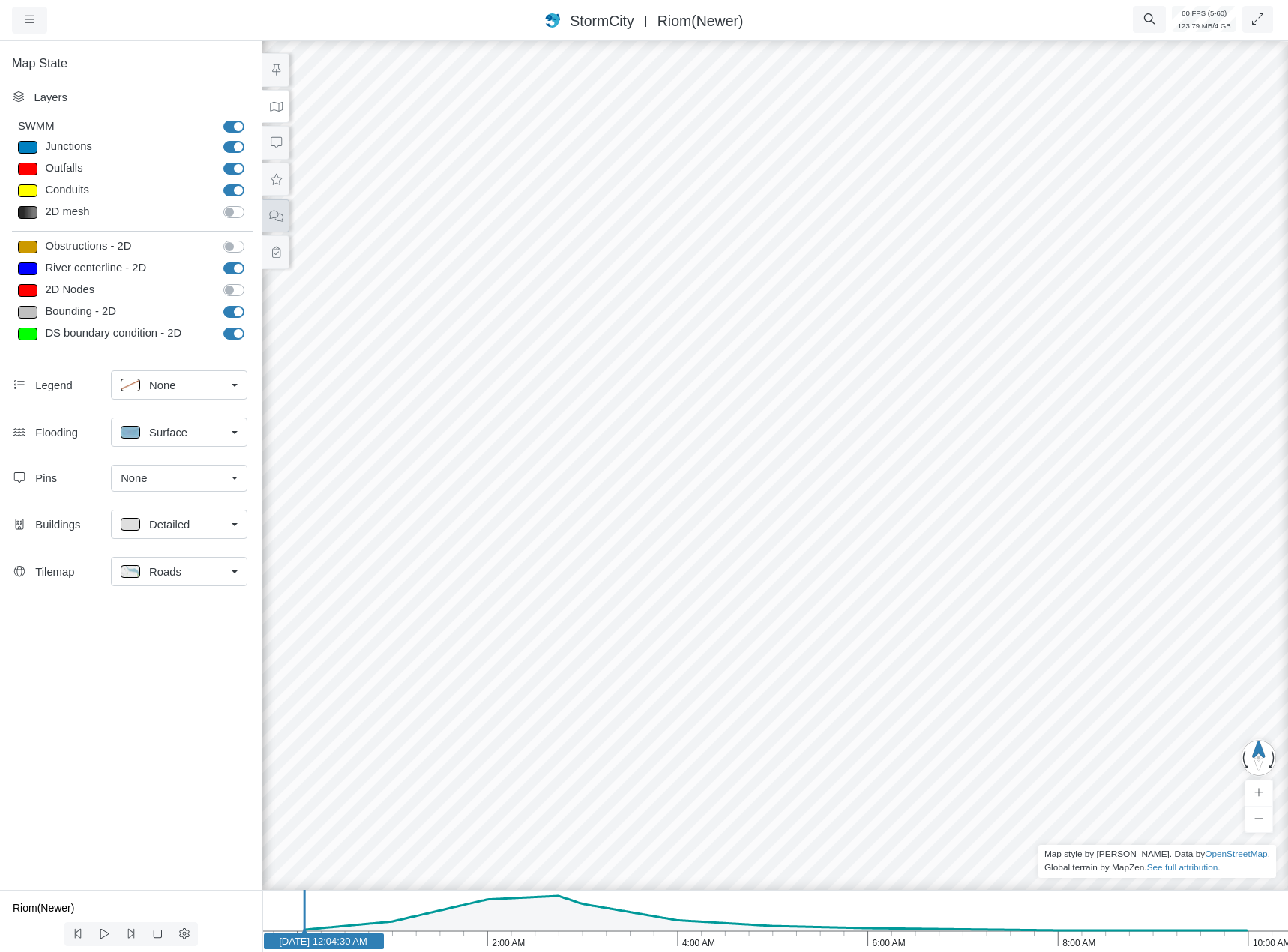
click at [282, 215] on icon at bounding box center [275, 217] width 14 height 11
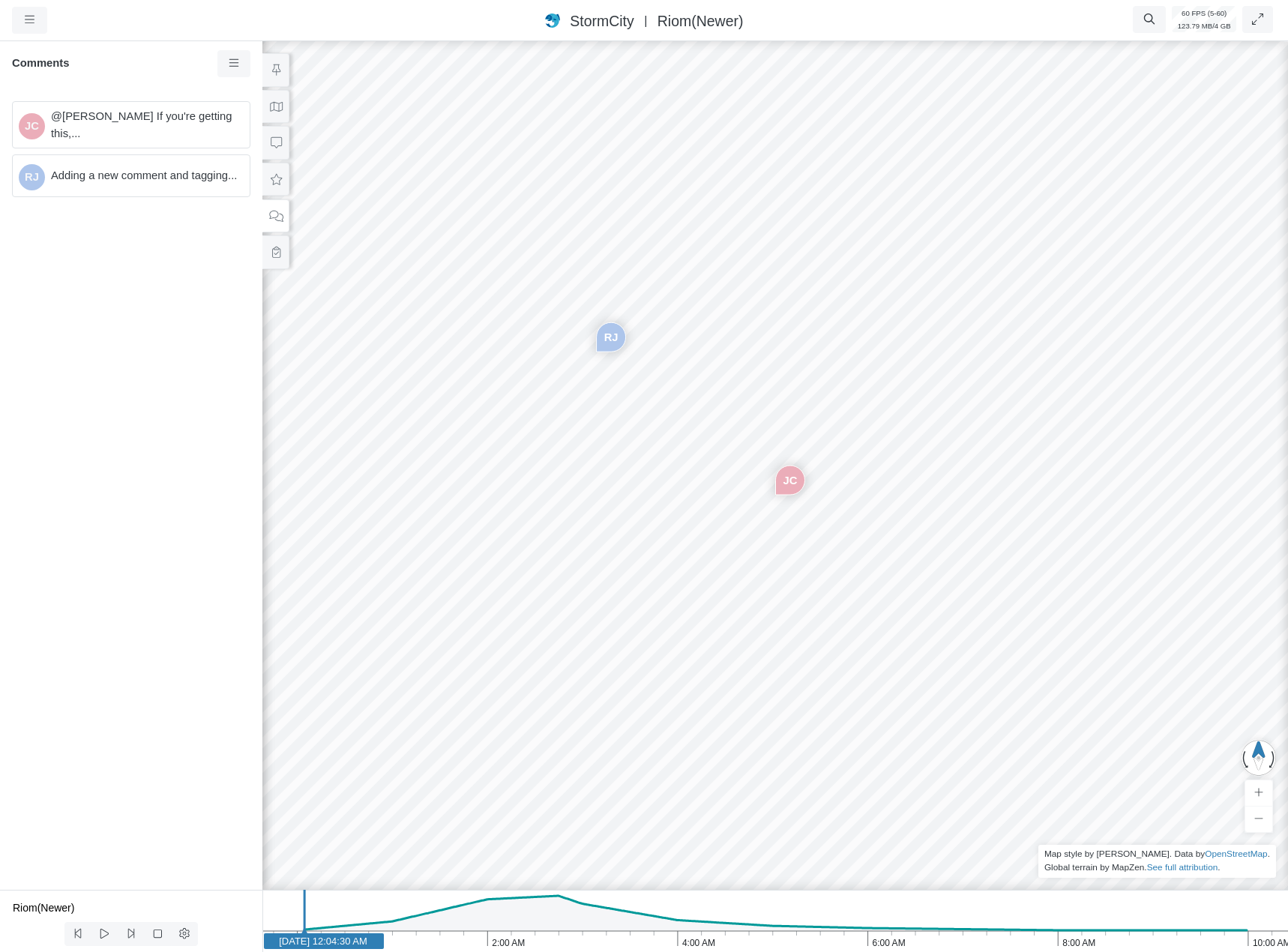
click at [142, 113] on div "JC @Rob James If you're getting this,..." at bounding box center [131, 125] width 238 height 46
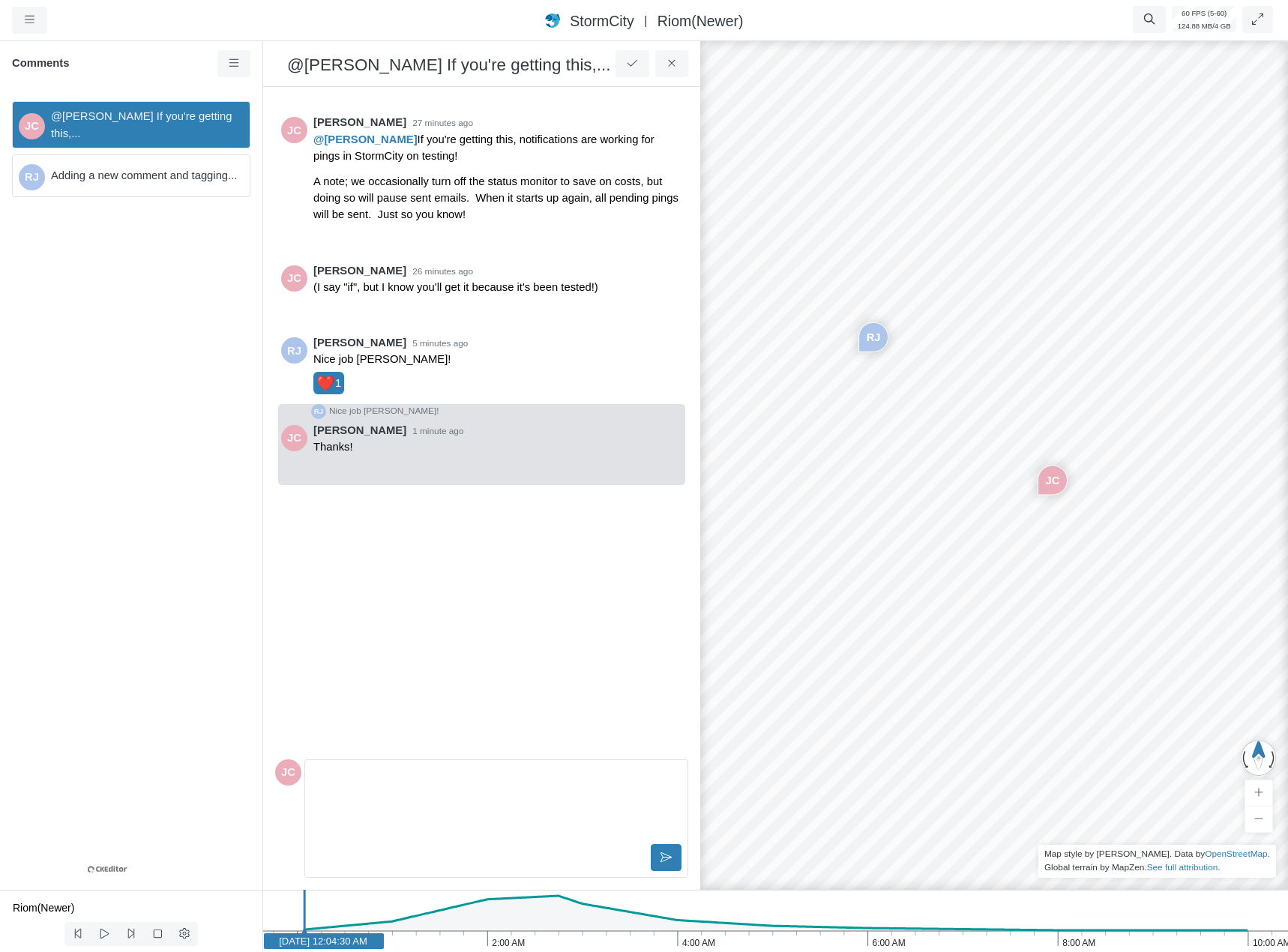
click at [148, 171] on span "Adding a new comment and tagging..." at bounding box center [144, 176] width 187 height 17
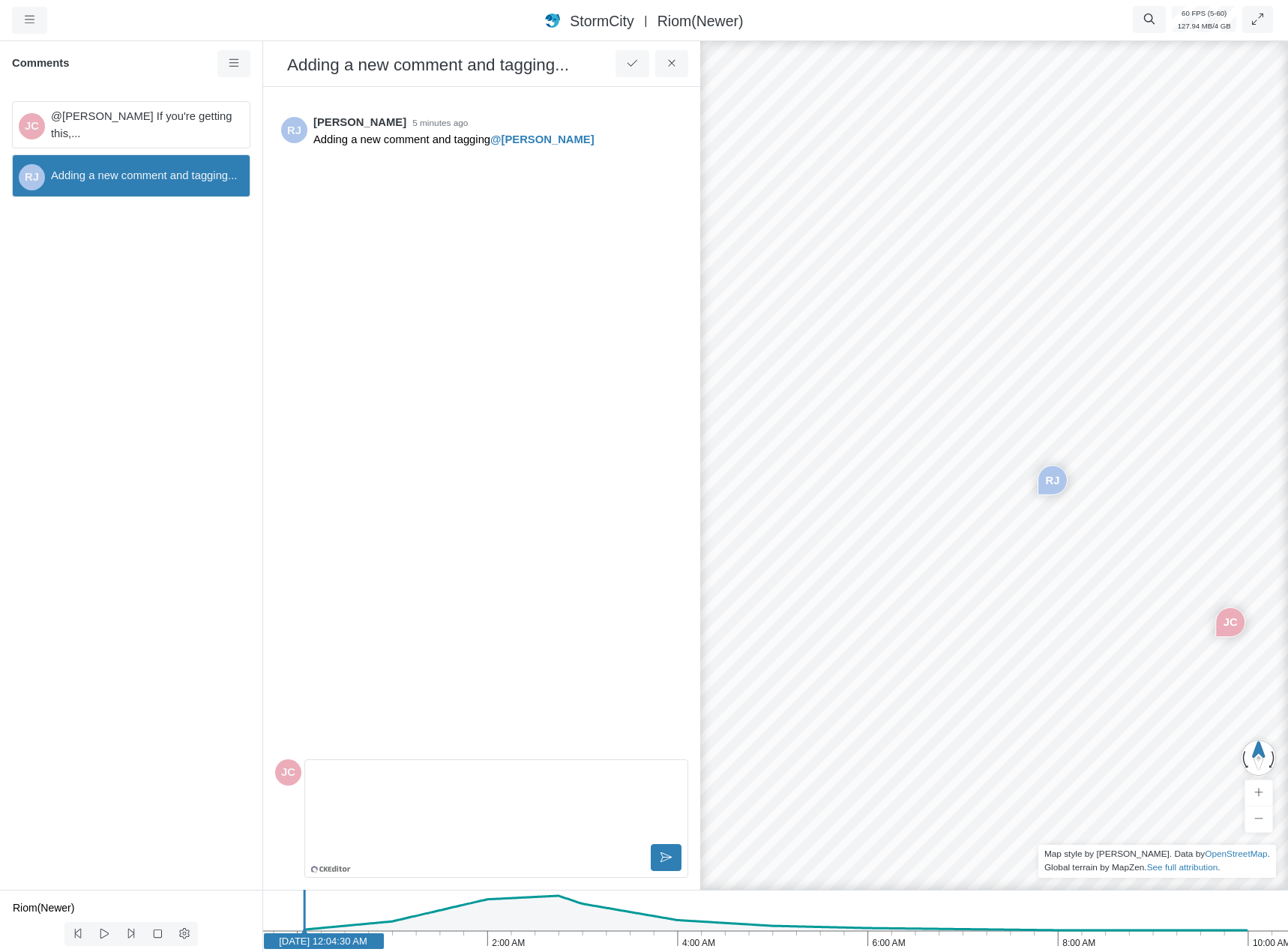
click at [100, 129] on span "@[PERSON_NAME] If you're getting this,..." at bounding box center [144, 124] width 187 height 33
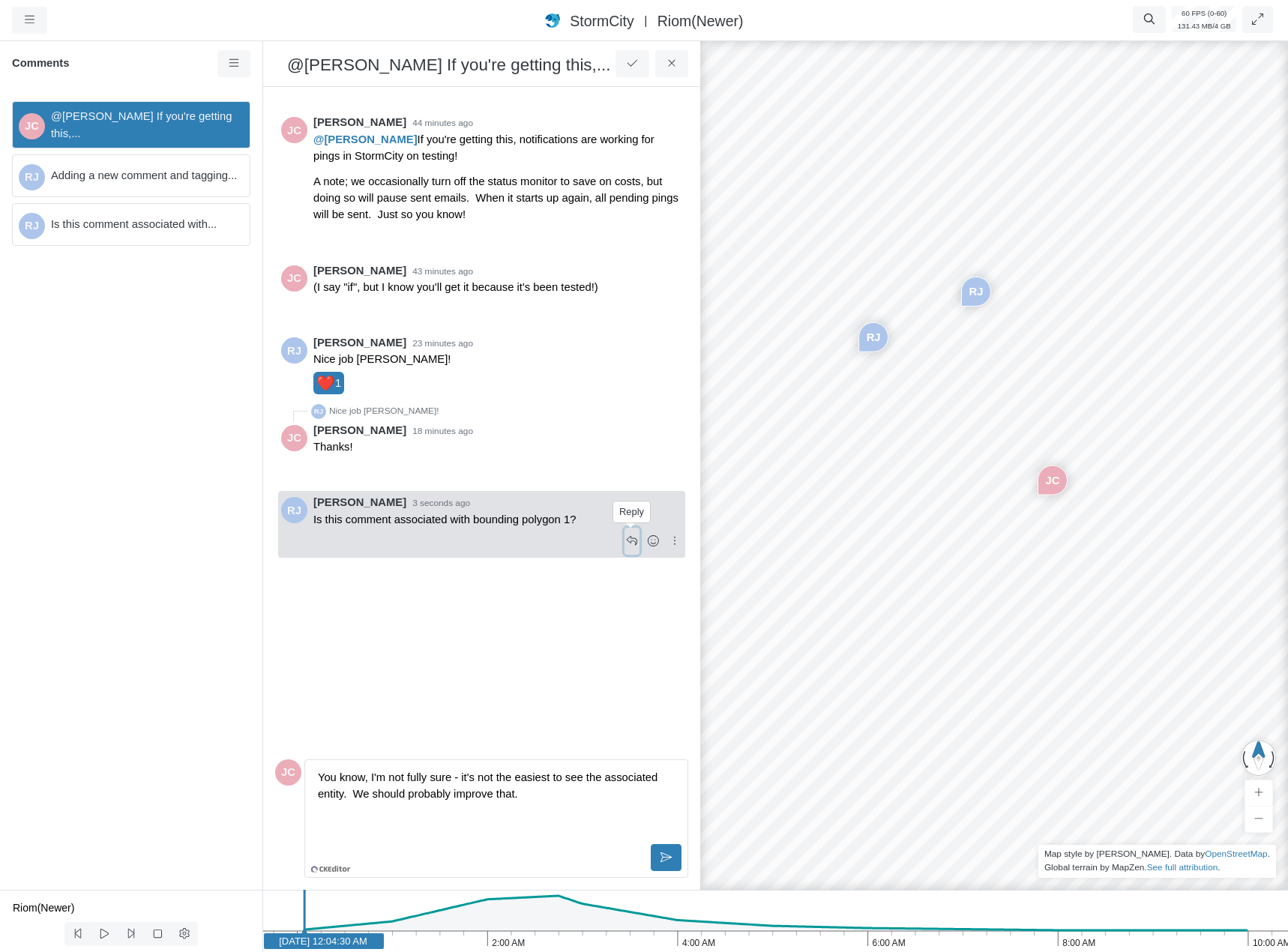
click at [630, 536] on icon at bounding box center [632, 541] width 14 height 11
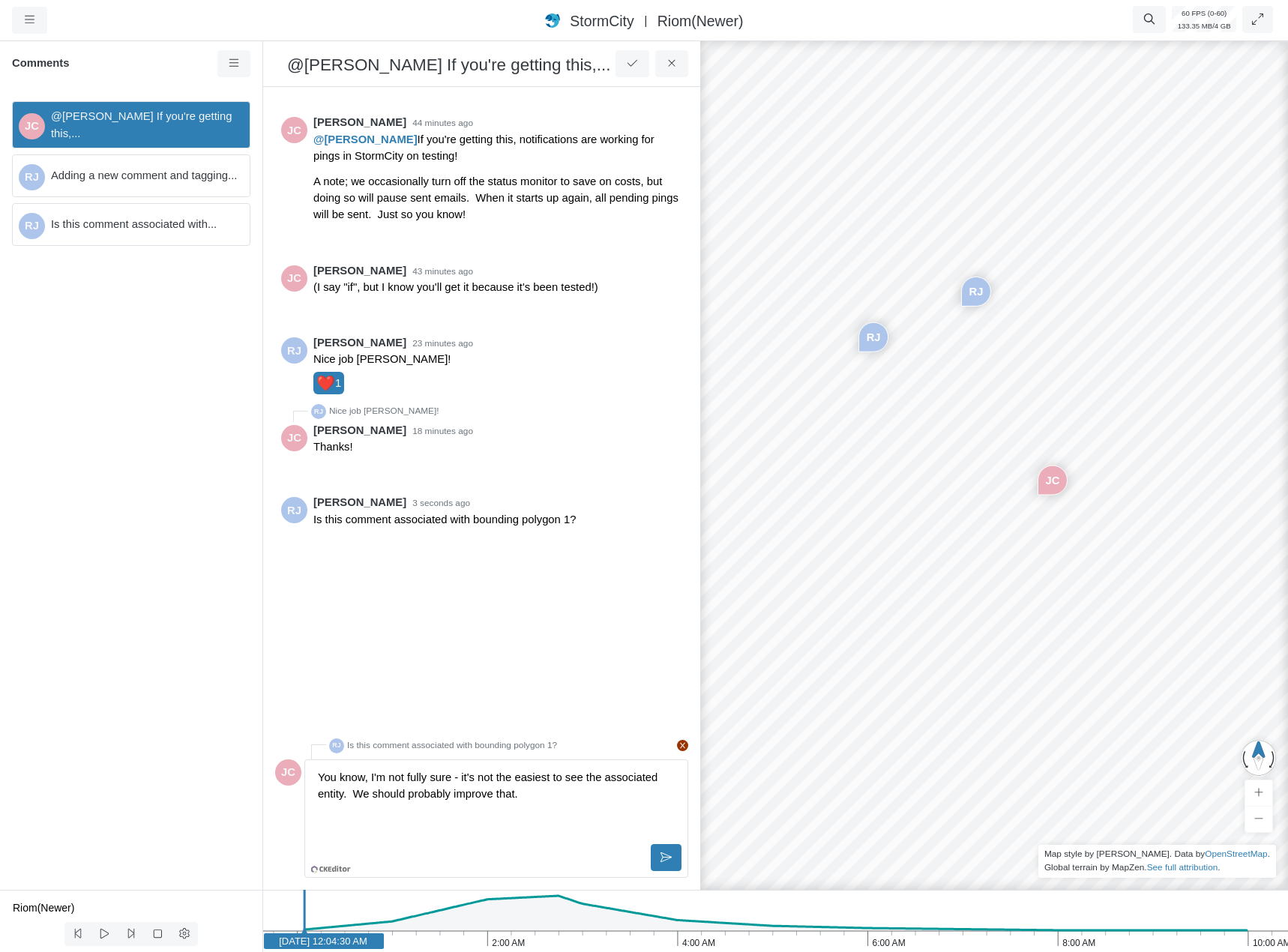
click at [345, 794] on p "You know, I'm not fully sure - it's not the easiest to see the associated entit…" at bounding box center [497, 785] width 357 height 33
click at [657, 857] on button at bounding box center [666, 857] width 31 height 27
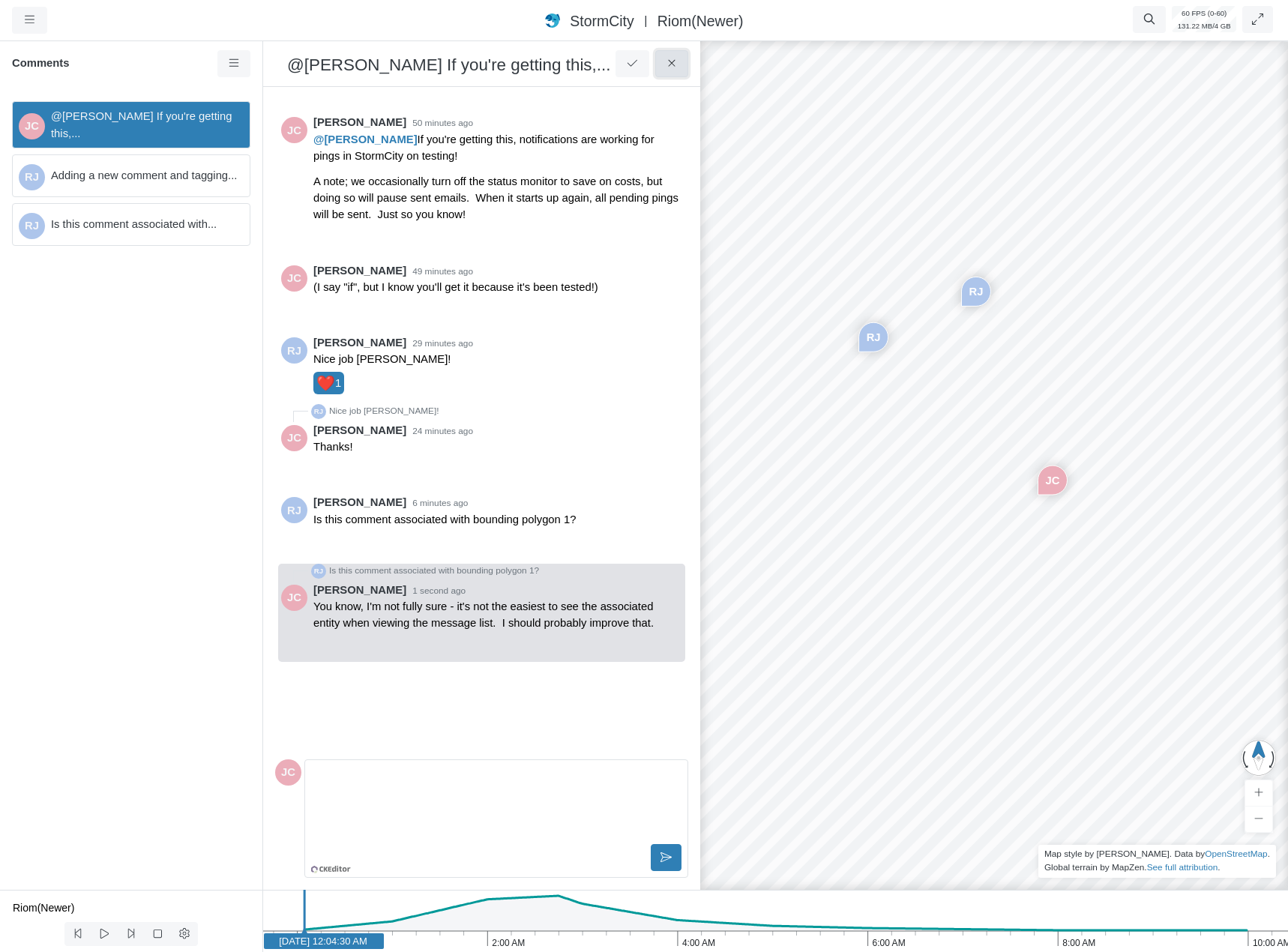
drag, startPoint x: 675, startPoint y: 73, endPoint x: 688, endPoint y: 84, distance: 17.0
click at [675, 73] on button at bounding box center [672, 63] width 33 height 27
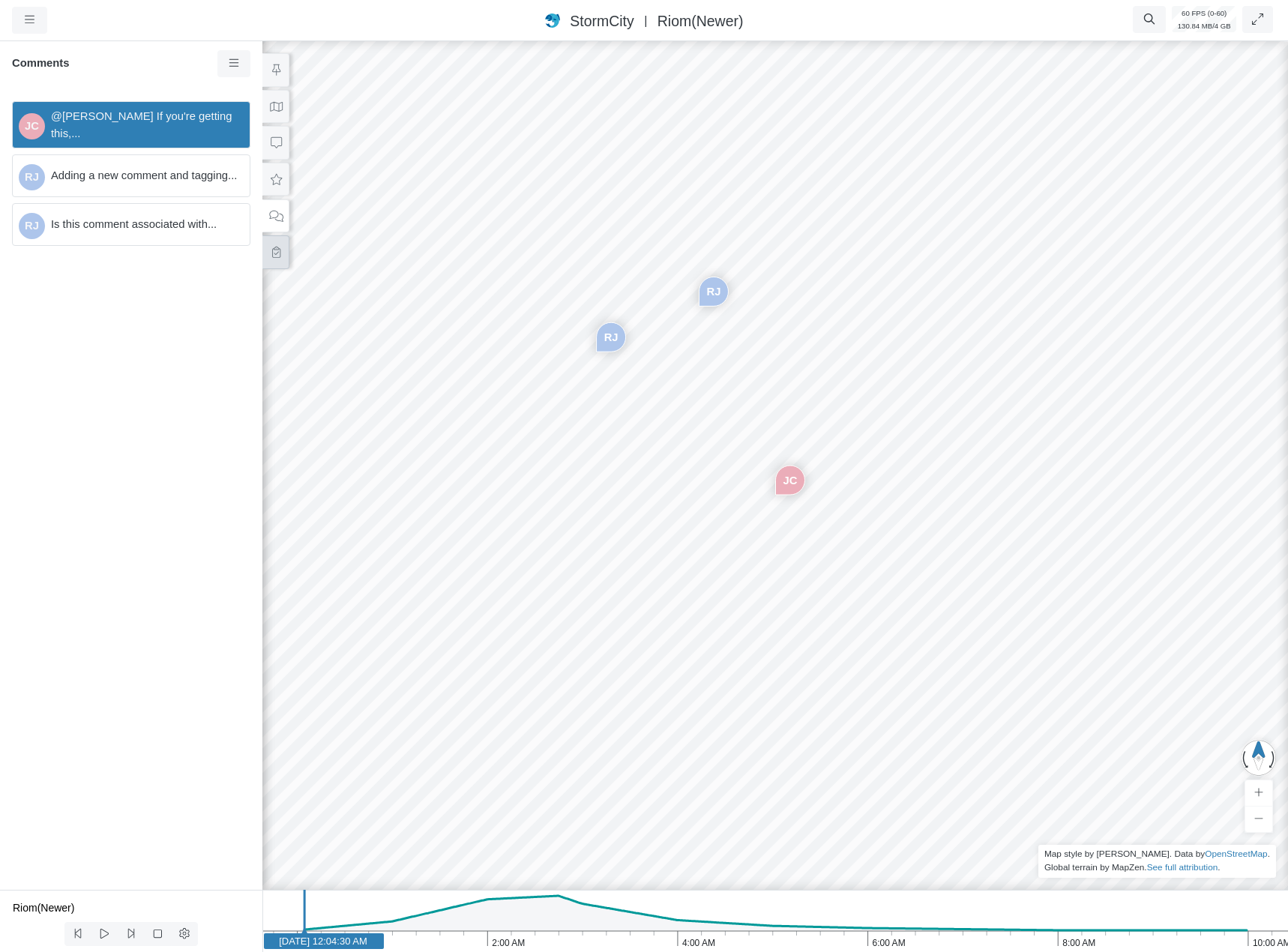
click at [273, 246] on icon at bounding box center [275, 252] width 14 height 11
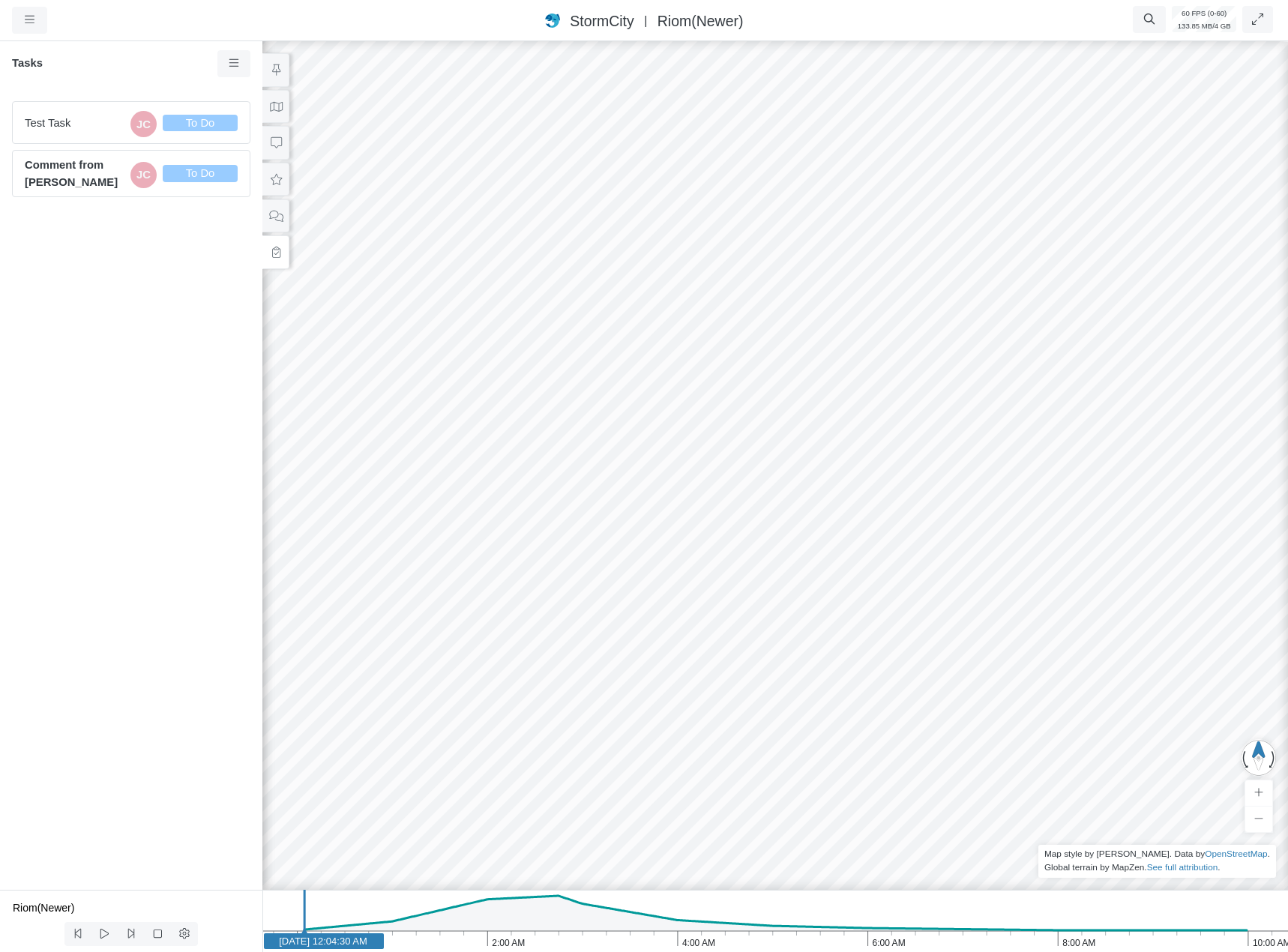
click at [777, 496] on div "JC RJ RJ" at bounding box center [775, 495] width 1288 height 914
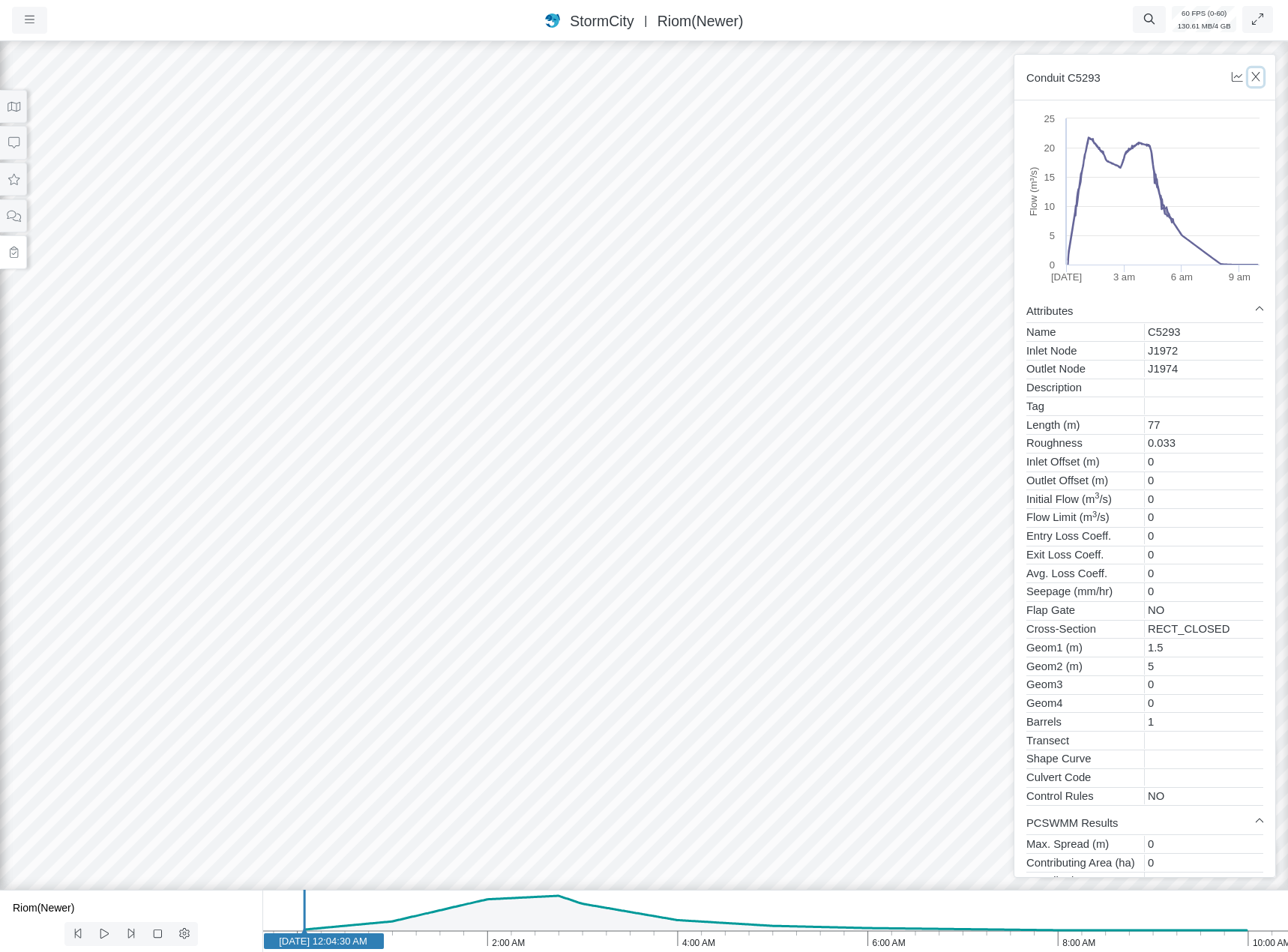
click at [1262, 75] on icon "button" at bounding box center [1255, 77] width 14 height 11
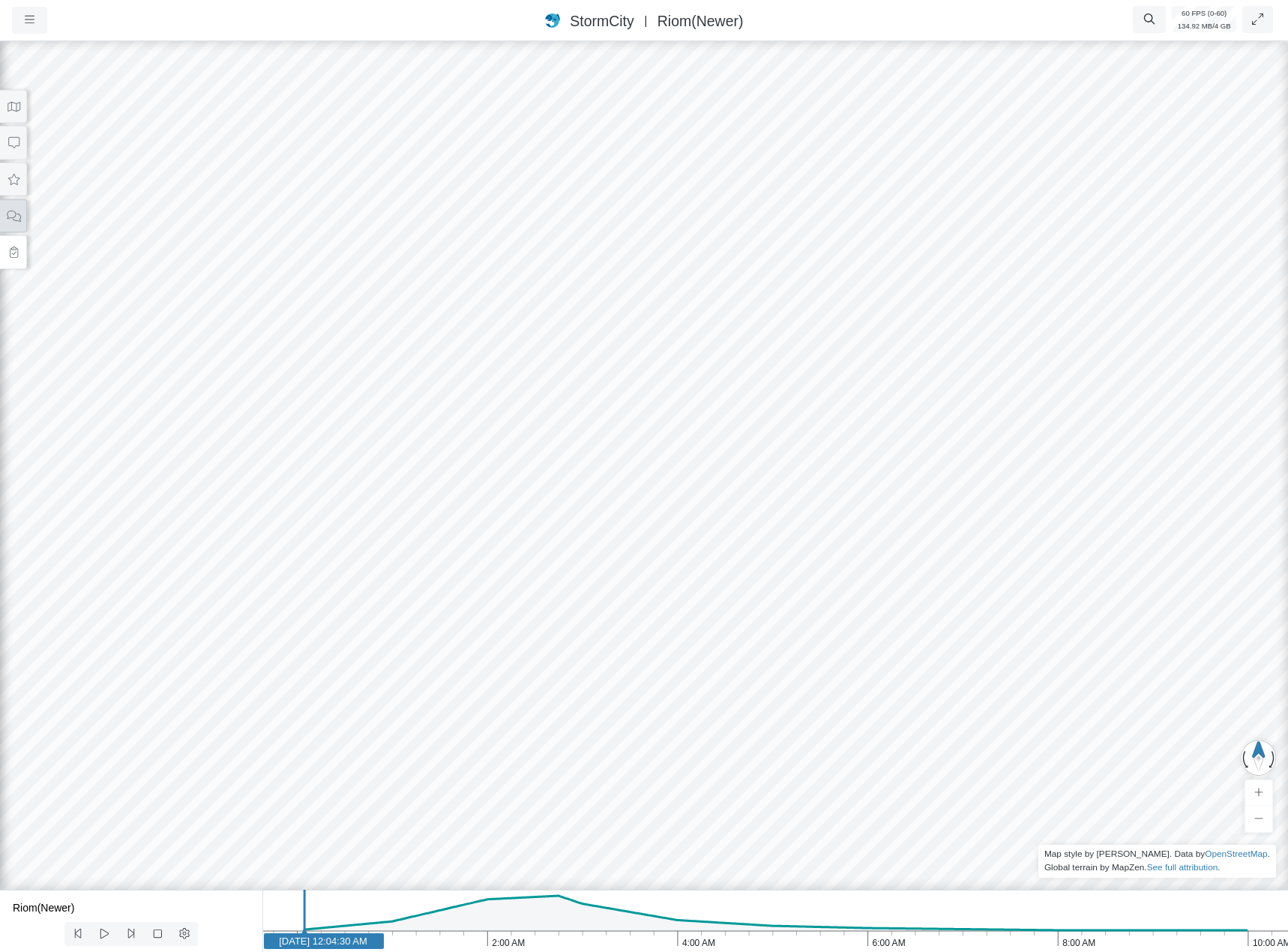
click at [12, 221] on button at bounding box center [13, 216] width 27 height 33
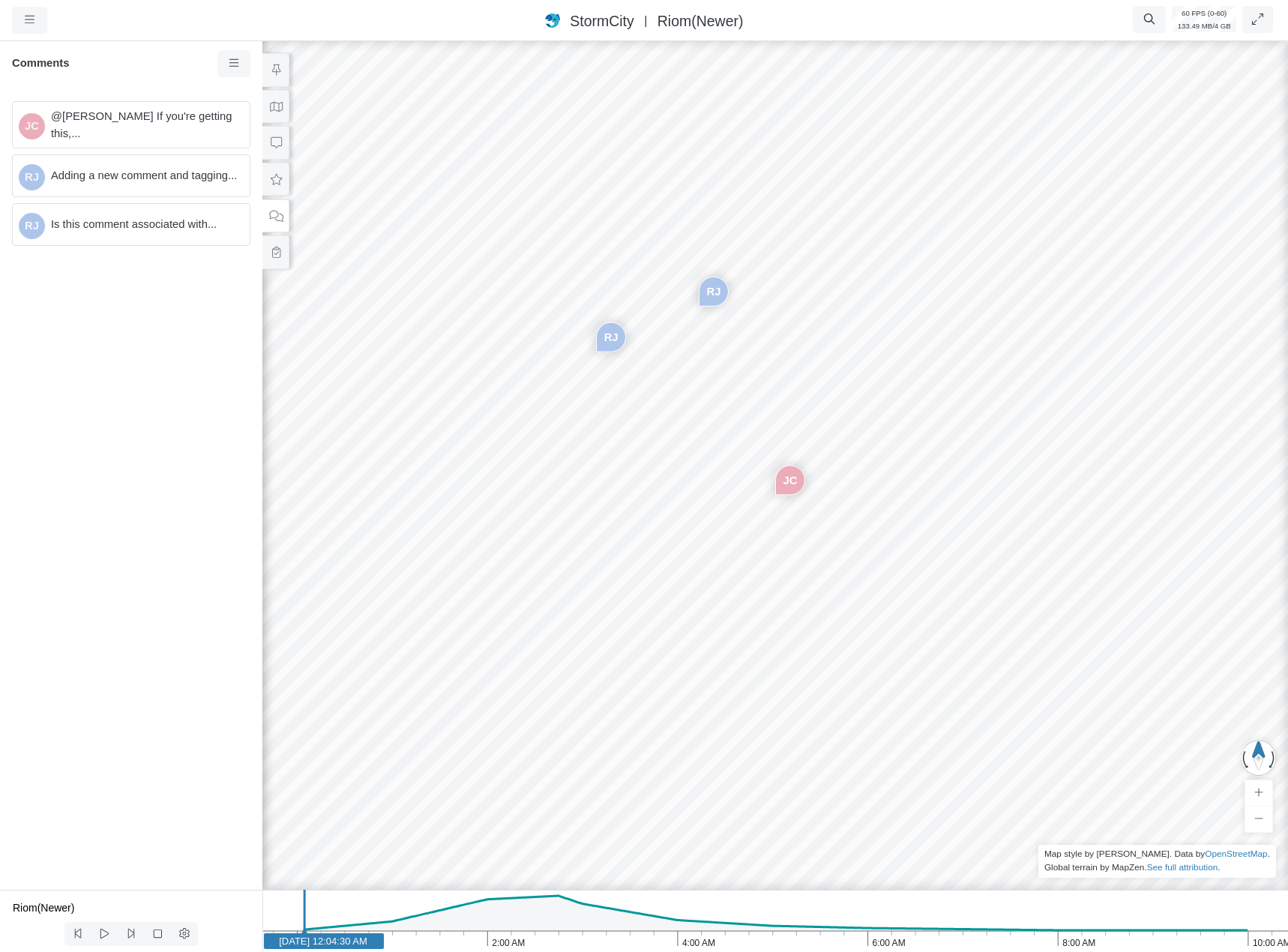
click at [137, 129] on span "@Rob James If you're getting this,..." at bounding box center [144, 124] width 187 height 33
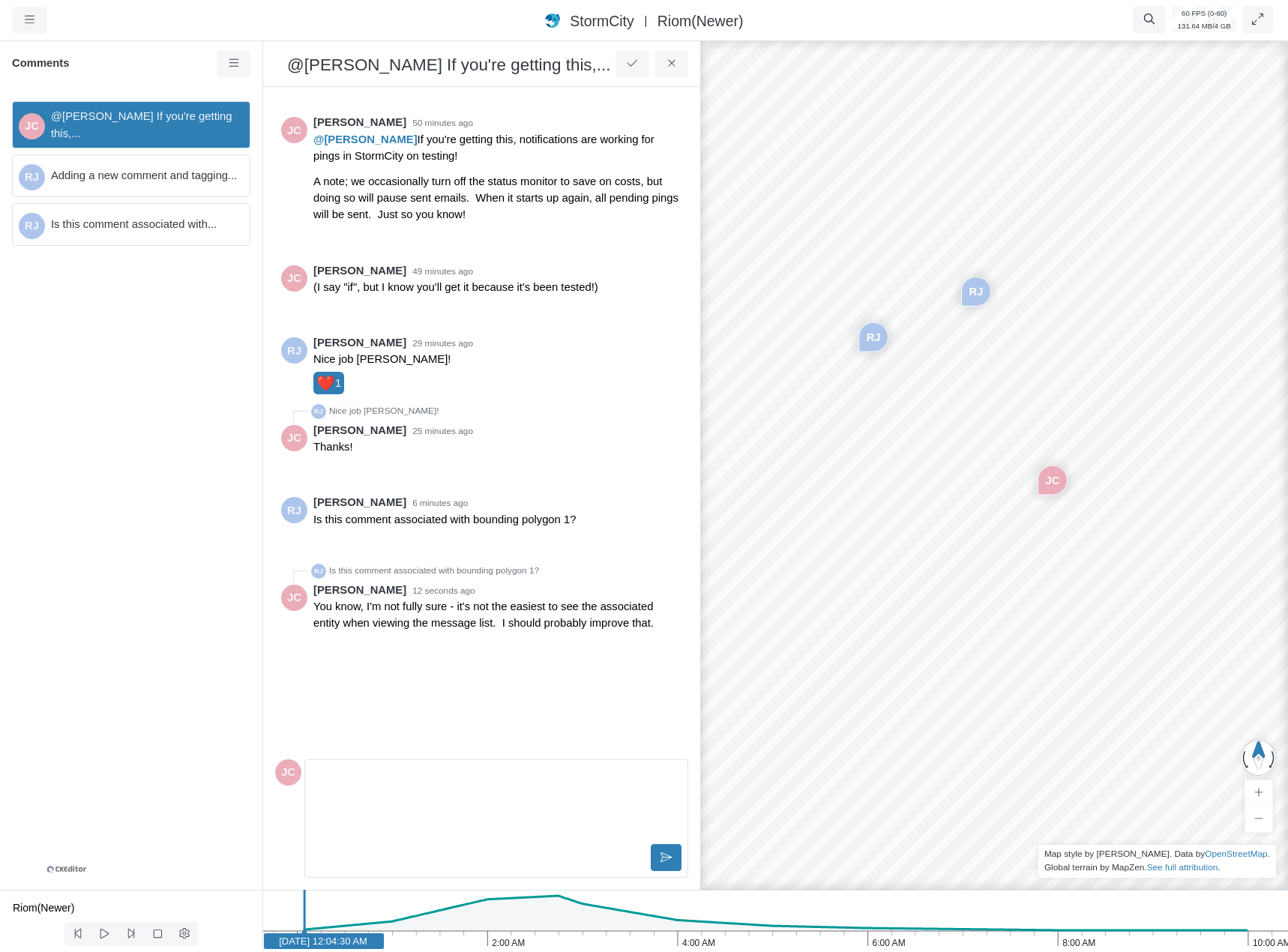
click at [386, 774] on p "Editor editing area: main" at bounding box center [497, 777] width 357 height 17
click at [676, 69] on icon at bounding box center [671, 63] width 14 height 11
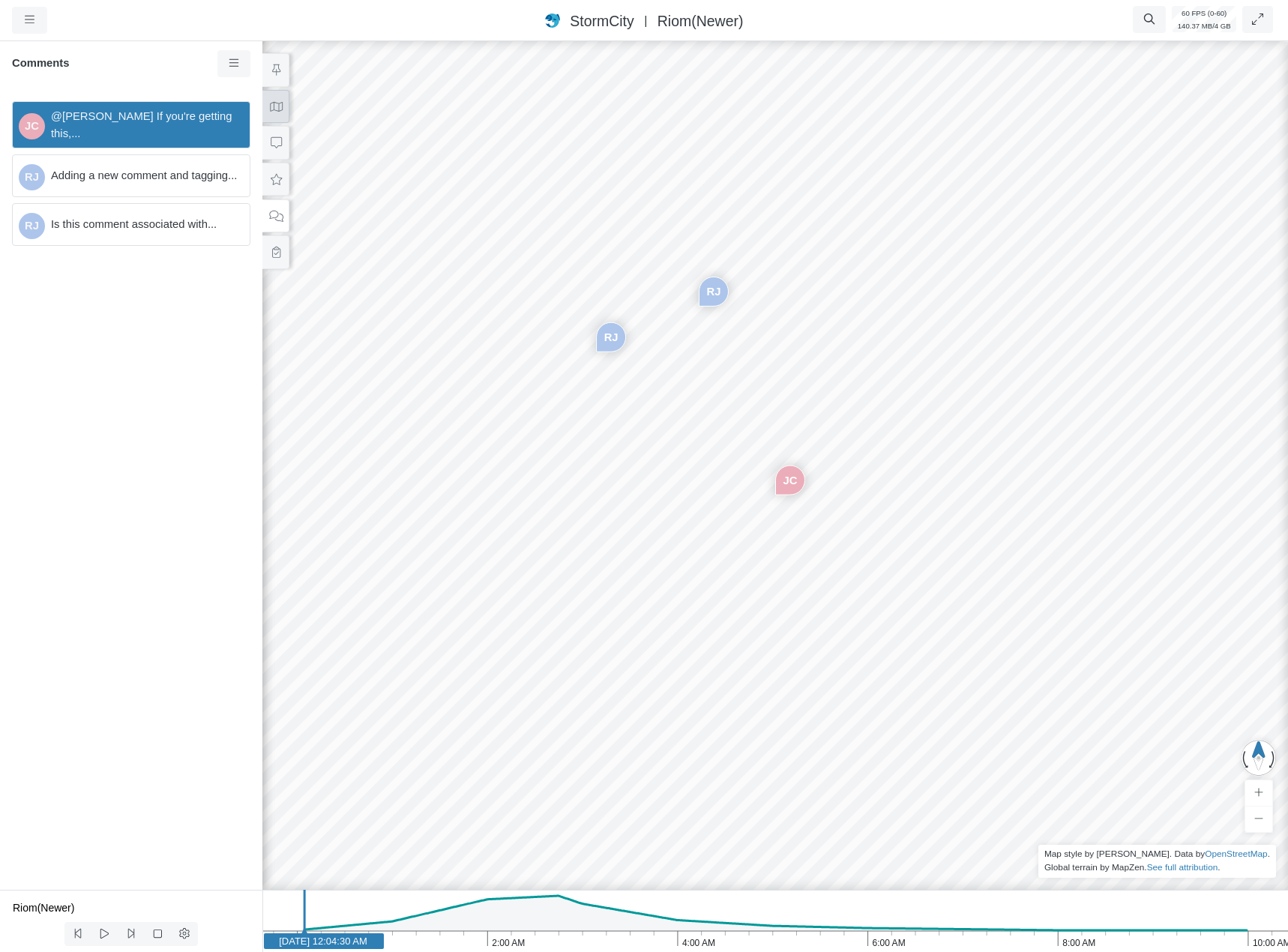
click at [278, 104] on icon at bounding box center [276, 107] width 13 height 9
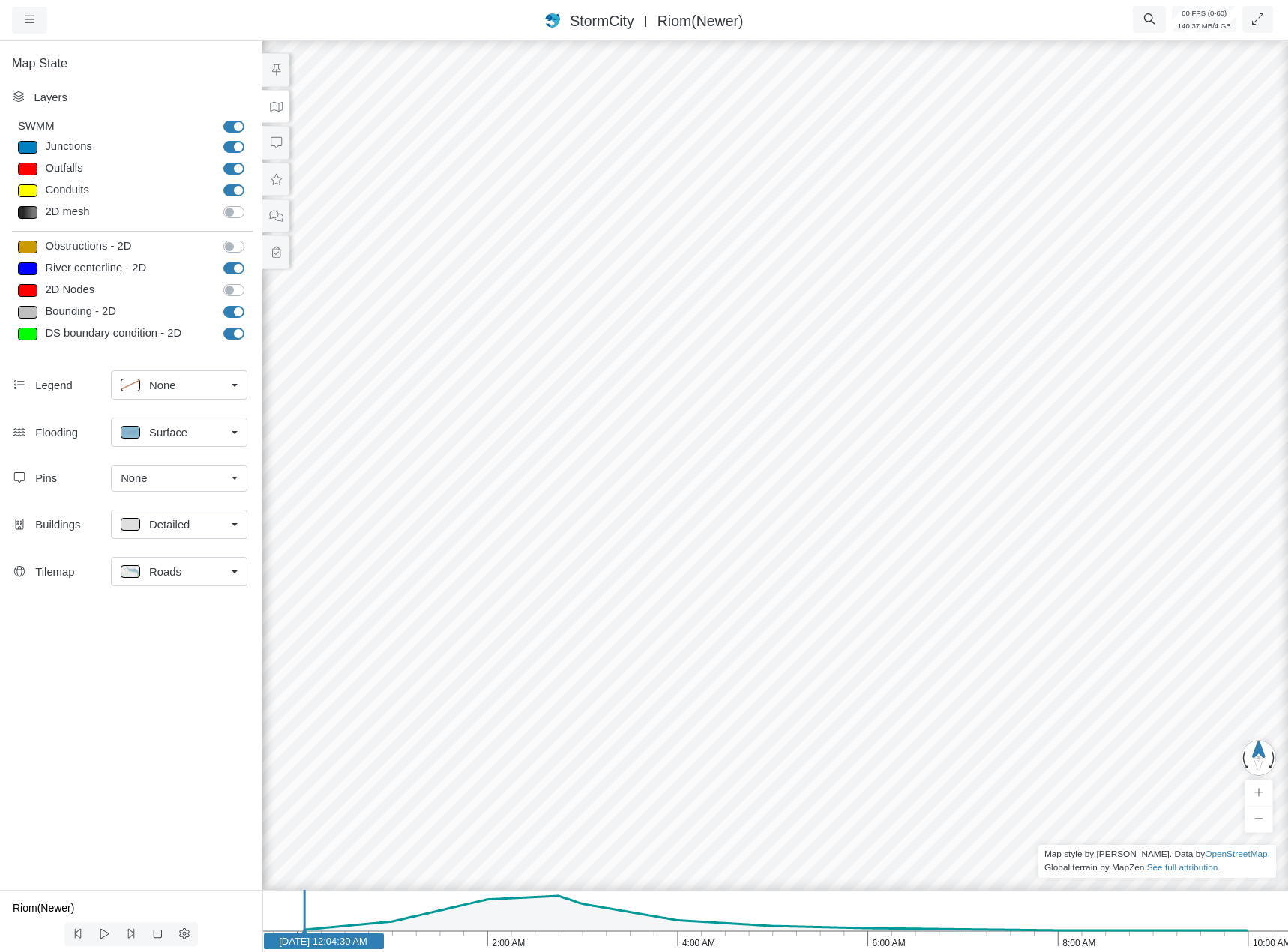
click at [791, 505] on div "JC RJ RJ" at bounding box center [775, 495] width 1288 height 914
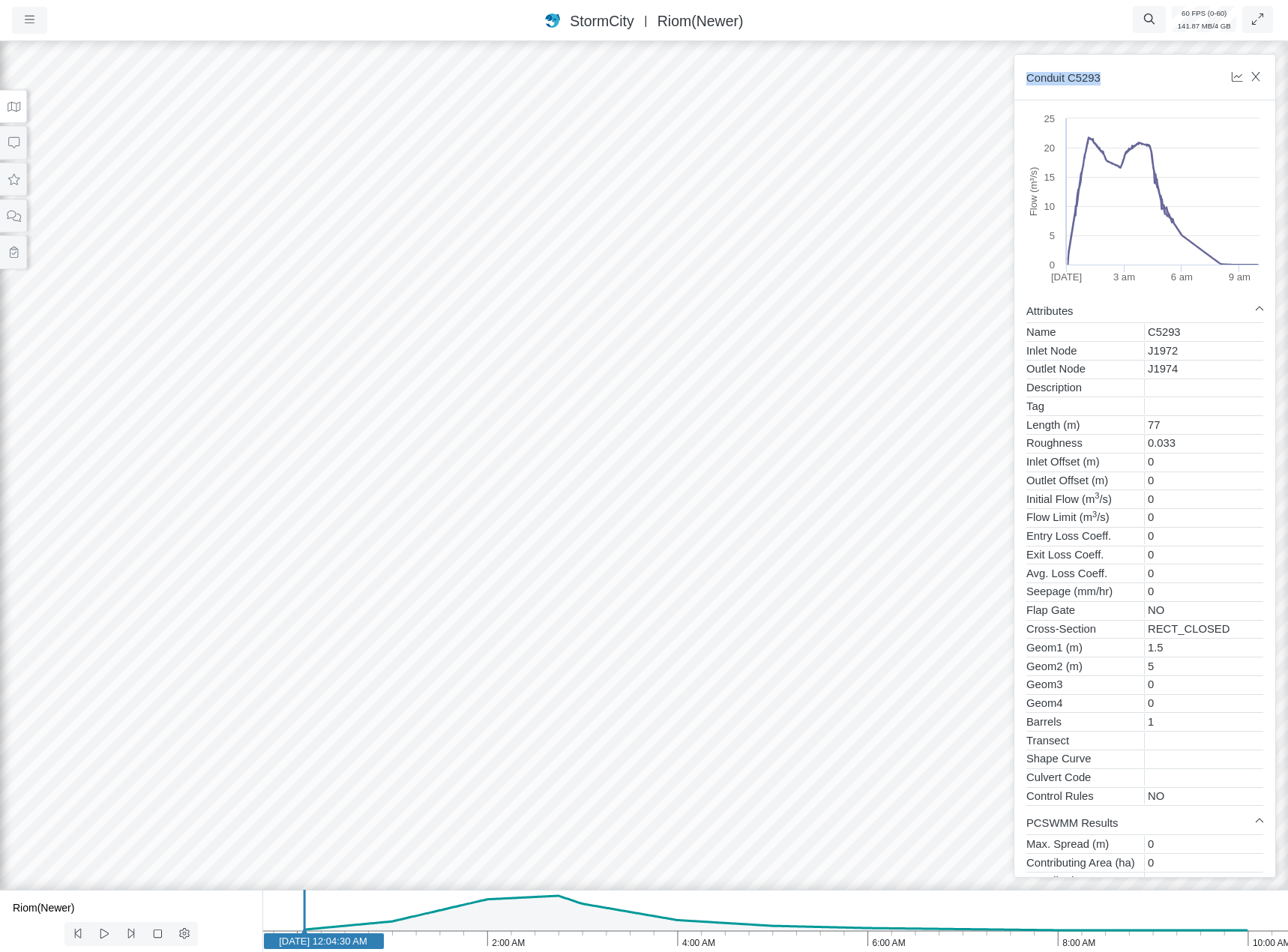
drag, startPoint x: 1104, startPoint y: 82, endPoint x: 1024, endPoint y: 80, distance: 80.0
click at [1024, 80] on div "Conduit C5293" at bounding box center [1145, 77] width 261 height 46
copy h6 "Conduit C5293"
click at [1252, 79] on button "button" at bounding box center [1238, 77] width 33 height 27
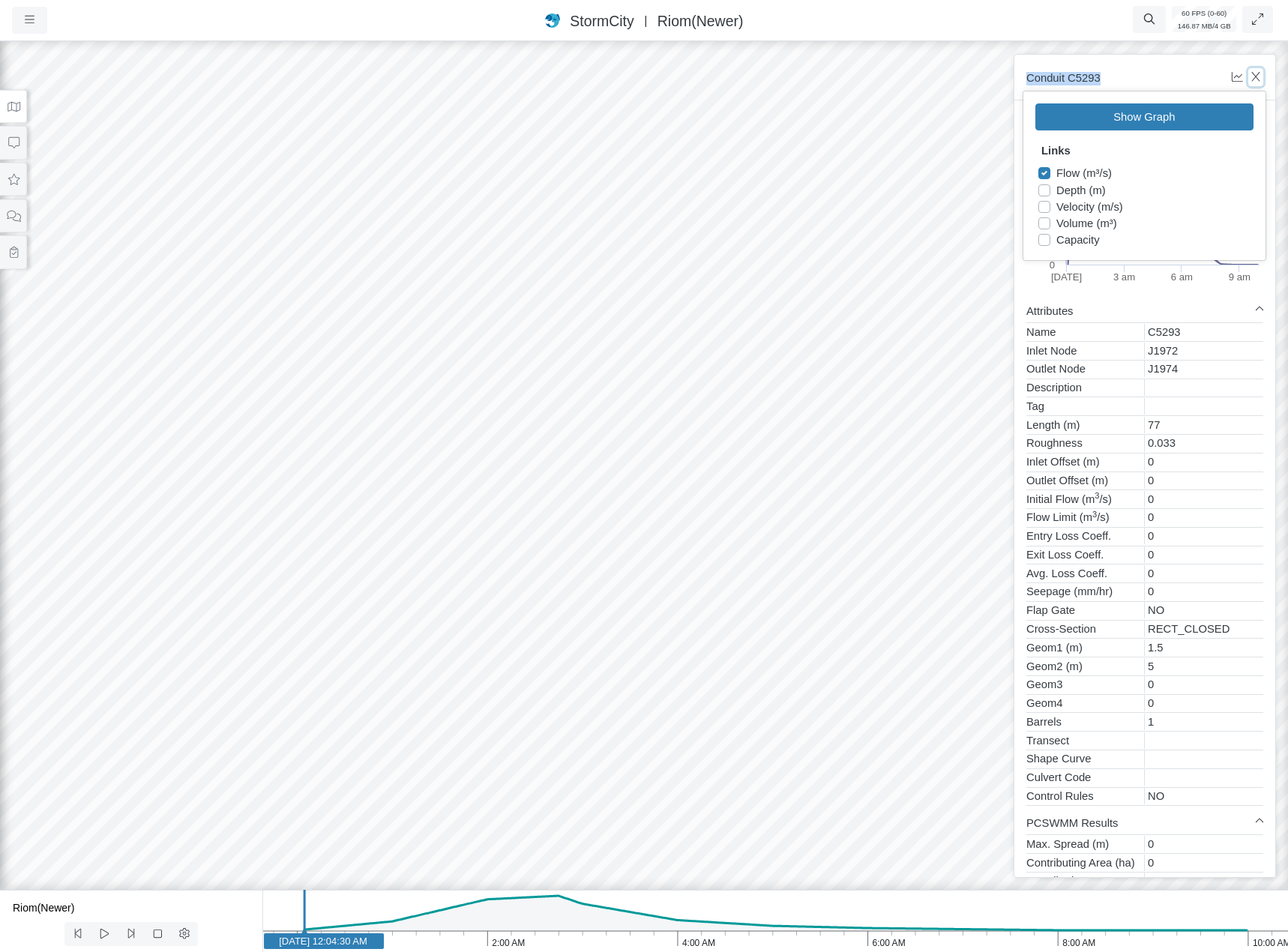
click at [1263, 77] on button "button" at bounding box center [1256, 76] width 16 height 18
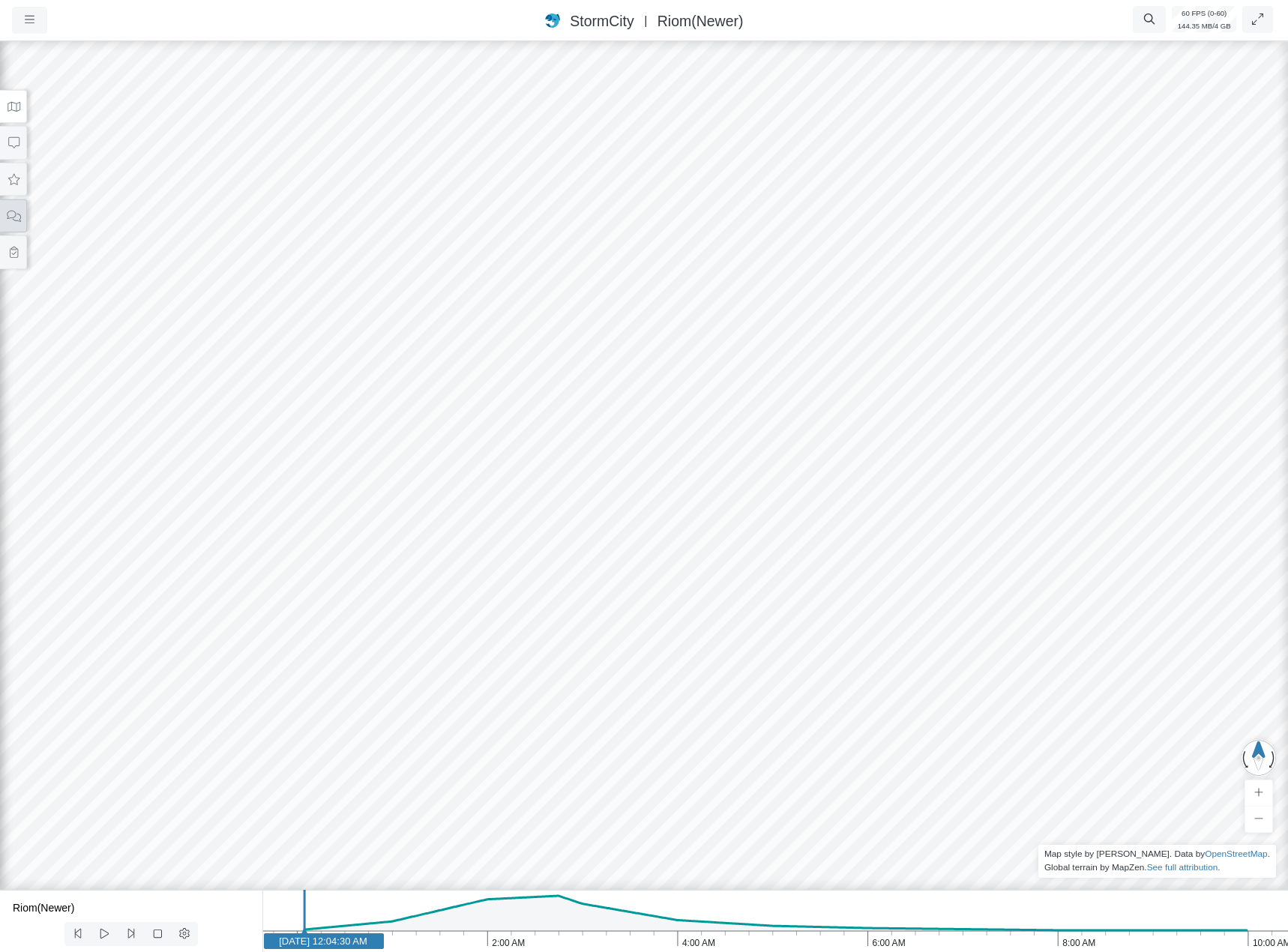
click at [8, 224] on button at bounding box center [13, 216] width 27 height 33
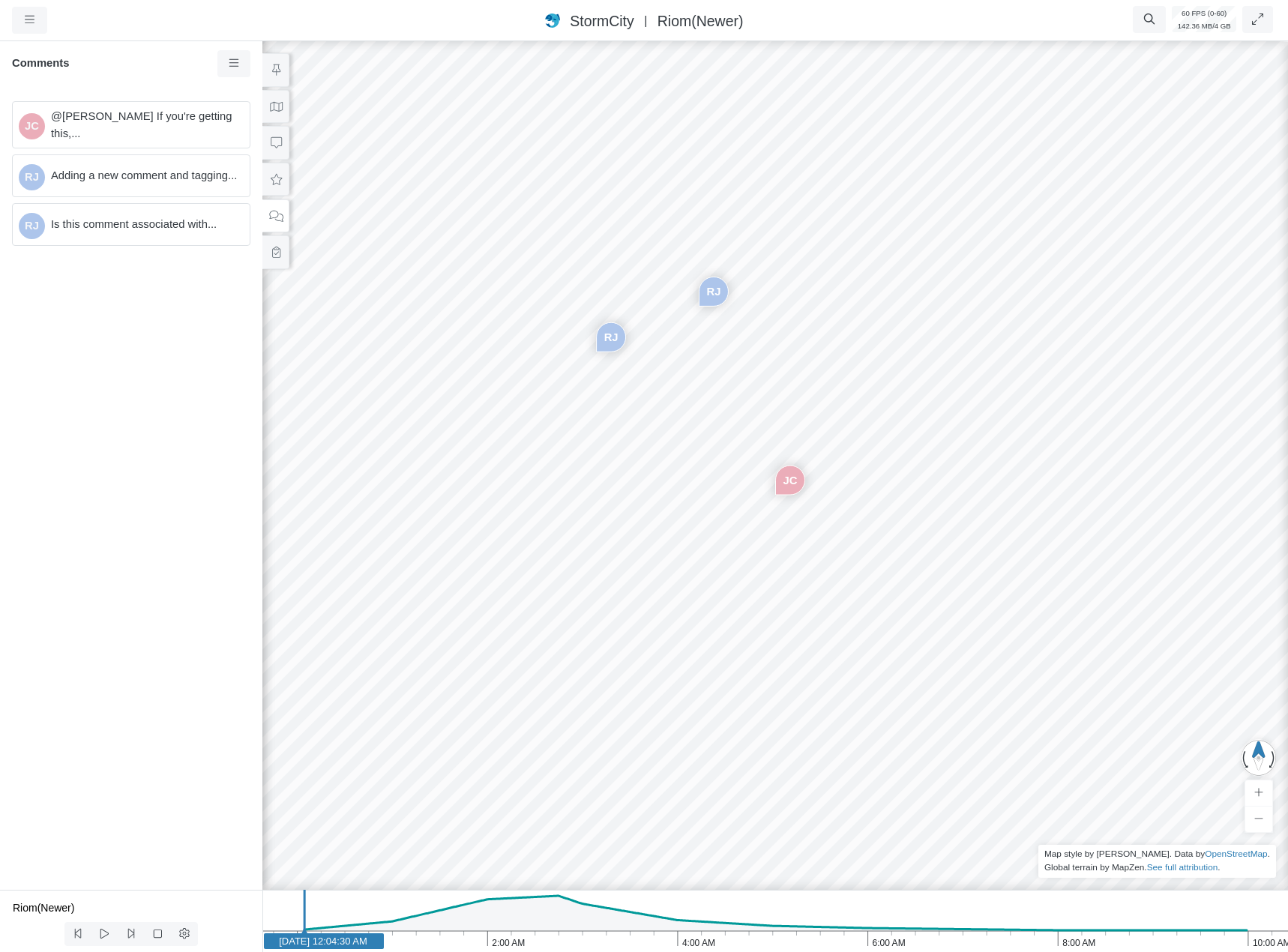
click at [174, 231] on span "Is this comment associated with..." at bounding box center [144, 224] width 187 height 17
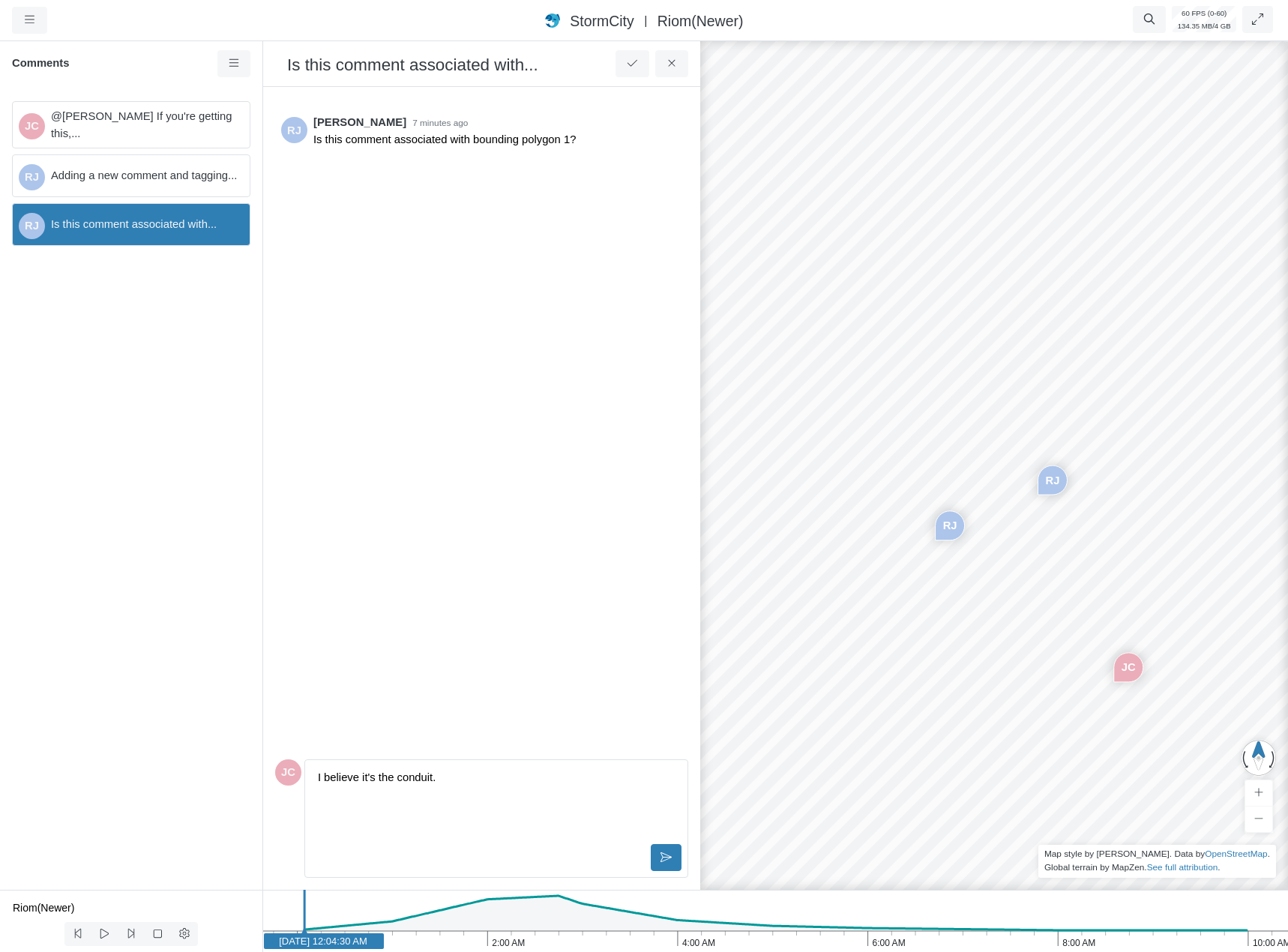
click at [150, 134] on div "JC @Rob James If you're getting this,..." at bounding box center [131, 125] width 238 height 46
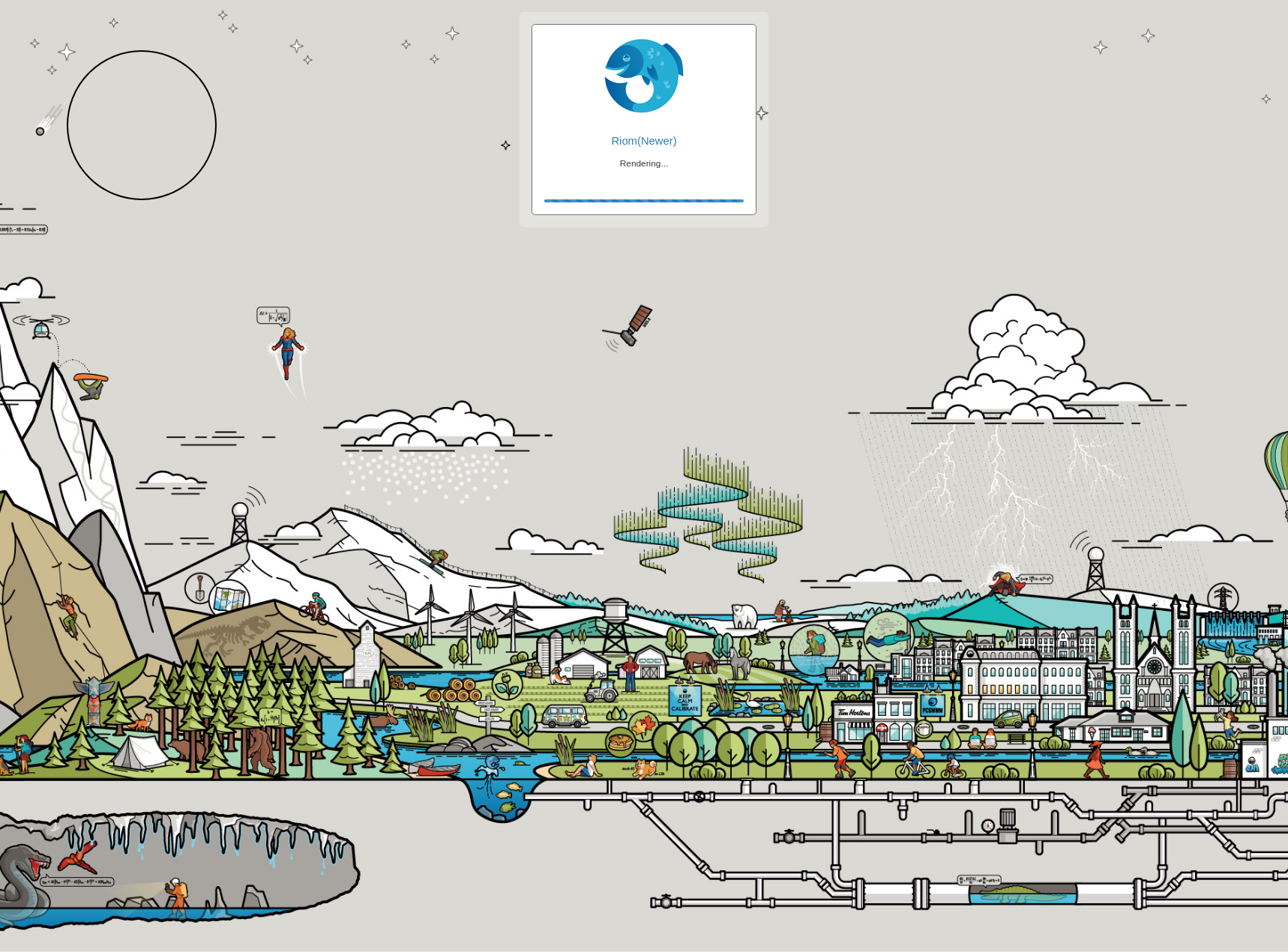
checkbox input "true"
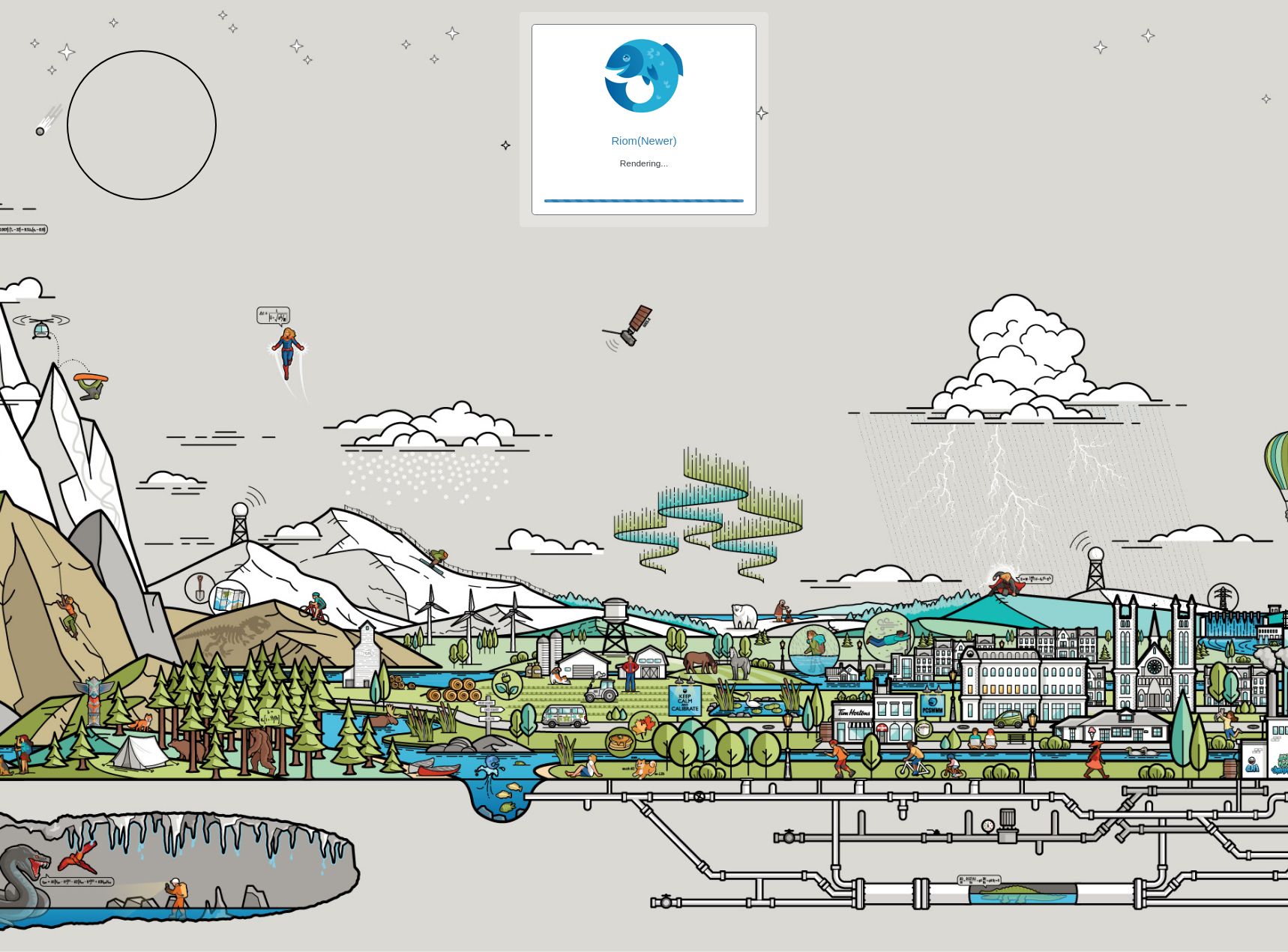
checkbox input "true"
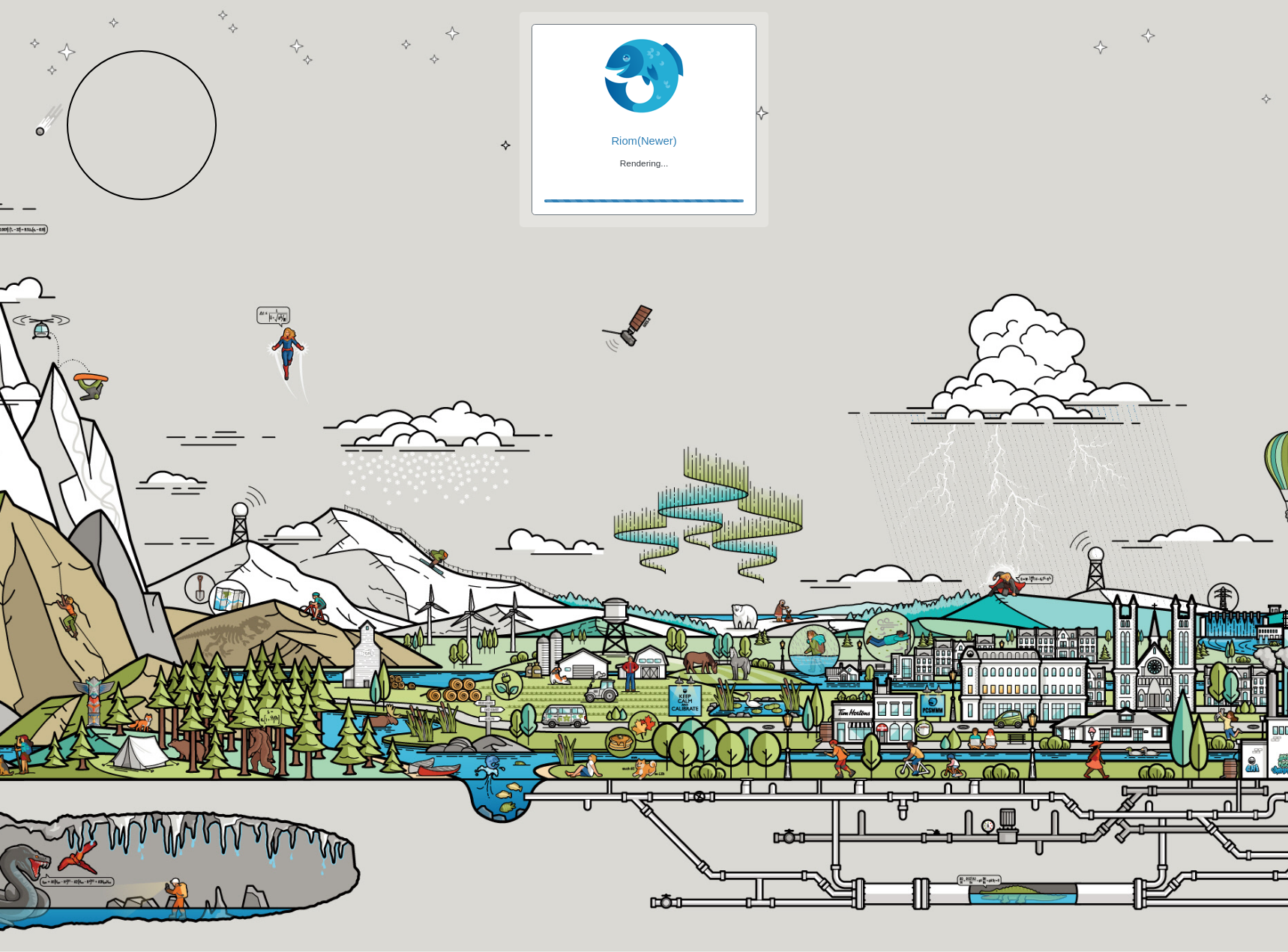
checkbox input "false"
checkbox input "true"
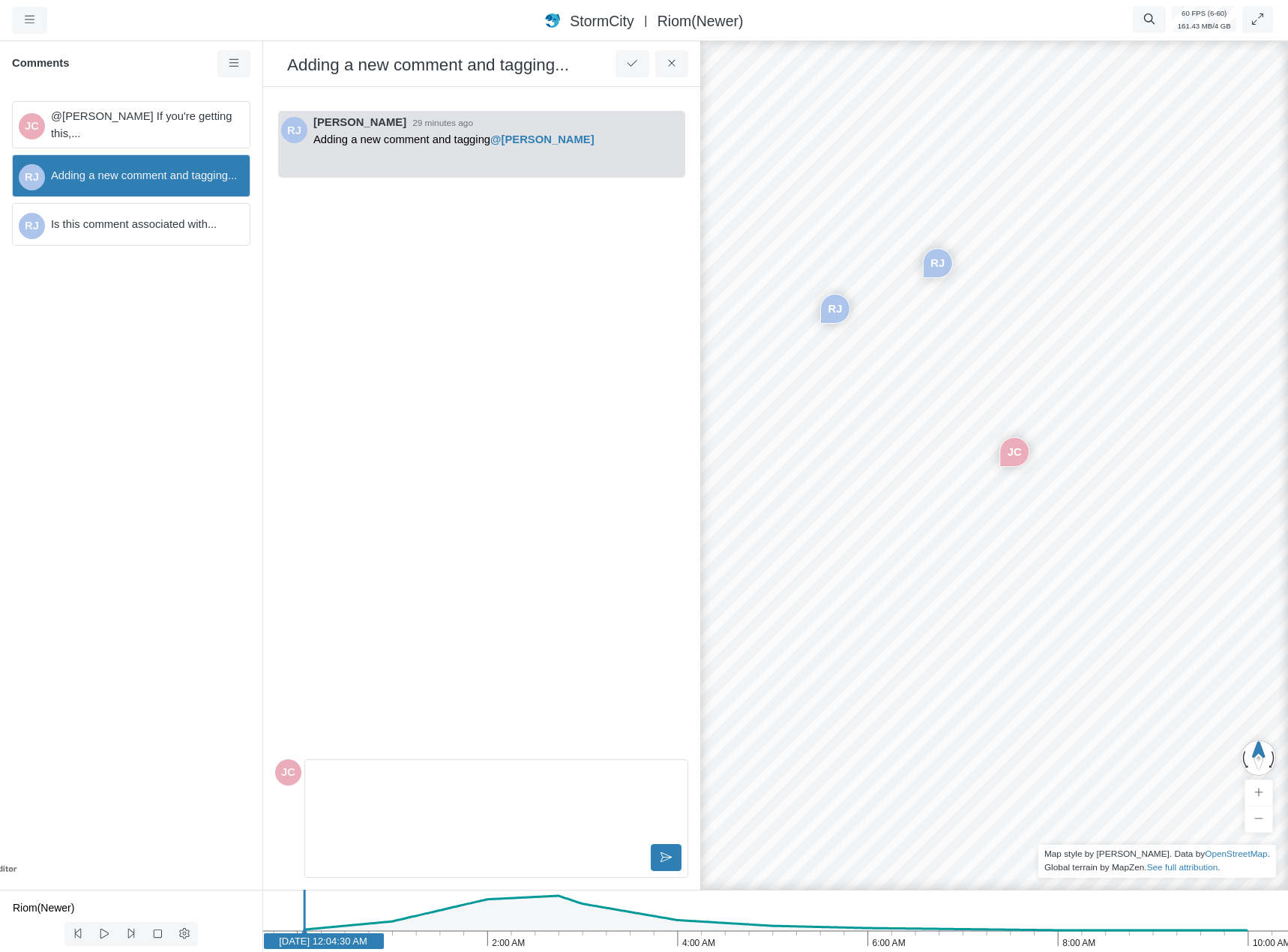
click at [156, 227] on span "Is this comment associated with..." at bounding box center [144, 224] width 187 height 17
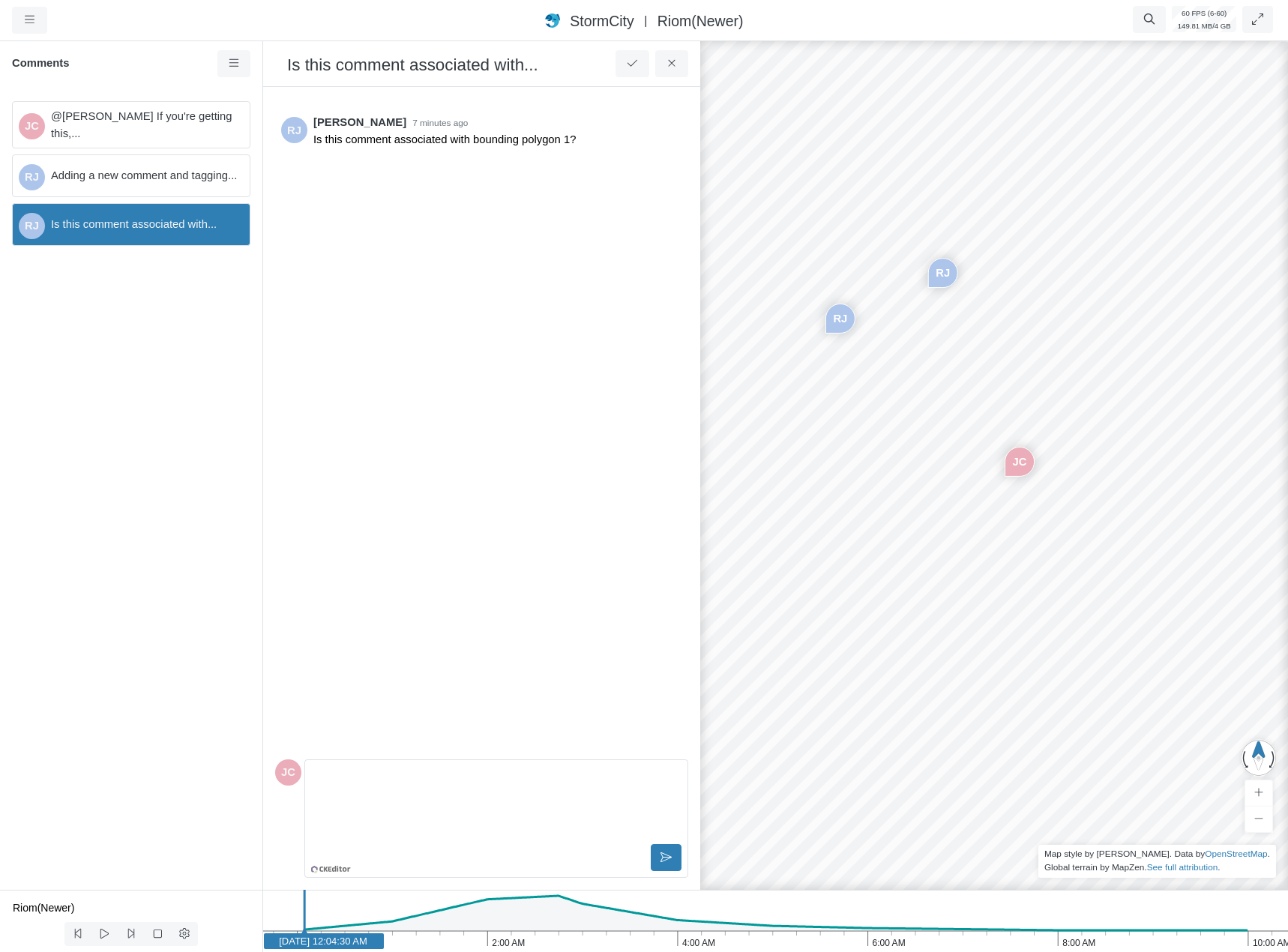
click at [160, 118] on span "@[PERSON_NAME] If you're getting this,..." at bounding box center [144, 124] width 187 height 33
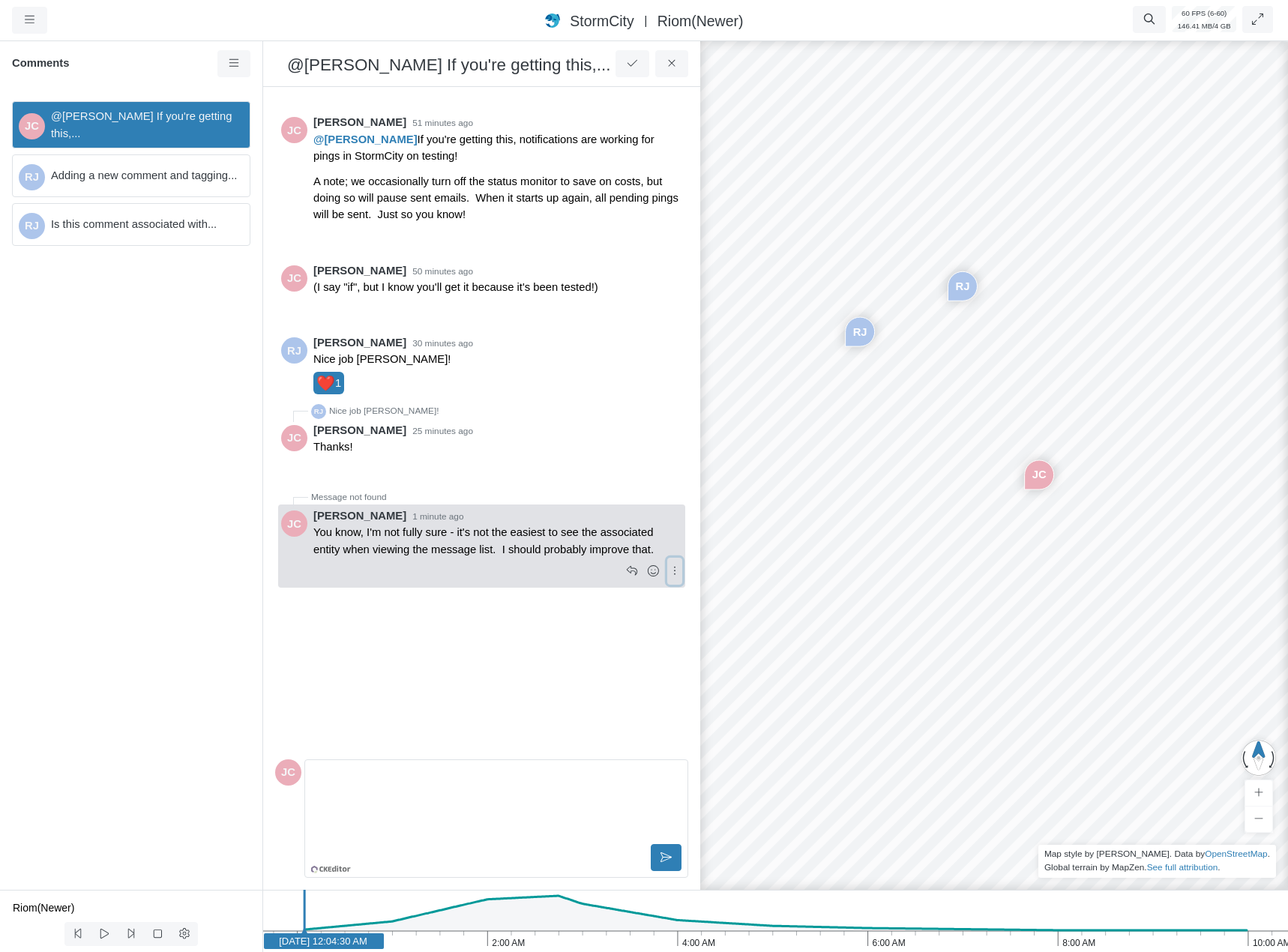
click at [670, 570] on icon at bounding box center [674, 571] width 14 height 11
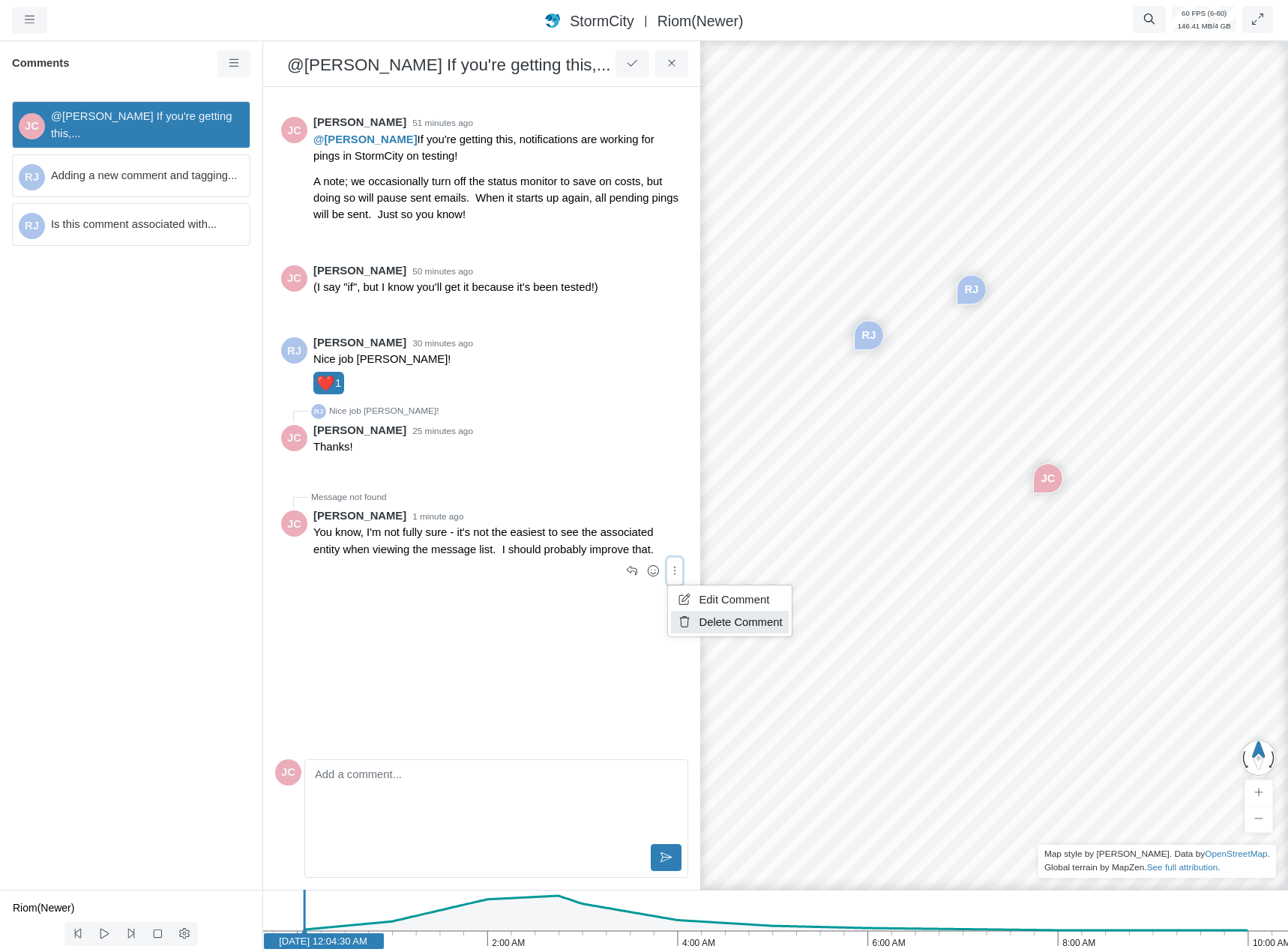
click at [698, 619] on link "Delete Comment" at bounding box center [730, 622] width 118 height 22
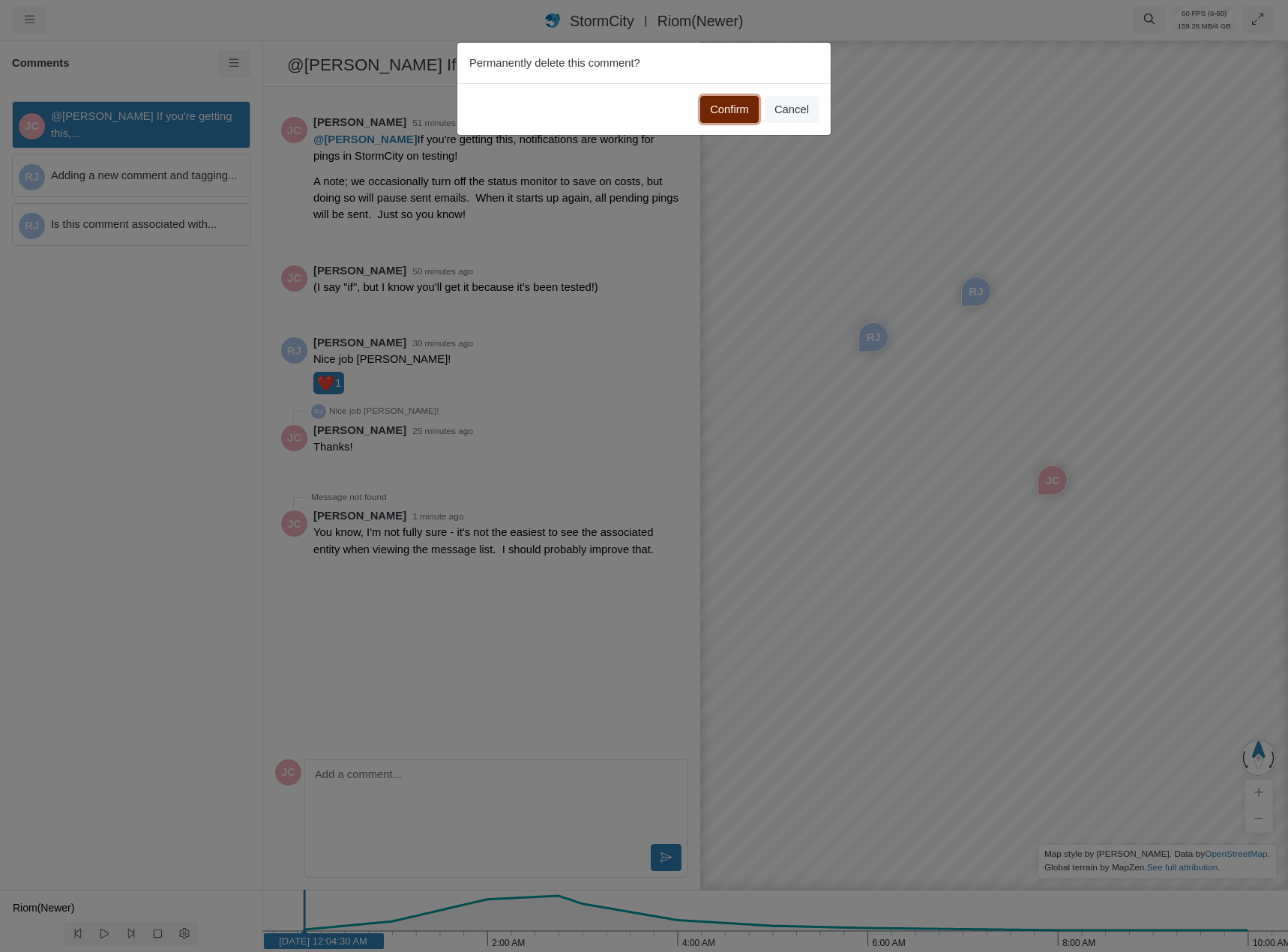
click at [714, 106] on button "Confirm" at bounding box center [729, 109] width 59 height 27
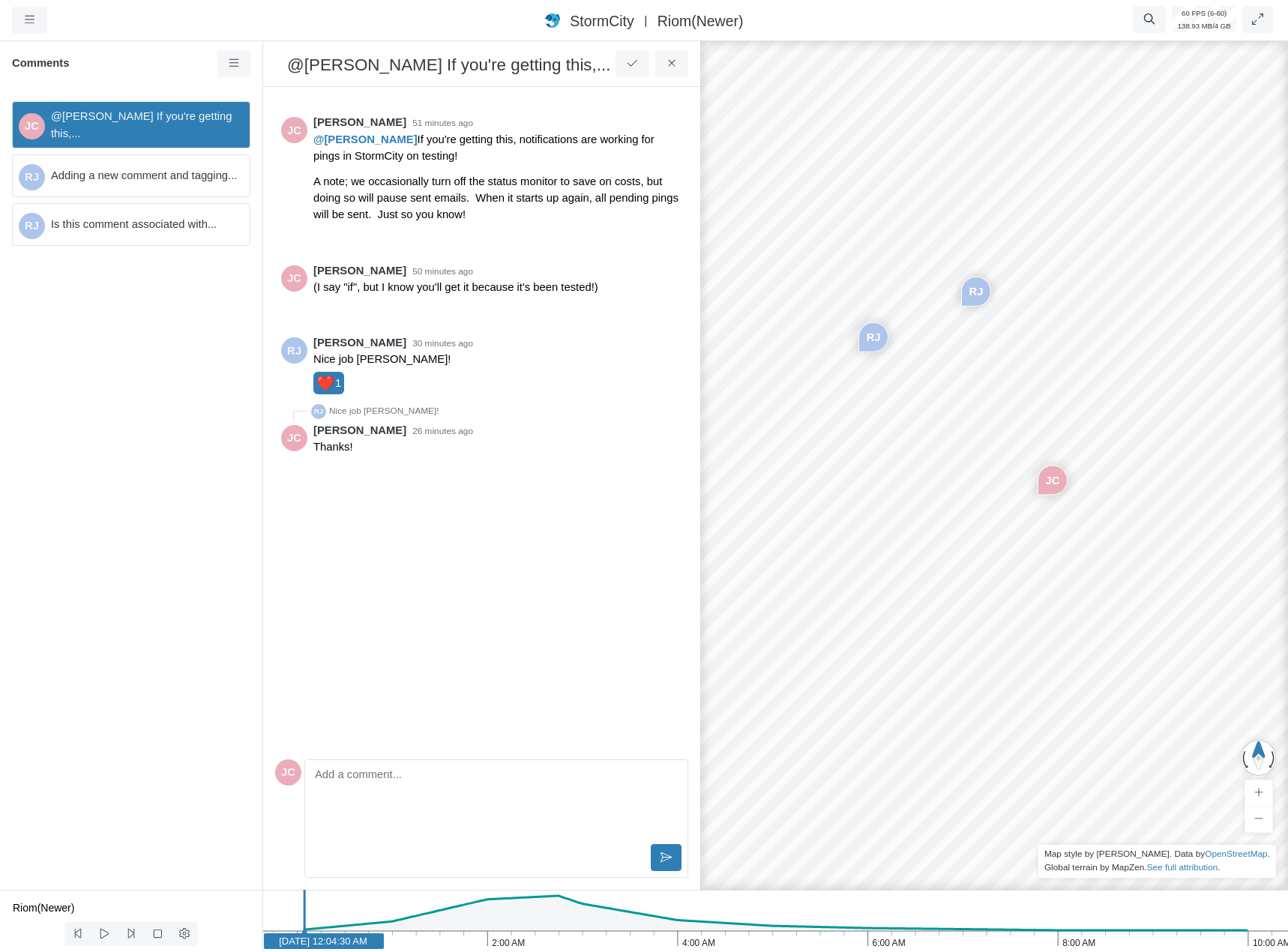
click at [112, 514] on div "JC @[PERSON_NAME] If you're getting this,... [GEOGRAPHIC_DATA] Adding a new com…" at bounding box center [131, 489] width 262 height 800
click at [146, 215] on div "RJ Is this comment associated with..." at bounding box center [131, 225] width 238 height 43
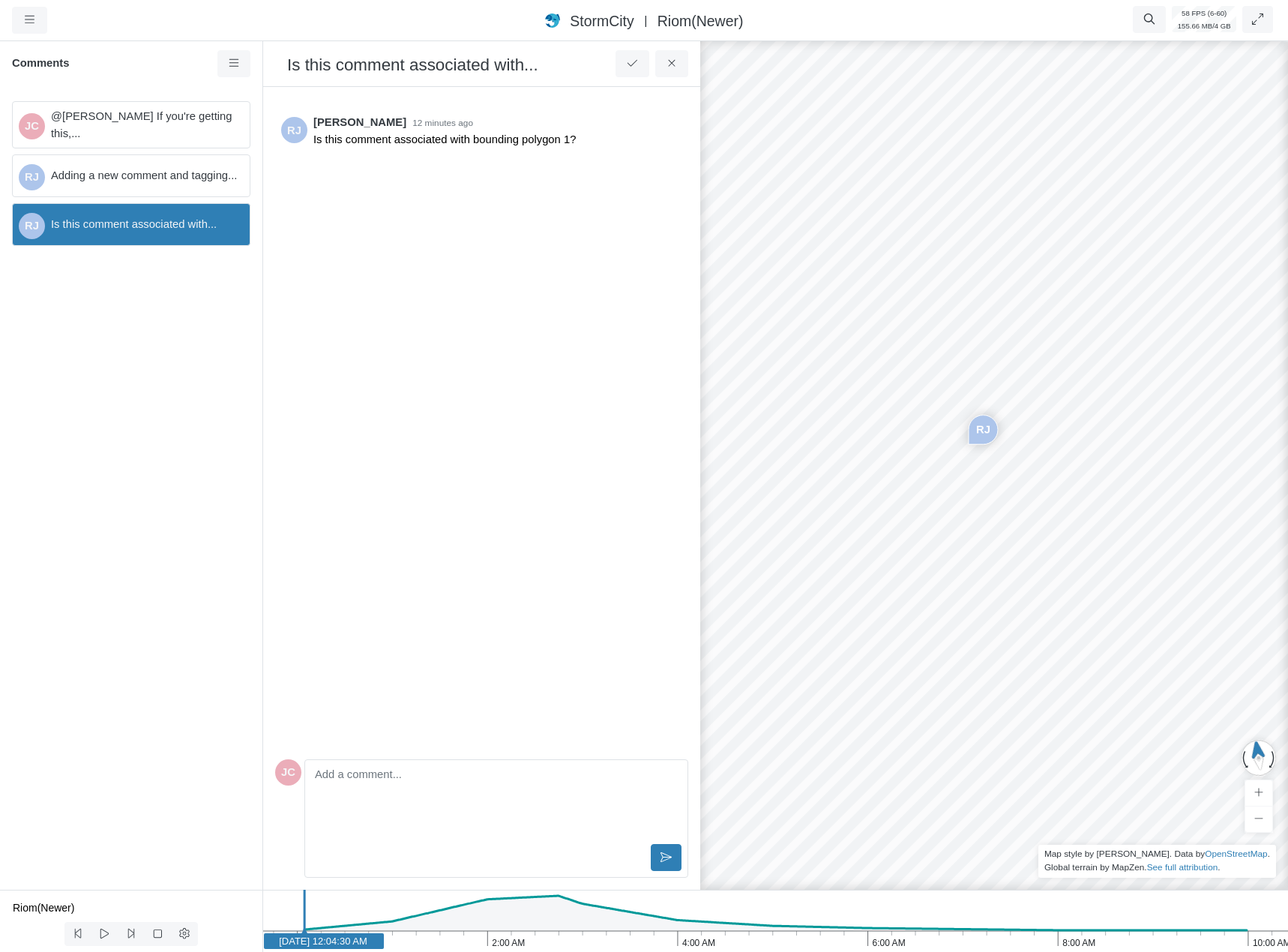
drag, startPoint x: 1008, startPoint y: 486, endPoint x: 1224, endPoint y: 238, distance: 328.9
drag, startPoint x: 873, startPoint y: 511, endPoint x: 728, endPoint y: 464, distance: 152.4
drag, startPoint x: 1069, startPoint y: 520, endPoint x: 1210, endPoint y: 509, distance: 141.4
drag, startPoint x: 906, startPoint y: 533, endPoint x: 1083, endPoint y: 536, distance: 177.0
drag, startPoint x: 821, startPoint y: 558, endPoint x: 1105, endPoint y: 498, distance: 290.3
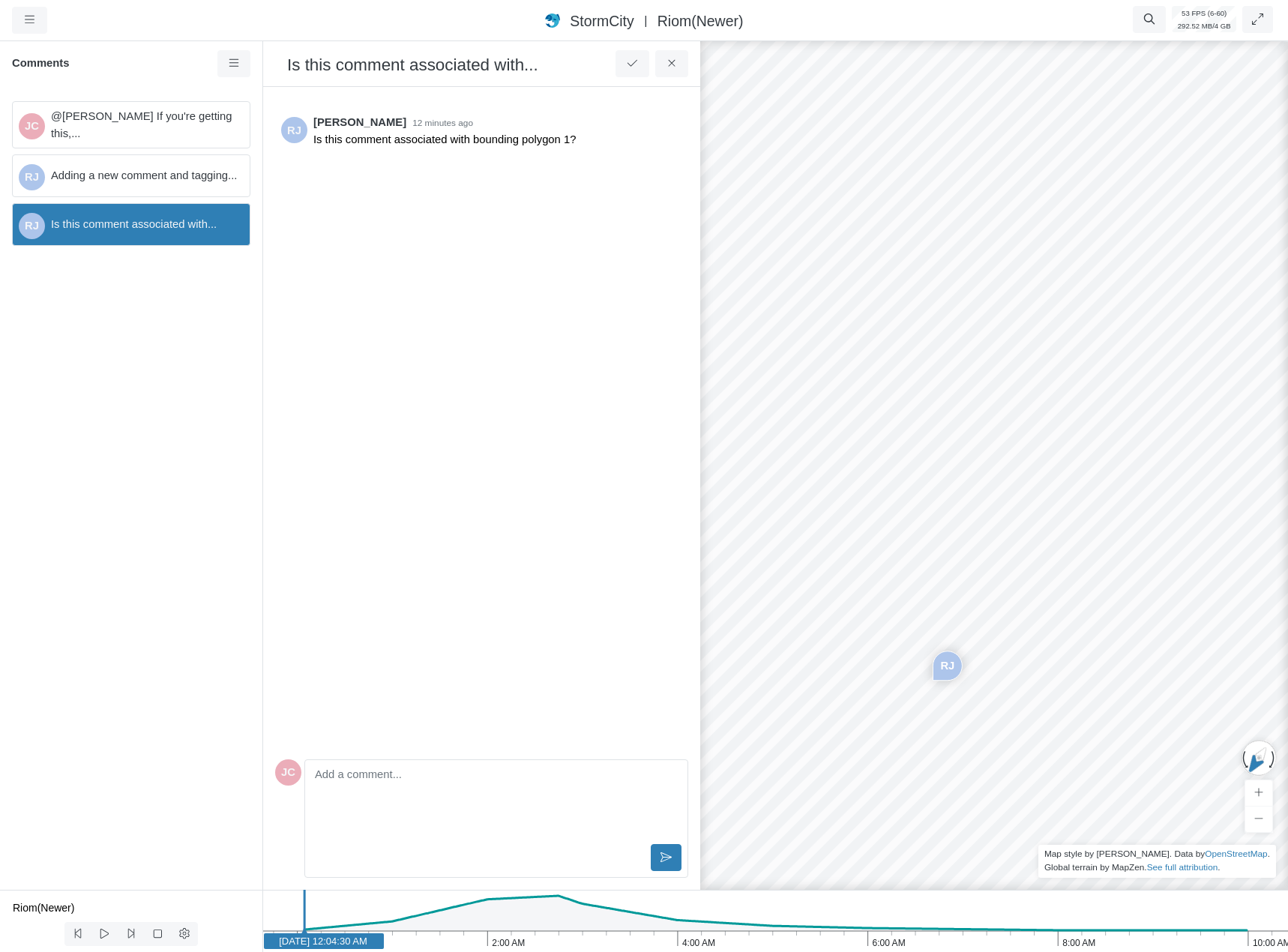
drag, startPoint x: 927, startPoint y: 509, endPoint x: 1016, endPoint y: 614, distance: 137.6
drag, startPoint x: 1009, startPoint y: 560, endPoint x: 657, endPoint y: 586, distance: 353.0
drag, startPoint x: 1039, startPoint y: 588, endPoint x: 782, endPoint y: 594, distance: 257.1
drag, startPoint x: 1004, startPoint y: 633, endPoint x: 851, endPoint y: 582, distance: 161.3
click at [885, 586] on div "JC [GEOGRAPHIC_DATA] [GEOGRAPHIC_DATA]" at bounding box center [1037, 495] width 1288 height 914
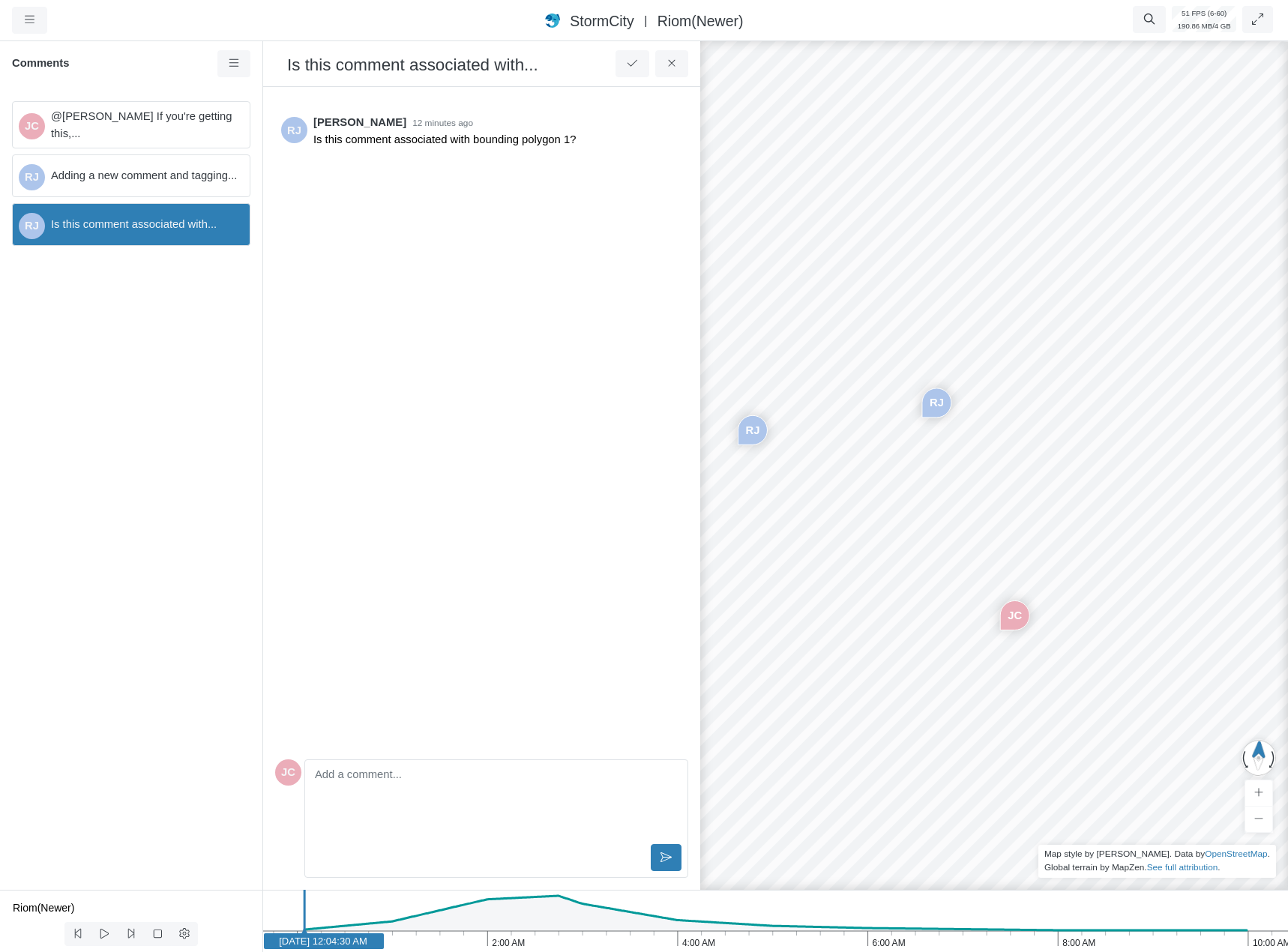
drag, startPoint x: 934, startPoint y: 610, endPoint x: 722, endPoint y: 587, distance: 213.2
drag, startPoint x: 919, startPoint y: 584, endPoint x: 828, endPoint y: 579, distance: 91.1
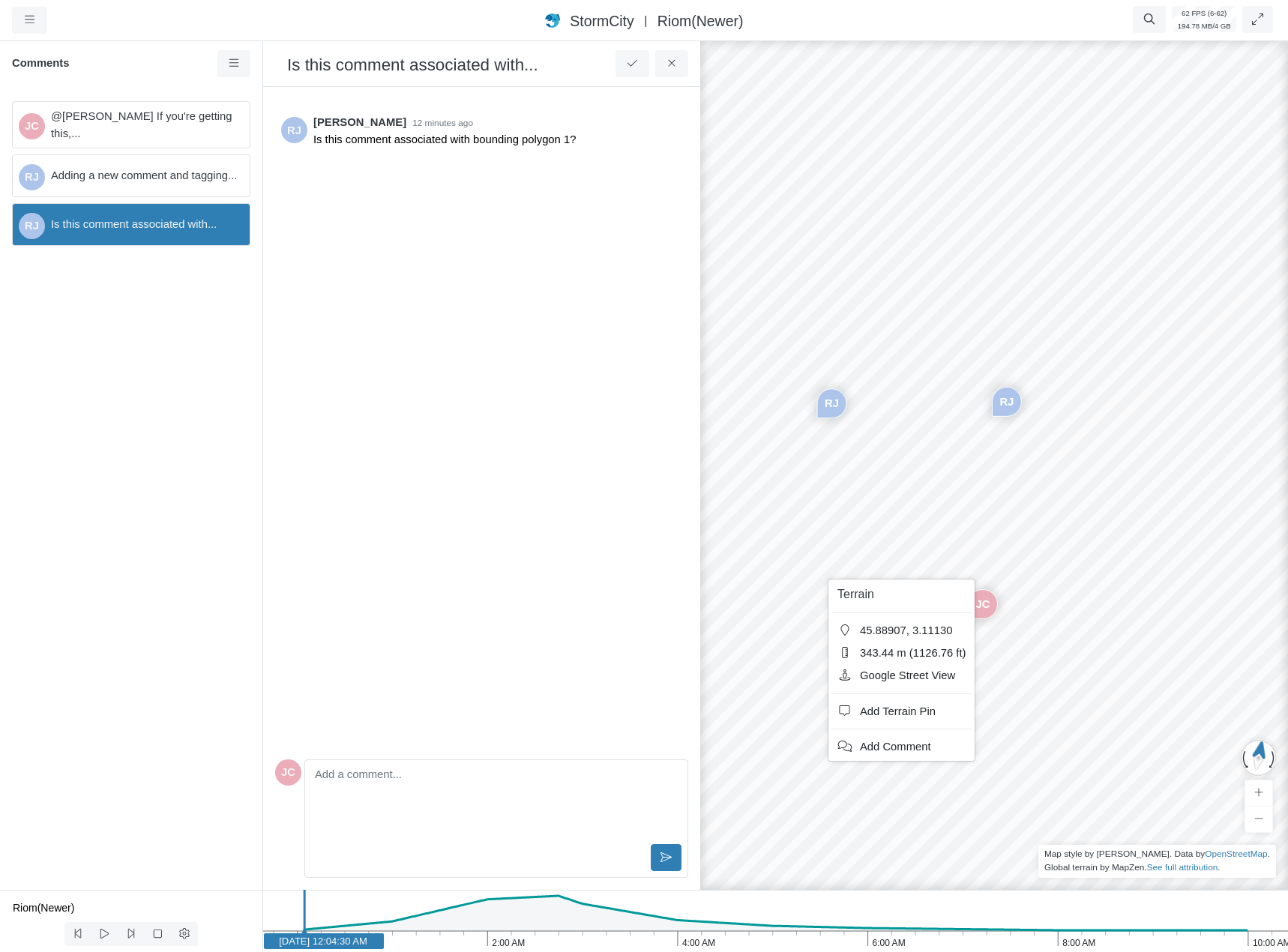
click at [844, 522] on div "JC [GEOGRAPHIC_DATA] [GEOGRAPHIC_DATA]" at bounding box center [1037, 495] width 1288 height 914
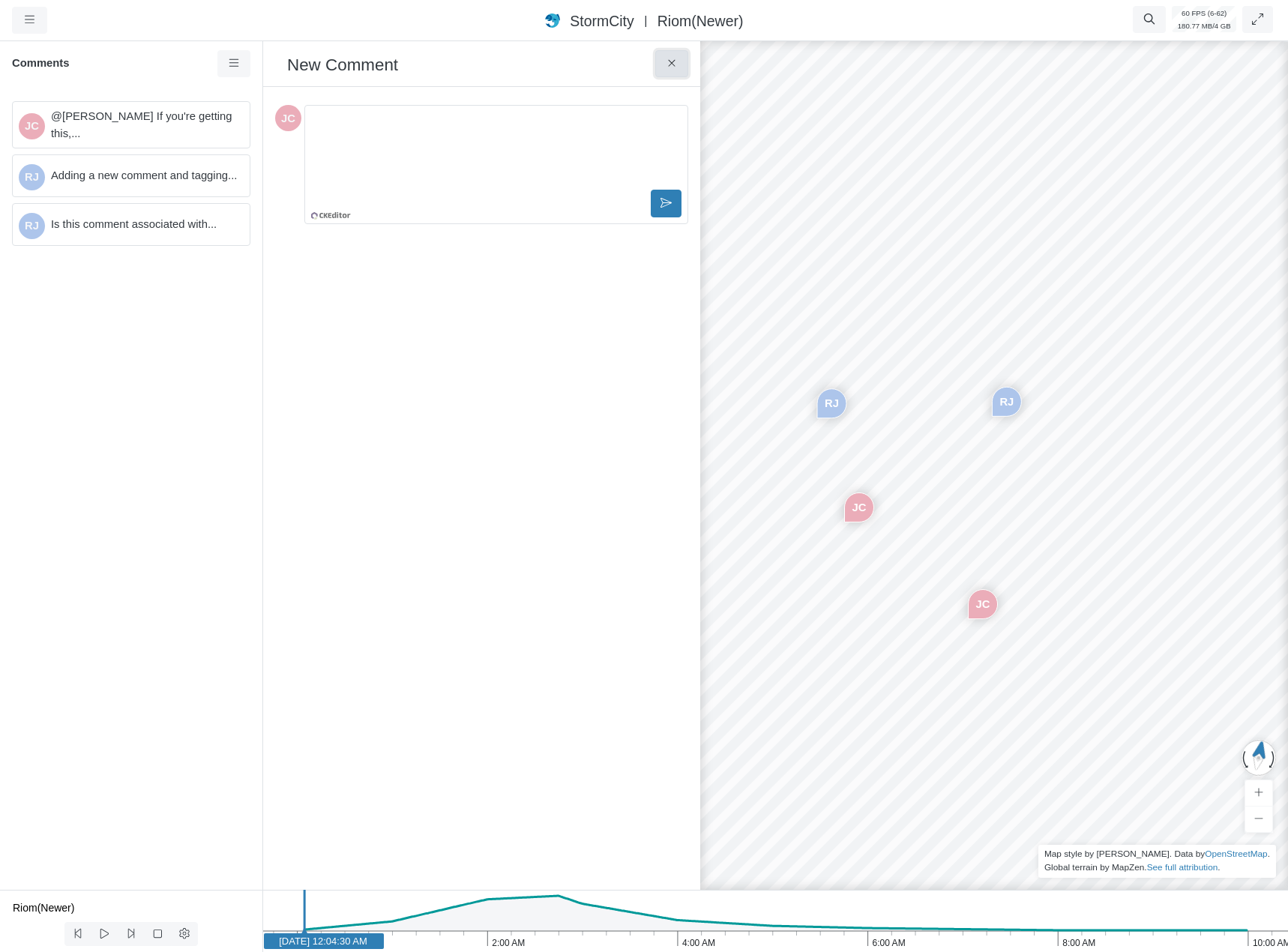
click at [670, 73] on button at bounding box center [672, 63] width 33 height 27
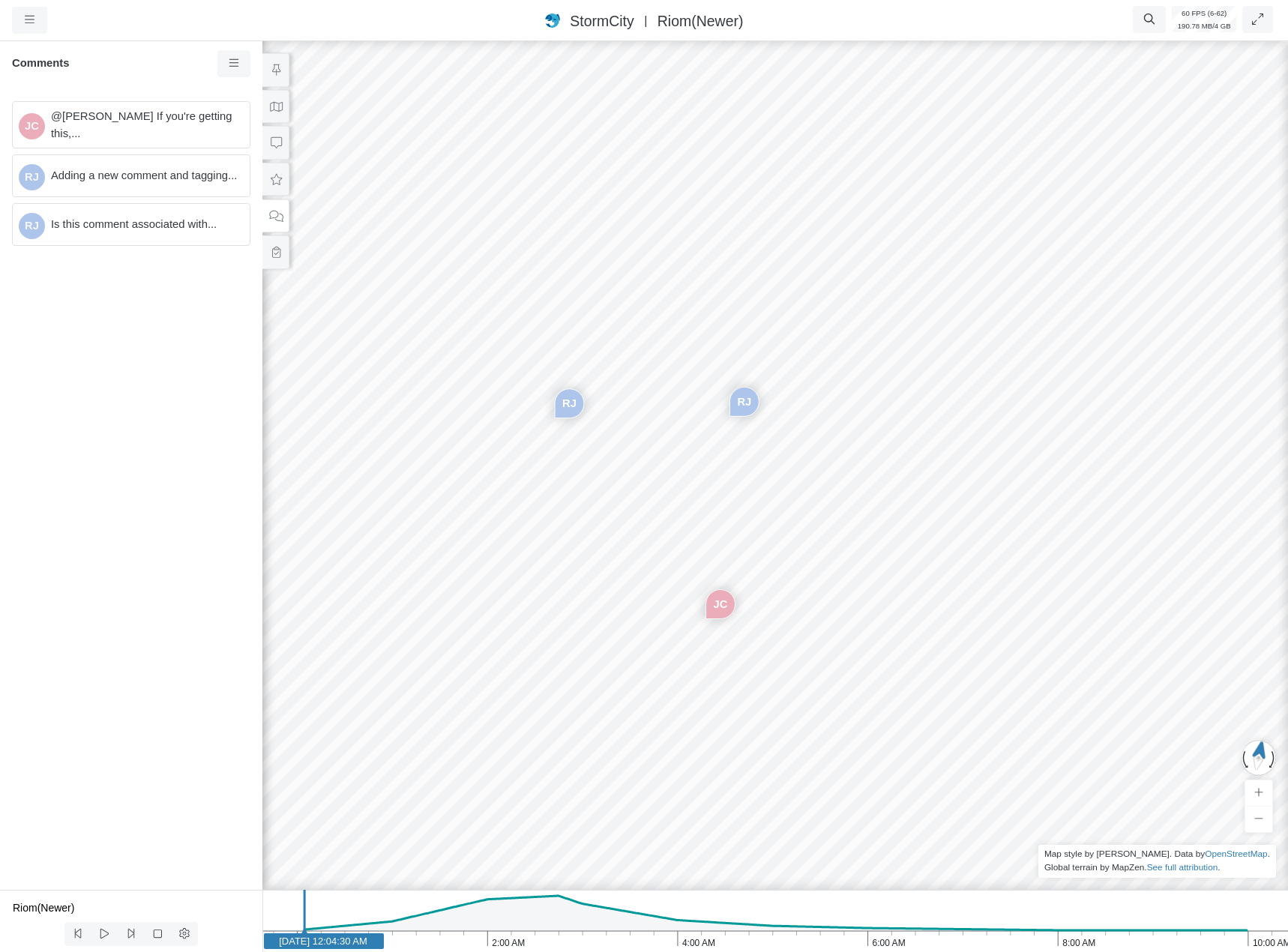
click at [144, 179] on span "Adding a new comment and tagging..." at bounding box center [144, 176] width 187 height 17
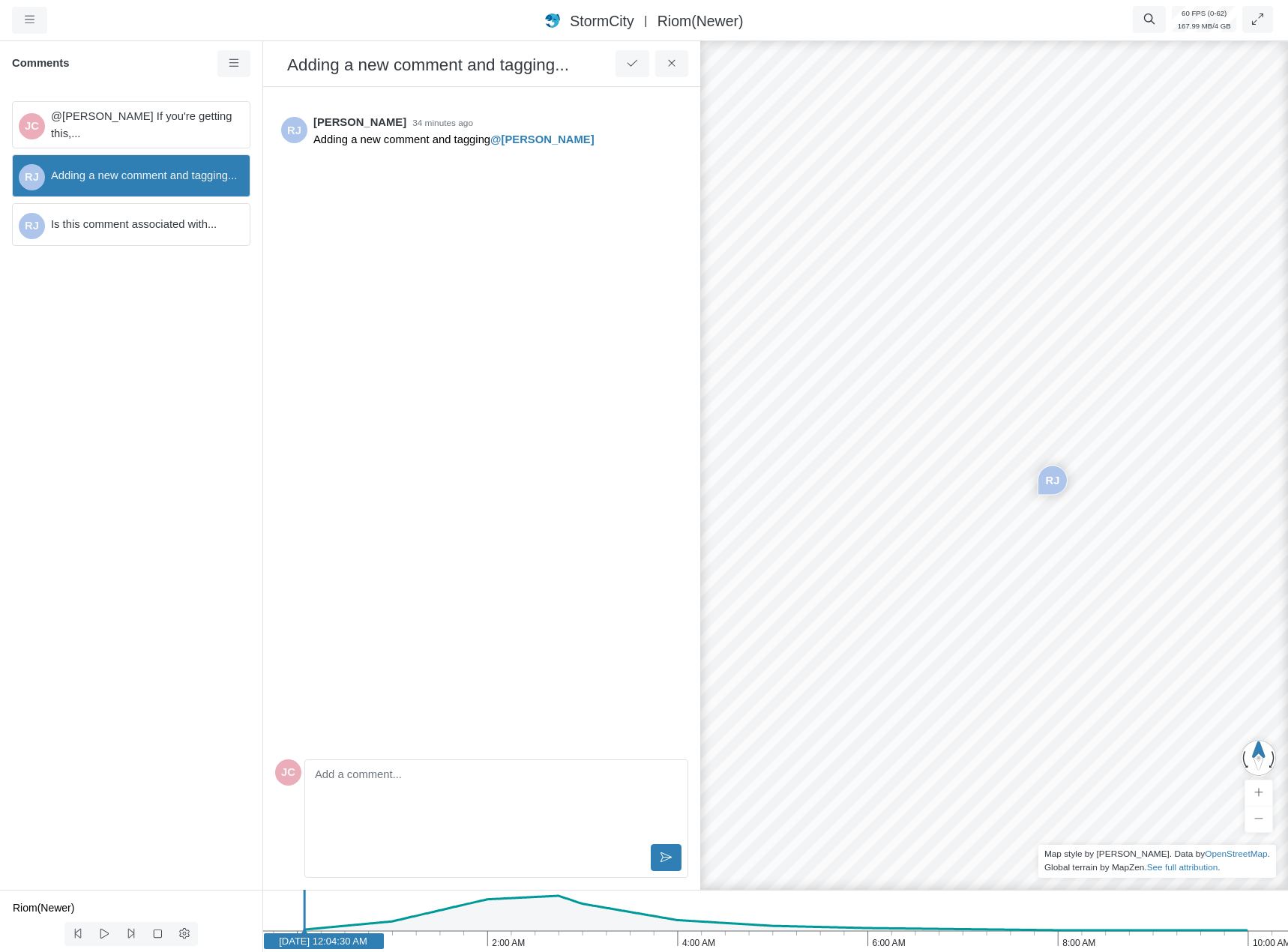
click at [199, 512] on div "JC @[PERSON_NAME] If you're getting this,... [GEOGRAPHIC_DATA] Adding a new com…" at bounding box center [131, 489] width 262 height 800
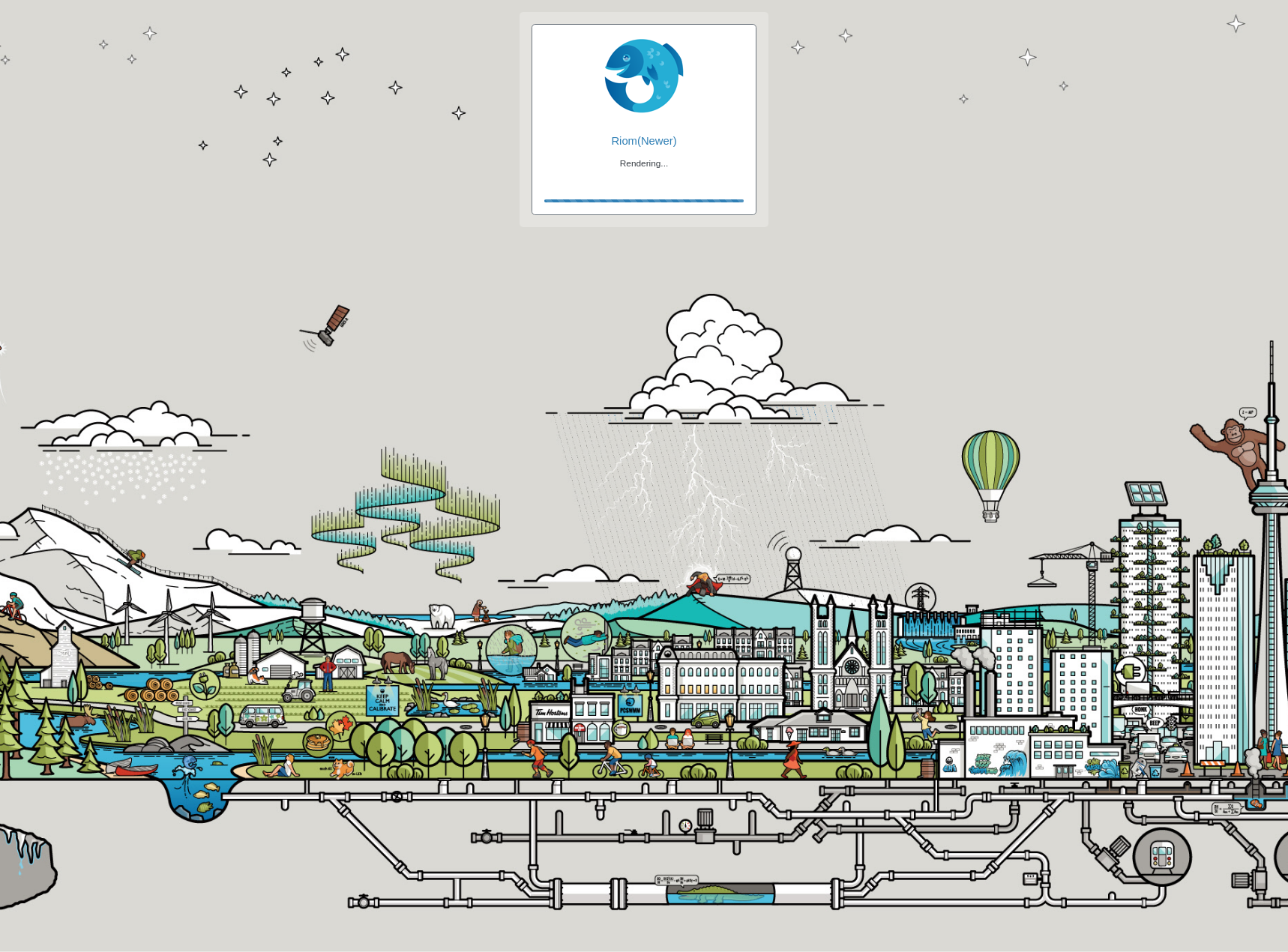
checkbox input "true"
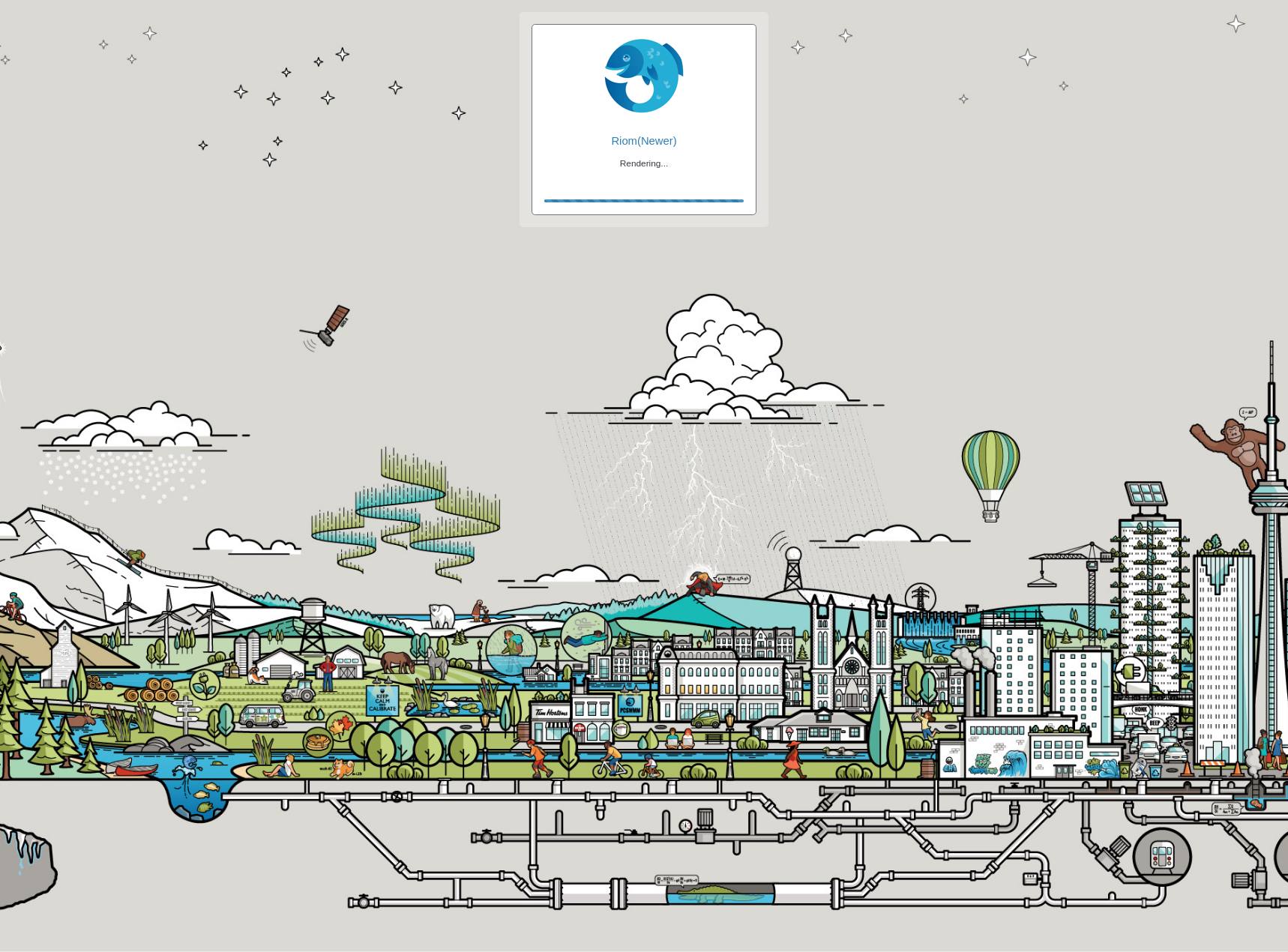
checkbox input "true"
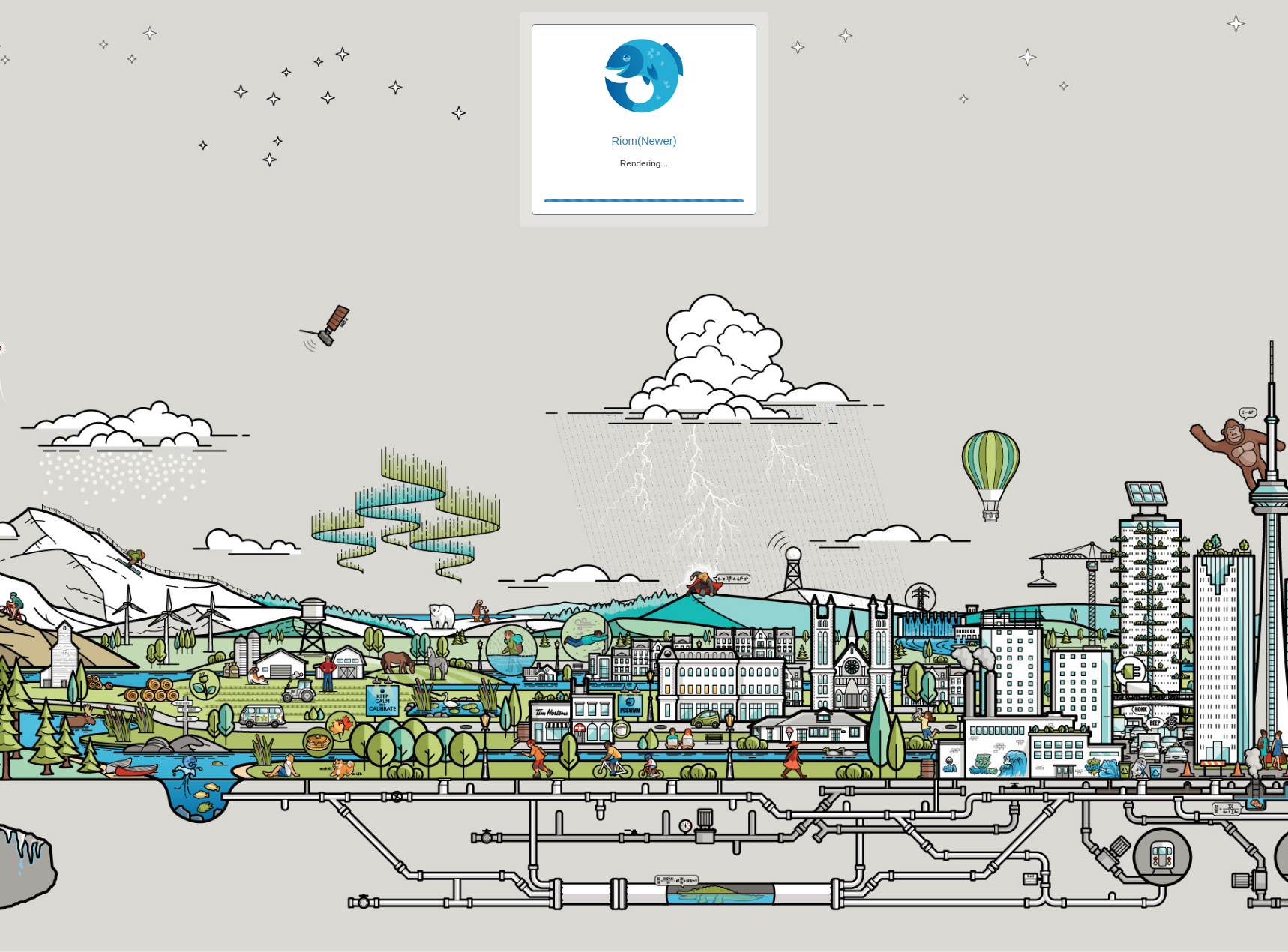
checkbox input "false"
checkbox input "true"
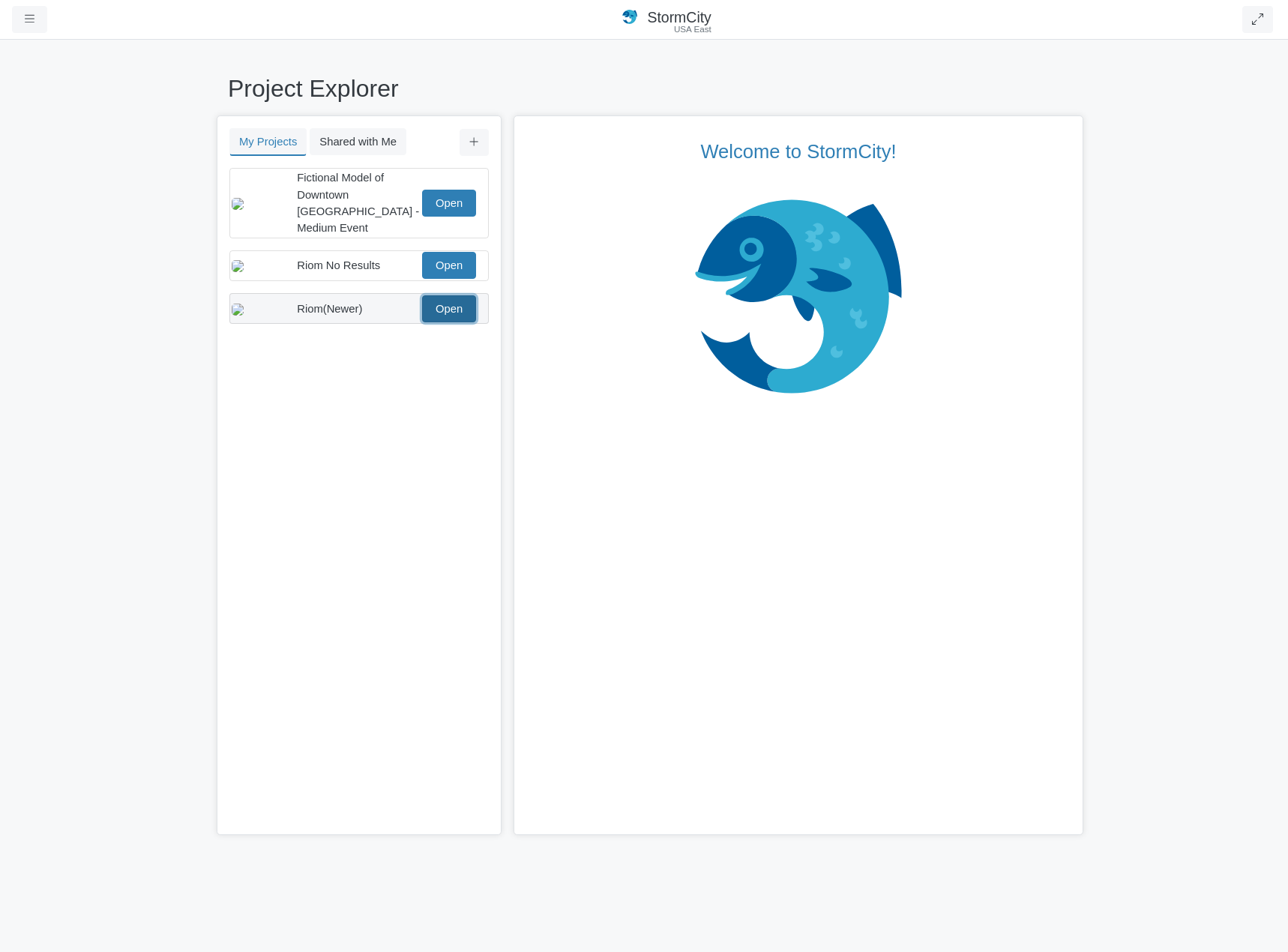
click at [433, 297] on link "Open" at bounding box center [449, 309] width 54 height 27
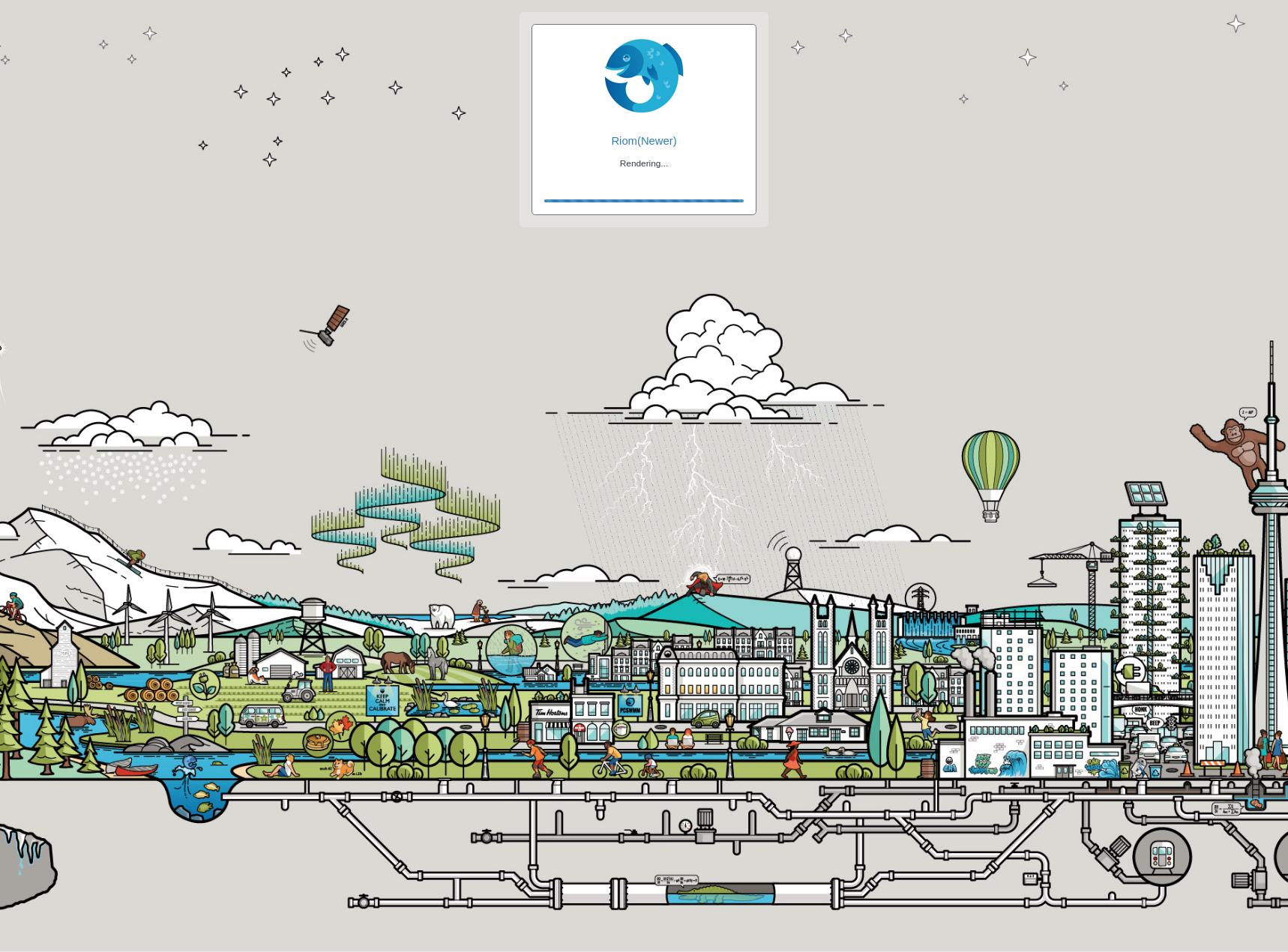
checkbox input "true"
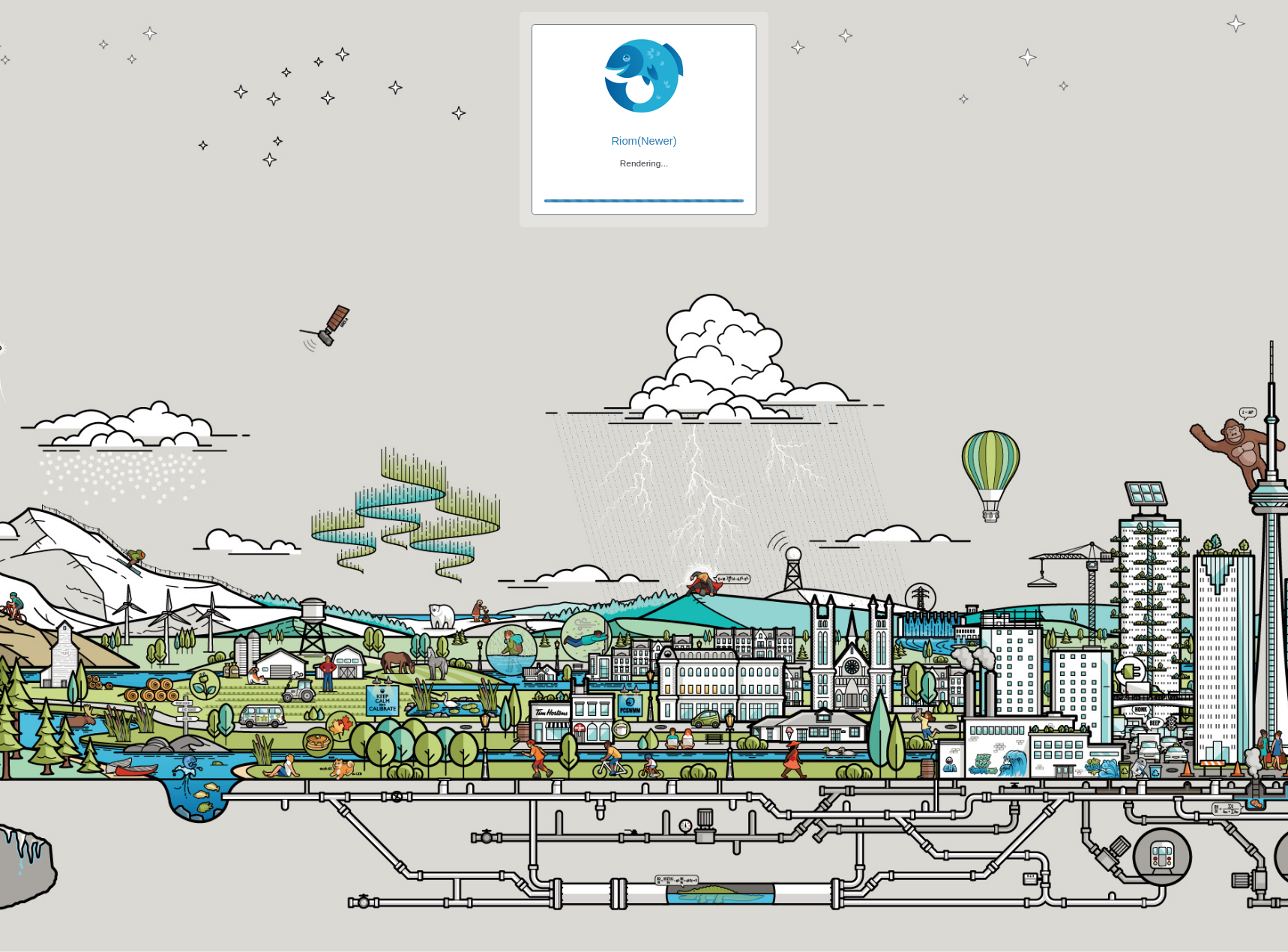
checkbox input "true"
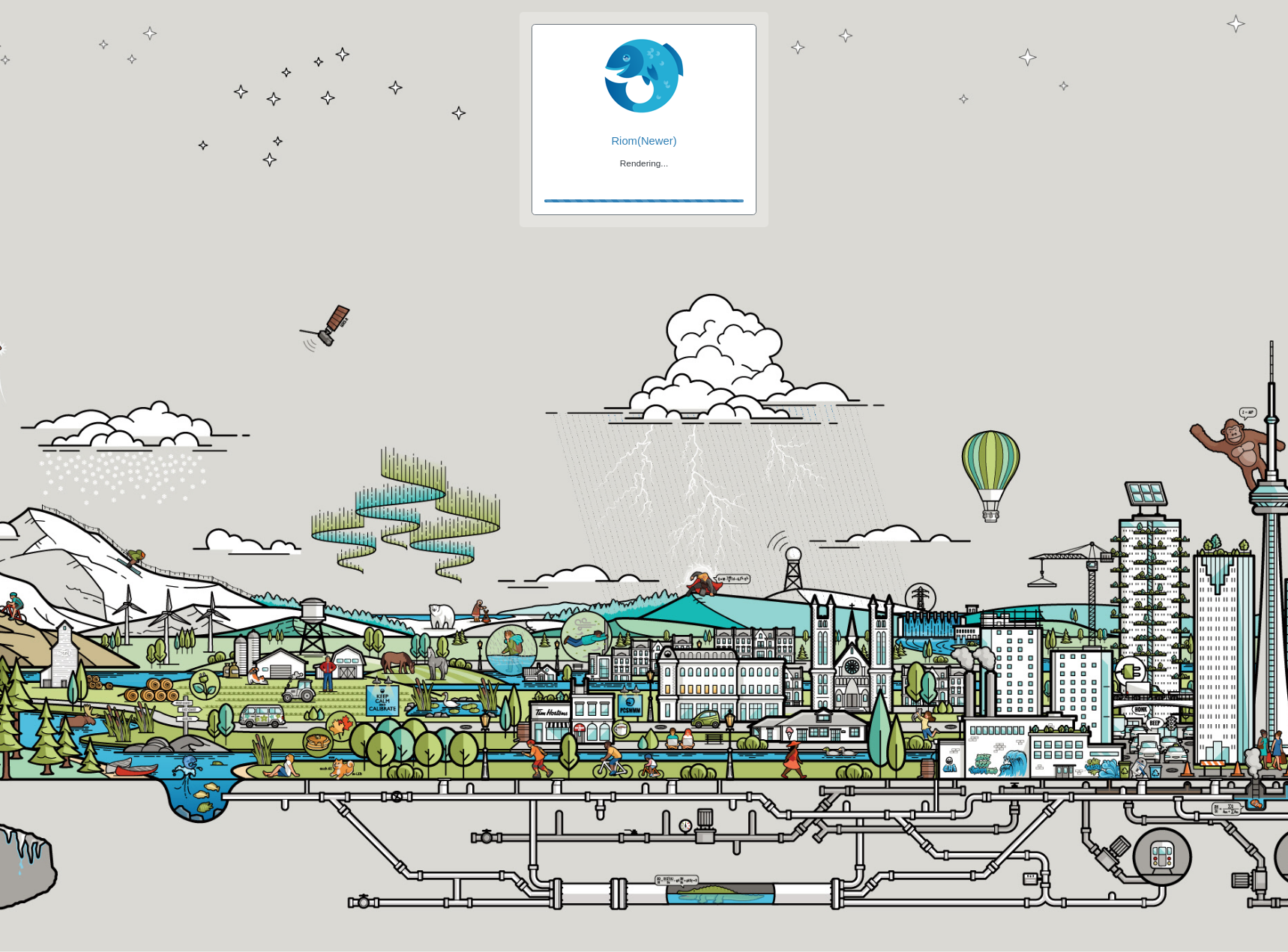
checkbox input "false"
checkbox input "true"
